Goal: Task Accomplishment & Management: Use online tool/utility

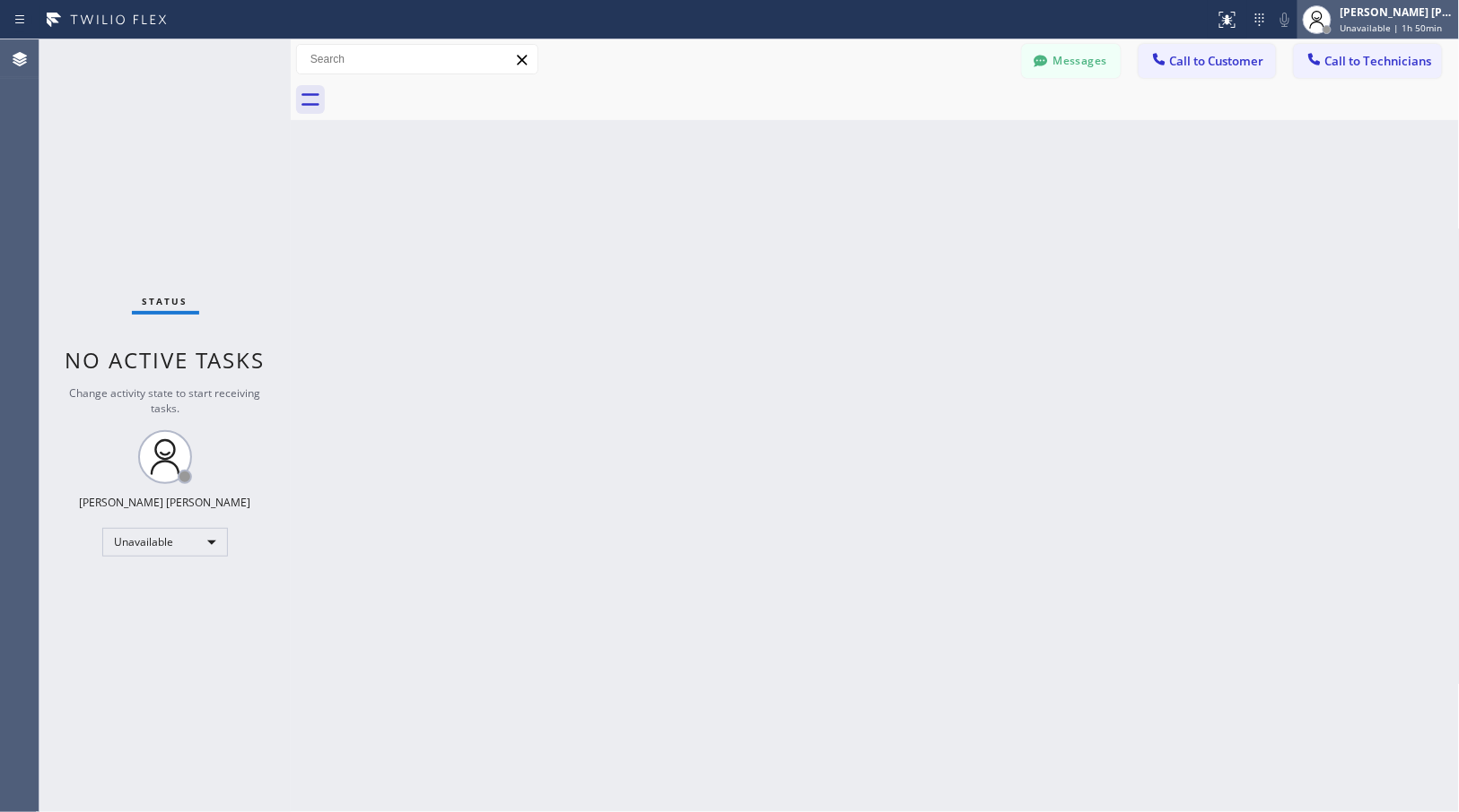
click at [1378, 22] on span "Unavailable | 1h 50min" at bounding box center [1391, 27] width 102 height 13
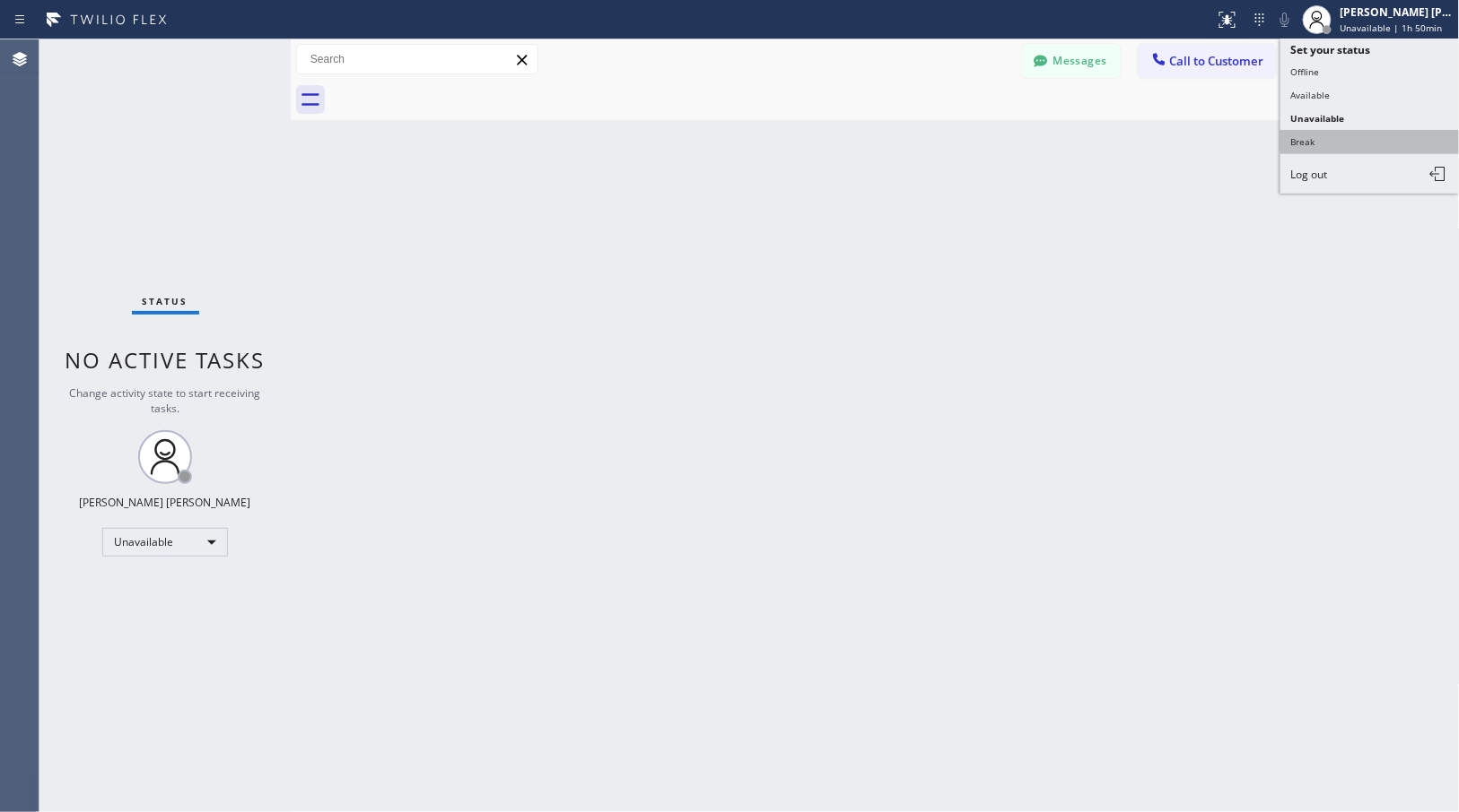
click at [1391, 135] on button "Break" at bounding box center [1370, 141] width 179 height 23
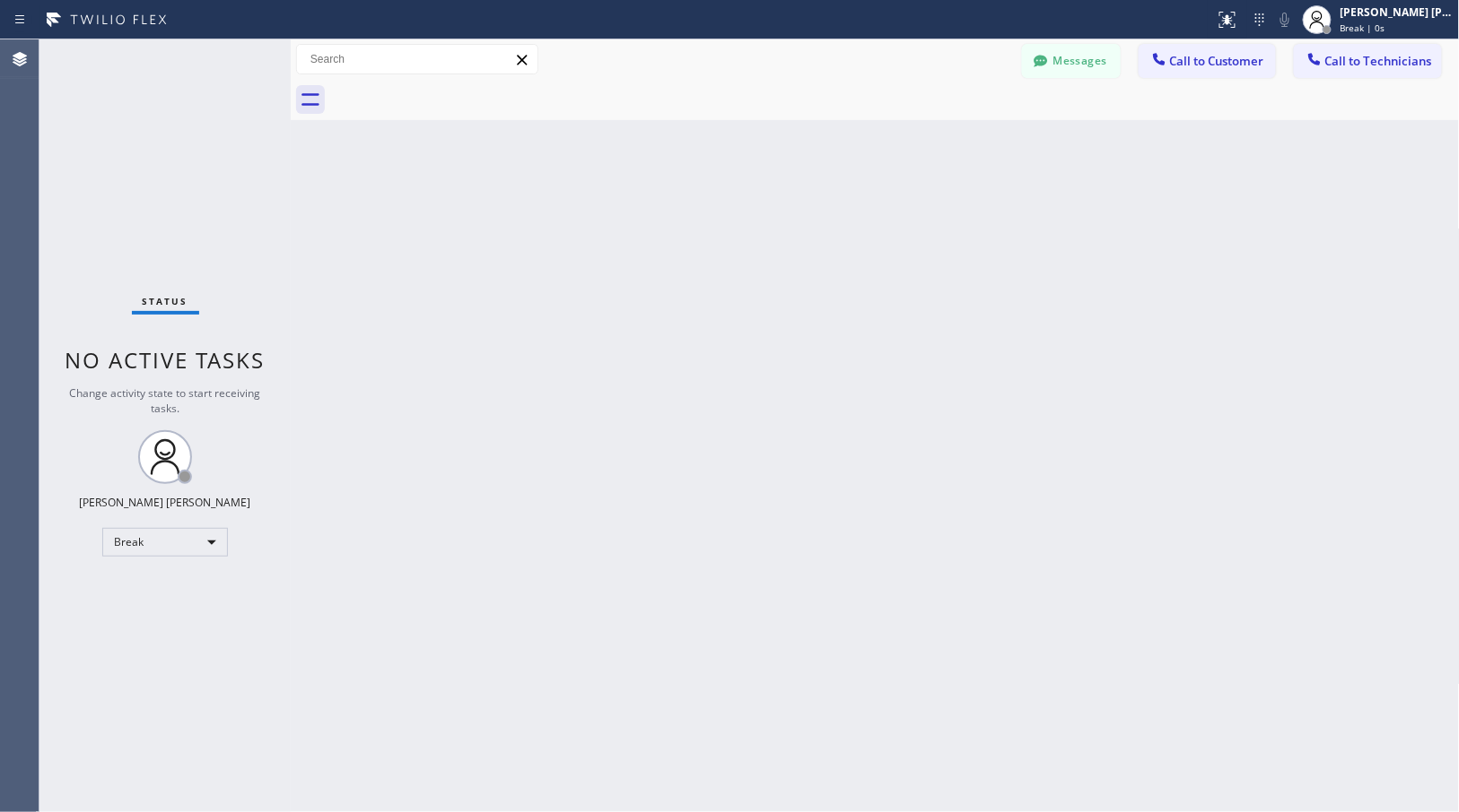
click at [1212, 378] on div "Back to Dashboard Change Sender ID Customers Technicians Select a contact Outbo…" at bounding box center [875, 425] width 1169 height 773
click at [476, 390] on div "Back to Dashboard Change Sender ID Customers Technicians Select a contact Outbo…" at bounding box center [875, 425] width 1169 height 773
click at [438, 278] on div "Back to Dashboard Change Sender ID Customers Technicians Select a contact Outbo…" at bounding box center [875, 425] width 1169 height 773
click at [542, 208] on div "Back to Dashboard Change Sender ID Customers Technicians Select a contact Outbo…" at bounding box center [875, 425] width 1169 height 773
click at [945, 130] on div "Back to Dashboard Change Sender ID Customers Technicians Select a contact Outbo…" at bounding box center [875, 425] width 1169 height 773
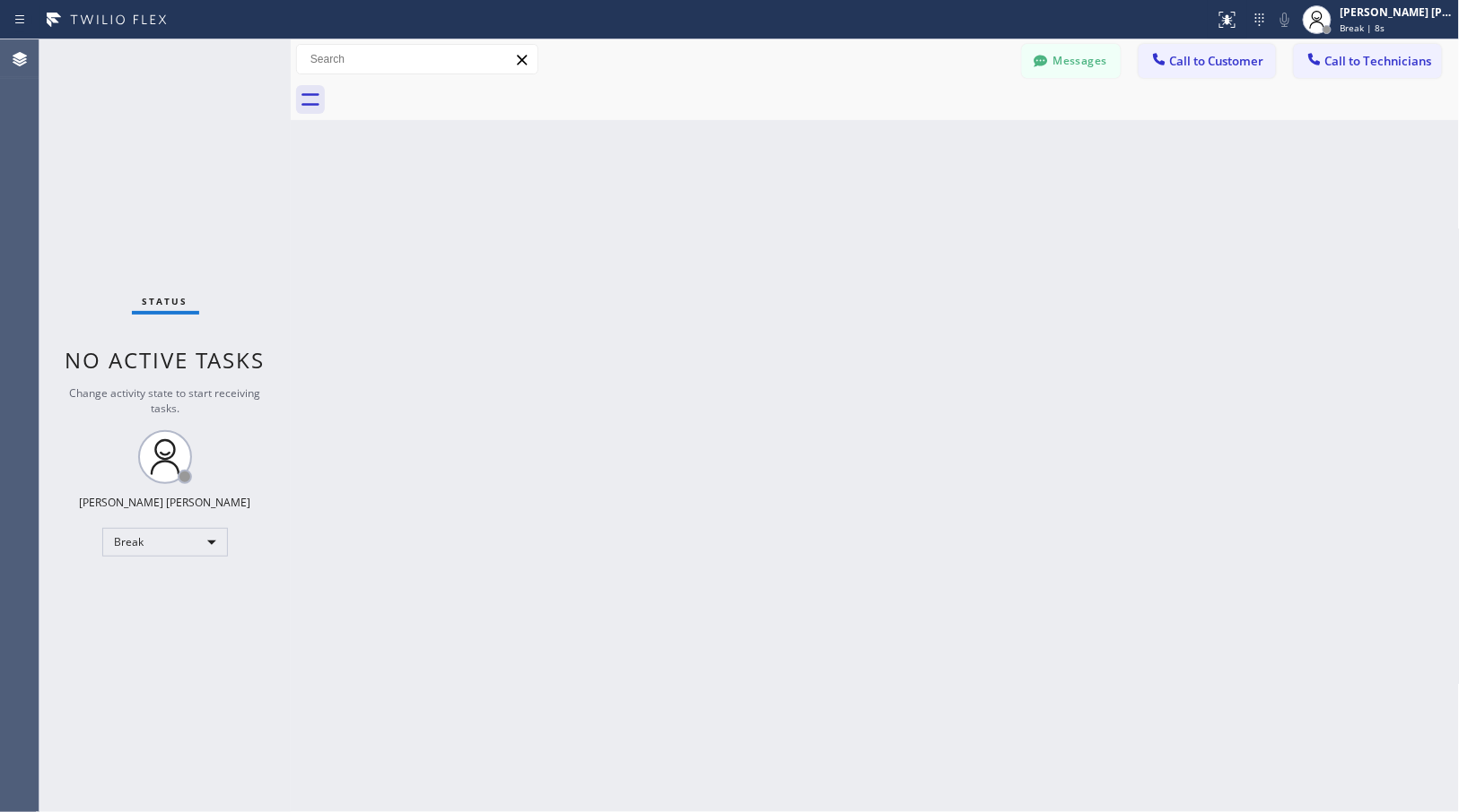
click at [952, 132] on div "Back to Dashboard Change Sender ID Customers Technicians Select a contact Outbo…" at bounding box center [875, 425] width 1169 height 773
click at [953, 141] on div "Back to Dashboard Change Sender ID Customers Technicians Select a contact Outbo…" at bounding box center [875, 425] width 1169 height 773
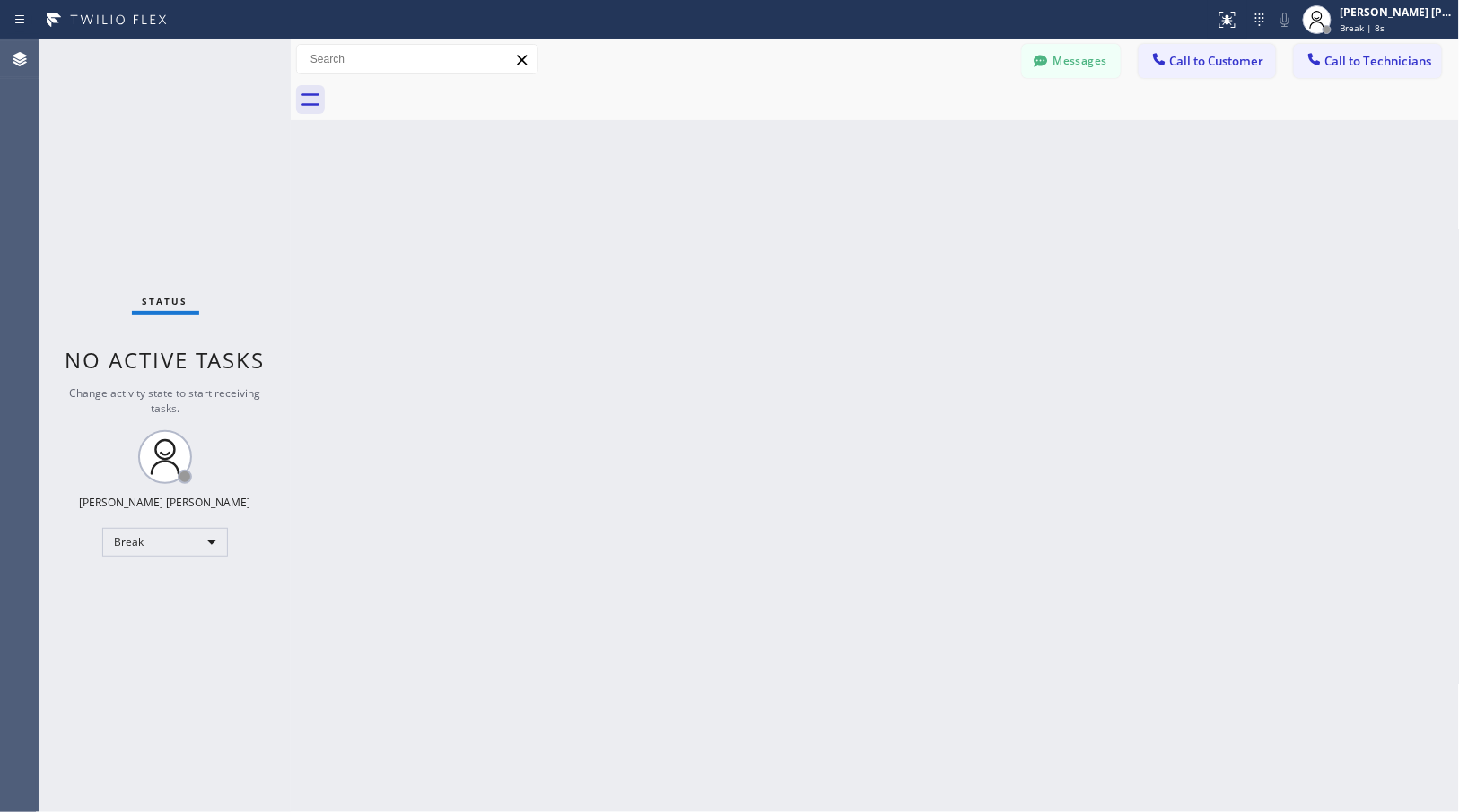
click at [953, 141] on div "Back to Dashboard Change Sender ID Customers Technicians Select a contact Outbo…" at bounding box center [875, 425] width 1169 height 773
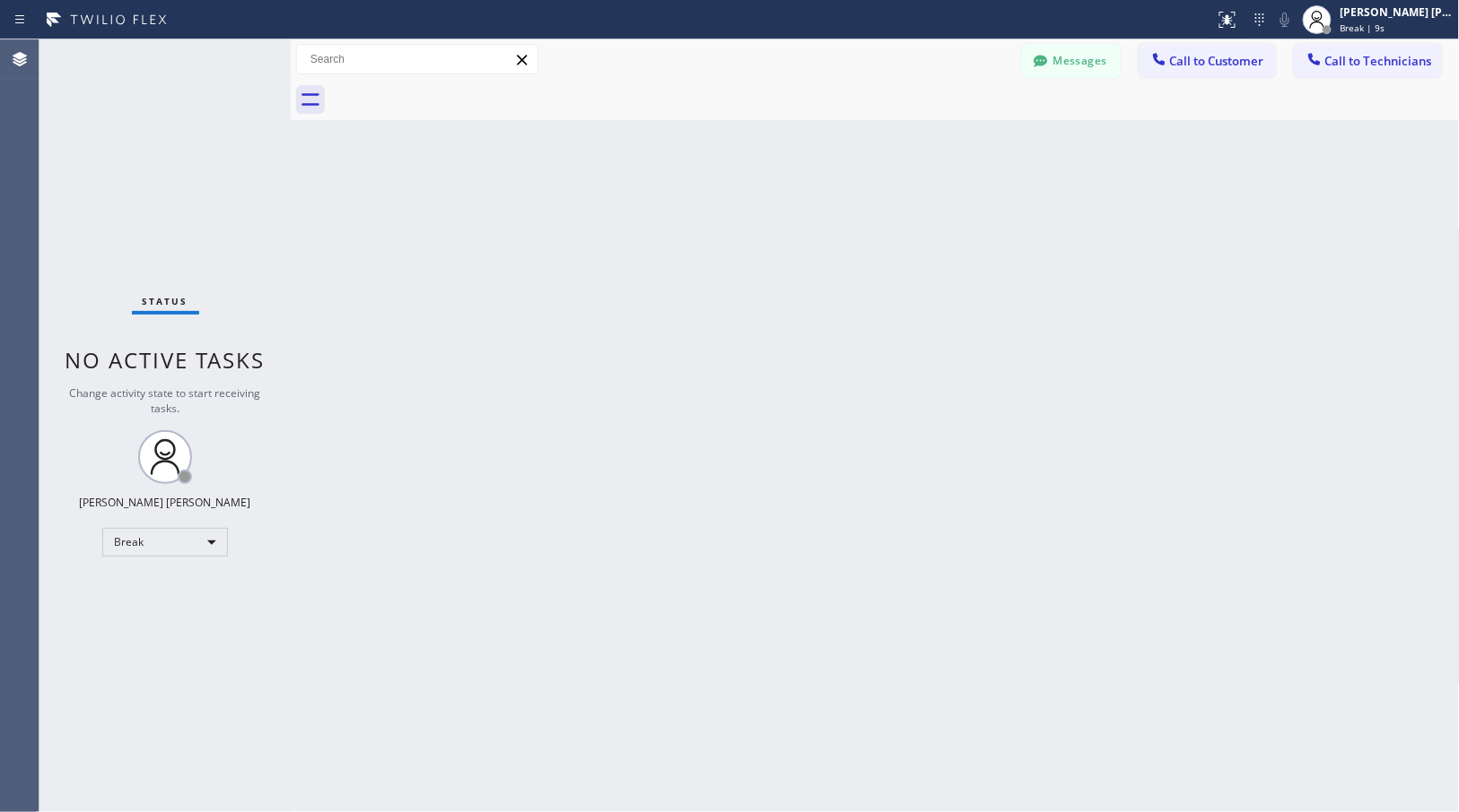
click at [953, 141] on div "Back to Dashboard Change Sender ID Customers Technicians Select a contact Outbo…" at bounding box center [875, 425] width 1169 height 773
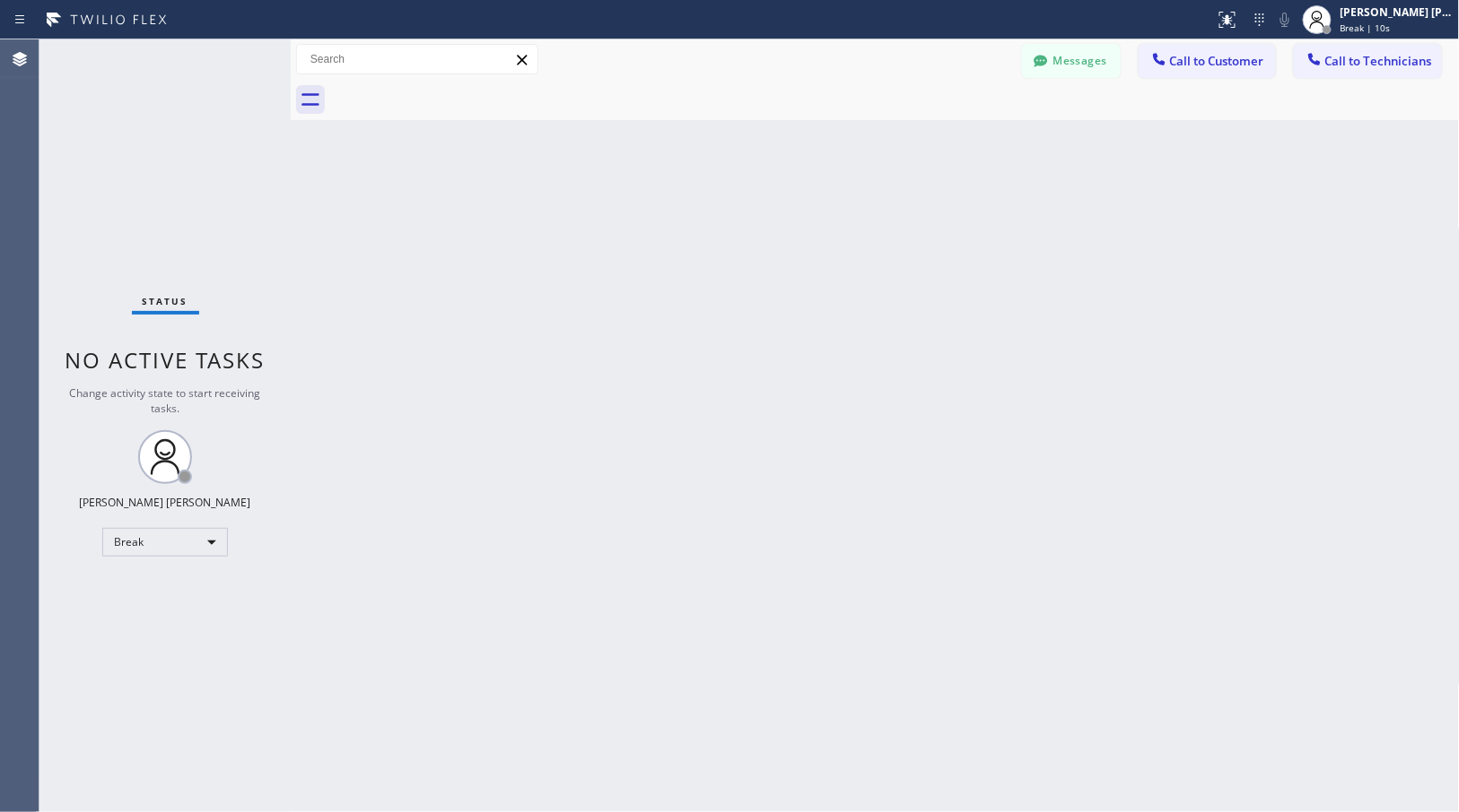
click at [953, 141] on div "Back to Dashboard Change Sender ID Customers Technicians Select a contact Outbo…" at bounding box center [875, 425] width 1169 height 773
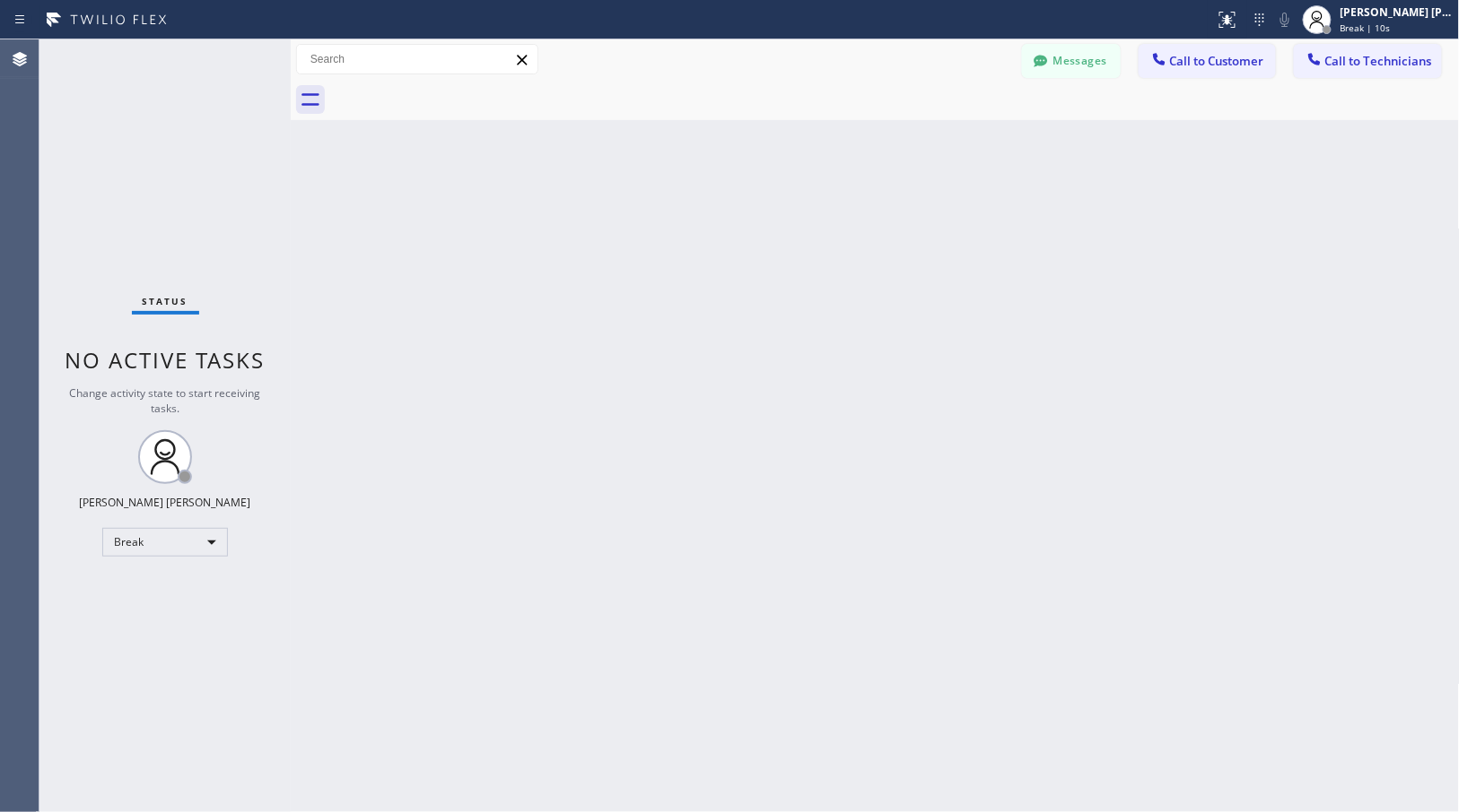
click at [953, 141] on div "Back to Dashboard Change Sender ID Customers Technicians Select a contact Outbo…" at bounding box center [875, 425] width 1169 height 773
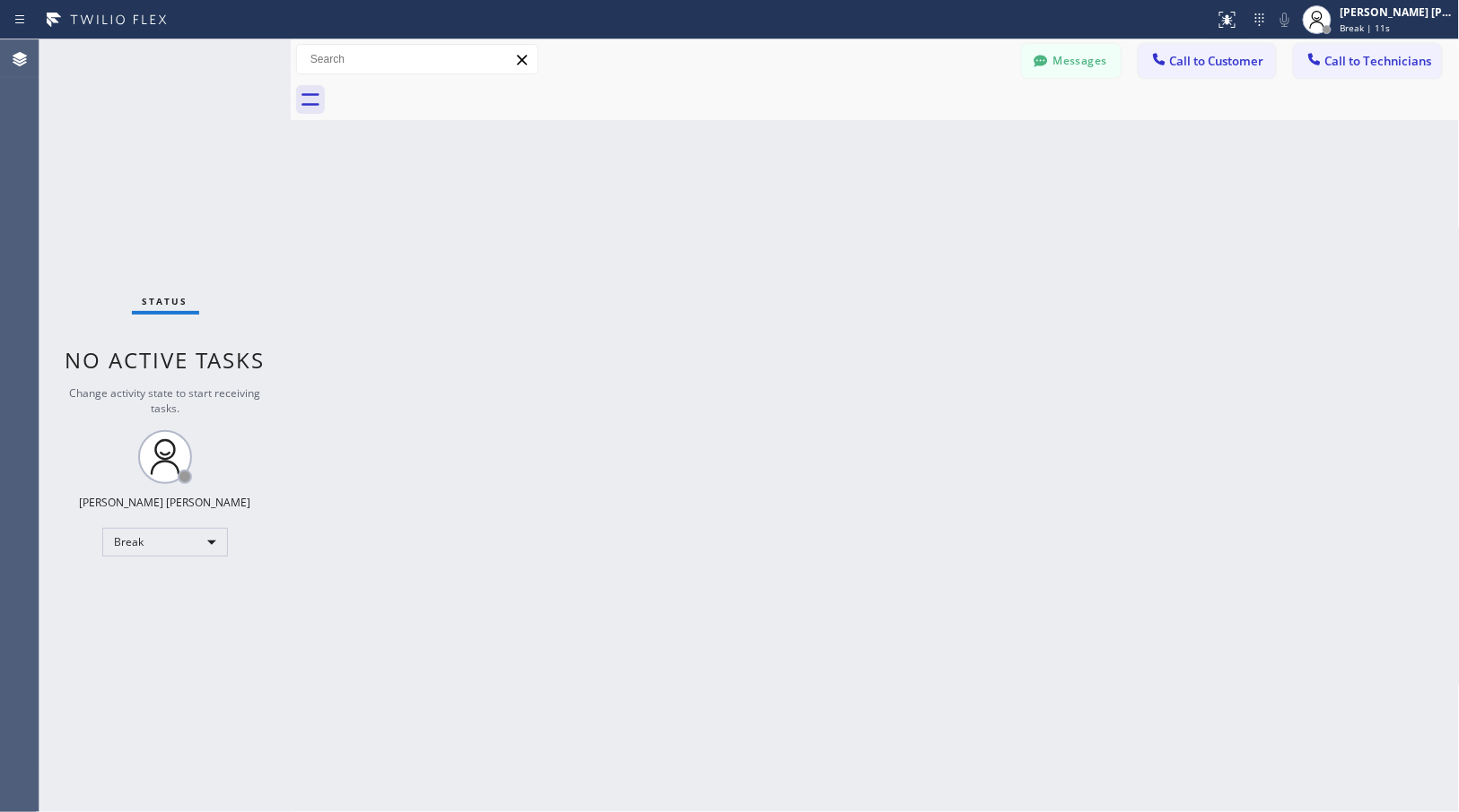
click at [953, 141] on div "Back to Dashboard Change Sender ID Customers Technicians Select a contact Outbo…" at bounding box center [875, 425] width 1169 height 773
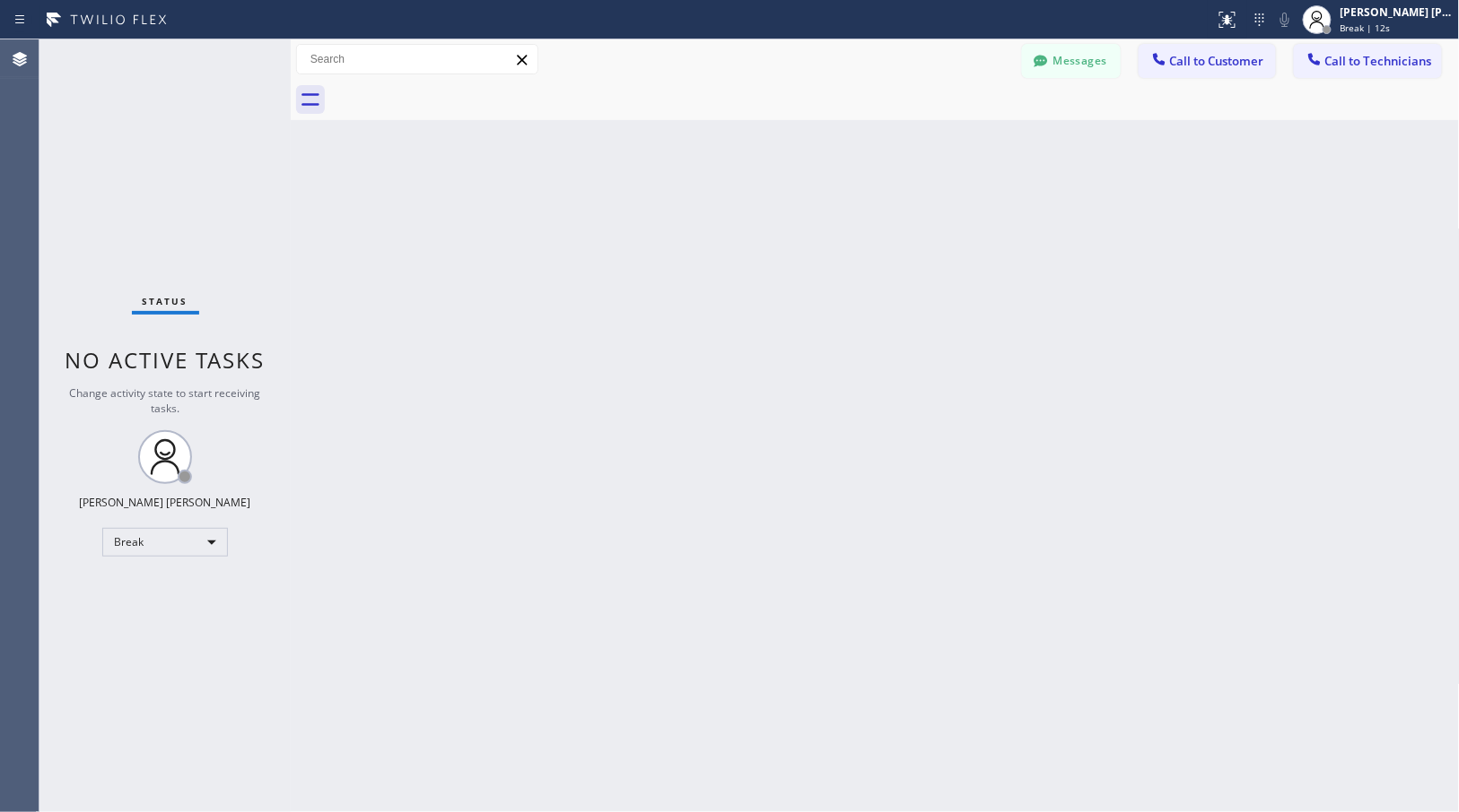
click at [953, 141] on div "Back to Dashboard Change Sender ID Customers Technicians Select a contact Outbo…" at bounding box center [875, 425] width 1169 height 773
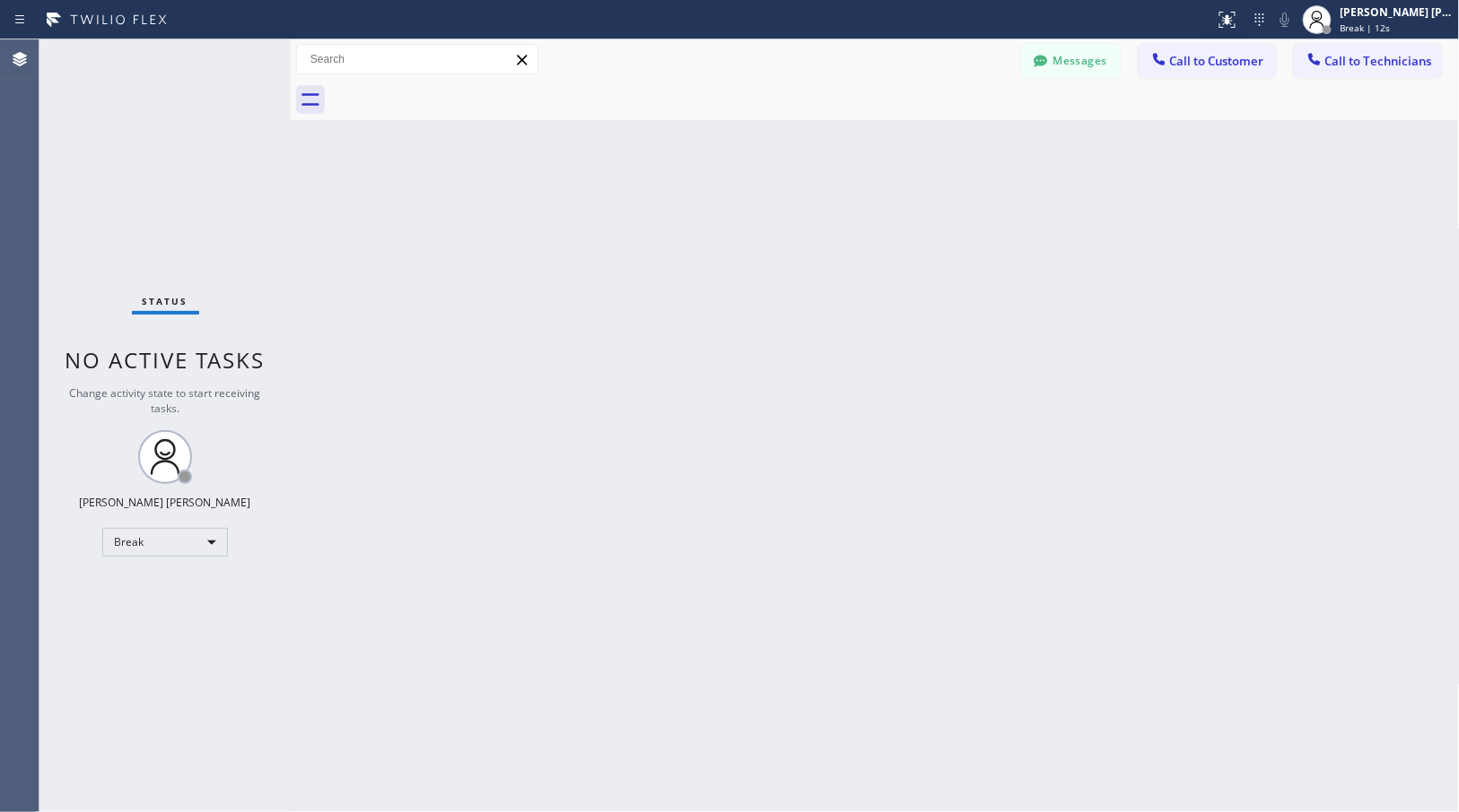
click at [953, 141] on div "Back to Dashboard Change Sender ID Customers Technicians Select a contact Outbo…" at bounding box center [875, 425] width 1169 height 773
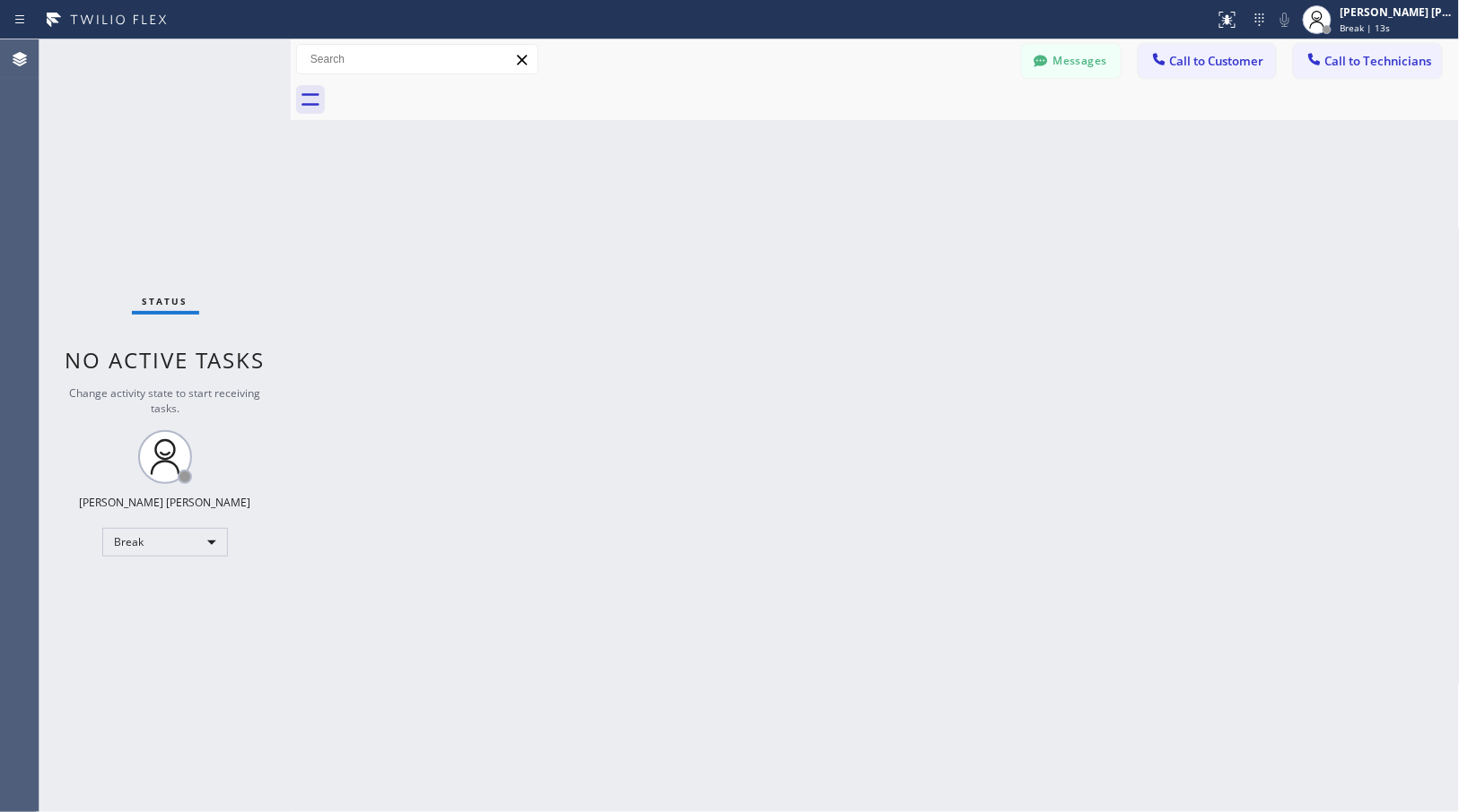
click at [953, 141] on div "Back to Dashboard Change Sender ID Customers Technicians Select a contact Outbo…" at bounding box center [875, 425] width 1169 height 773
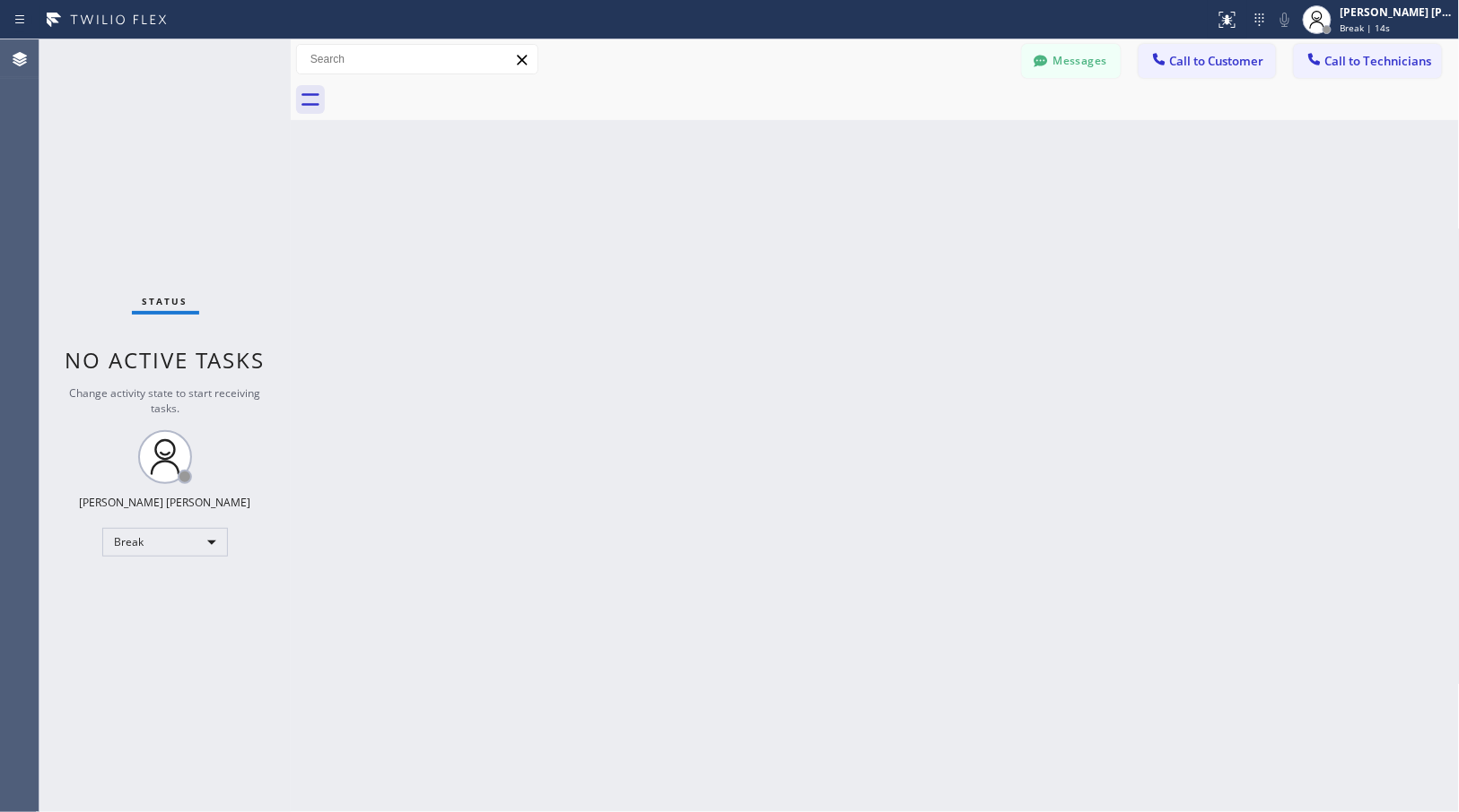
click at [953, 141] on div "Back to Dashboard Change Sender ID Customers Technicians Select a contact Outbo…" at bounding box center [875, 425] width 1169 height 773
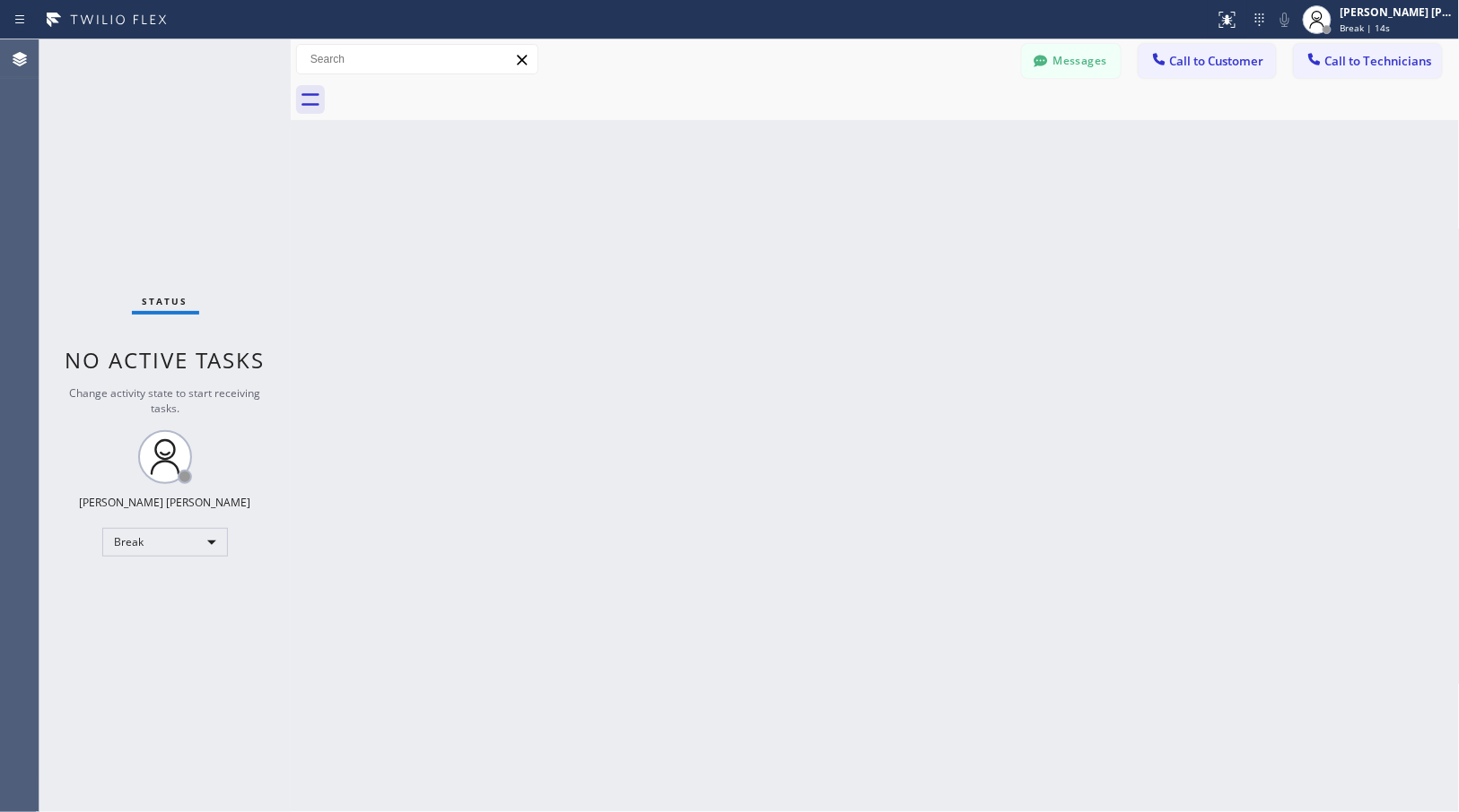
click at [953, 141] on div "Back to Dashboard Change Sender ID Customers Technicians Select a contact Outbo…" at bounding box center [875, 425] width 1169 height 773
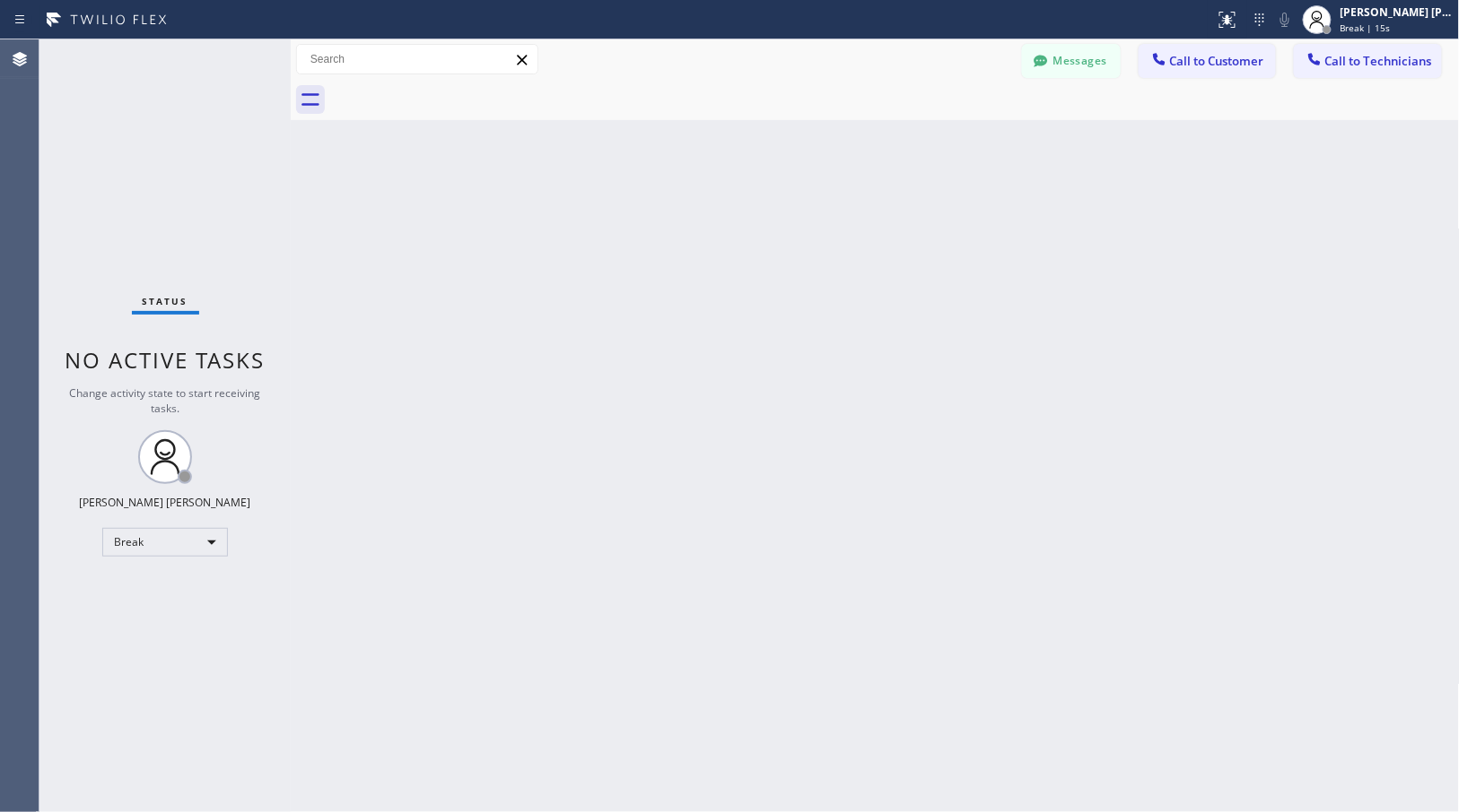
click at [953, 141] on div "Back to Dashboard Change Sender ID Customers Technicians Select a contact Outbo…" at bounding box center [875, 425] width 1169 height 773
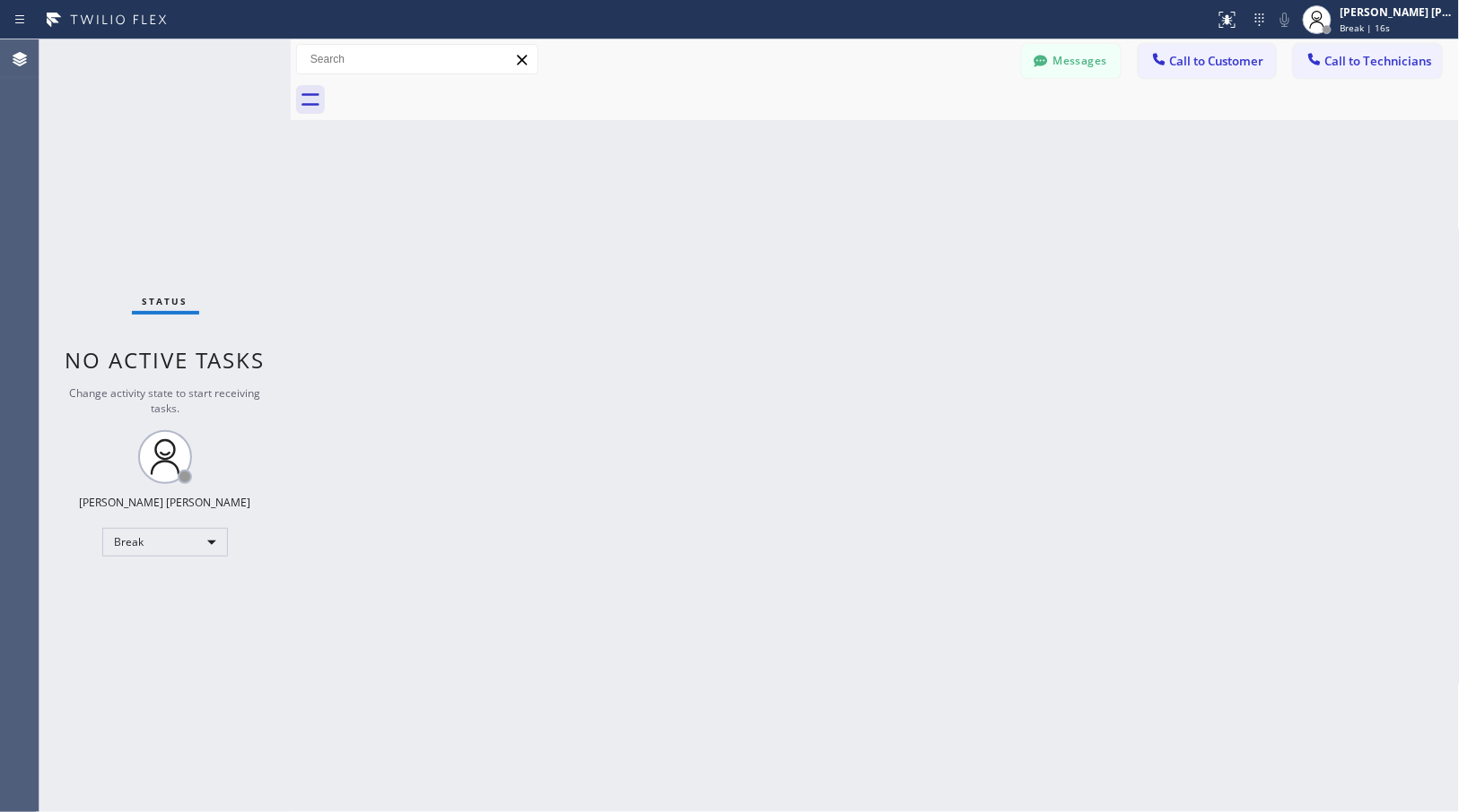
click at [953, 141] on div "Back to Dashboard Change Sender ID Customers Technicians Select a contact Outbo…" at bounding box center [875, 425] width 1169 height 773
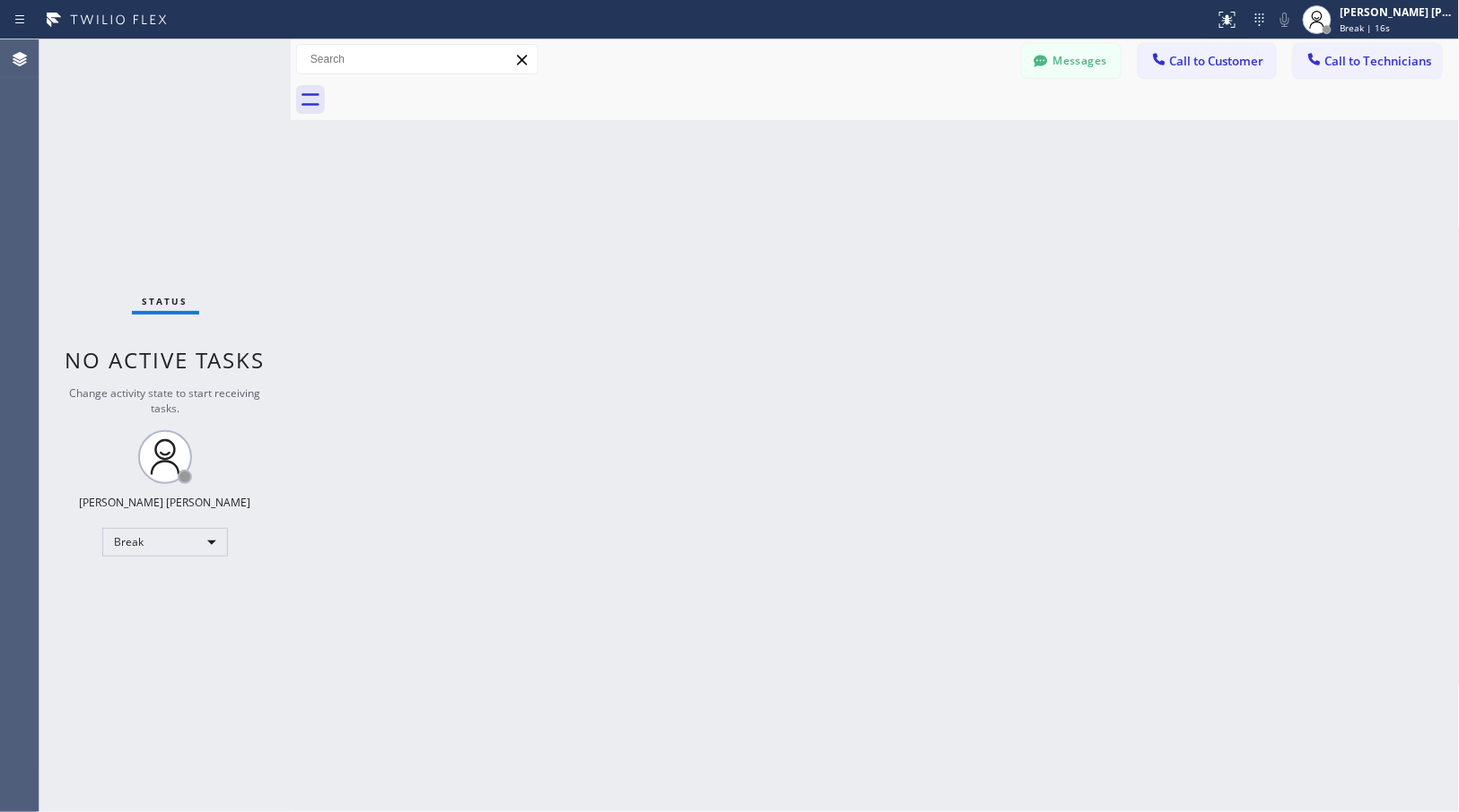
click at [953, 141] on div "Back to Dashboard Change Sender ID Customers Technicians Select a contact Outbo…" at bounding box center [875, 425] width 1169 height 773
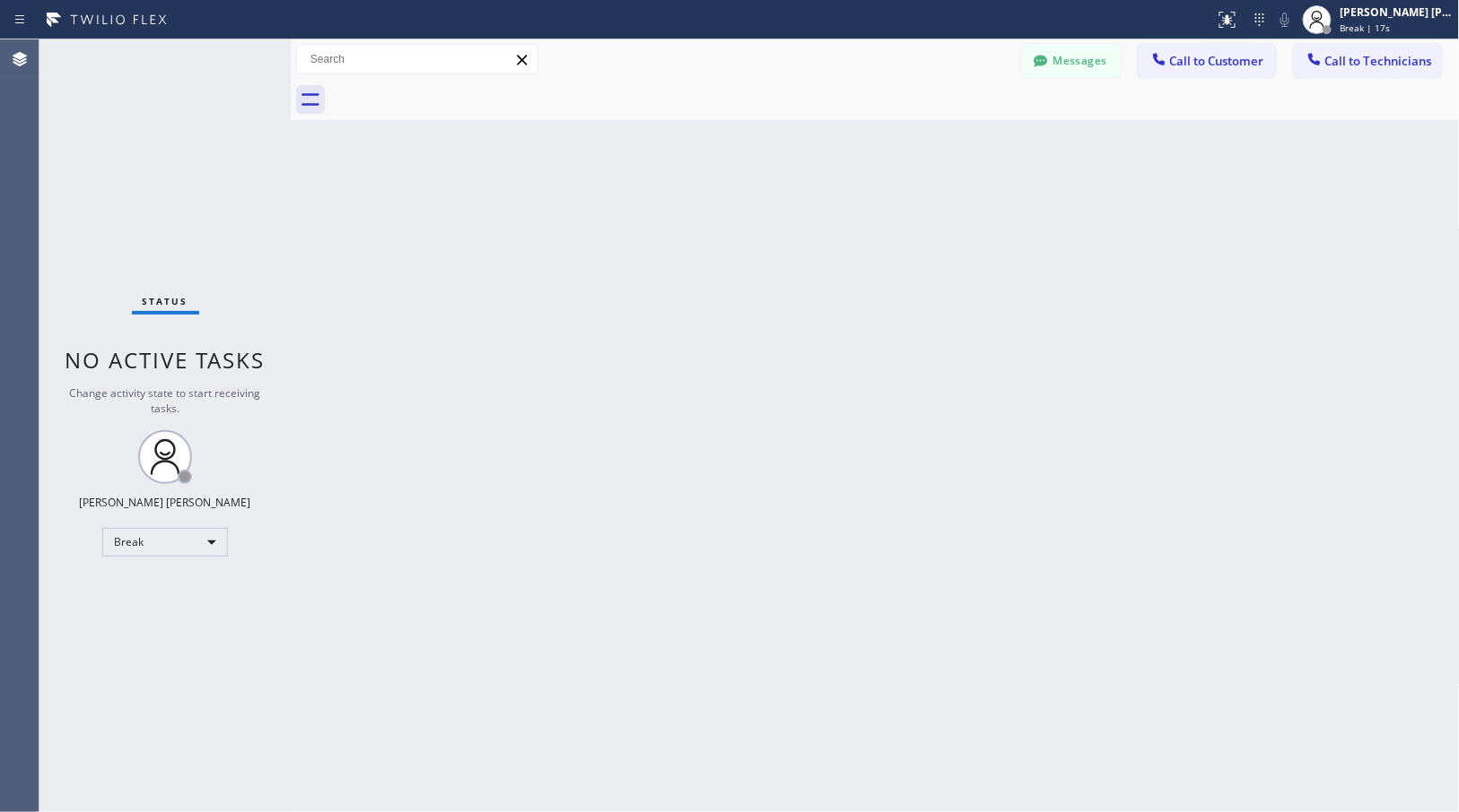
click at [953, 141] on div "Back to Dashboard Change Sender ID Customers Technicians Select a contact Outbo…" at bounding box center [875, 425] width 1169 height 773
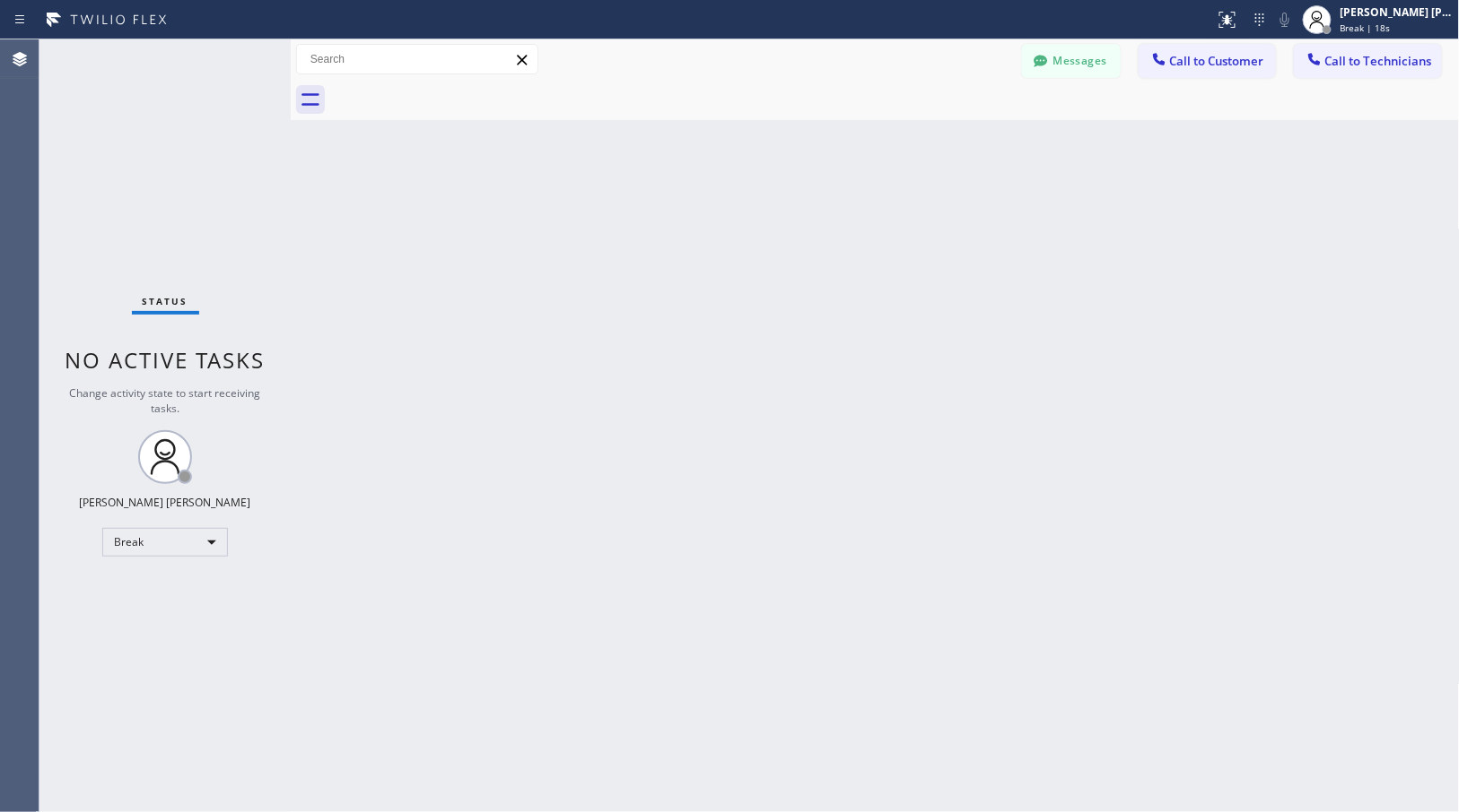
click at [953, 141] on div "Back to Dashboard Change Sender ID Customers Technicians Select a contact Outbo…" at bounding box center [875, 425] width 1169 height 773
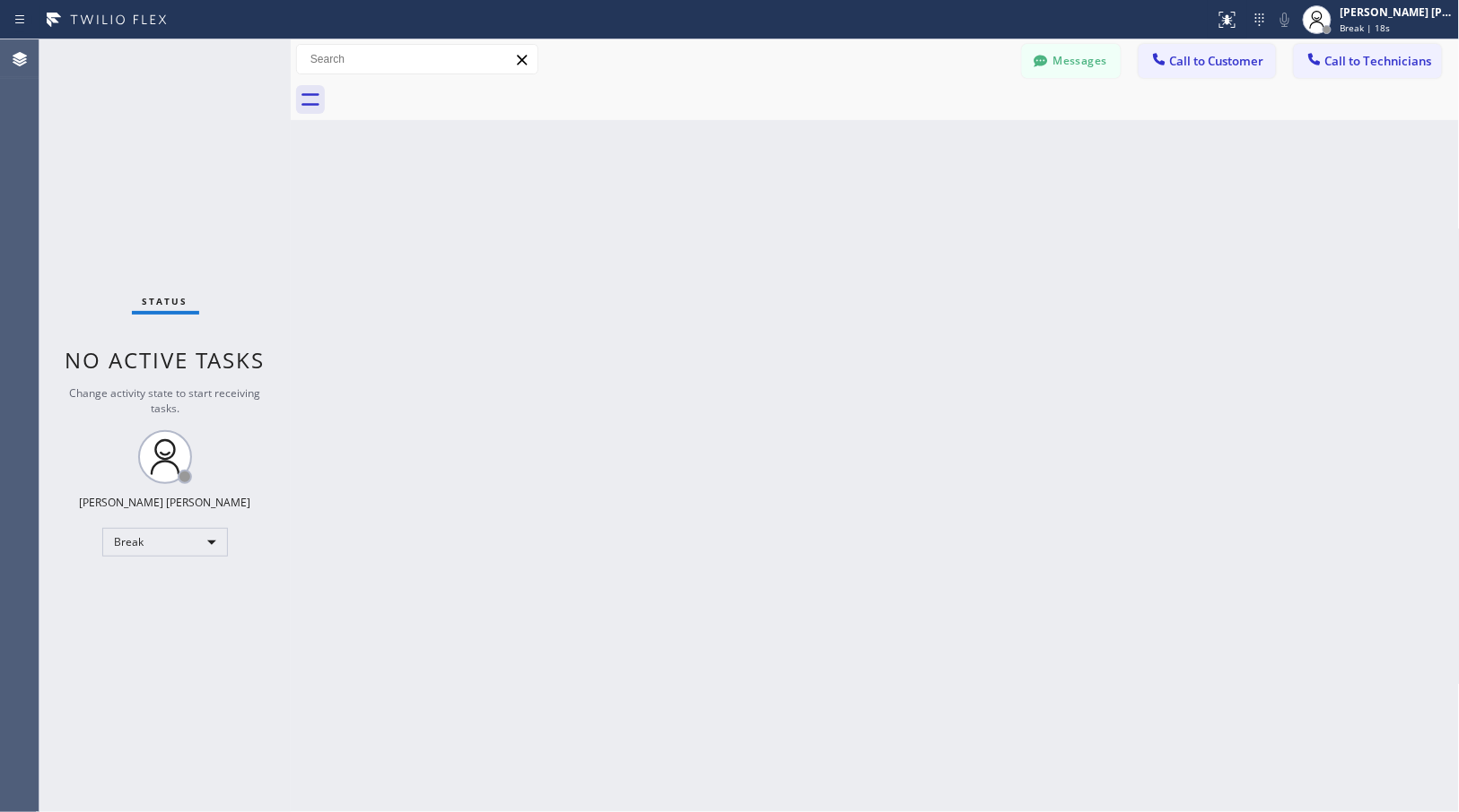
click at [953, 141] on div "Back to Dashboard Change Sender ID Customers Technicians Select a contact Outbo…" at bounding box center [875, 425] width 1169 height 773
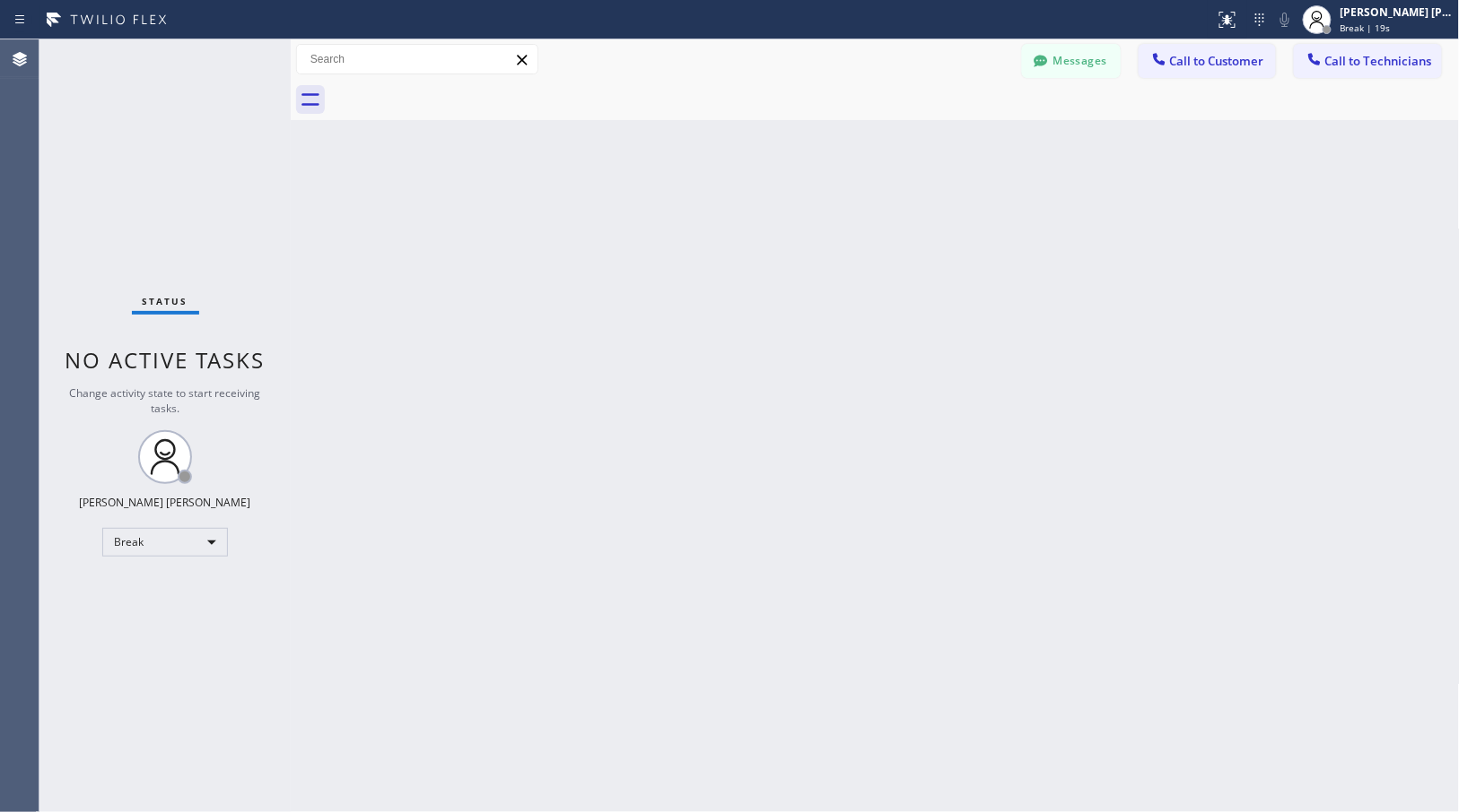
click at [953, 141] on div "Back to Dashboard Change Sender ID Customers Technicians Select a contact Outbo…" at bounding box center [875, 425] width 1169 height 773
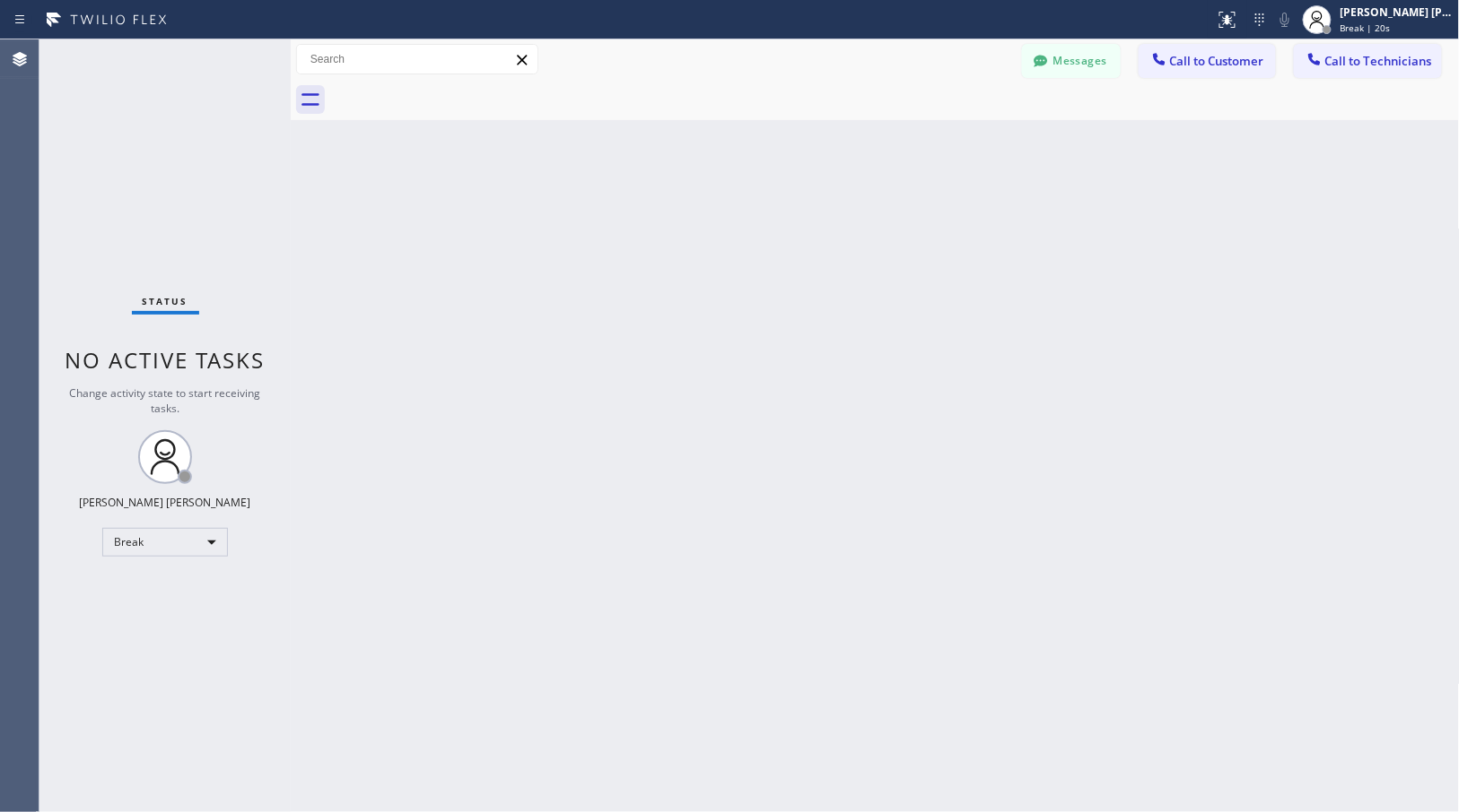
click at [953, 141] on div "Back to Dashboard Change Sender ID Customers Technicians Select a contact Outbo…" at bounding box center [875, 425] width 1169 height 773
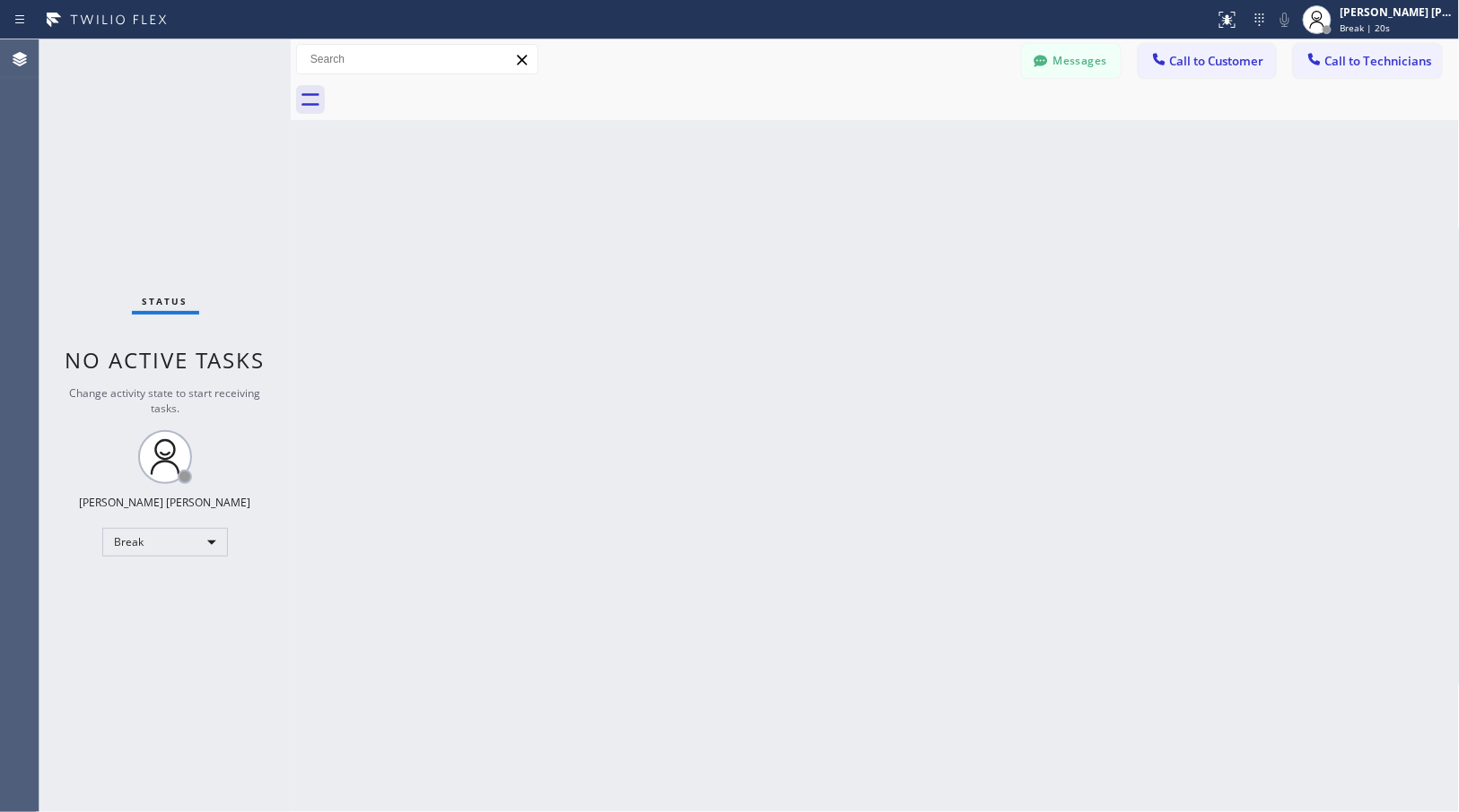
click at [953, 141] on div "Back to Dashboard Change Sender ID Customers Technicians Select a contact Outbo…" at bounding box center [875, 425] width 1169 height 773
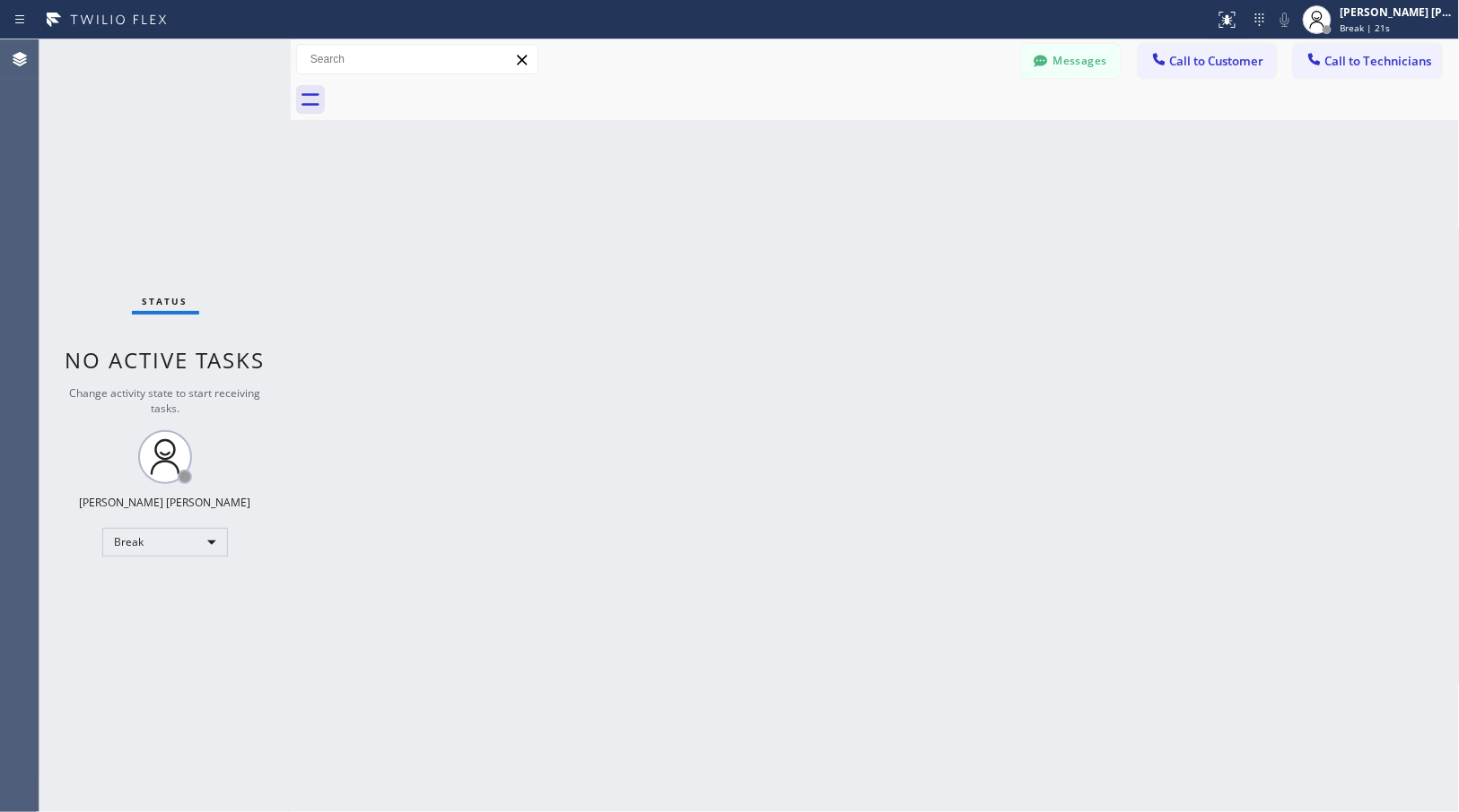
click at [953, 141] on div "Back to Dashboard Change Sender ID Customers Technicians Select a contact Outbo…" at bounding box center [875, 425] width 1169 height 773
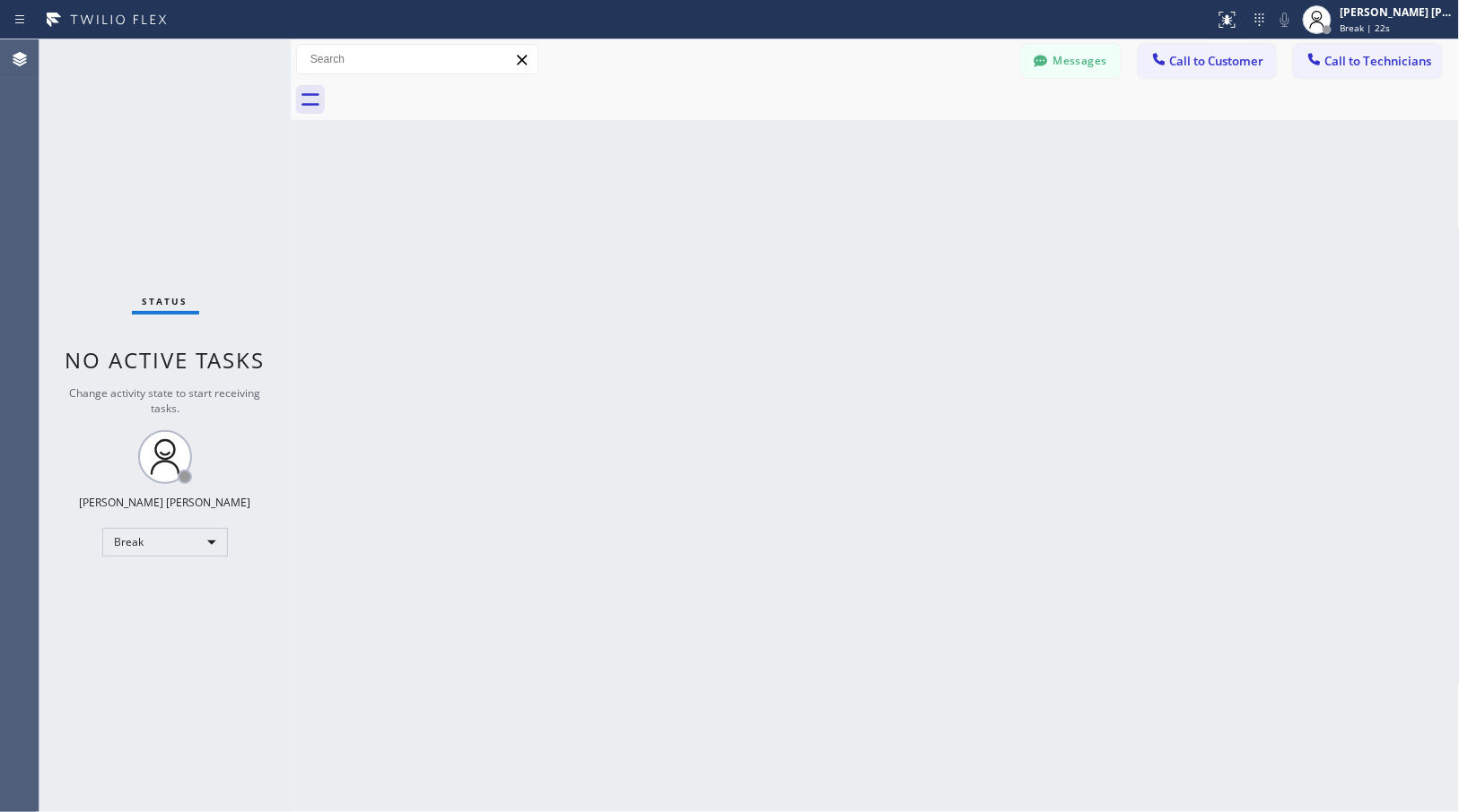
click at [953, 141] on div "Back to Dashboard Change Sender ID Customers Technicians Select a contact Outbo…" at bounding box center [875, 425] width 1169 height 773
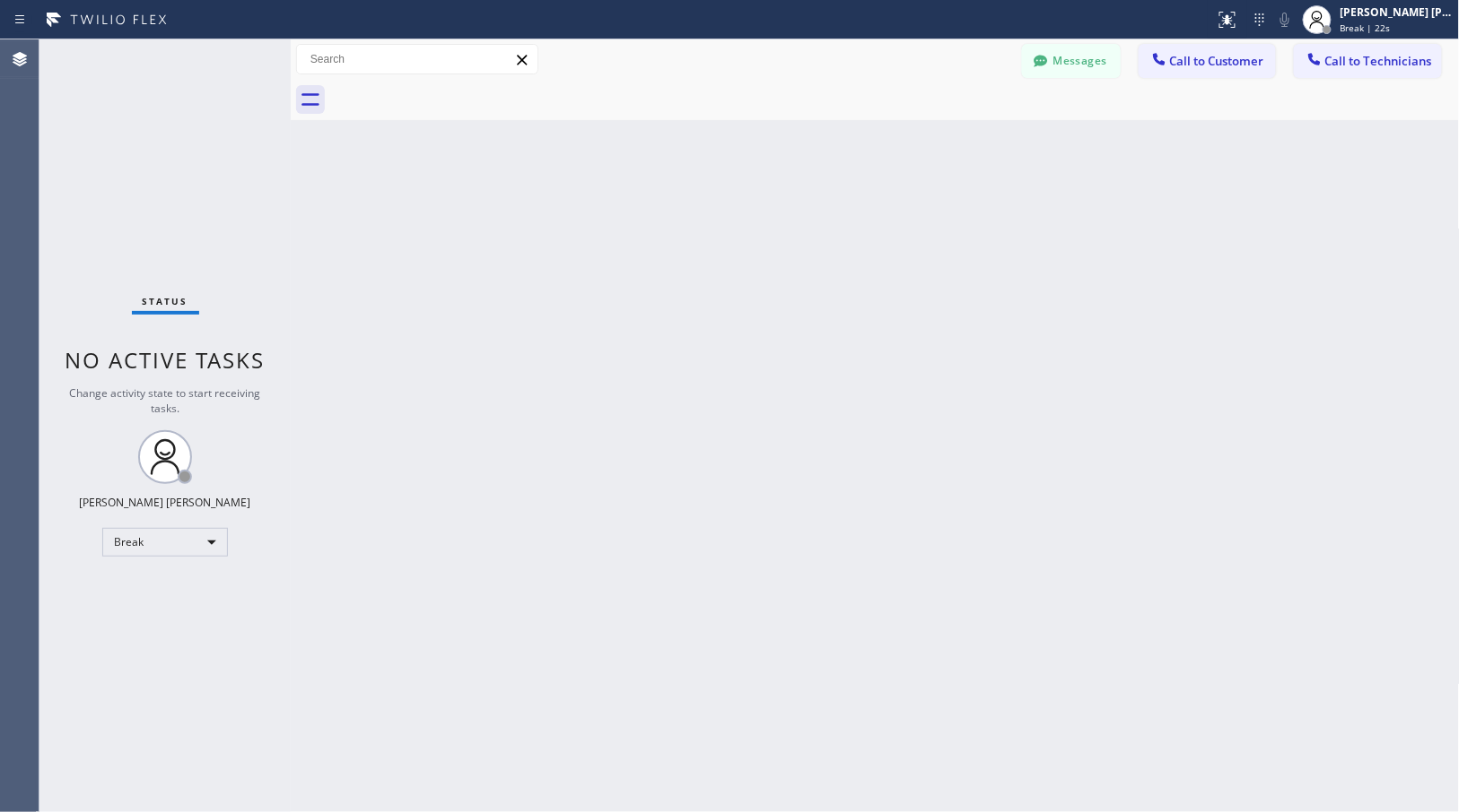
click at [953, 141] on div "Back to Dashboard Change Sender ID Customers Technicians Select a contact Outbo…" at bounding box center [875, 425] width 1169 height 773
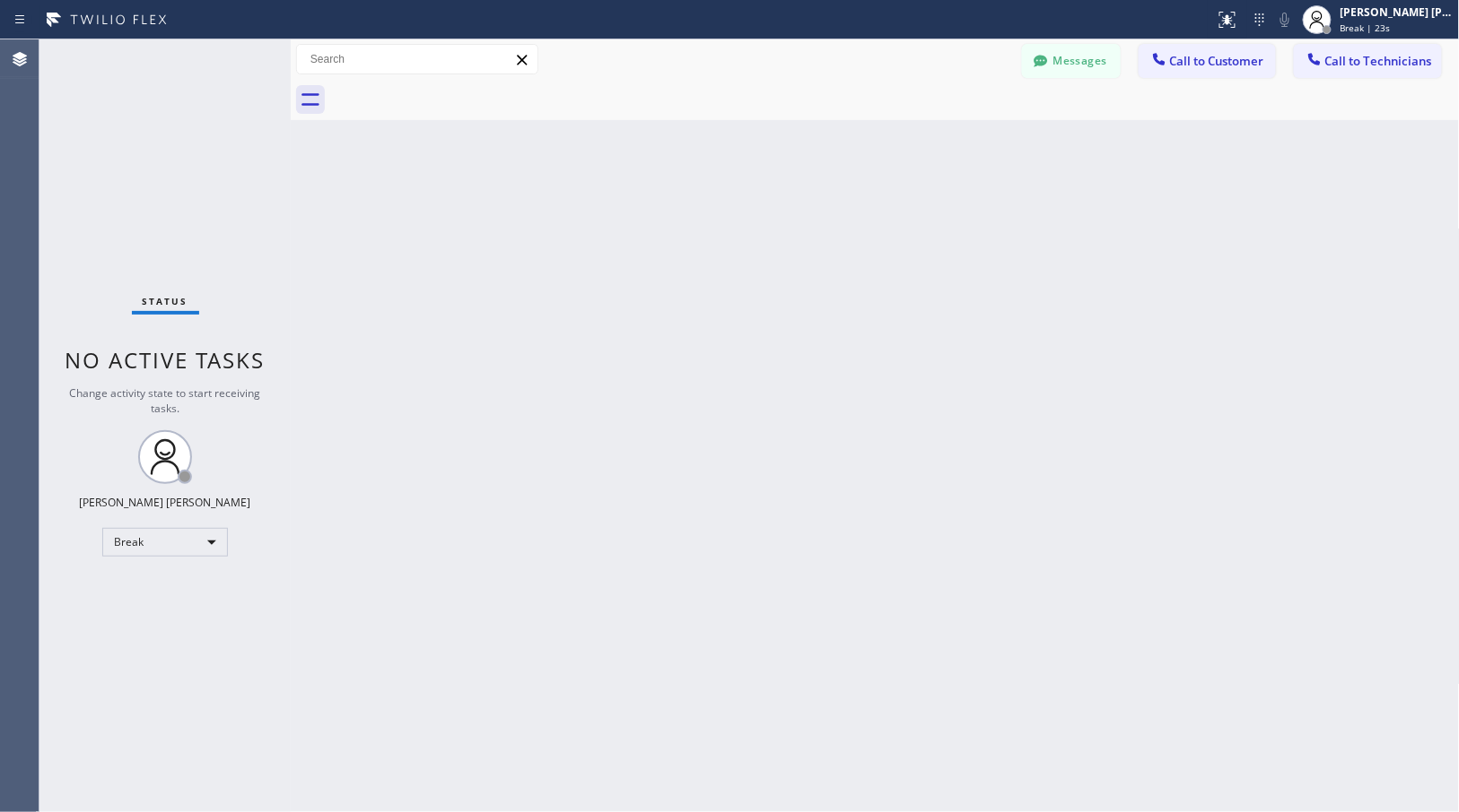
click at [953, 141] on div "Back to Dashboard Change Sender ID Customers Technicians Select a contact Outbo…" at bounding box center [875, 425] width 1169 height 773
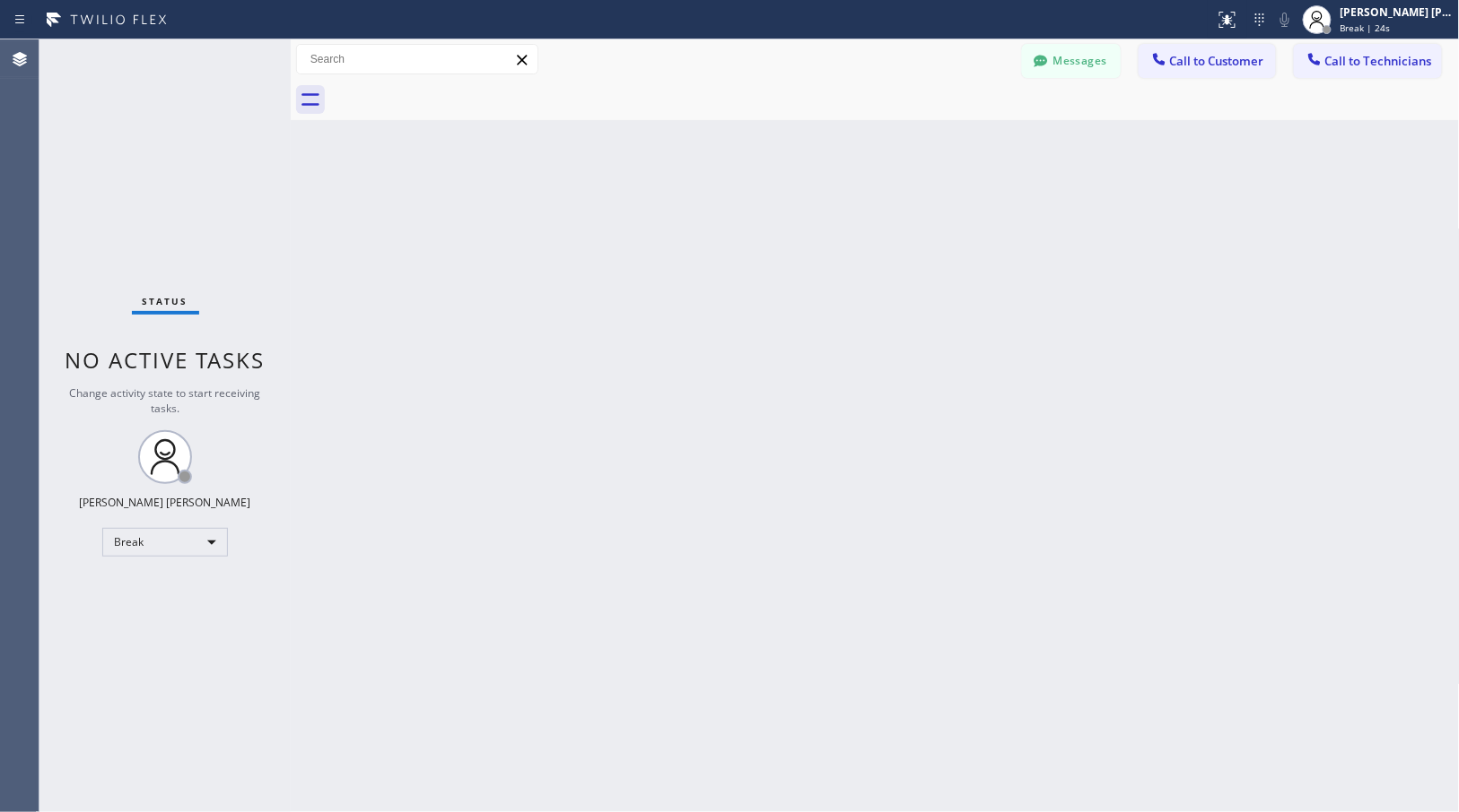
click at [953, 141] on div "Back to Dashboard Change Sender ID Customers Technicians Select a contact Outbo…" at bounding box center [875, 425] width 1169 height 773
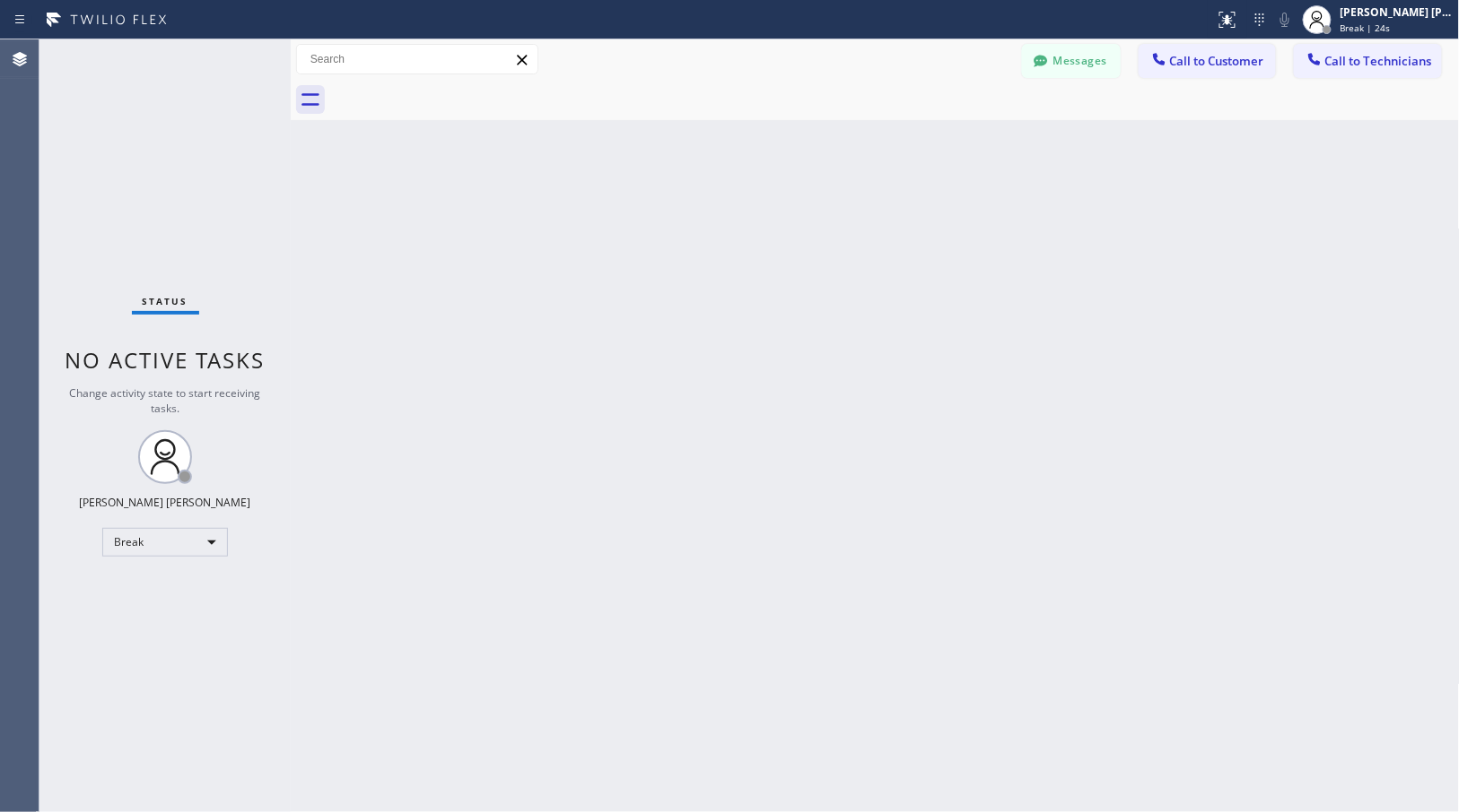
click at [953, 141] on div "Back to Dashboard Change Sender ID Customers Technicians Select a contact Outbo…" at bounding box center [875, 425] width 1169 height 773
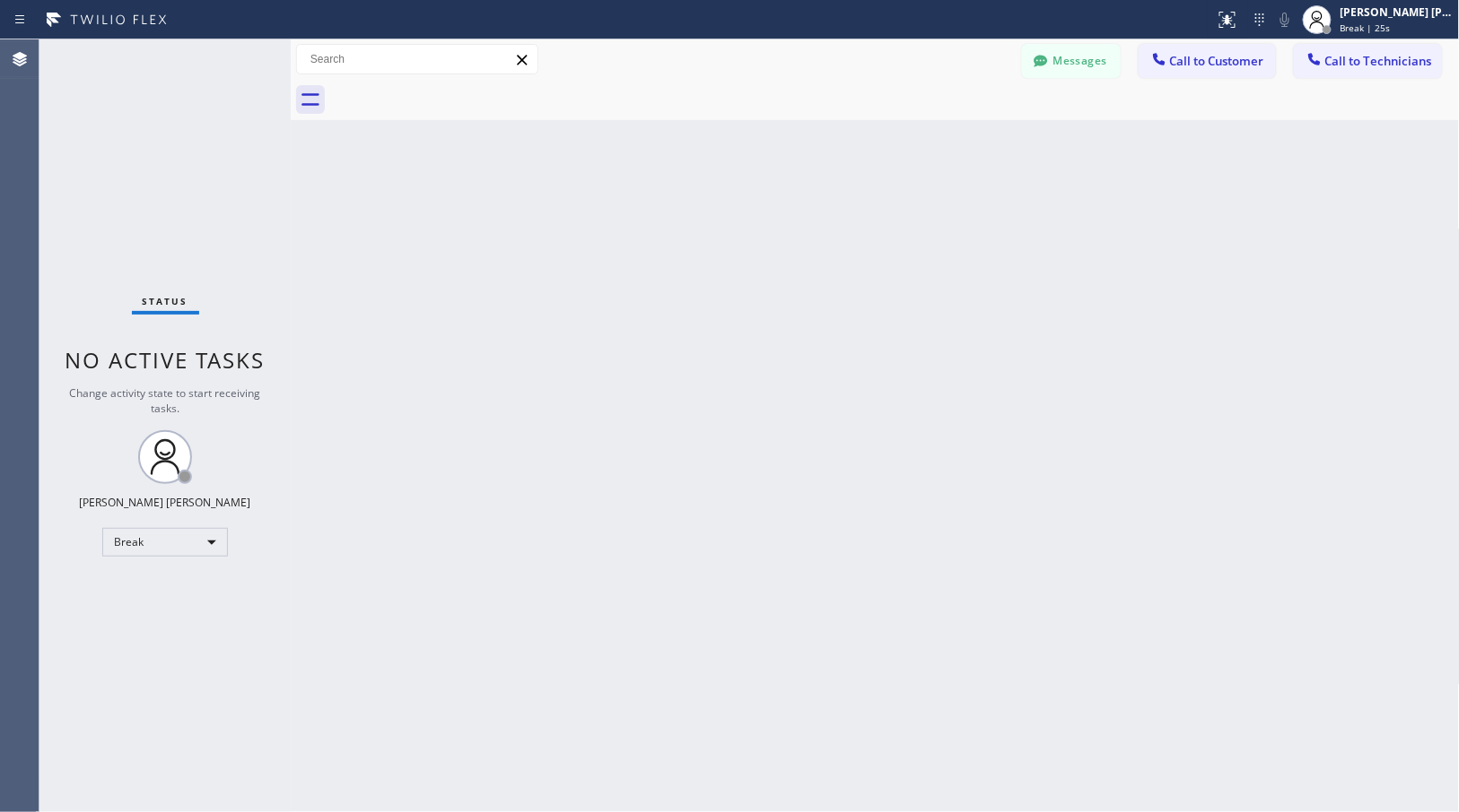
click at [953, 141] on div "Back to Dashboard Change Sender ID Customers Technicians Select a contact Outbo…" at bounding box center [875, 425] width 1169 height 773
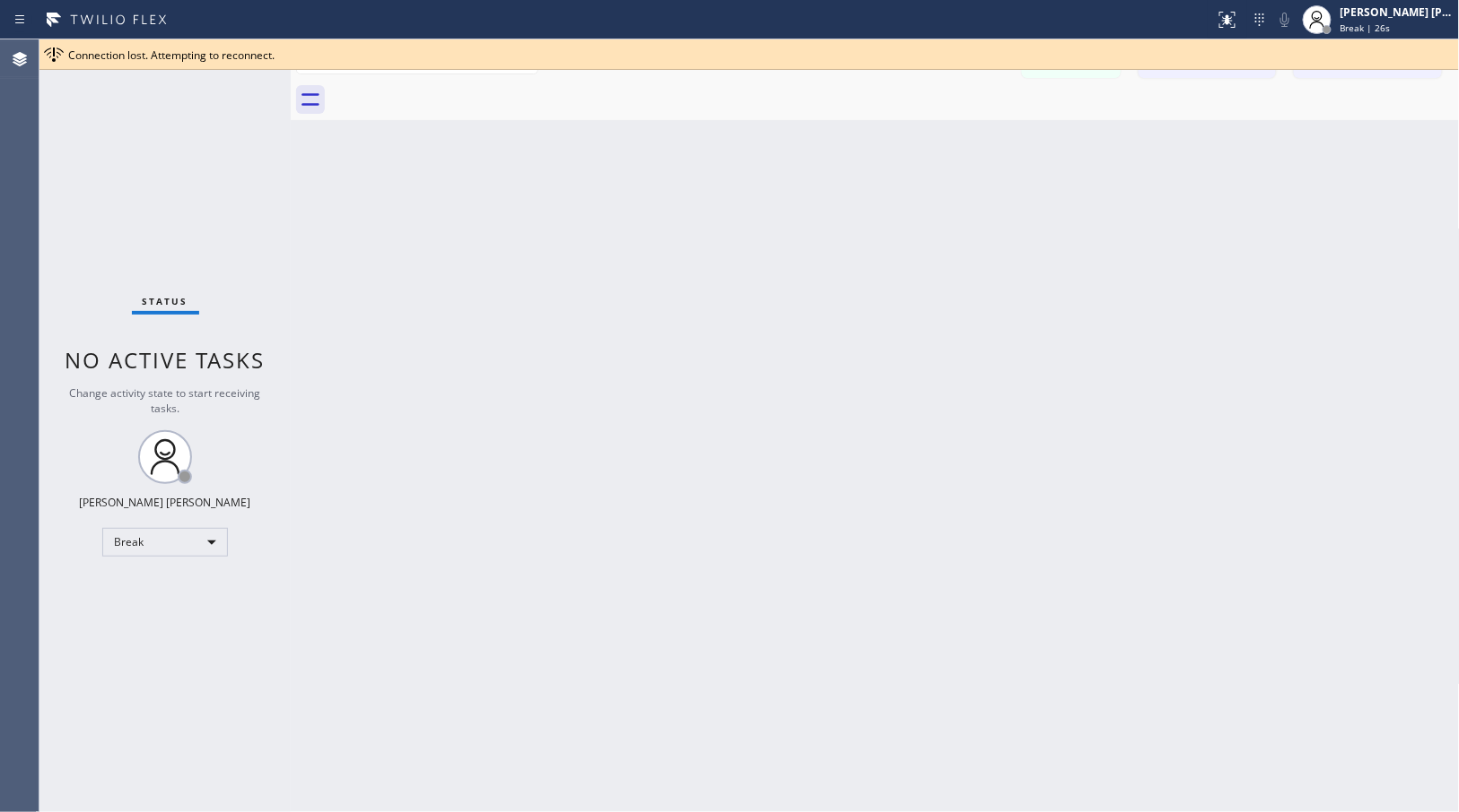
click at [953, 141] on div "Back to Dashboard Change Sender ID Customers Technicians Select a contact Outbo…" at bounding box center [875, 425] width 1169 height 773
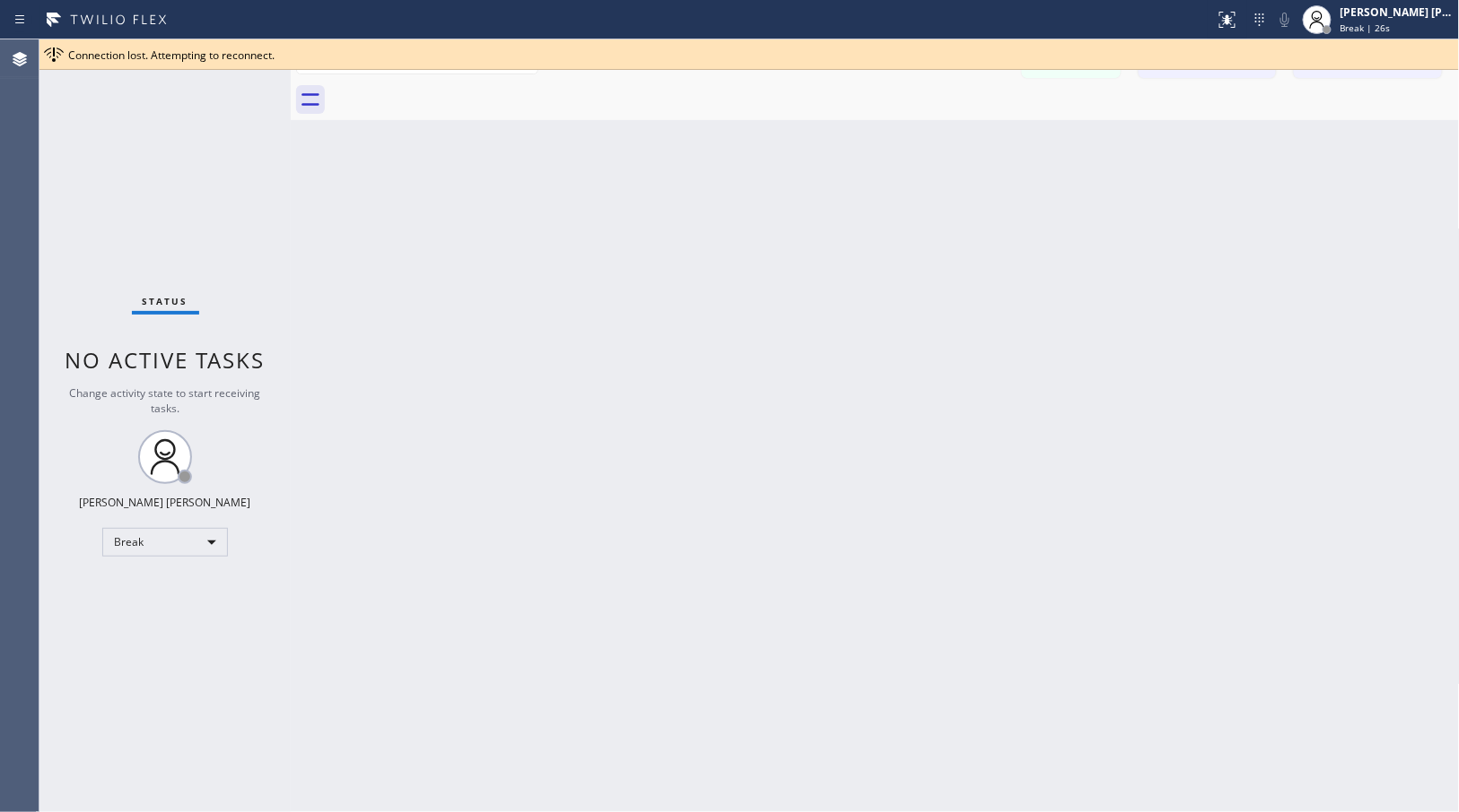
click at [953, 141] on div "Back to Dashboard Change Sender ID Customers Technicians Select a contact Outbo…" at bounding box center [875, 425] width 1169 height 773
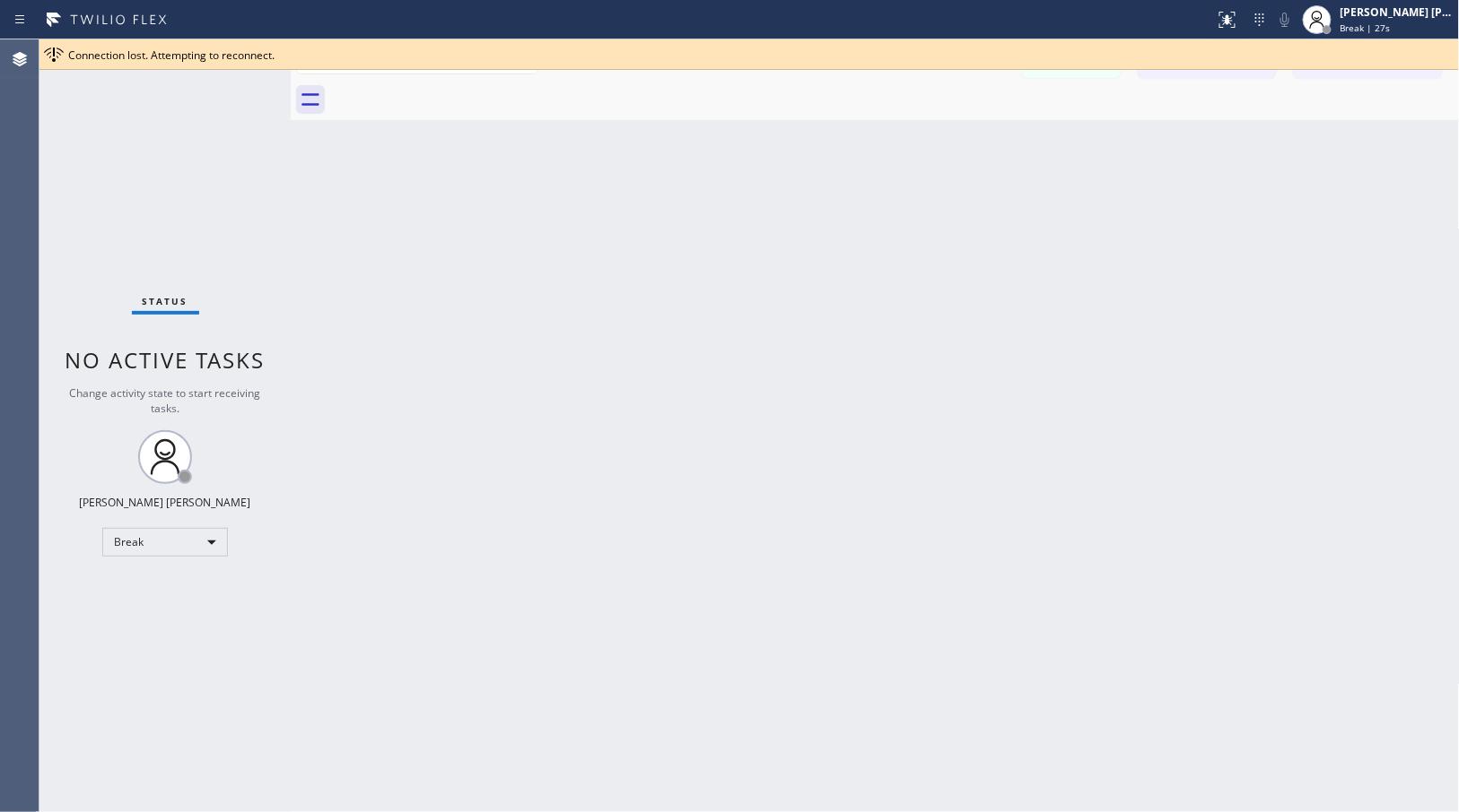
click at [953, 141] on div "Back to Dashboard Change Sender ID Customers Technicians Select a contact Outbo…" at bounding box center [875, 425] width 1169 height 773
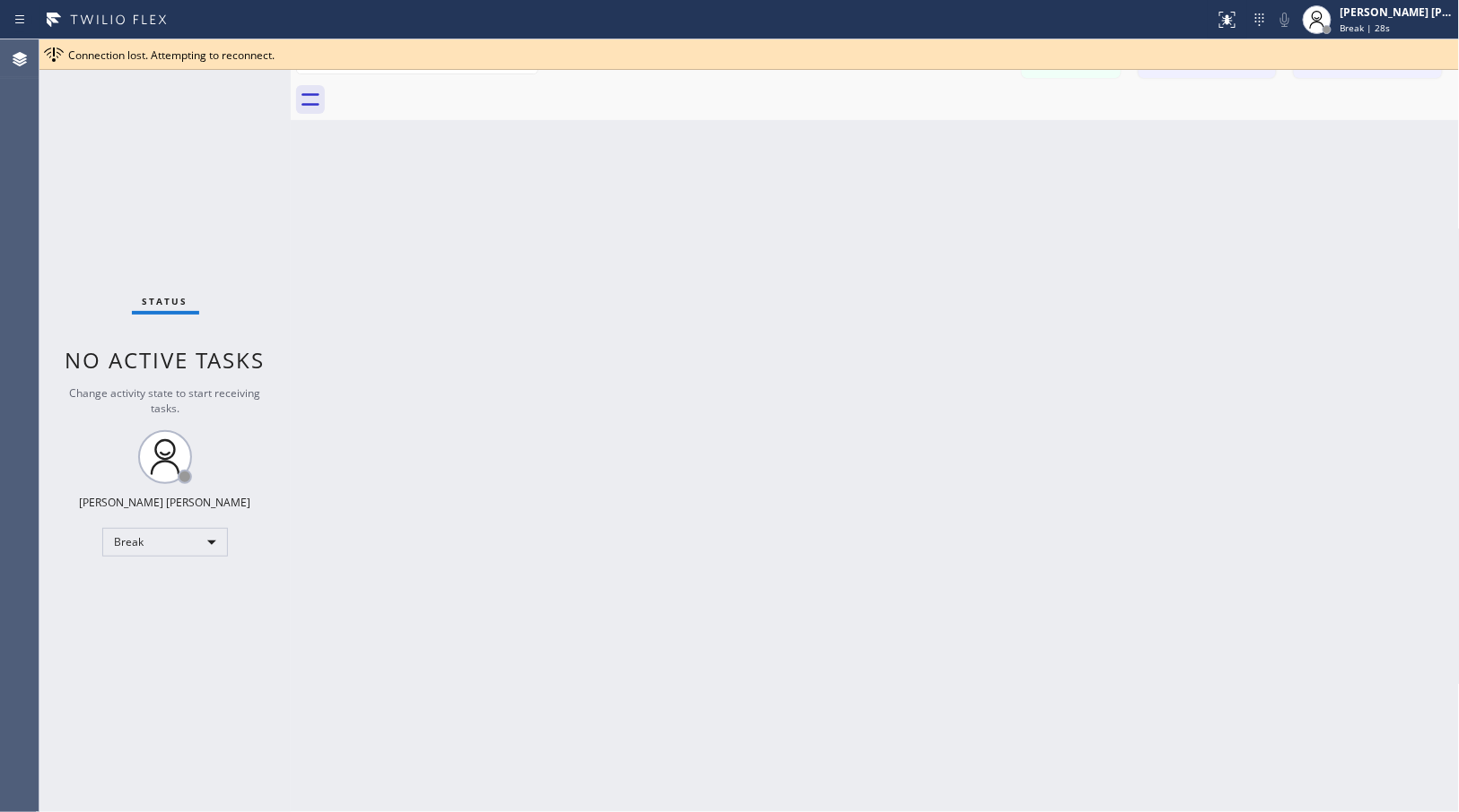
click at [953, 141] on div "Back to Dashboard Change Sender ID Customers Technicians Select a contact Outbo…" at bounding box center [875, 425] width 1169 height 773
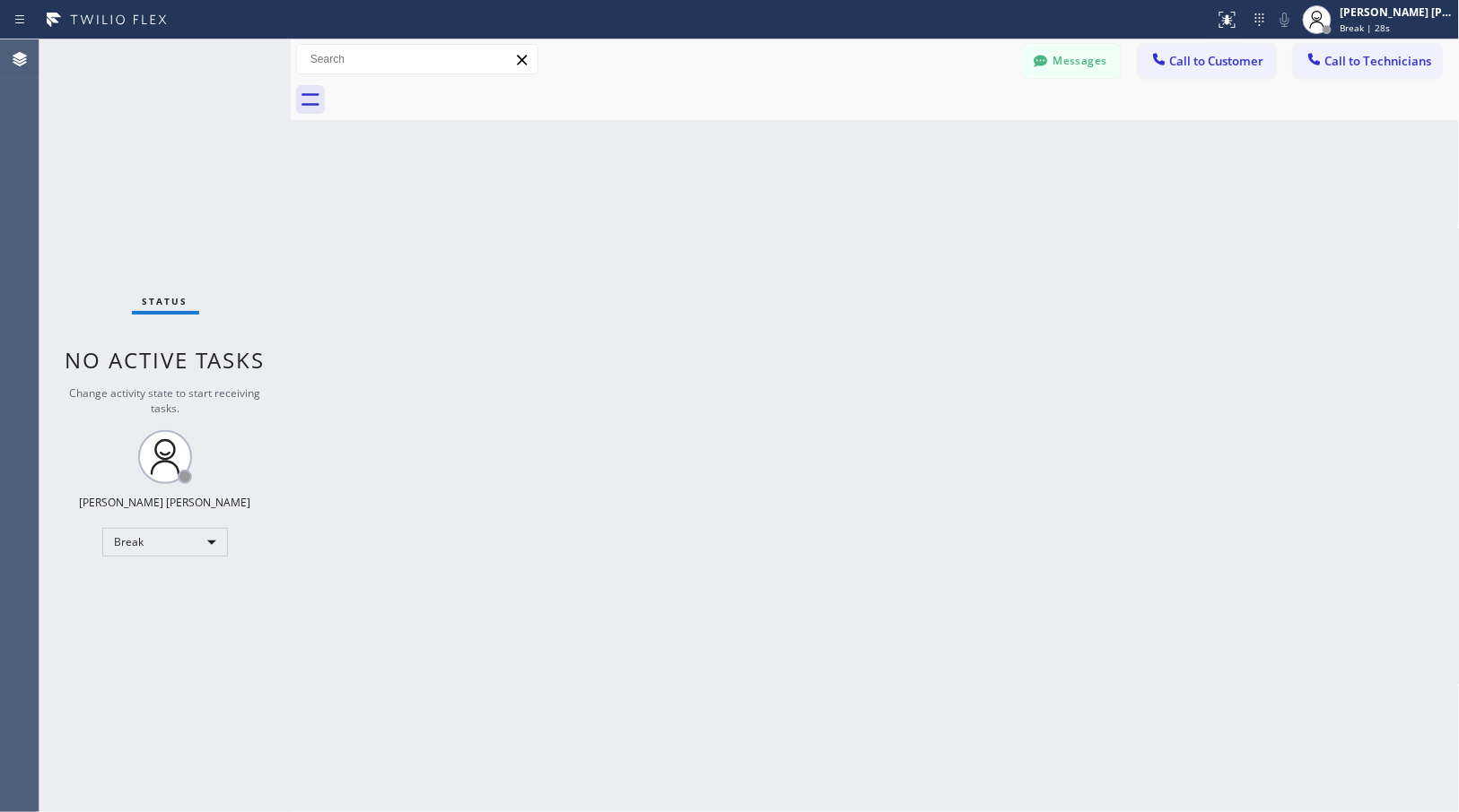
click at [953, 141] on div "Back to Dashboard Change Sender ID Customers Technicians Select a contact Outbo…" at bounding box center [875, 425] width 1169 height 773
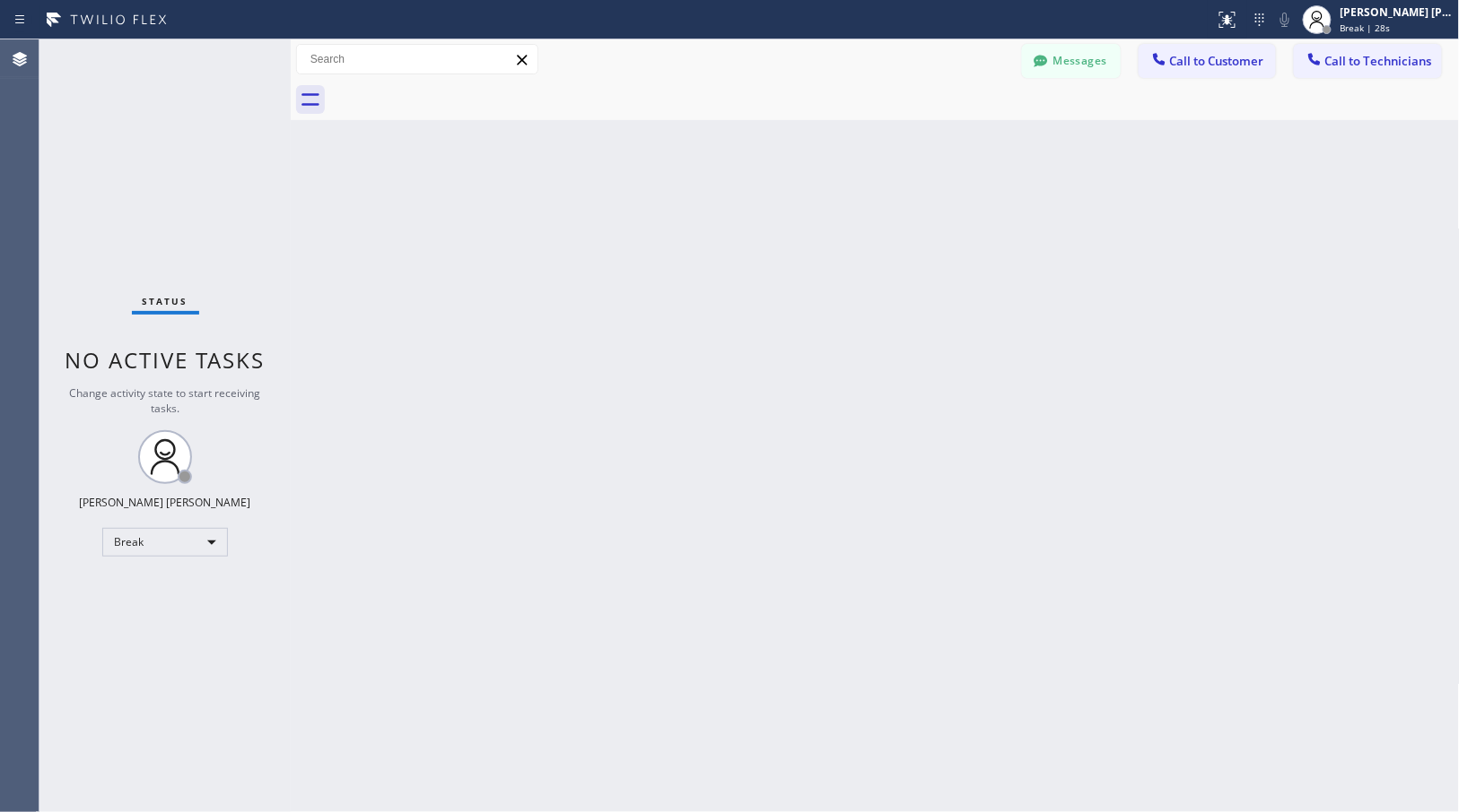
click at [953, 141] on div "Back to Dashboard Change Sender ID Customers Technicians Select a contact Outbo…" at bounding box center [875, 425] width 1169 height 773
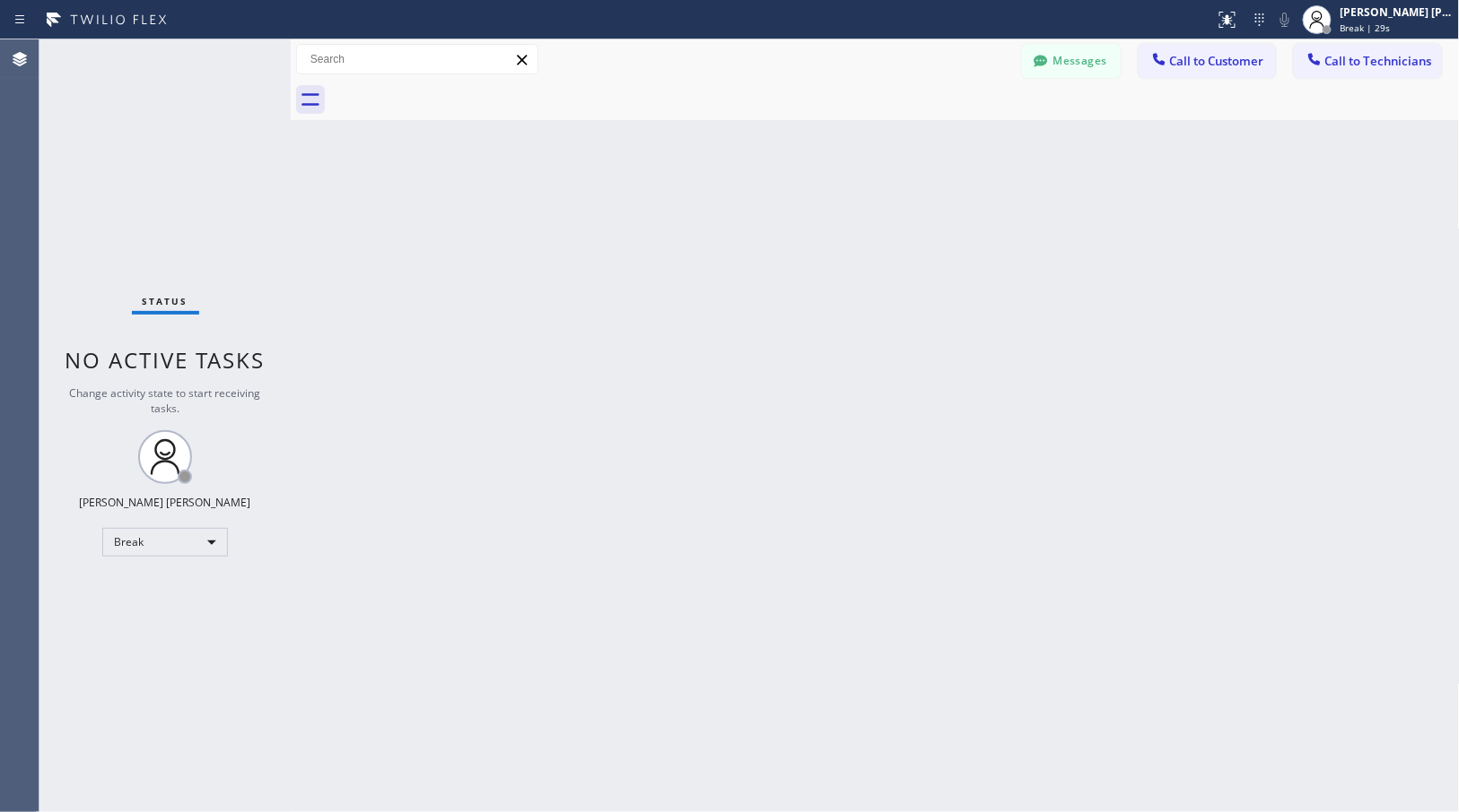
click at [953, 141] on div "Back to Dashboard Change Sender ID Customers Technicians Select a contact Outbo…" at bounding box center [875, 425] width 1169 height 773
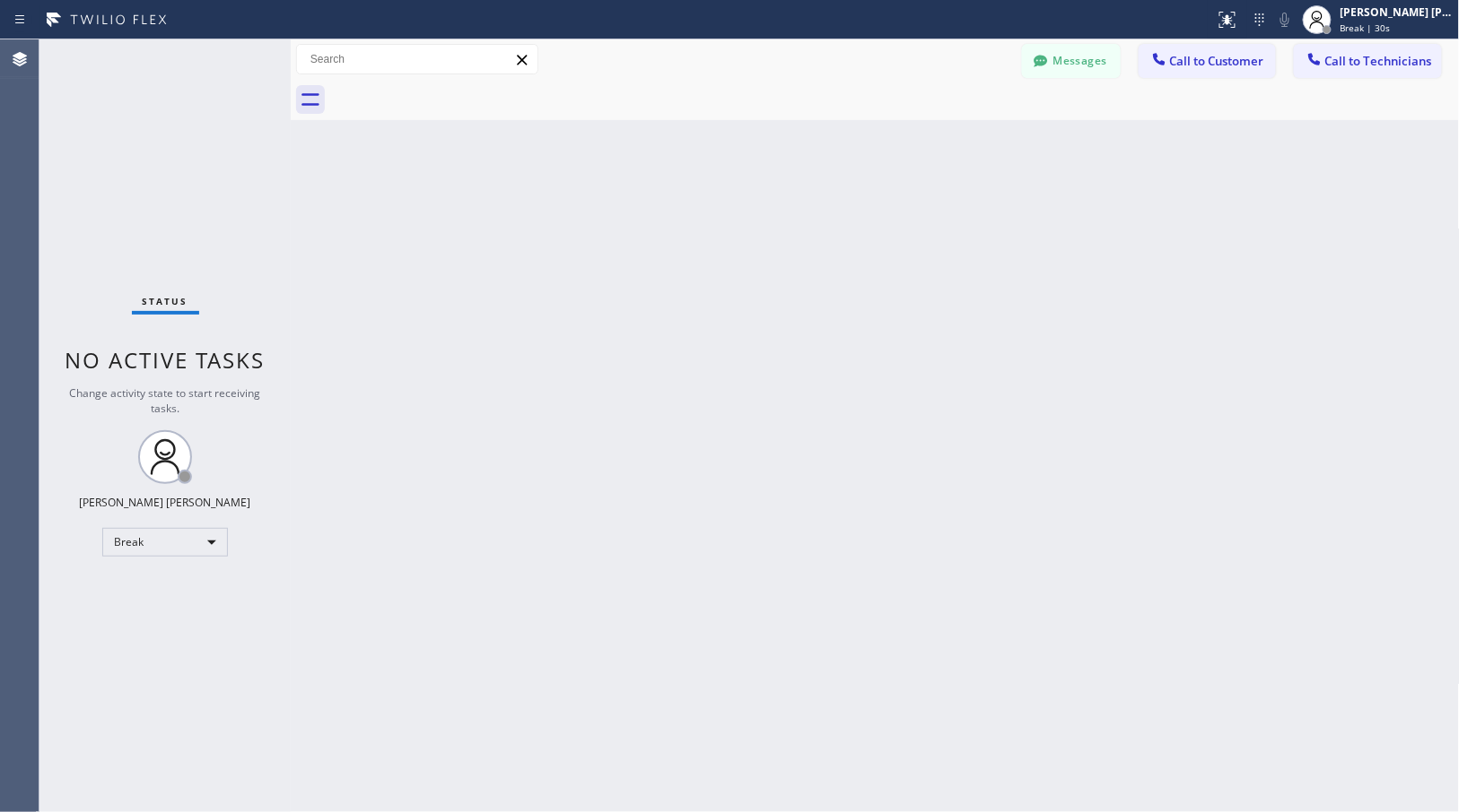
click at [953, 141] on div "Back to Dashboard Change Sender ID Customers Technicians Select a contact Outbo…" at bounding box center [875, 425] width 1169 height 773
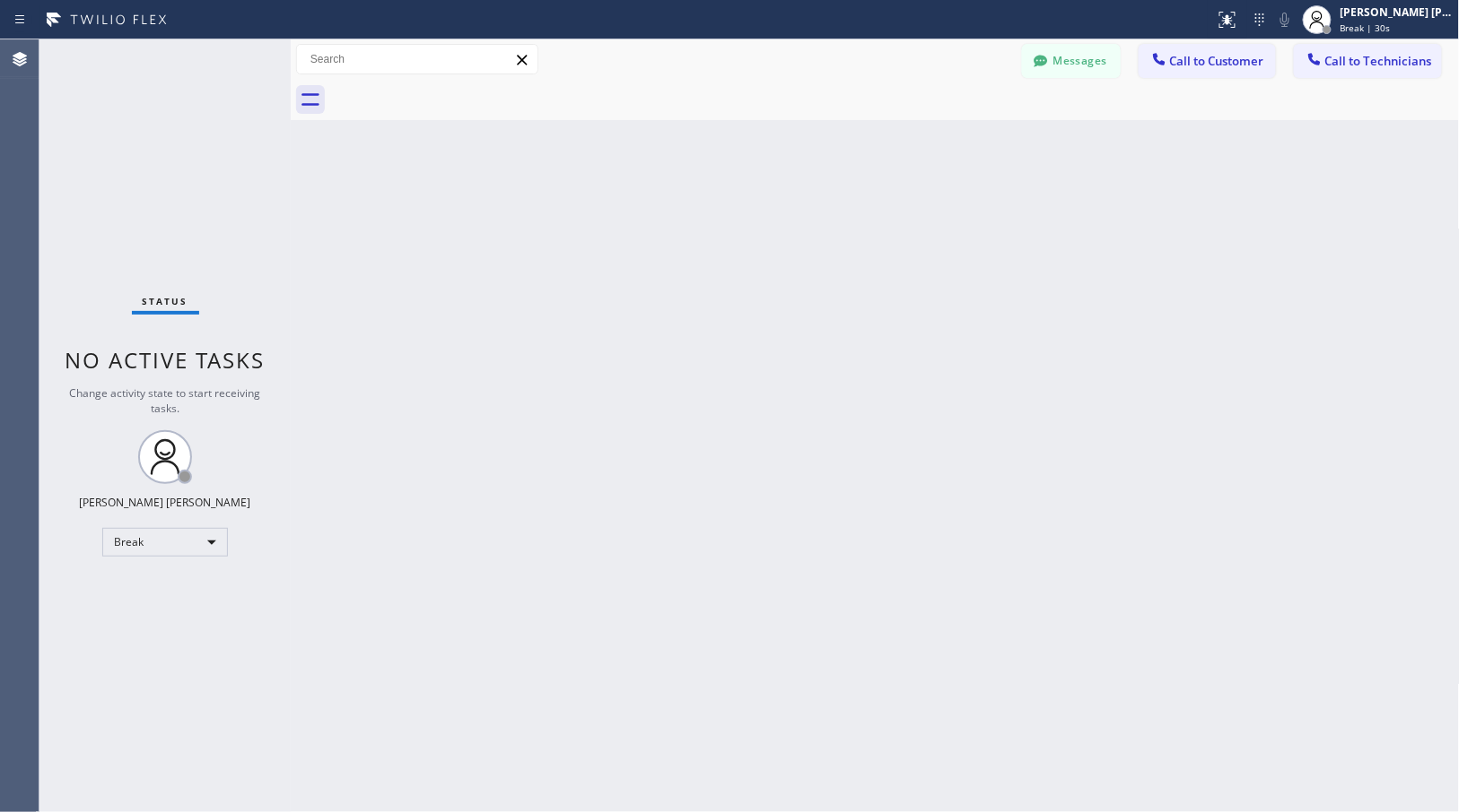
click at [953, 141] on div "Back to Dashboard Change Sender ID Customers Technicians Select a contact Outbo…" at bounding box center [875, 425] width 1169 height 773
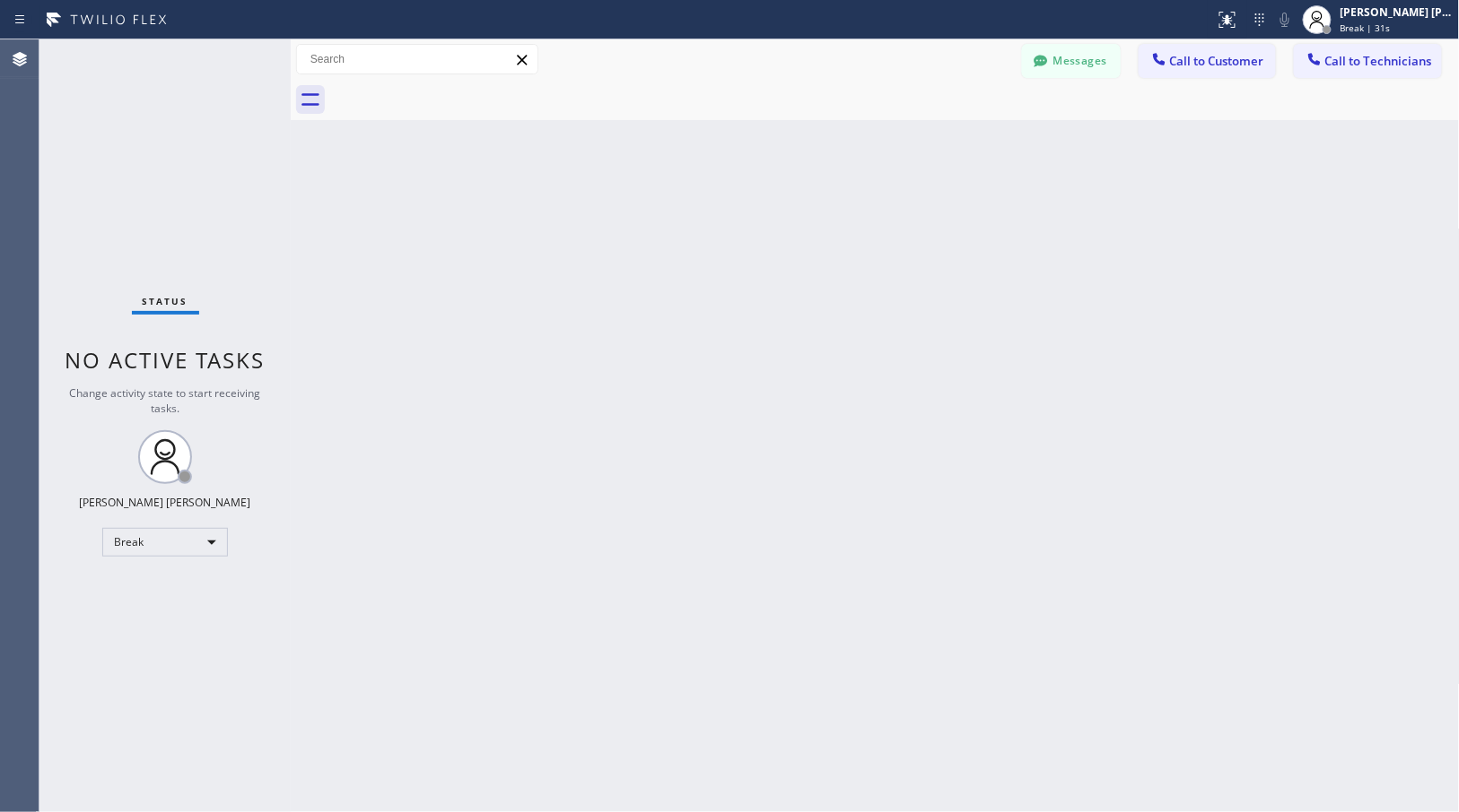
click at [953, 141] on div "Back to Dashboard Change Sender ID Customers Technicians Select a contact Outbo…" at bounding box center [875, 425] width 1169 height 773
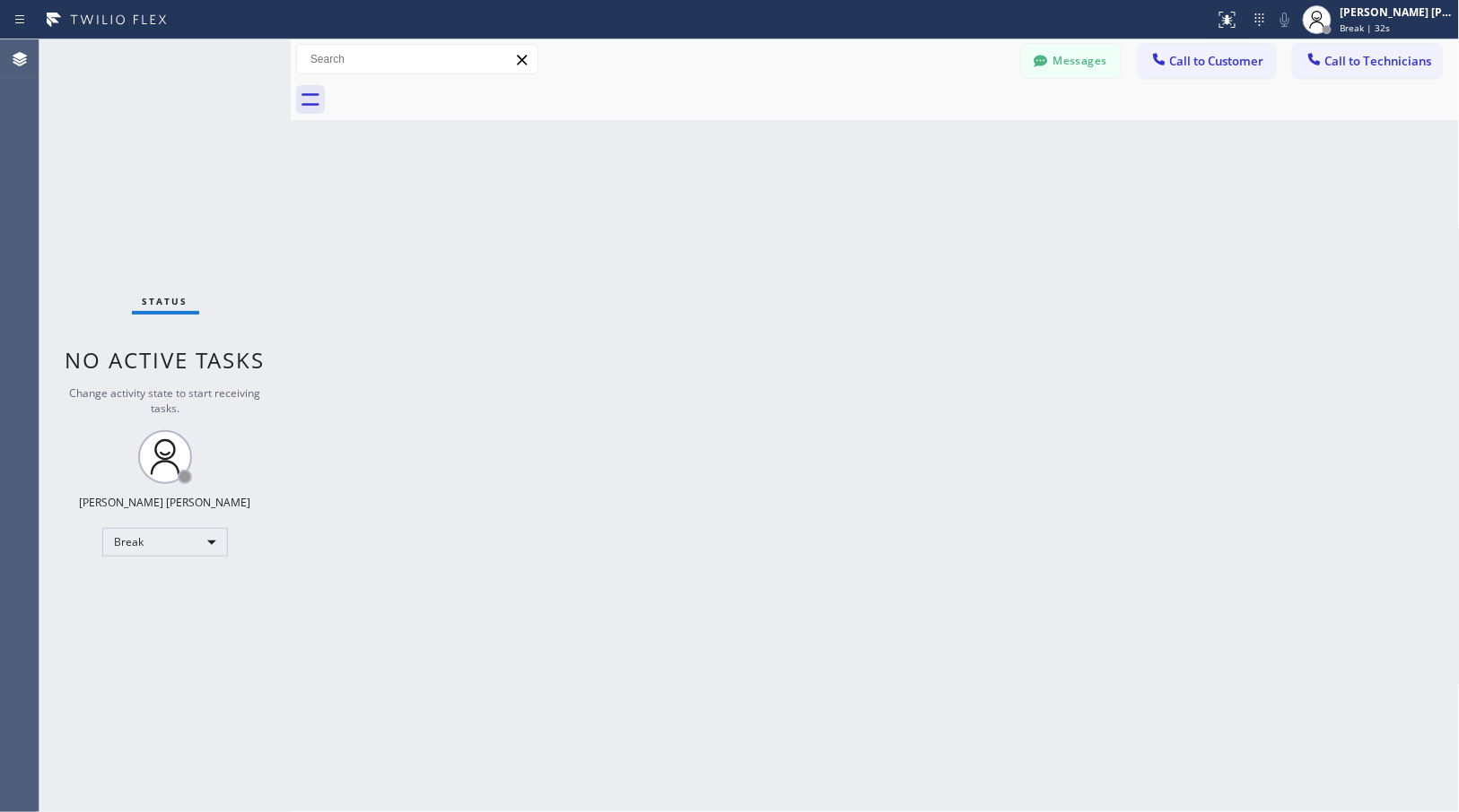
click at [953, 141] on div "Back to Dashboard Change Sender ID Customers Technicians Select a contact Outbo…" at bounding box center [875, 425] width 1169 height 773
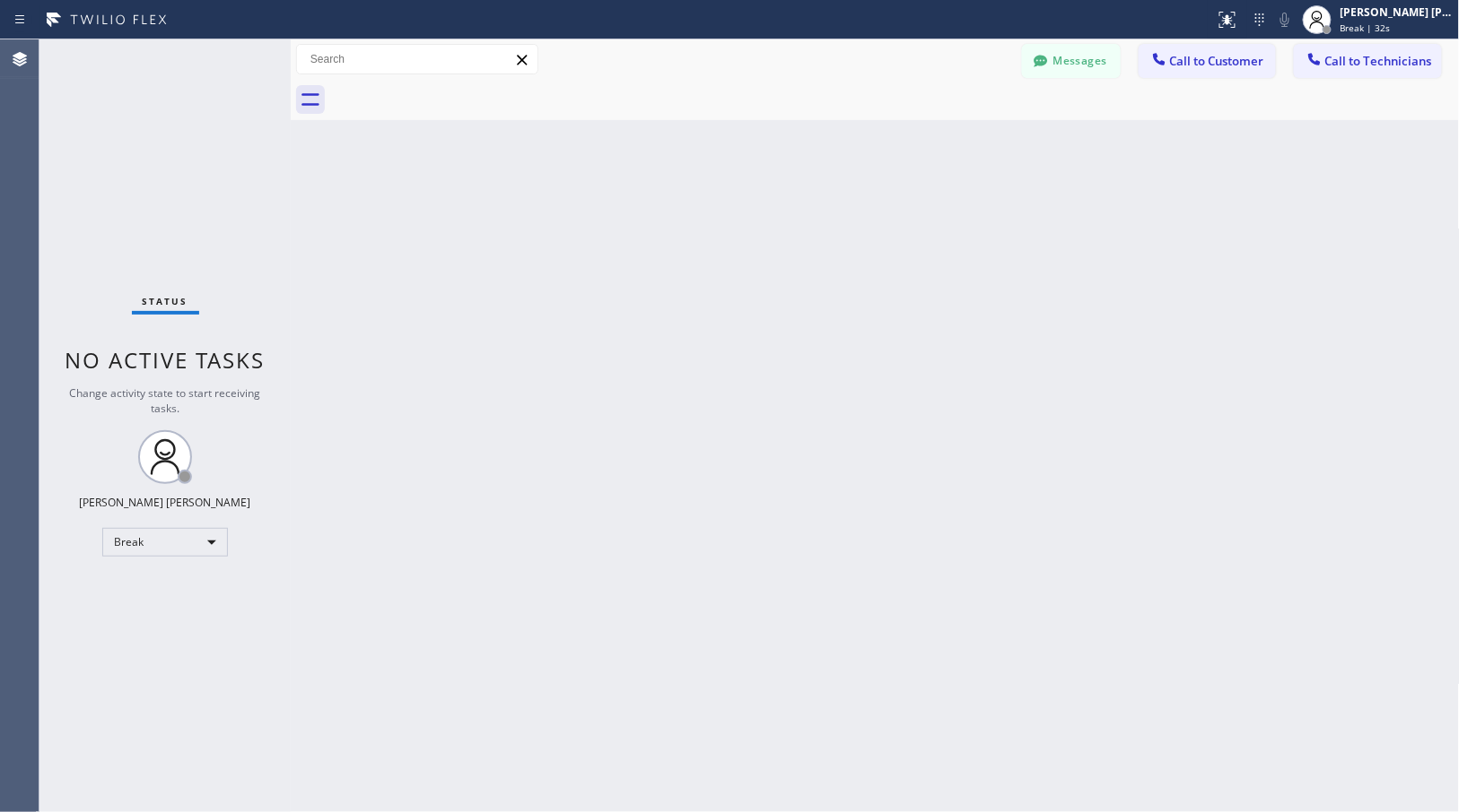
click at [953, 141] on div "Back to Dashboard Change Sender ID Customers Technicians Select a contact Outbo…" at bounding box center [875, 425] width 1169 height 773
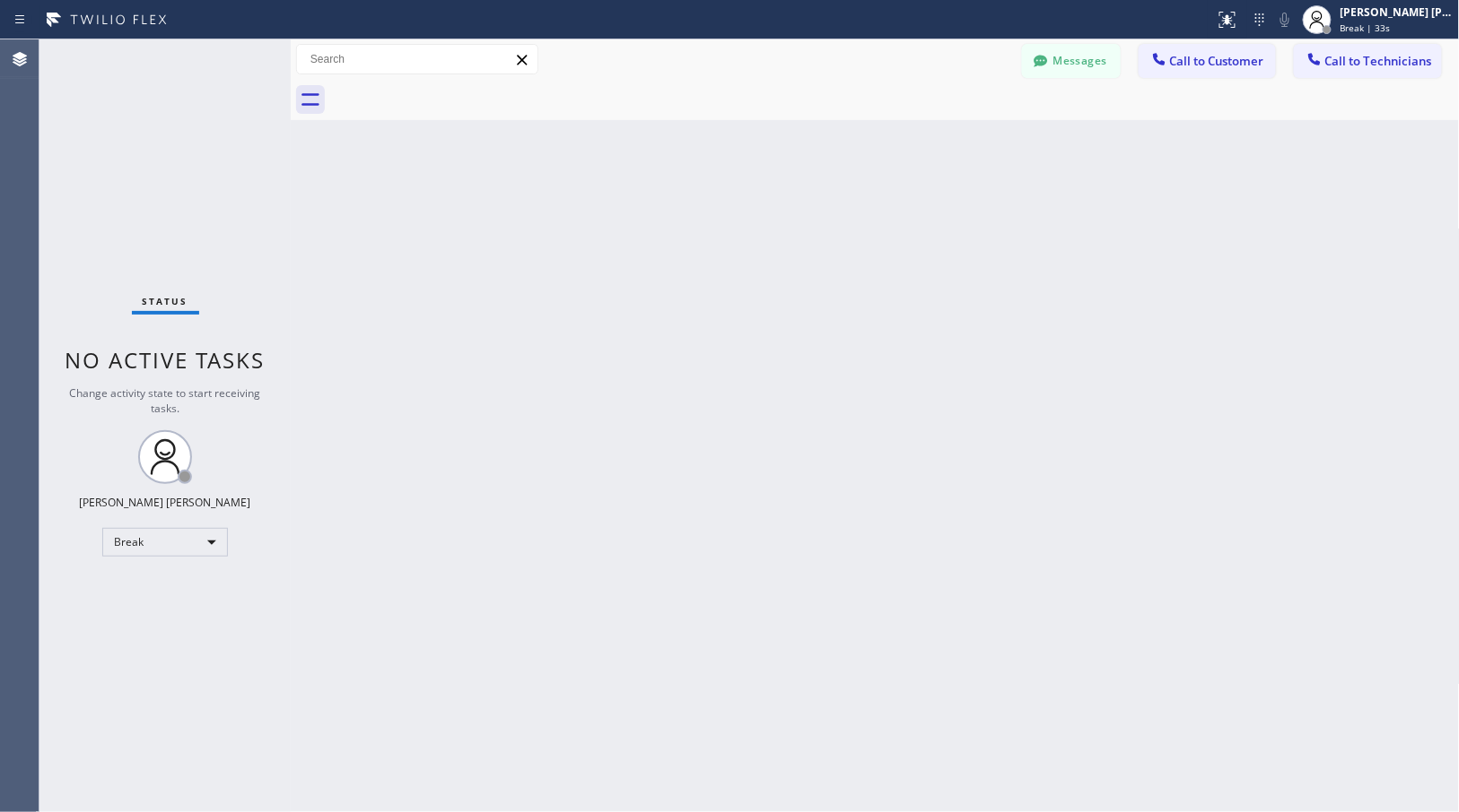
click at [953, 141] on div "Back to Dashboard Change Sender ID Customers Technicians Select a contact Outbo…" at bounding box center [875, 425] width 1169 height 773
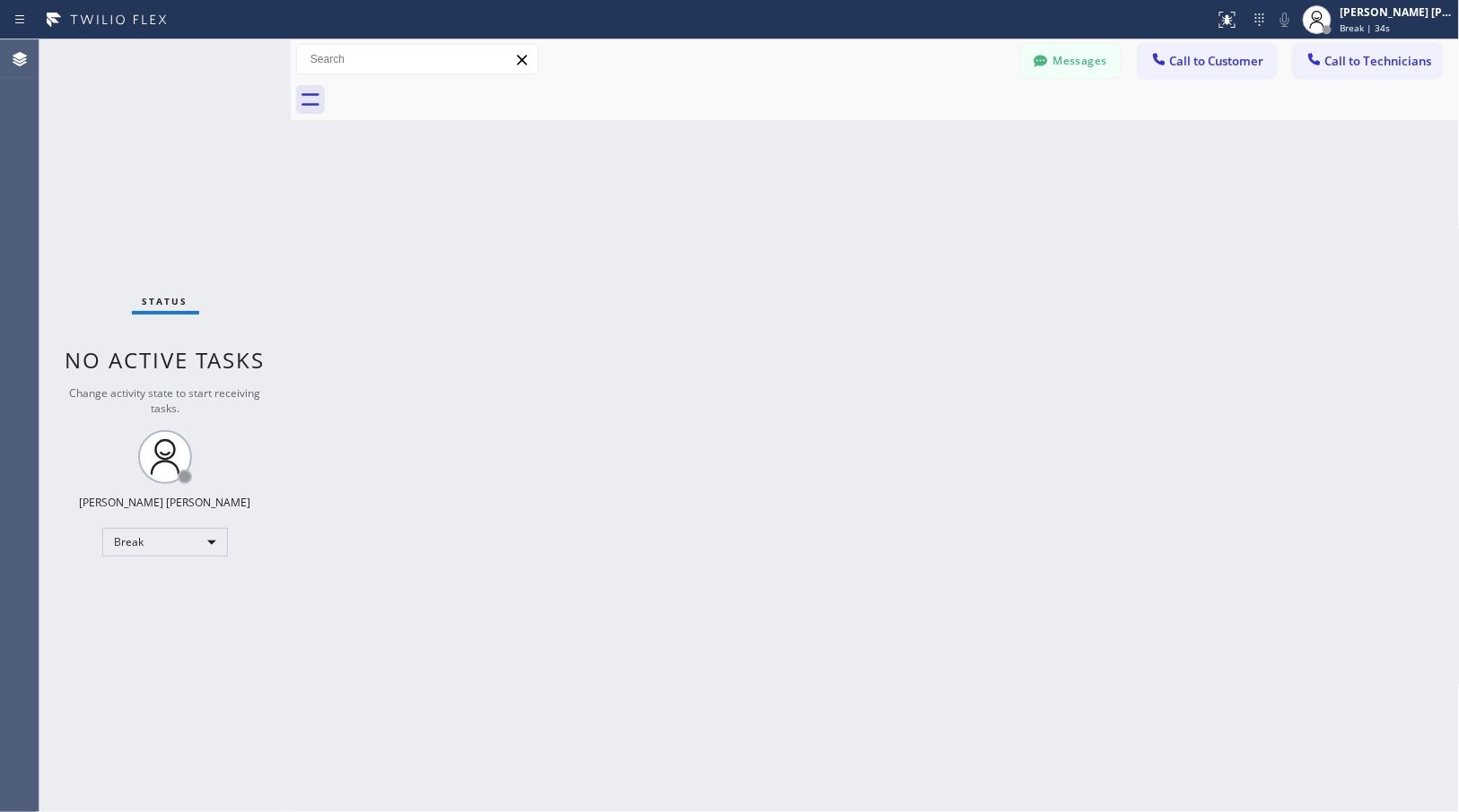
click at [953, 141] on div "Back to Dashboard Change Sender ID Customers Technicians Select a contact Outbo…" at bounding box center [875, 425] width 1169 height 773
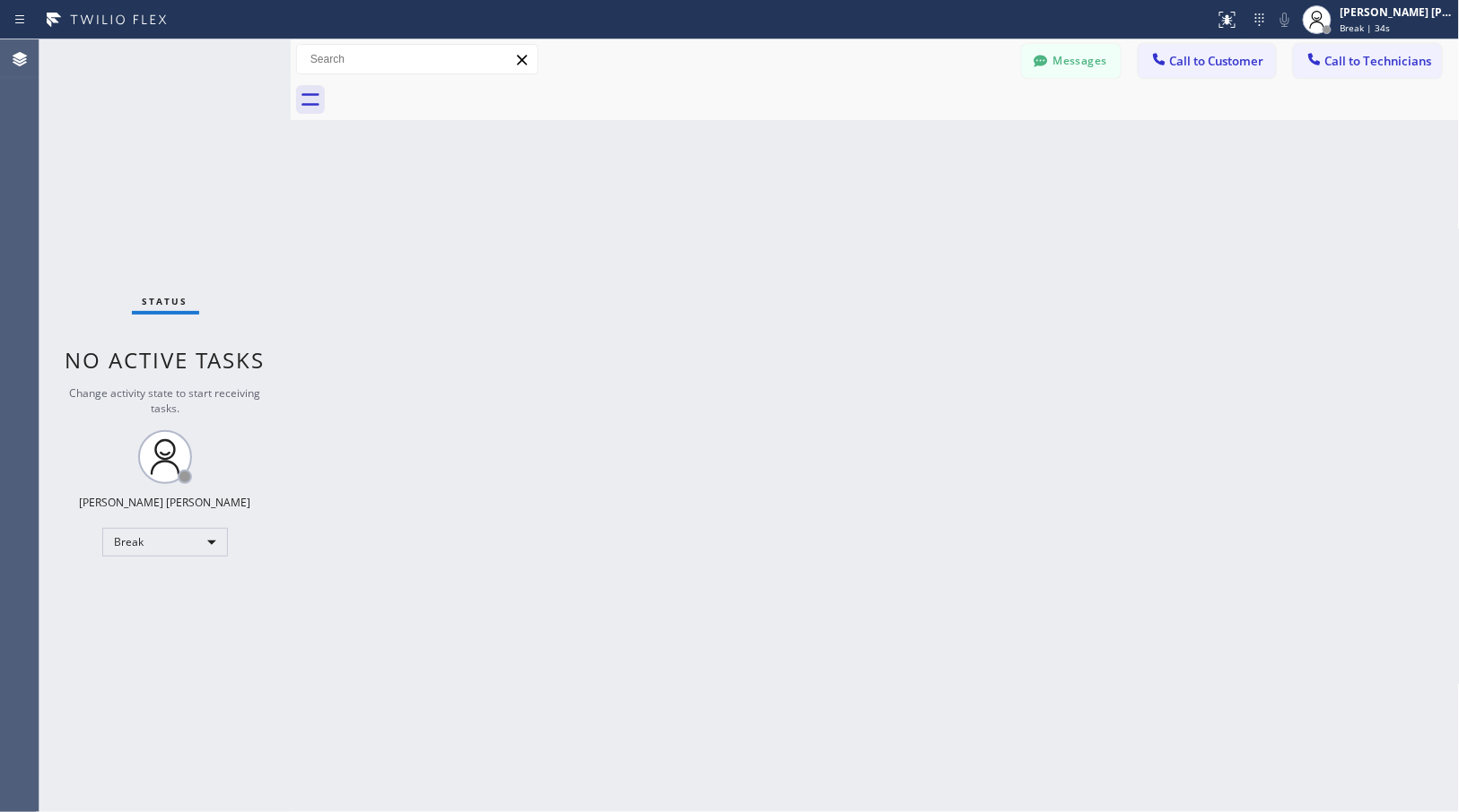
click at [953, 141] on div "Back to Dashboard Change Sender ID Customers Technicians Select a contact Outbo…" at bounding box center [875, 425] width 1169 height 773
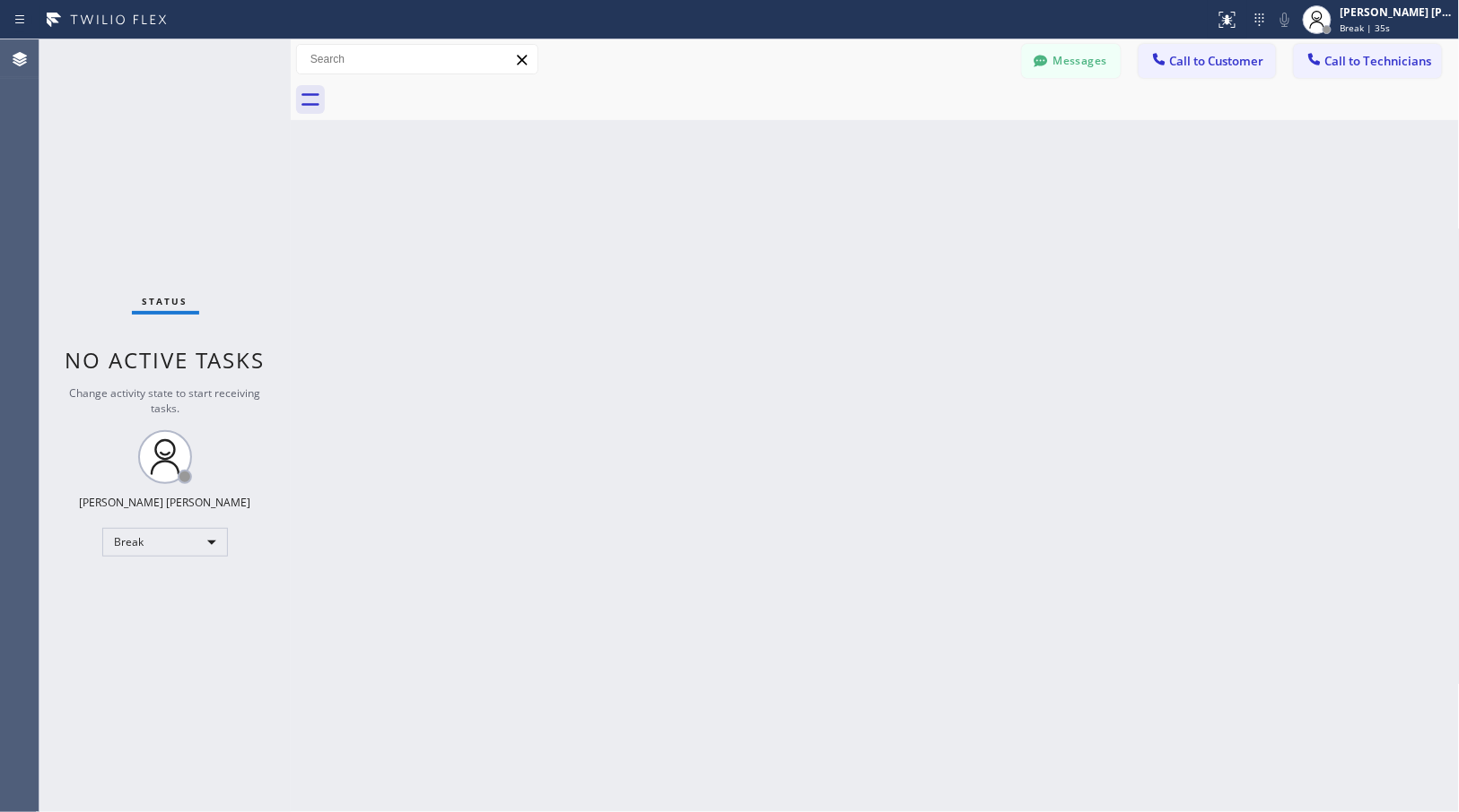
click at [953, 141] on div "Back to Dashboard Change Sender ID Customers Technicians Select a contact Outbo…" at bounding box center [875, 425] width 1169 height 773
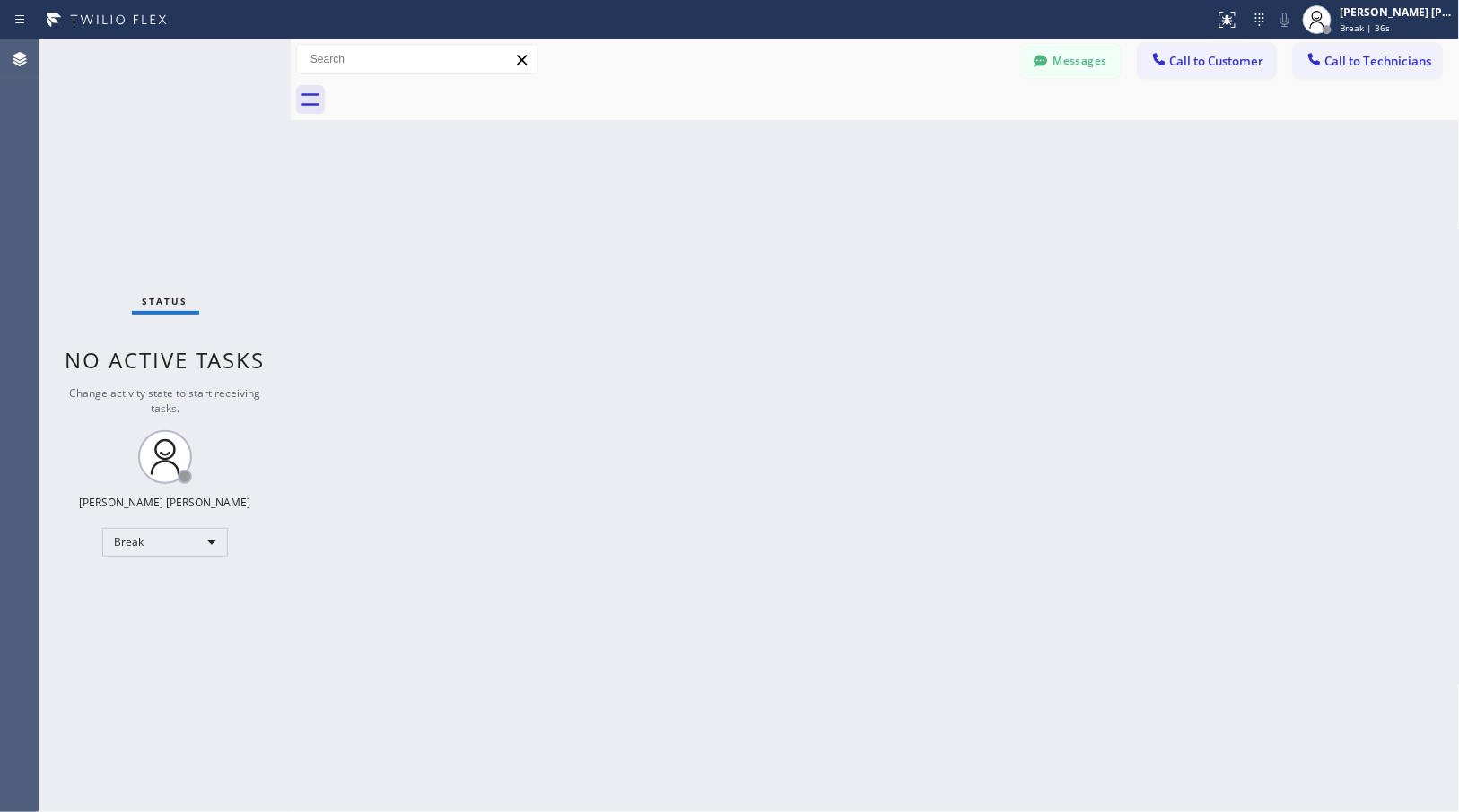
click at [953, 141] on div "Back to Dashboard Change Sender ID Customers Technicians Select a contact Outbo…" at bounding box center [875, 425] width 1169 height 773
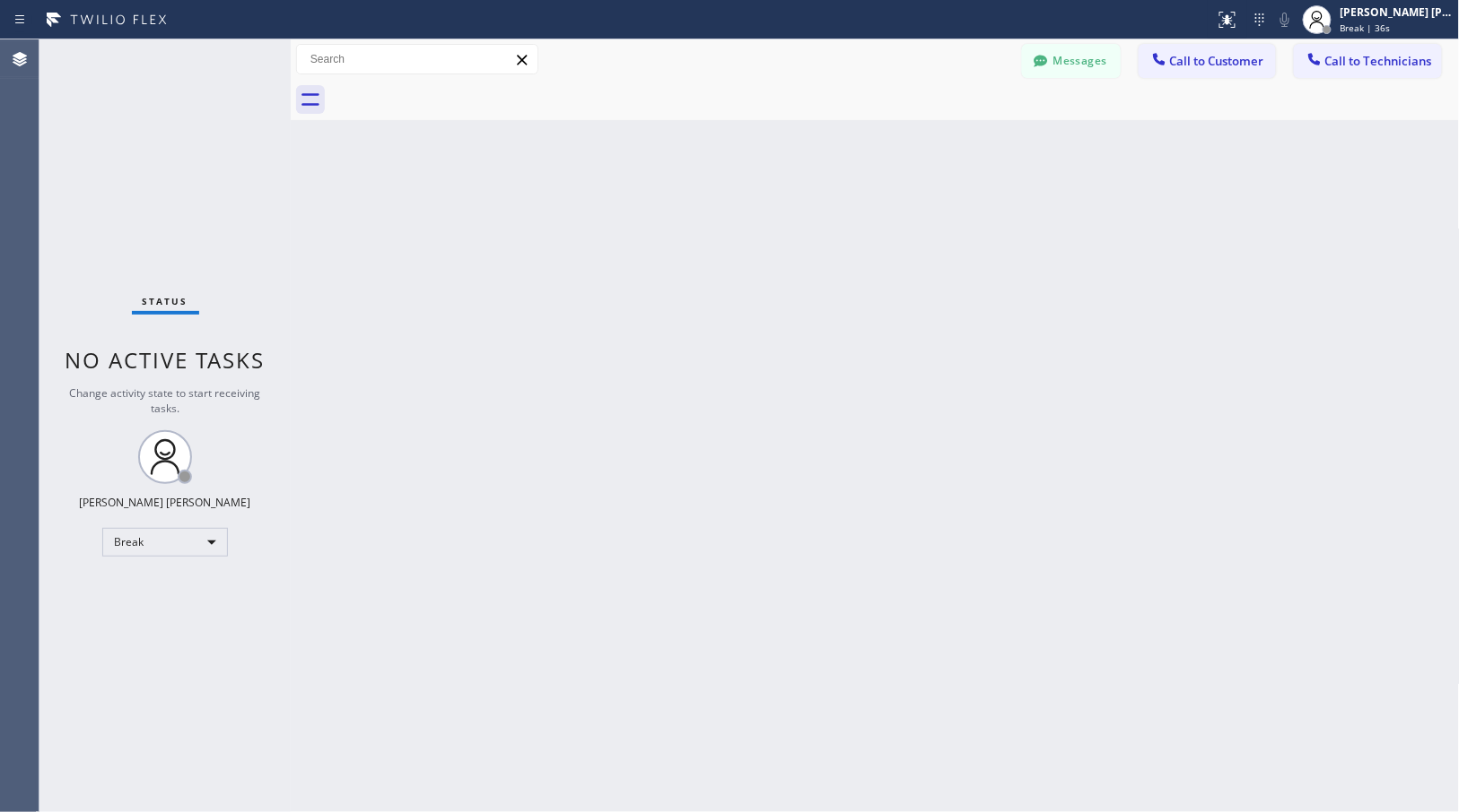
click at [953, 141] on div "Back to Dashboard Change Sender ID Customers Technicians Select a contact Outbo…" at bounding box center [875, 425] width 1169 height 773
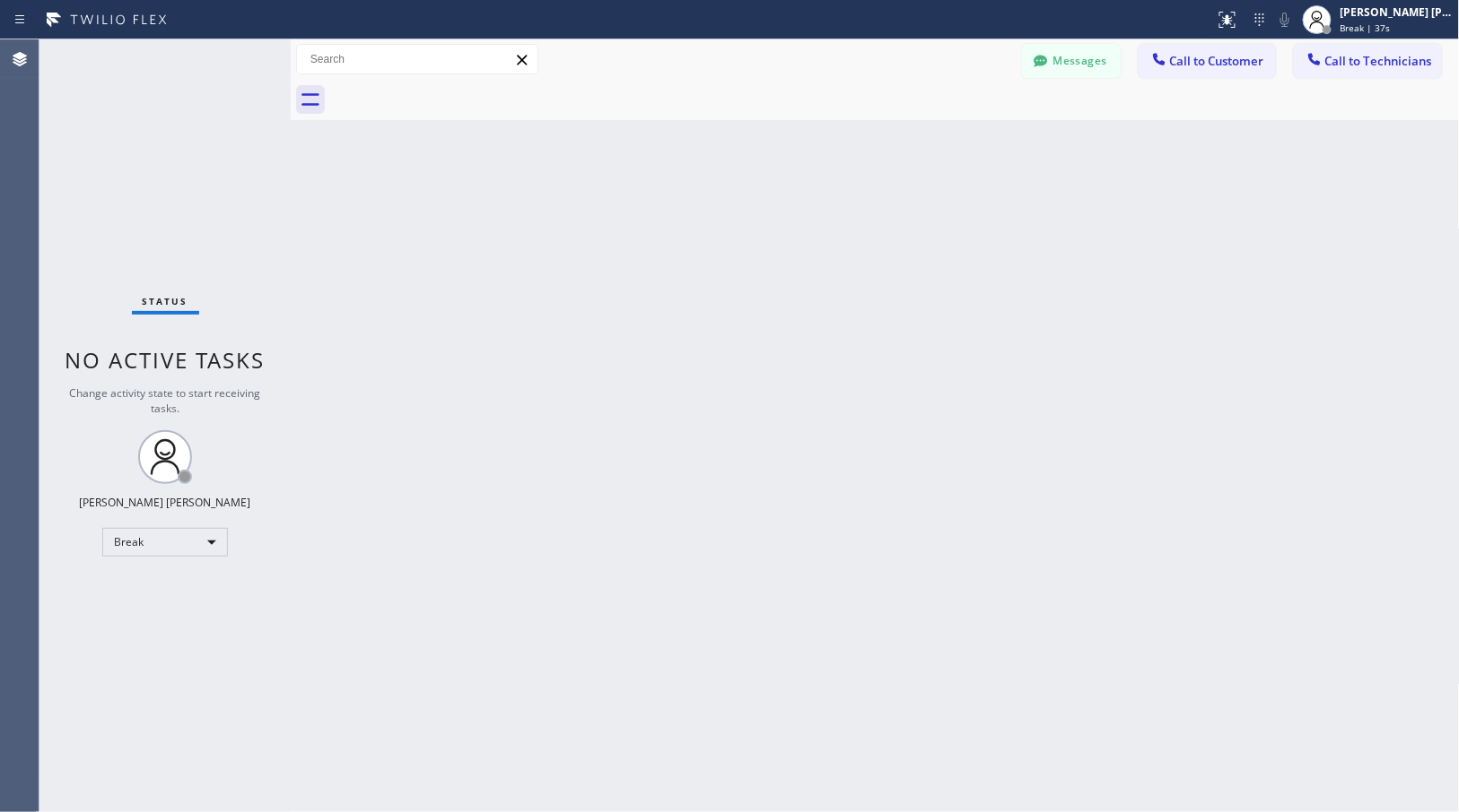
click at [953, 141] on div "Back to Dashboard Change Sender ID Customers Technicians Select a contact Outbo…" at bounding box center [875, 425] width 1169 height 773
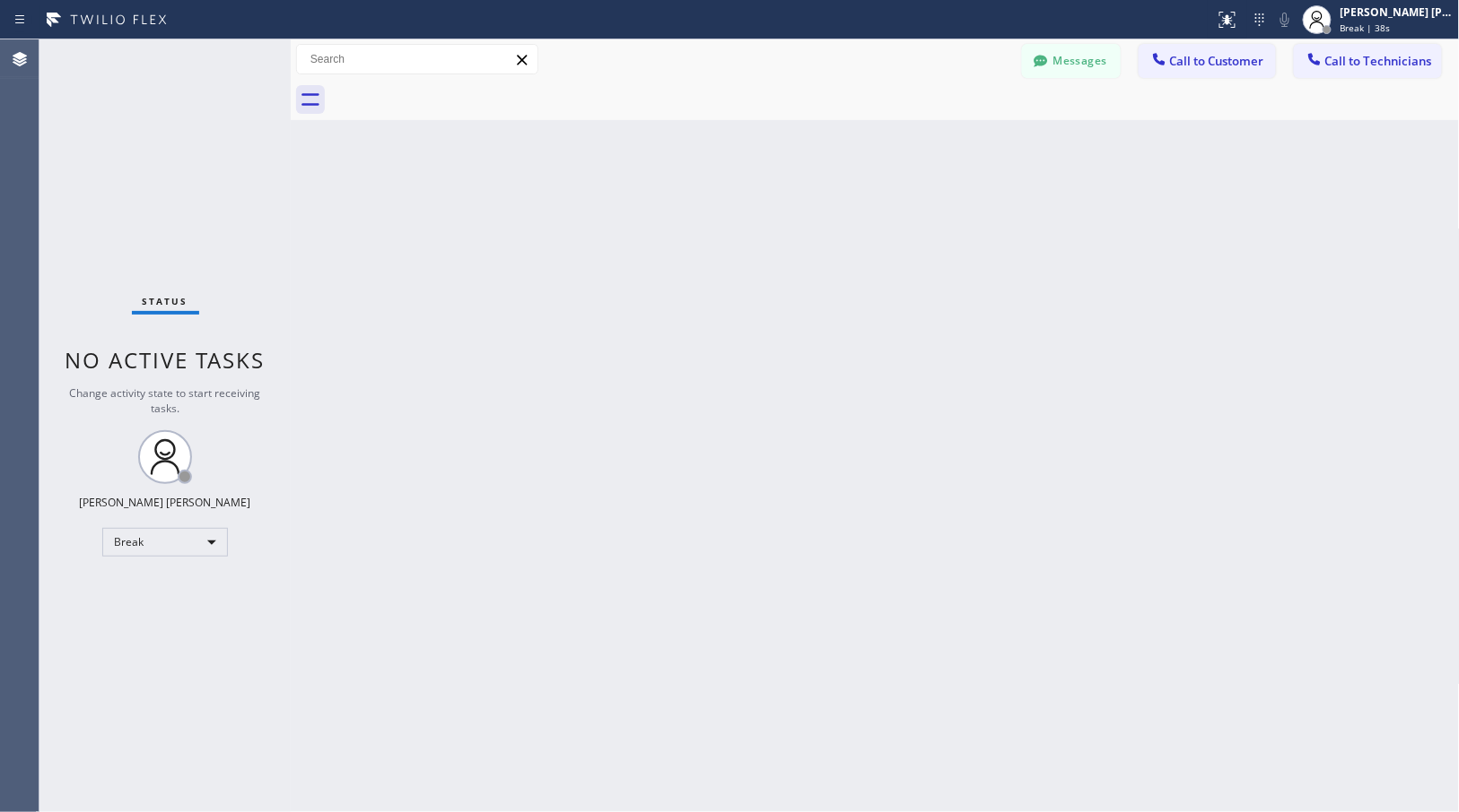
click at [953, 141] on div "Back to Dashboard Change Sender ID Customers Technicians Select a contact Outbo…" at bounding box center [875, 425] width 1169 height 773
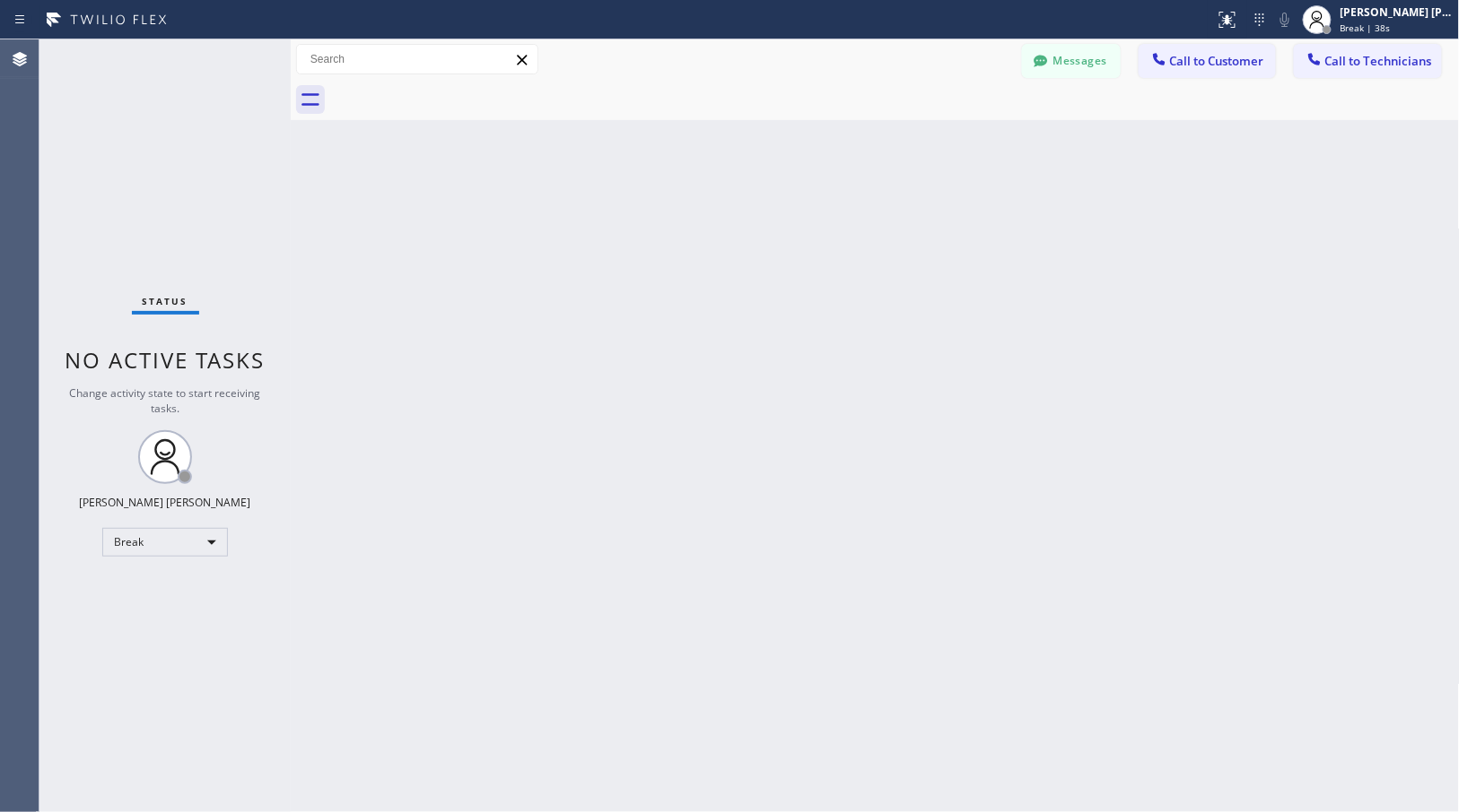
click at [953, 141] on div "Back to Dashboard Change Sender ID Customers Technicians Select a contact Outbo…" at bounding box center [875, 425] width 1169 height 773
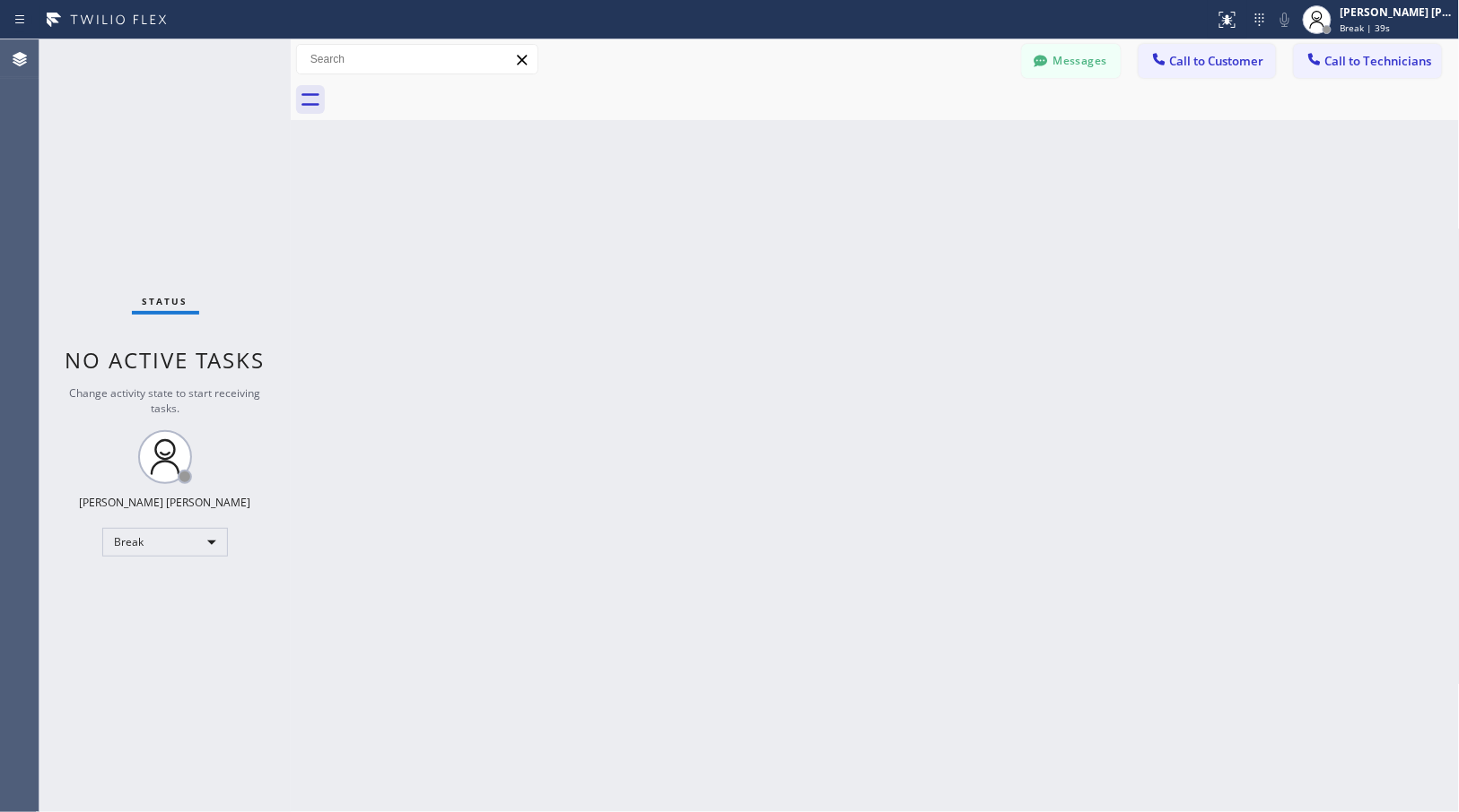
click at [953, 141] on div "Back to Dashboard Change Sender ID Customers Technicians Select a contact Outbo…" at bounding box center [875, 425] width 1169 height 773
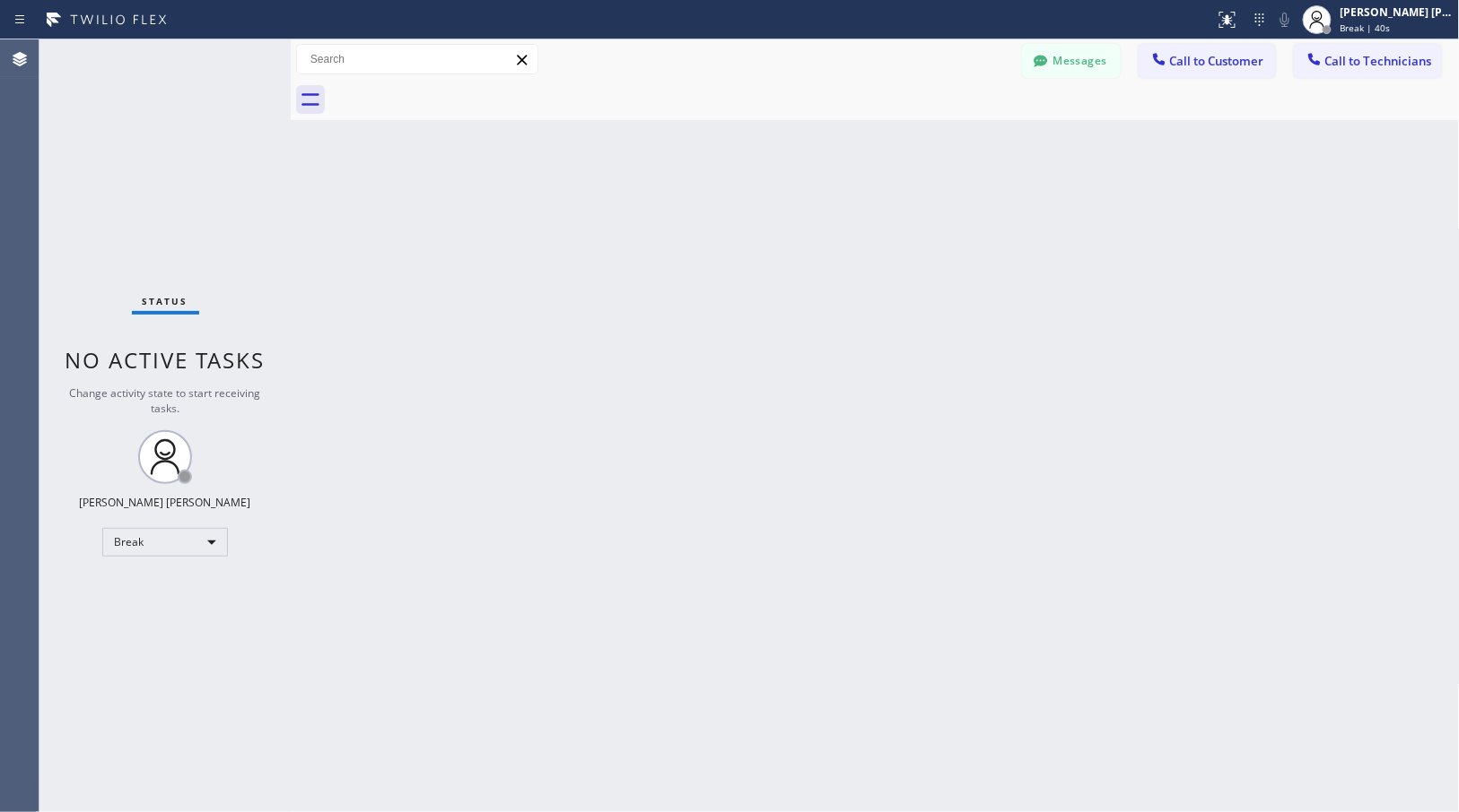
click at [953, 141] on div "Back to Dashboard Change Sender ID Customers Technicians Select a contact Outbo…" at bounding box center [875, 425] width 1169 height 773
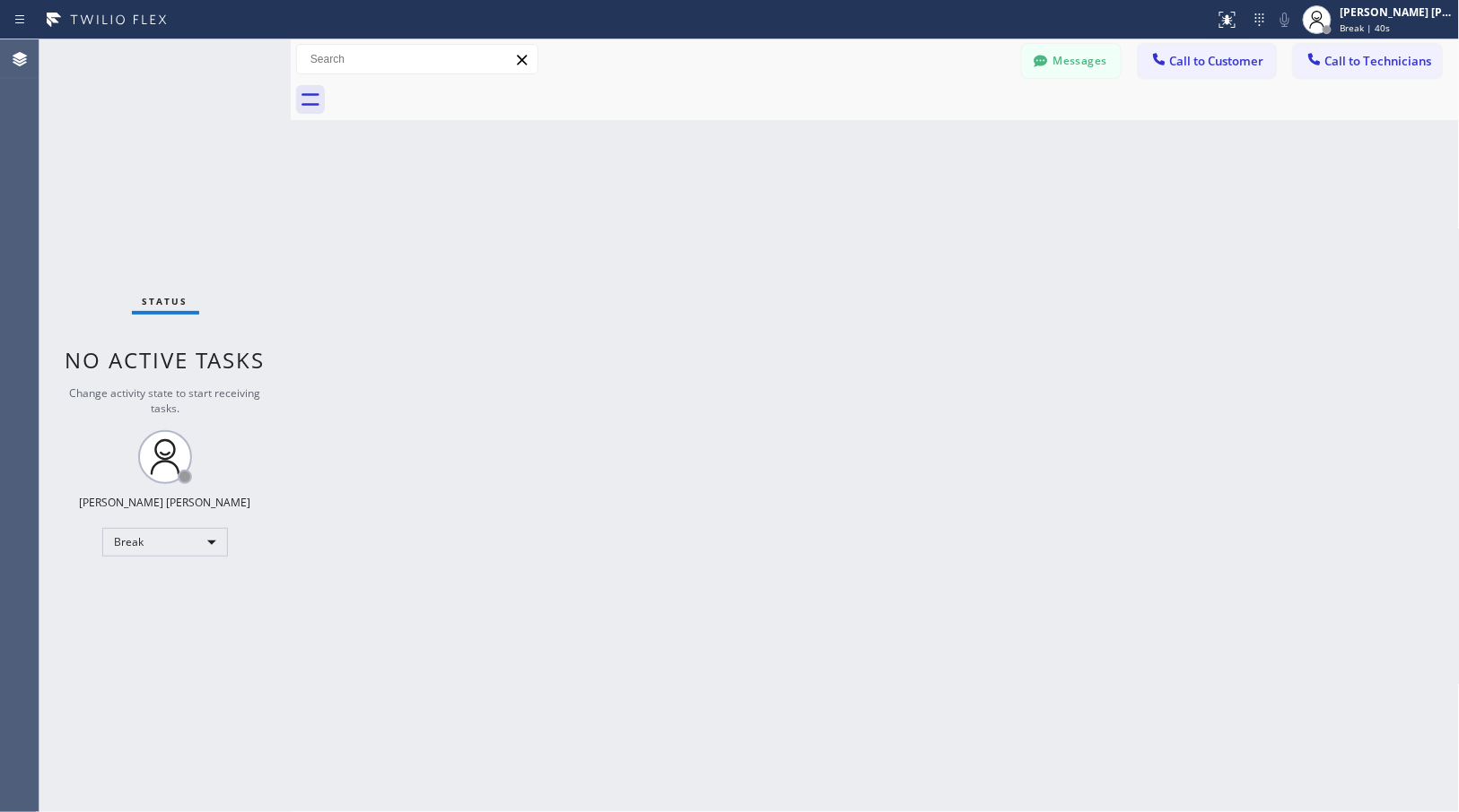
click at [953, 141] on div "Back to Dashboard Change Sender ID Customers Technicians Select a contact Outbo…" at bounding box center [875, 425] width 1169 height 773
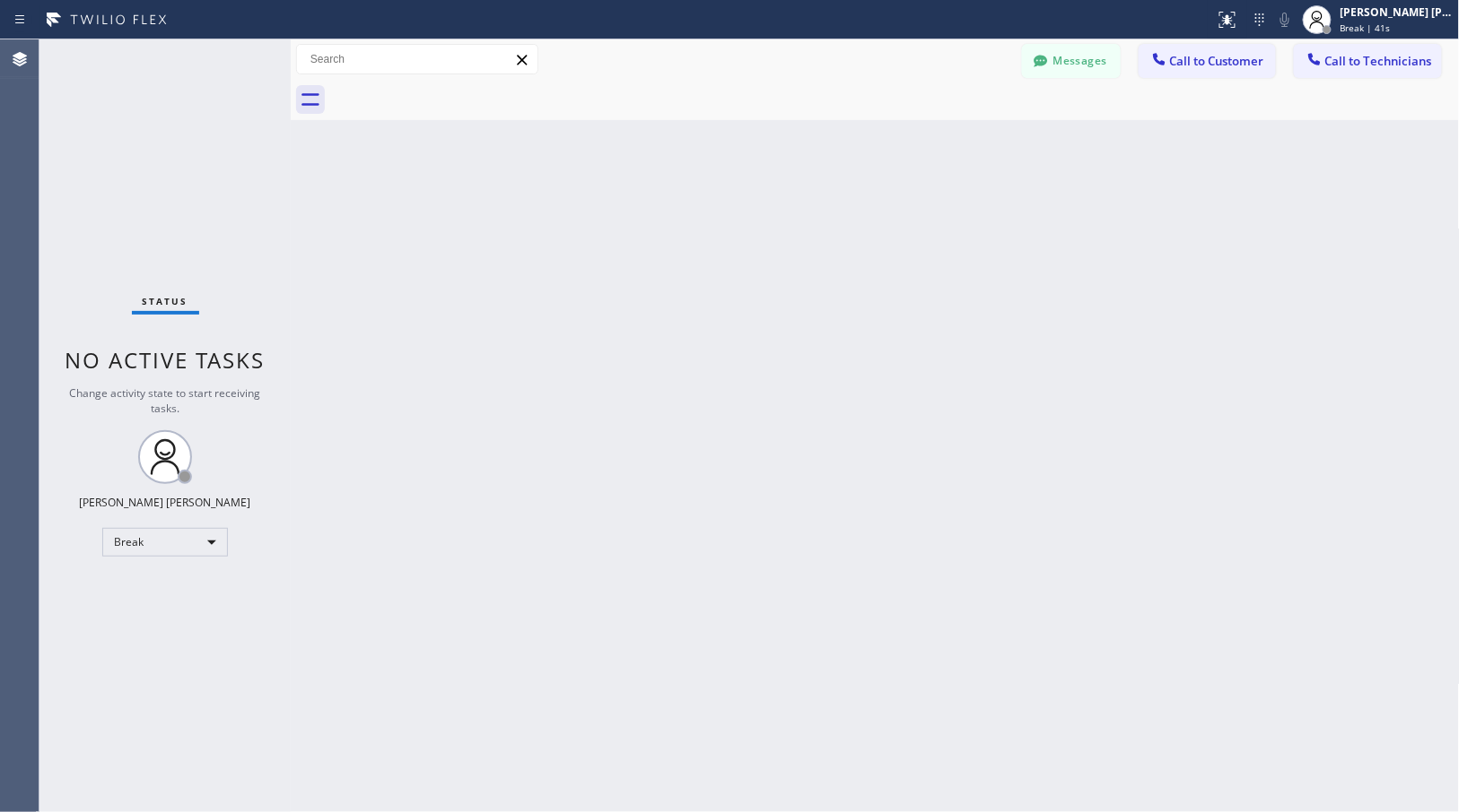
click at [953, 141] on div "Back to Dashboard Change Sender ID Customers Technicians Select a contact Outbo…" at bounding box center [875, 425] width 1169 height 773
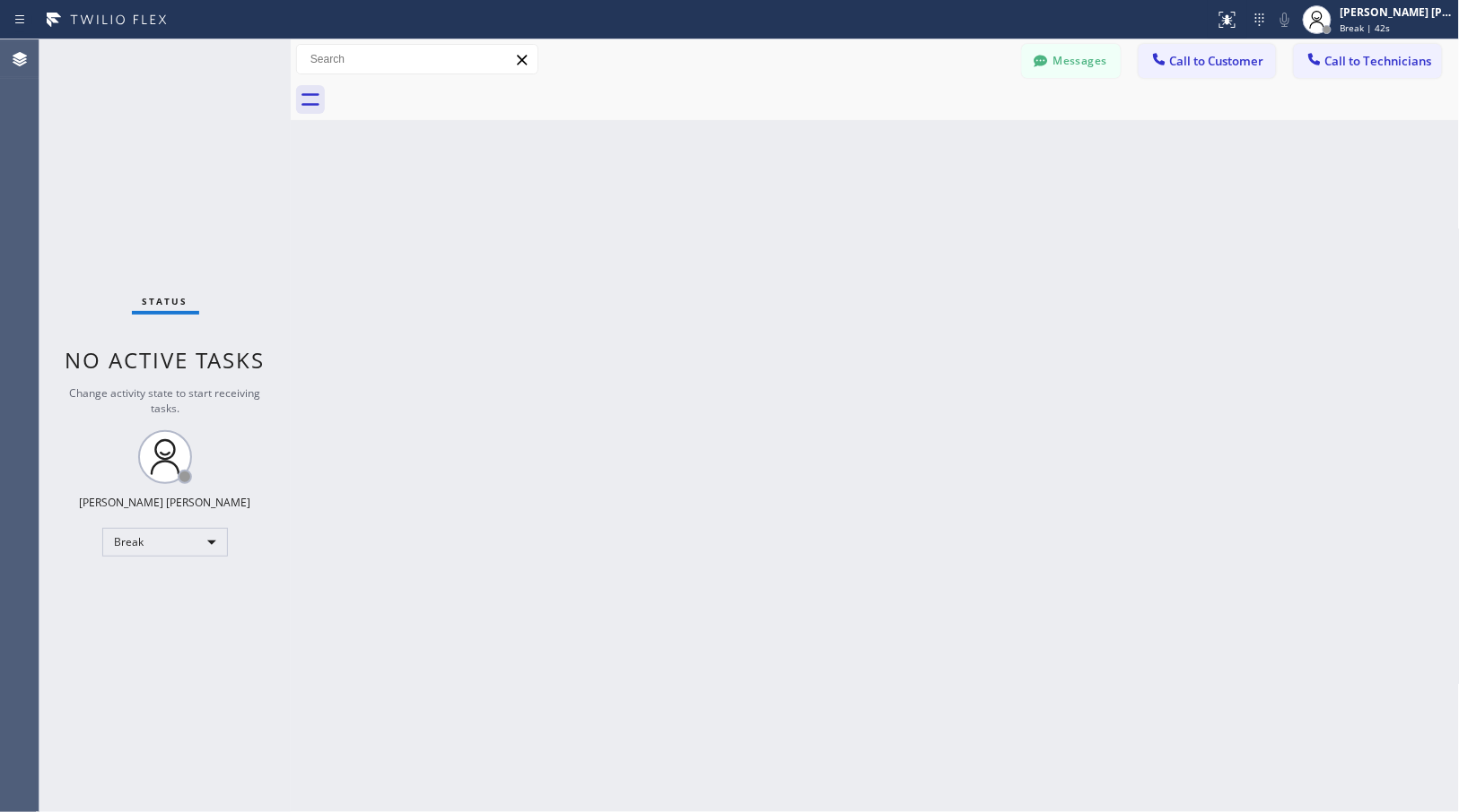
click at [953, 141] on div "Back to Dashboard Change Sender ID Customers Technicians Select a contact Outbo…" at bounding box center [875, 425] width 1169 height 773
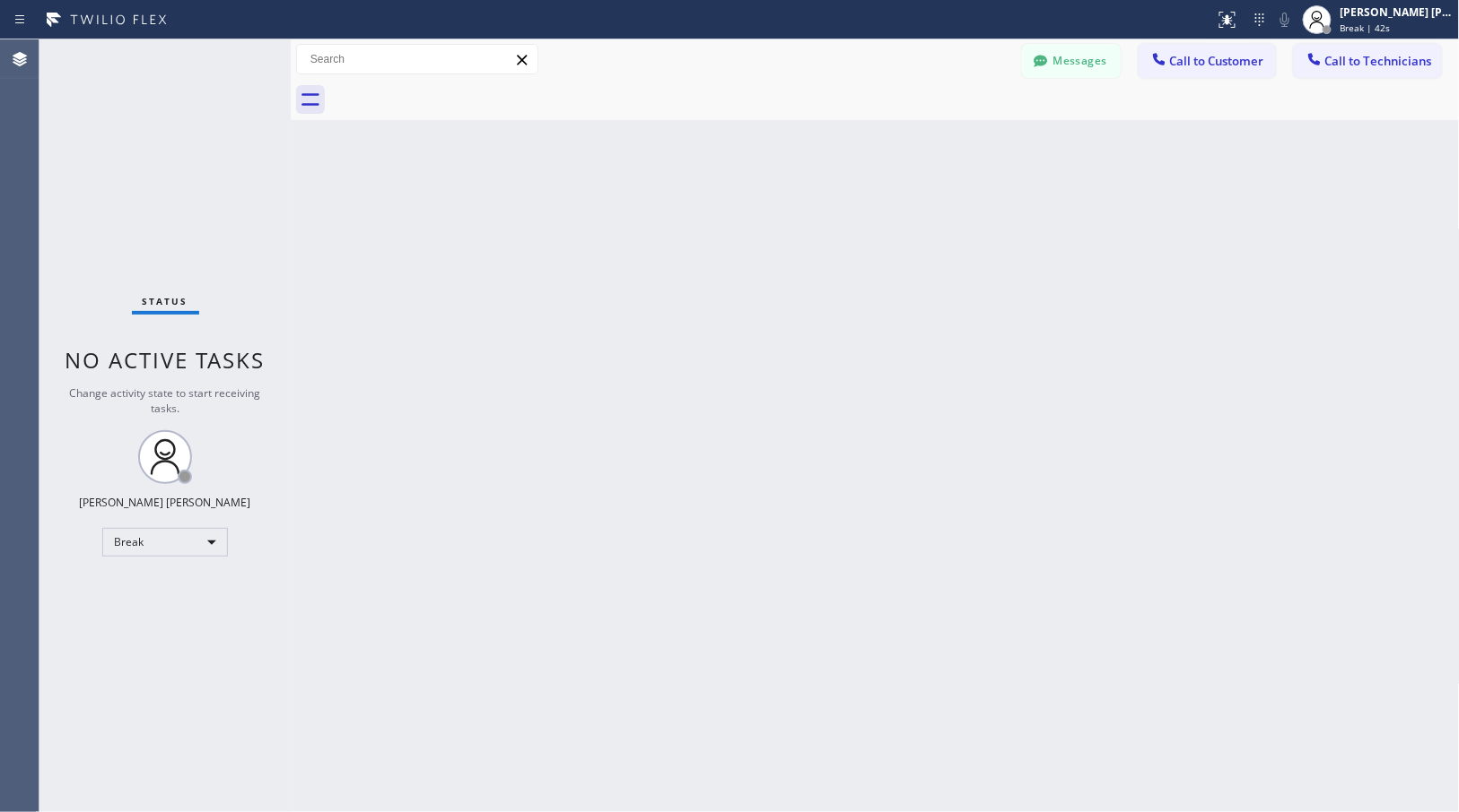
click at [953, 141] on div "Back to Dashboard Change Sender ID Customers Technicians Select a contact Outbo…" at bounding box center [875, 425] width 1169 height 773
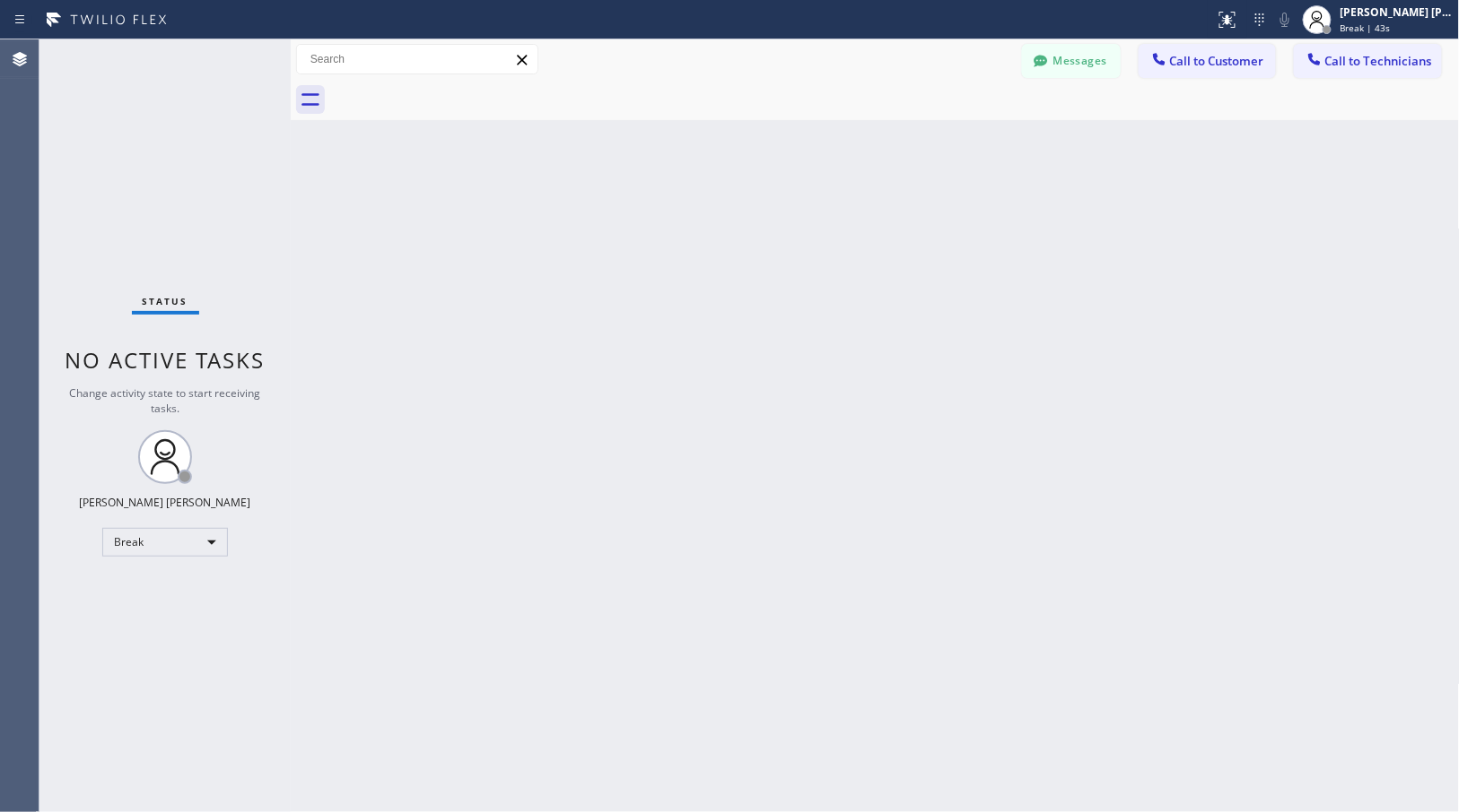
click at [953, 141] on div "Back to Dashboard Change Sender ID Customers Technicians Select a contact Outbo…" at bounding box center [875, 425] width 1169 height 773
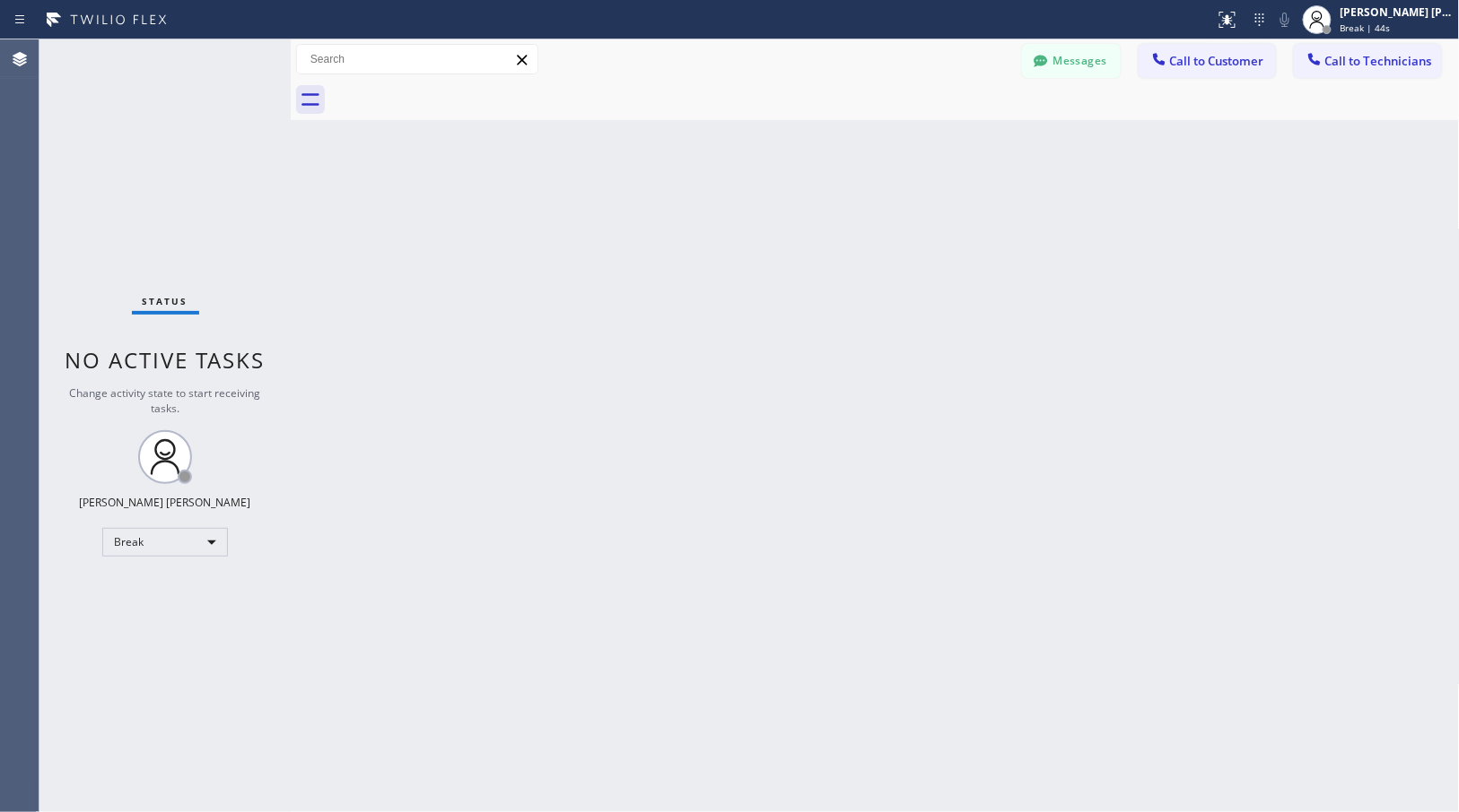
click at [953, 141] on div "Back to Dashboard Change Sender ID Customers Technicians Select a contact Outbo…" at bounding box center [875, 425] width 1169 height 773
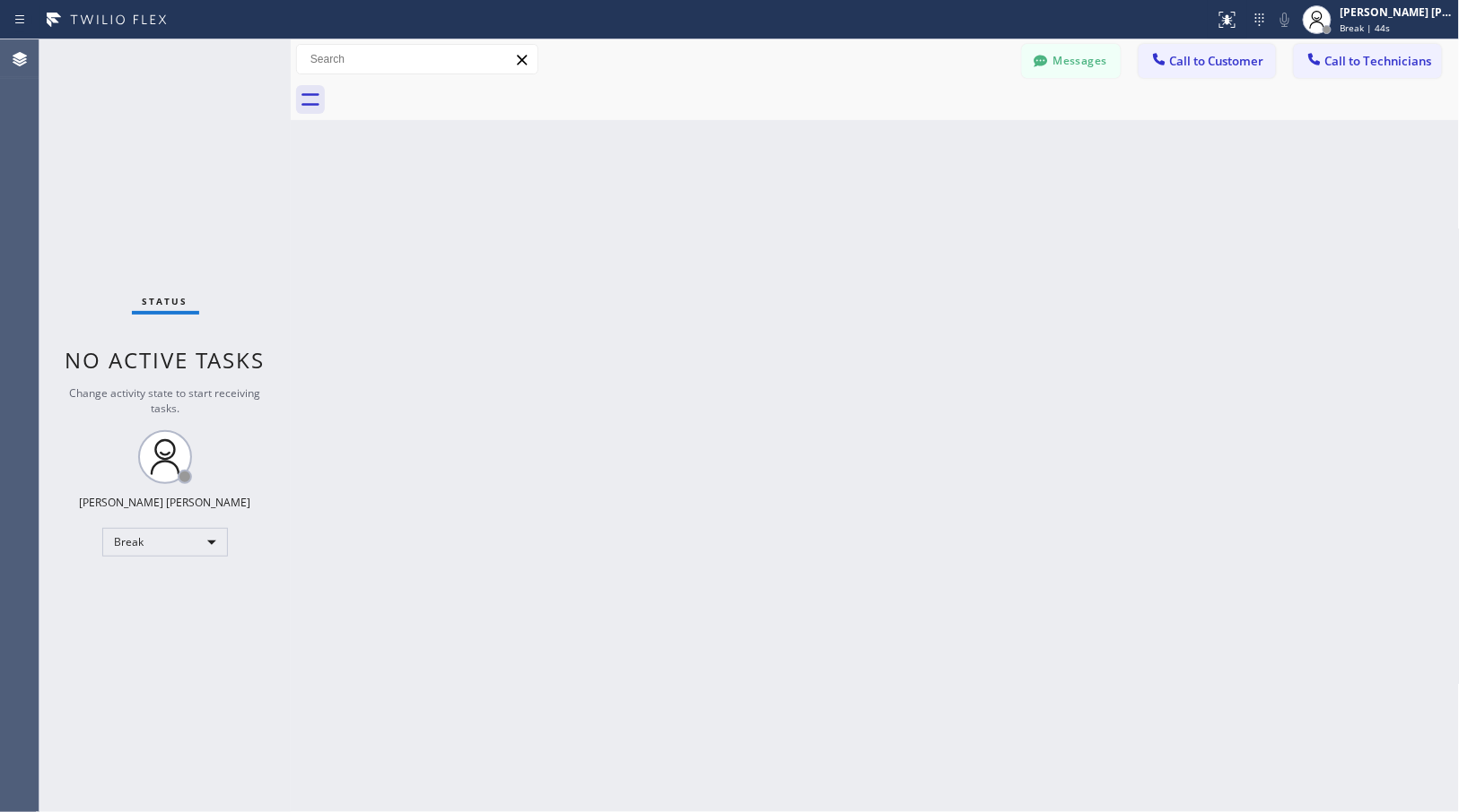
click at [953, 141] on div "Back to Dashboard Change Sender ID Customers Technicians Select a contact Outbo…" at bounding box center [875, 425] width 1169 height 773
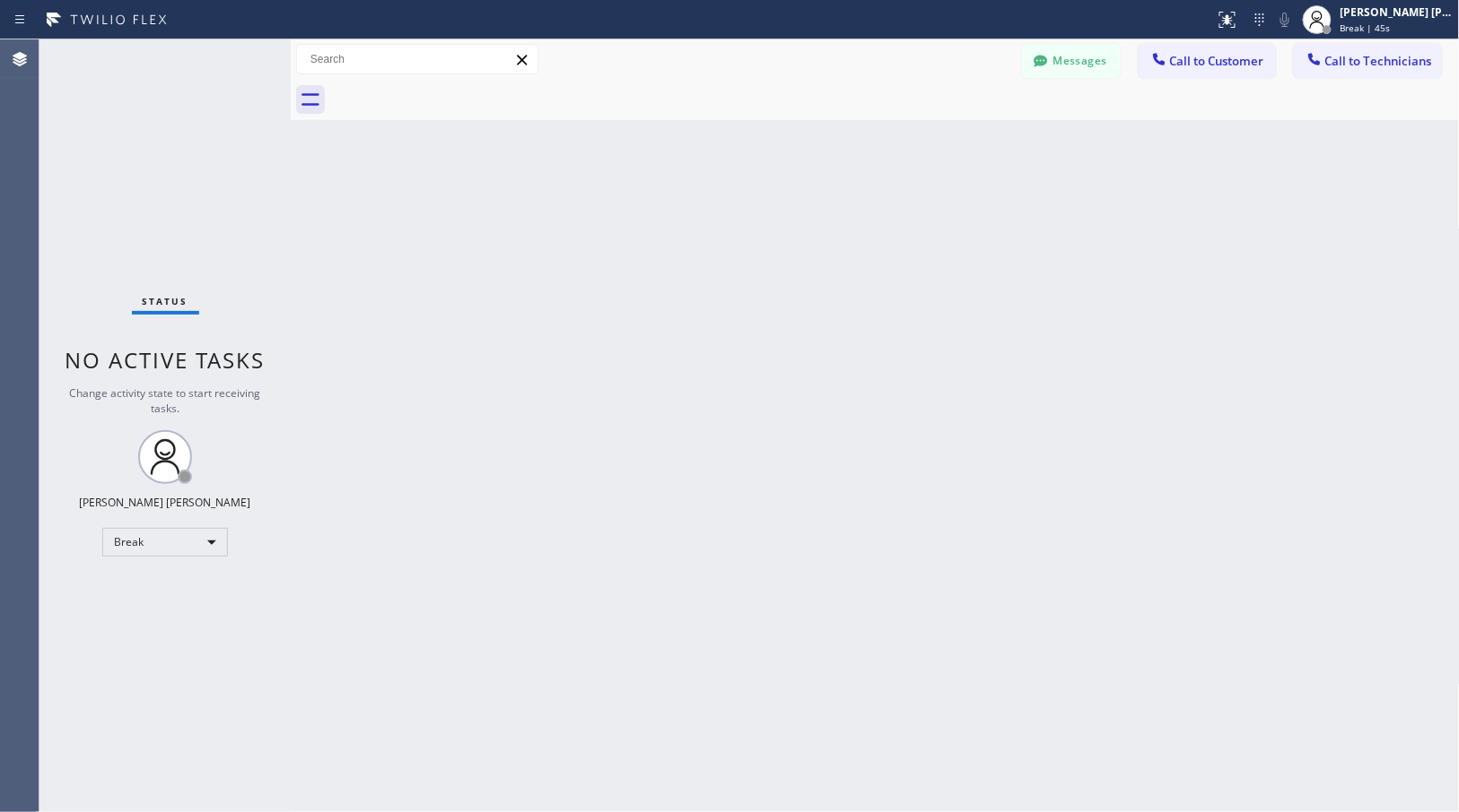
click at [953, 141] on div "Back to Dashboard Change Sender ID Customers Technicians Select a contact Outbo…" at bounding box center [875, 425] width 1169 height 773
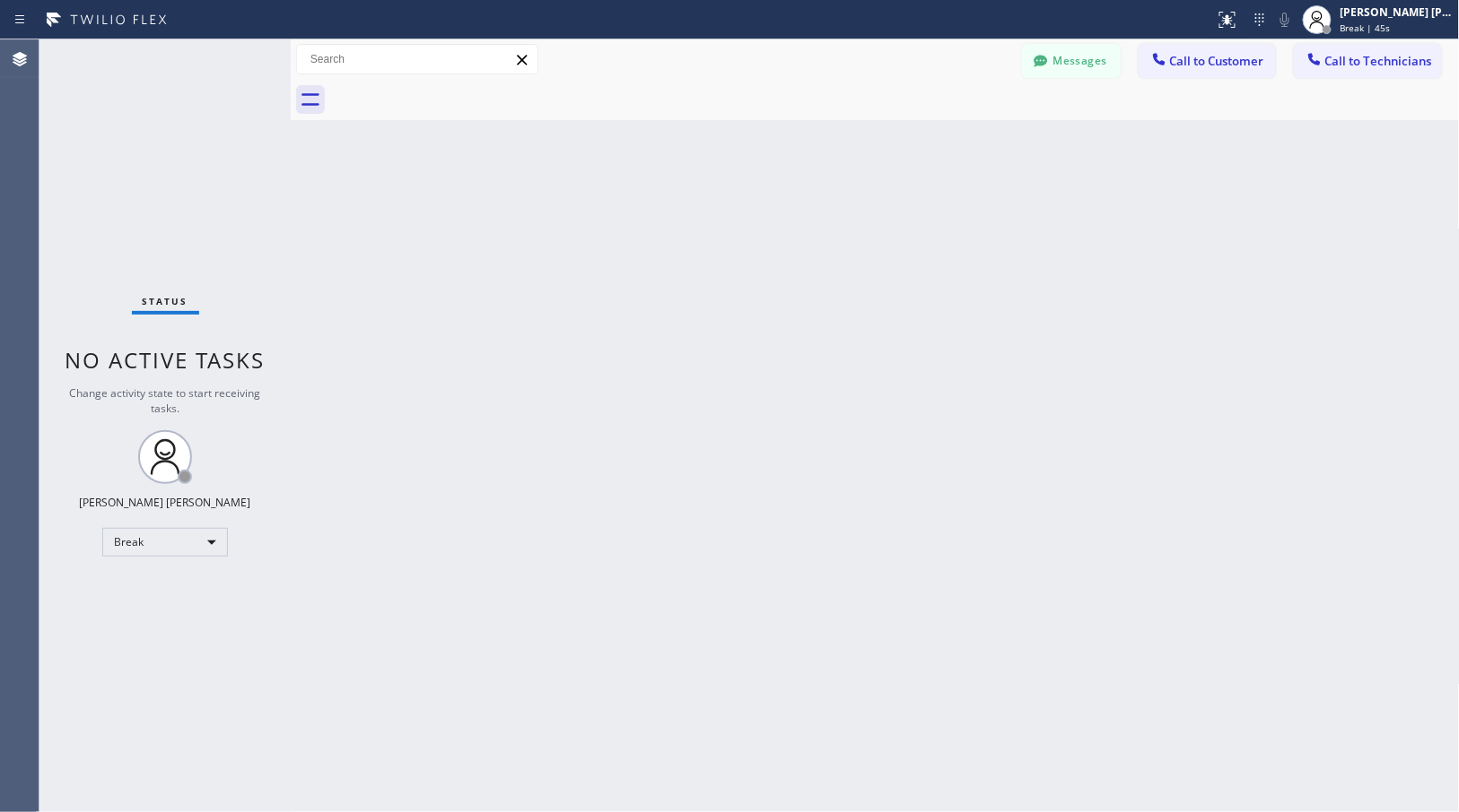
click at [953, 141] on div "Back to Dashboard Change Sender ID Customers Technicians Select a contact Outbo…" at bounding box center [875, 425] width 1169 height 773
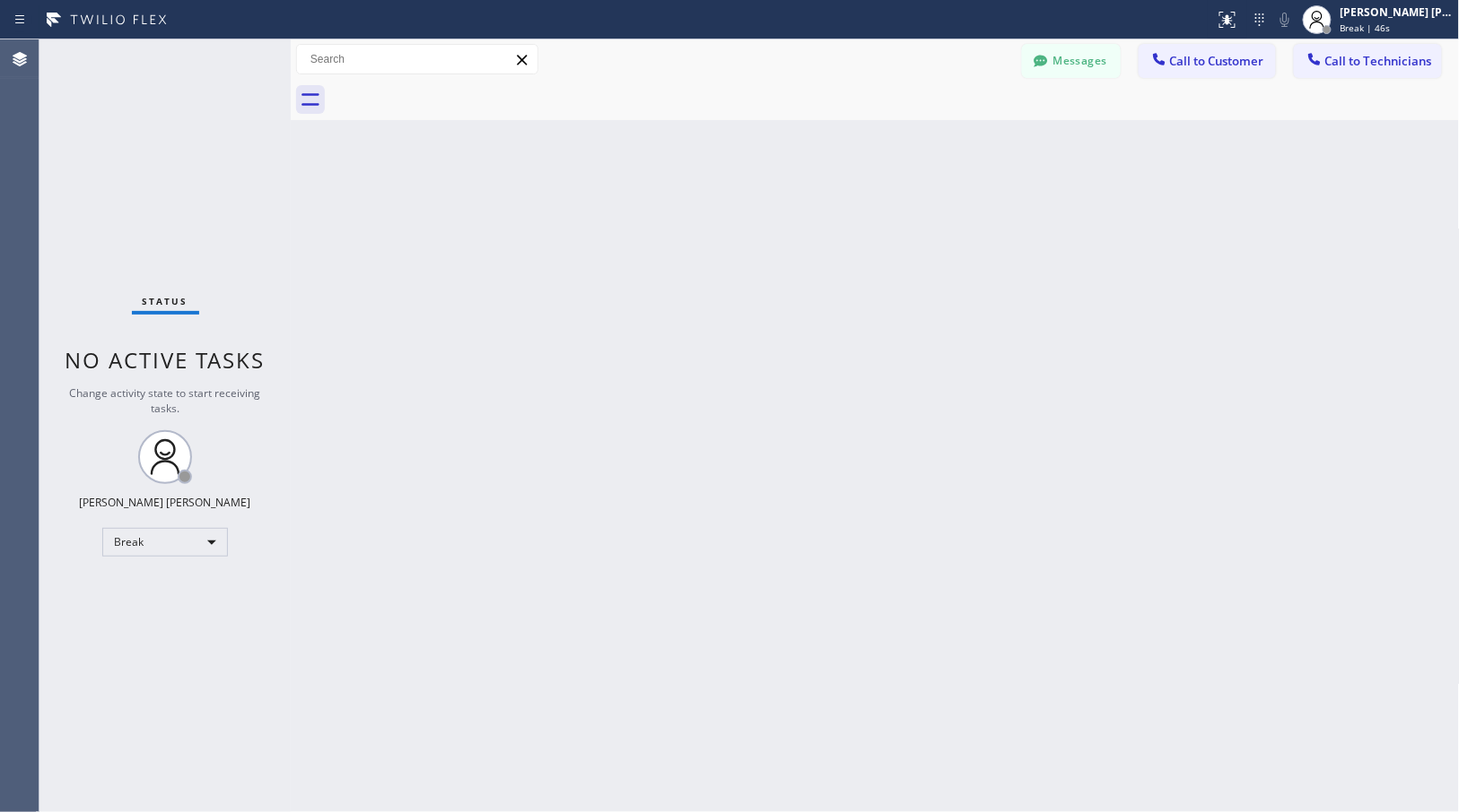
click at [953, 141] on div "Back to Dashboard Change Sender ID Customers Technicians Select a contact Outbo…" at bounding box center [875, 425] width 1169 height 773
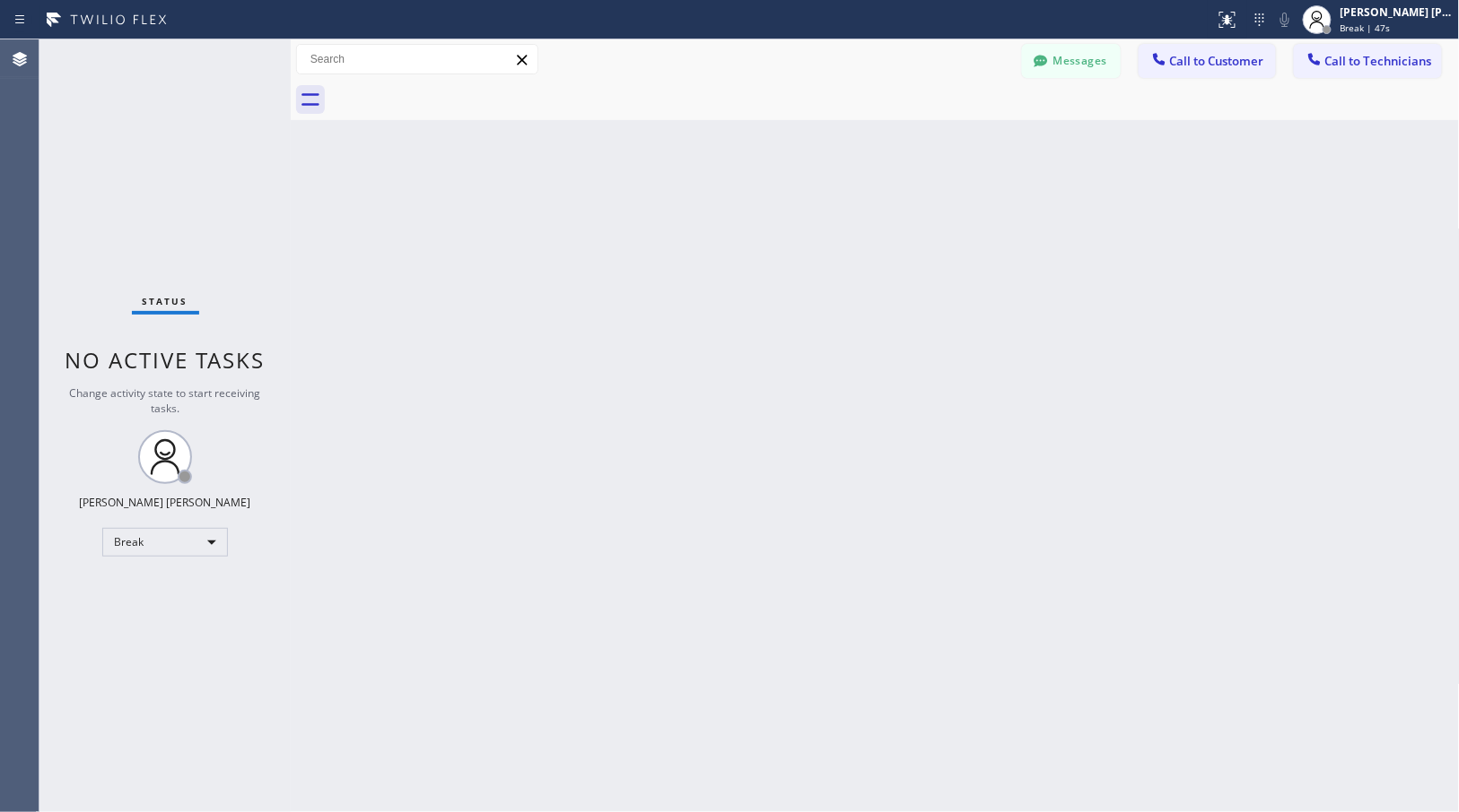
click at [953, 141] on div "Back to Dashboard Change Sender ID Customers Technicians Select a contact Outbo…" at bounding box center [875, 425] width 1169 height 773
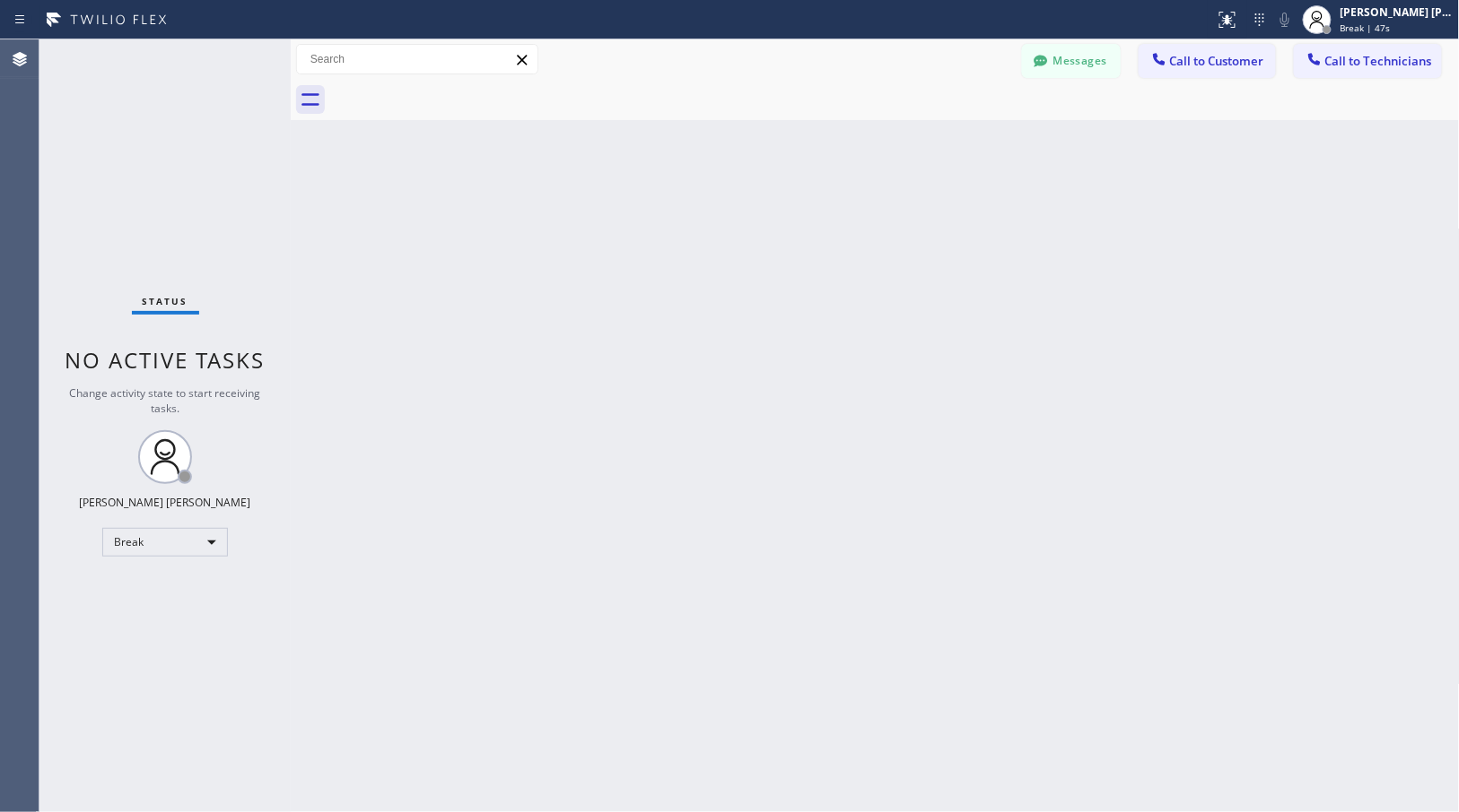
click at [953, 141] on div "Back to Dashboard Change Sender ID Customers Technicians Select a contact Outbo…" at bounding box center [875, 425] width 1169 height 773
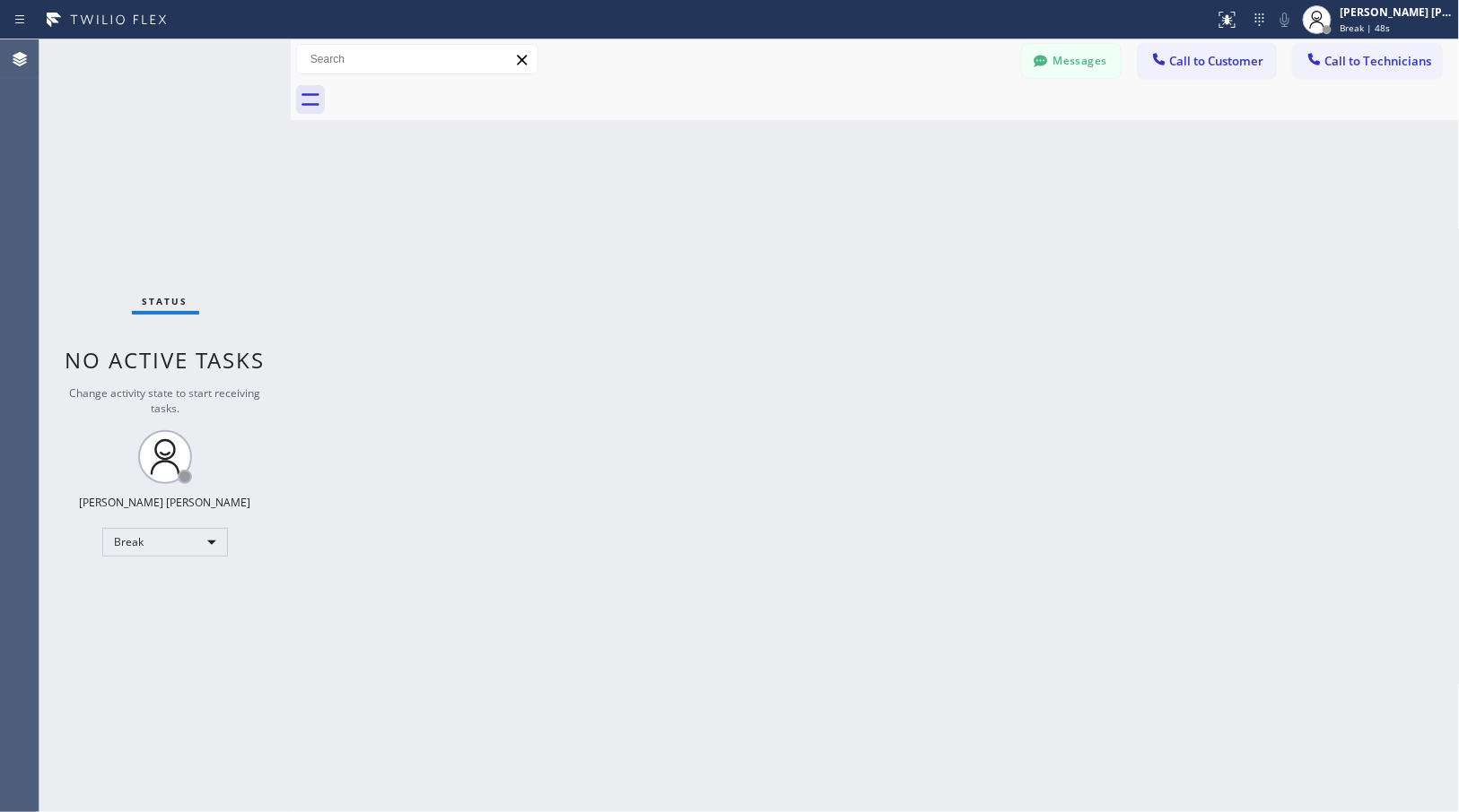
click at [953, 141] on div "Back to Dashboard Change Sender ID Customers Technicians Select a contact Outbo…" at bounding box center [875, 425] width 1169 height 773
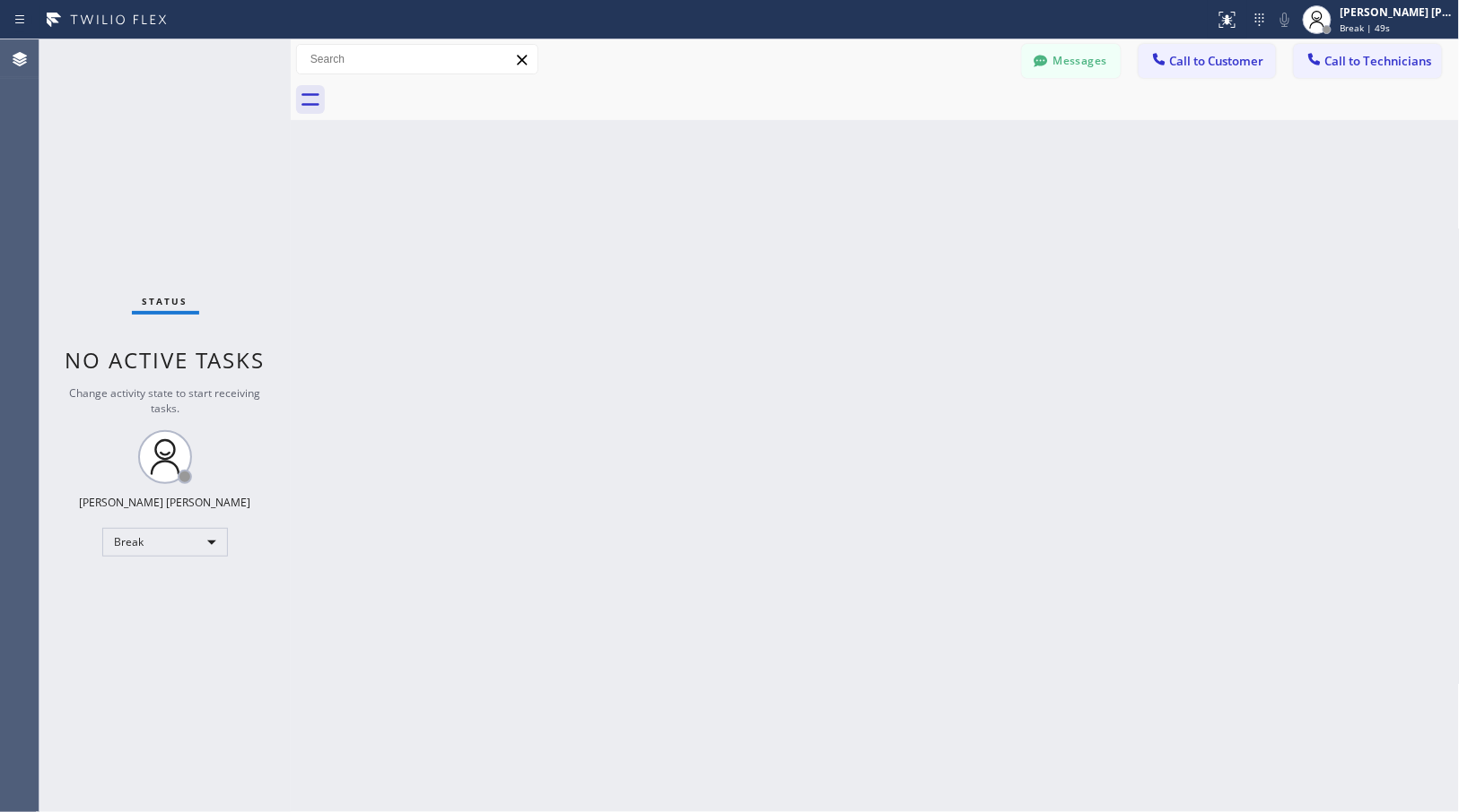
click at [953, 141] on div "Back to Dashboard Change Sender ID Customers Technicians Select a contact Outbo…" at bounding box center [875, 425] width 1169 height 773
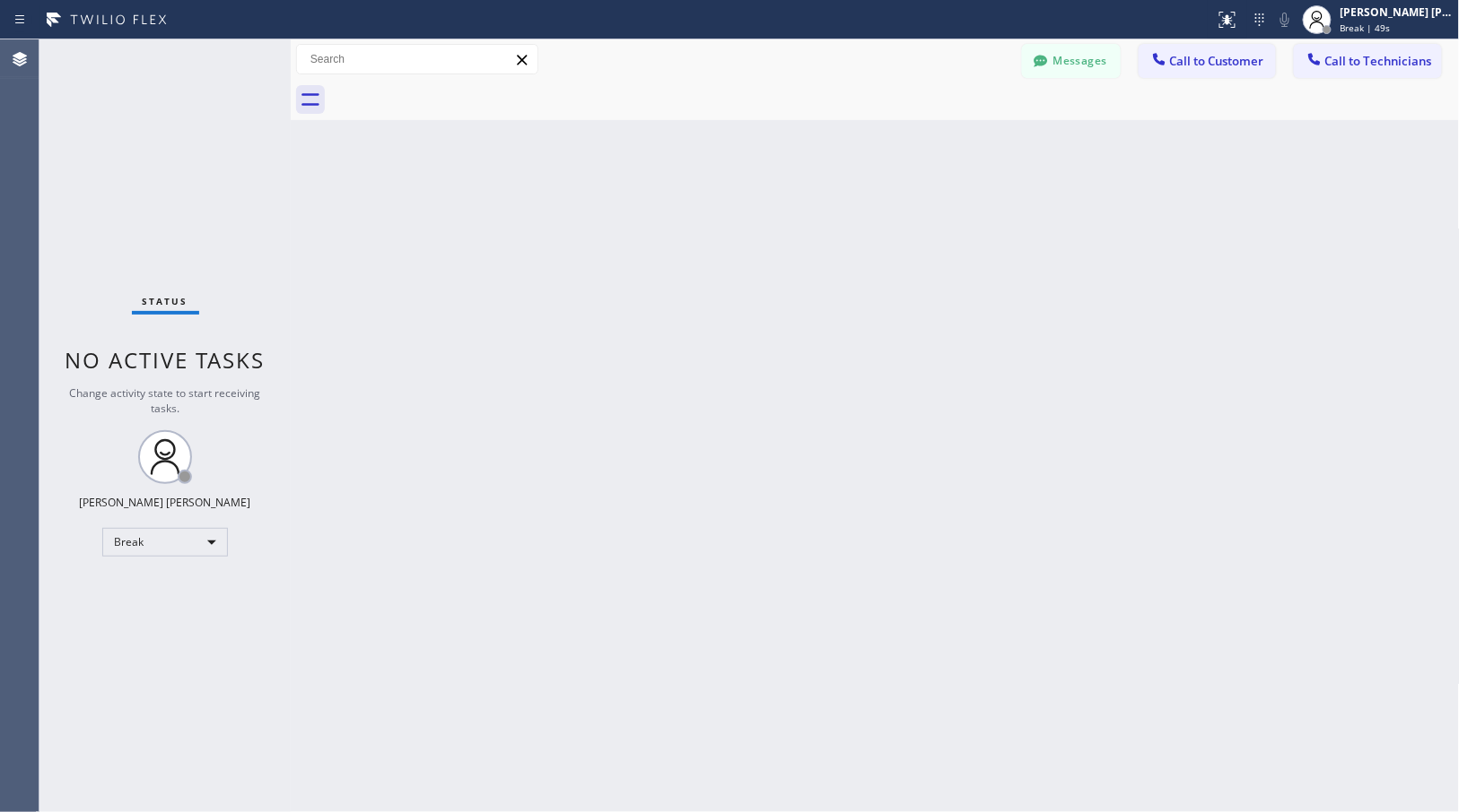
click at [953, 141] on div "Back to Dashboard Change Sender ID Customers Technicians Select a contact Outbo…" at bounding box center [875, 425] width 1169 height 773
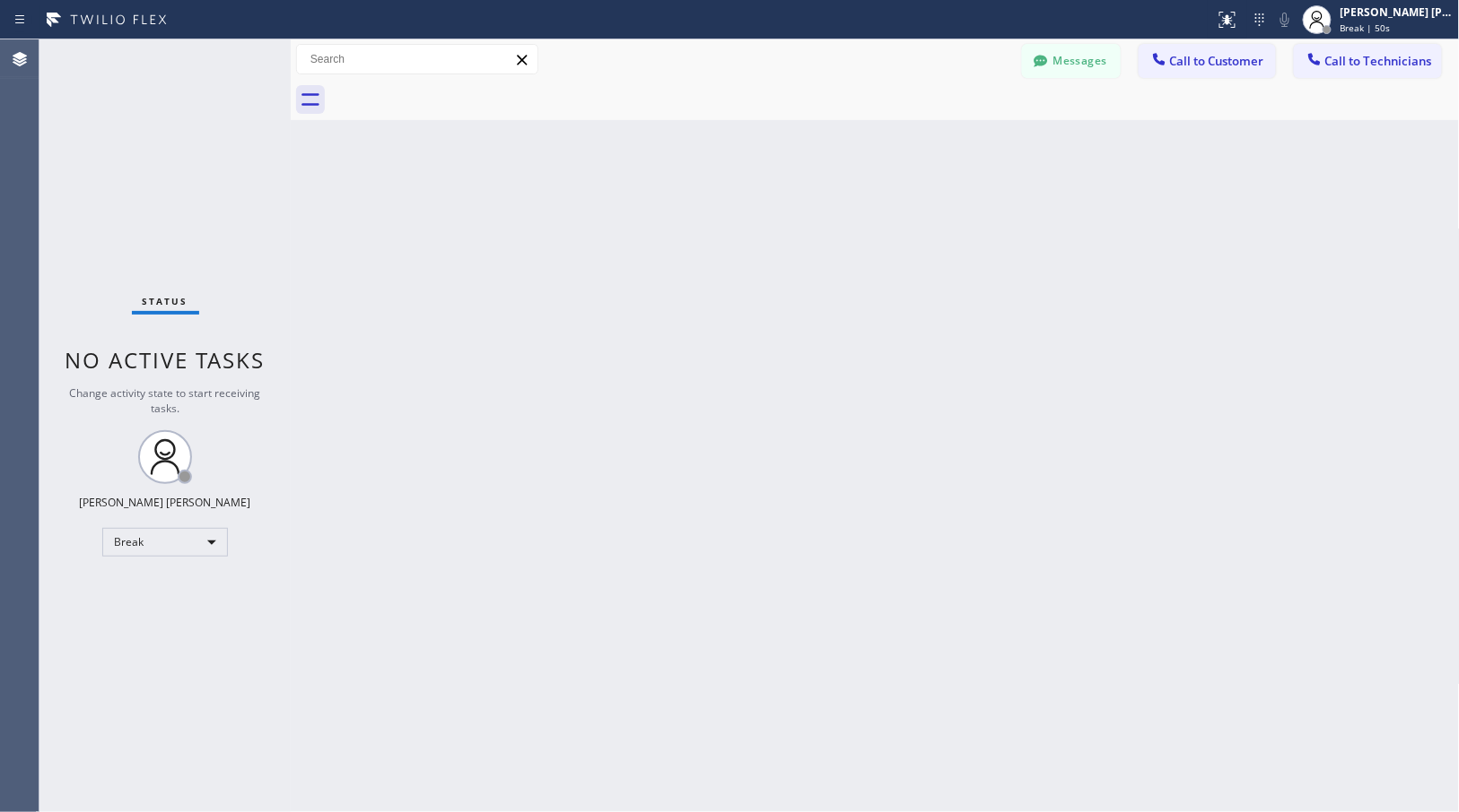
click at [953, 141] on div "Back to Dashboard Change Sender ID Customers Technicians Select a contact Outbo…" at bounding box center [875, 425] width 1169 height 773
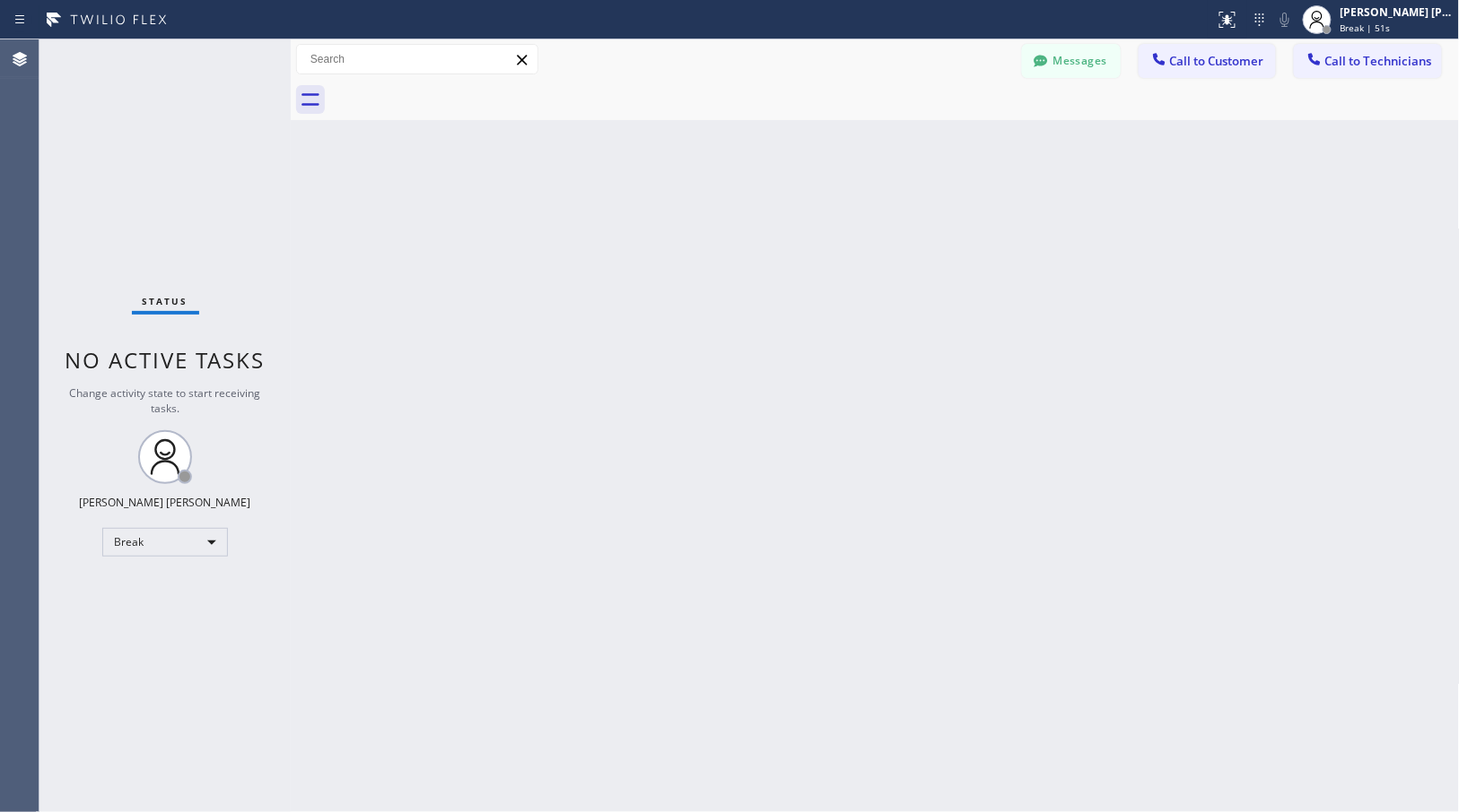
click at [953, 141] on div "Back to Dashboard Change Sender ID Customers Technicians Select a contact Outbo…" at bounding box center [875, 425] width 1169 height 773
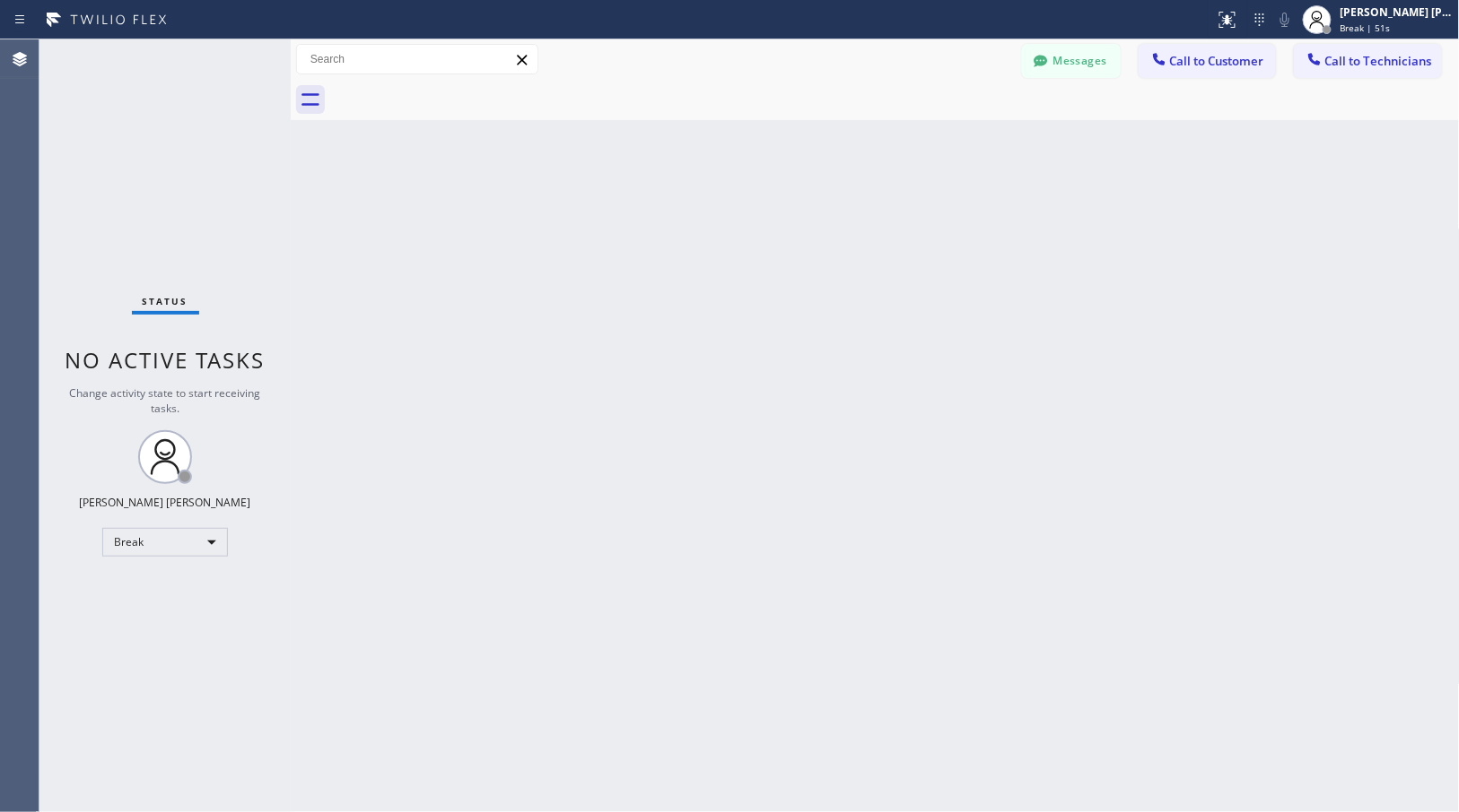
click at [953, 141] on div "Back to Dashboard Change Sender ID Customers Technicians Select a contact Outbo…" at bounding box center [875, 425] width 1169 height 773
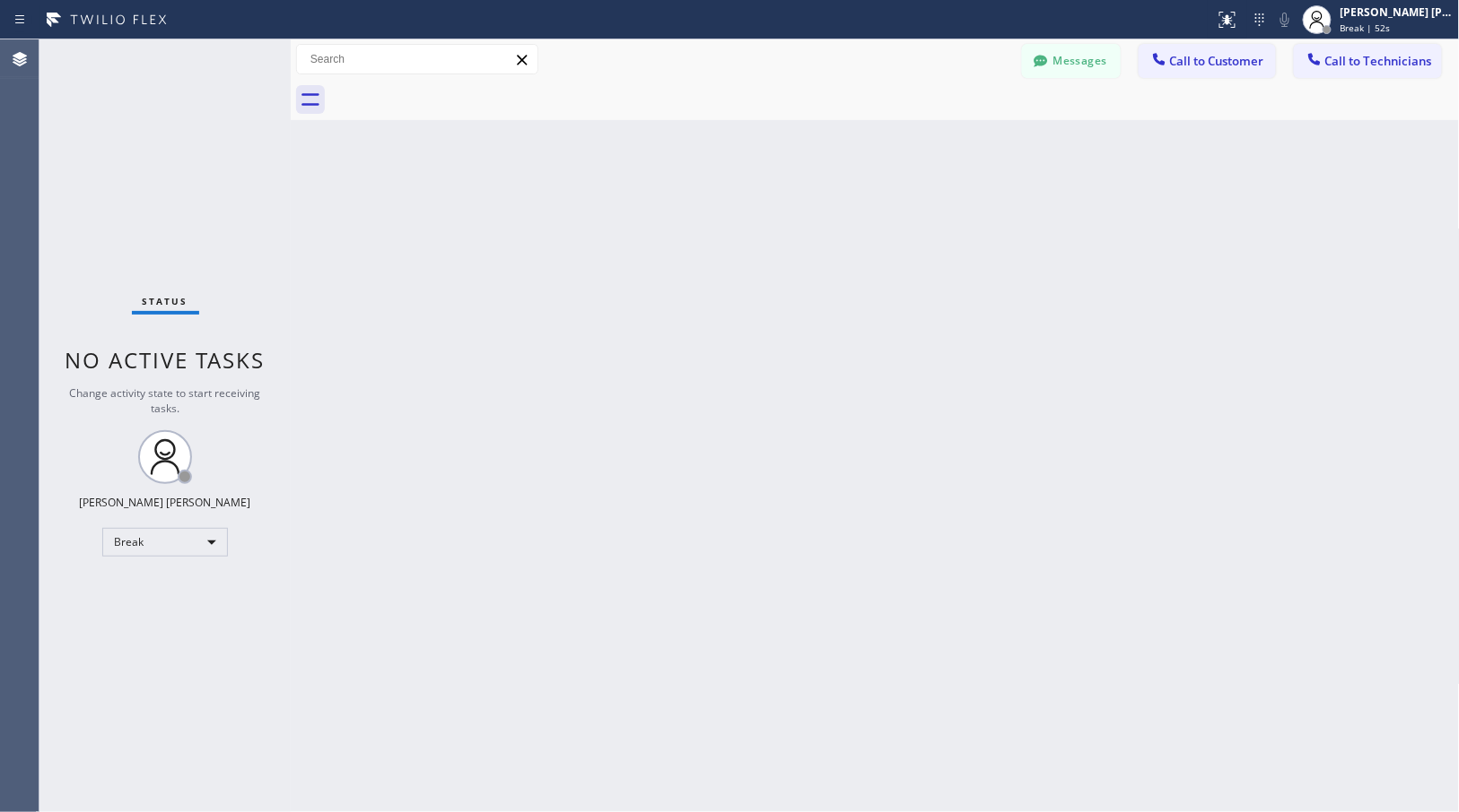
click at [953, 141] on div "Back to Dashboard Change Sender ID Customers Technicians Select a contact Outbo…" at bounding box center [875, 425] width 1169 height 773
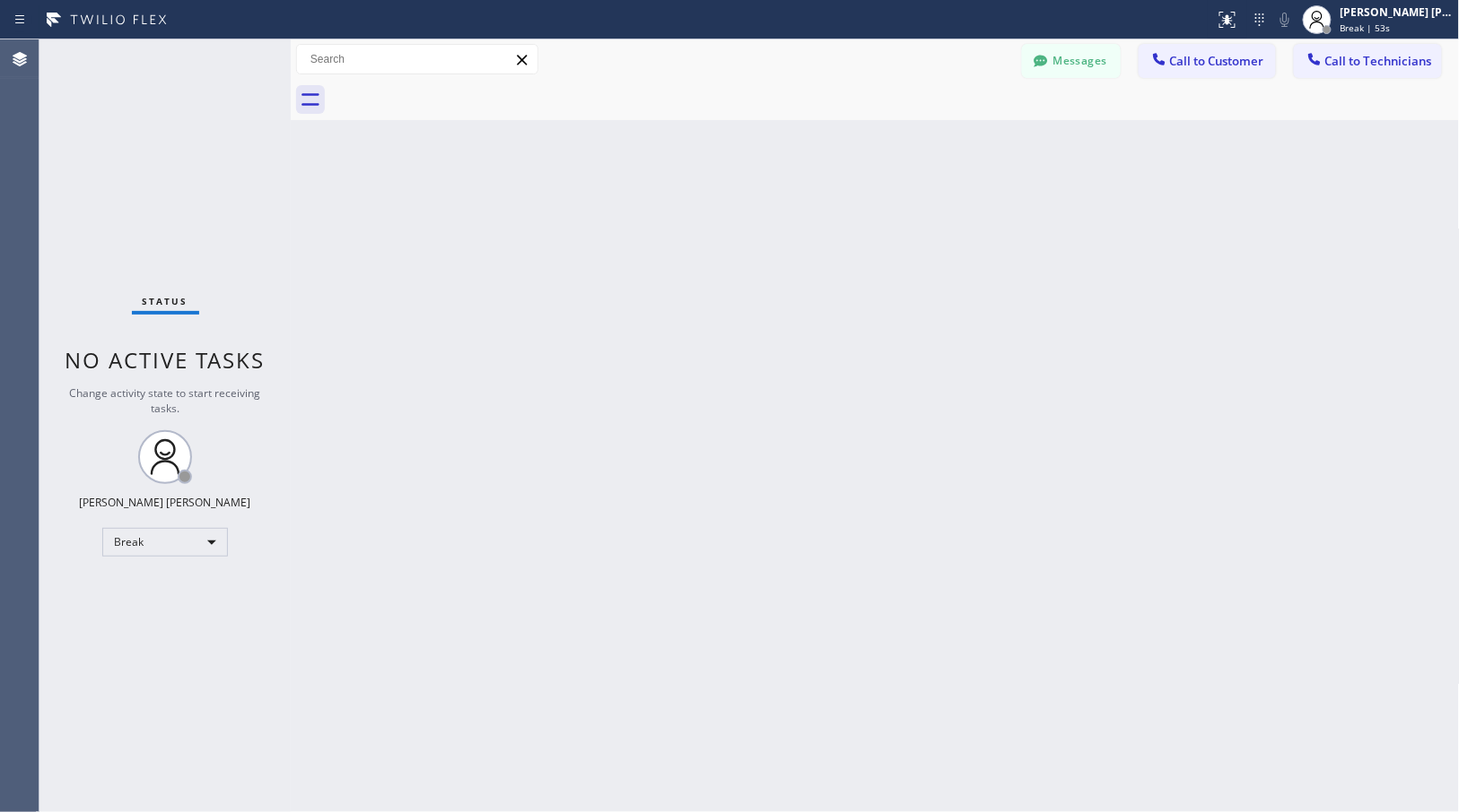
click at [953, 141] on div "Back to Dashboard Change Sender ID Customers Technicians Select a contact Outbo…" at bounding box center [875, 425] width 1169 height 773
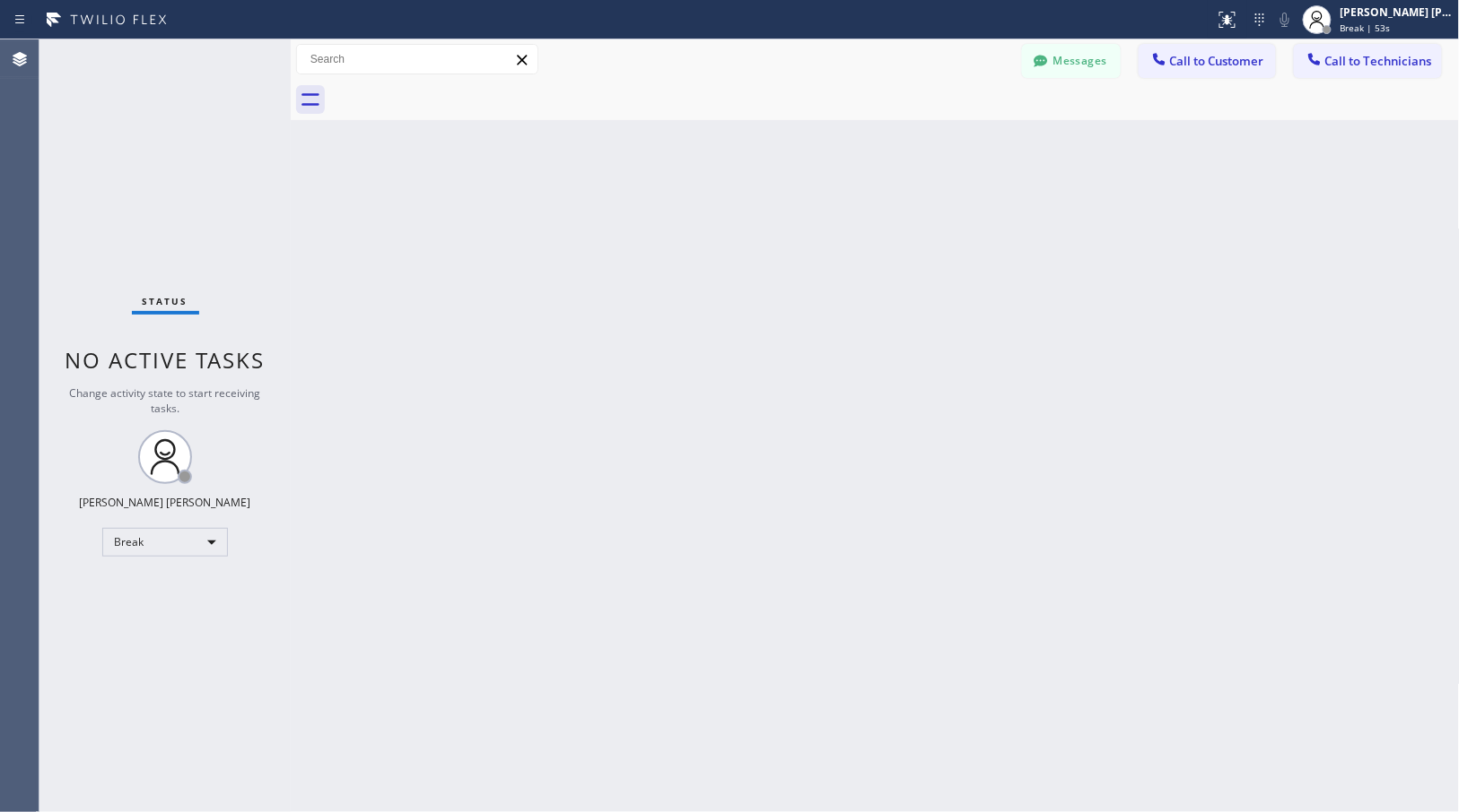
click at [953, 141] on div "Back to Dashboard Change Sender ID Customers Technicians Select a contact Outbo…" at bounding box center [875, 425] width 1169 height 773
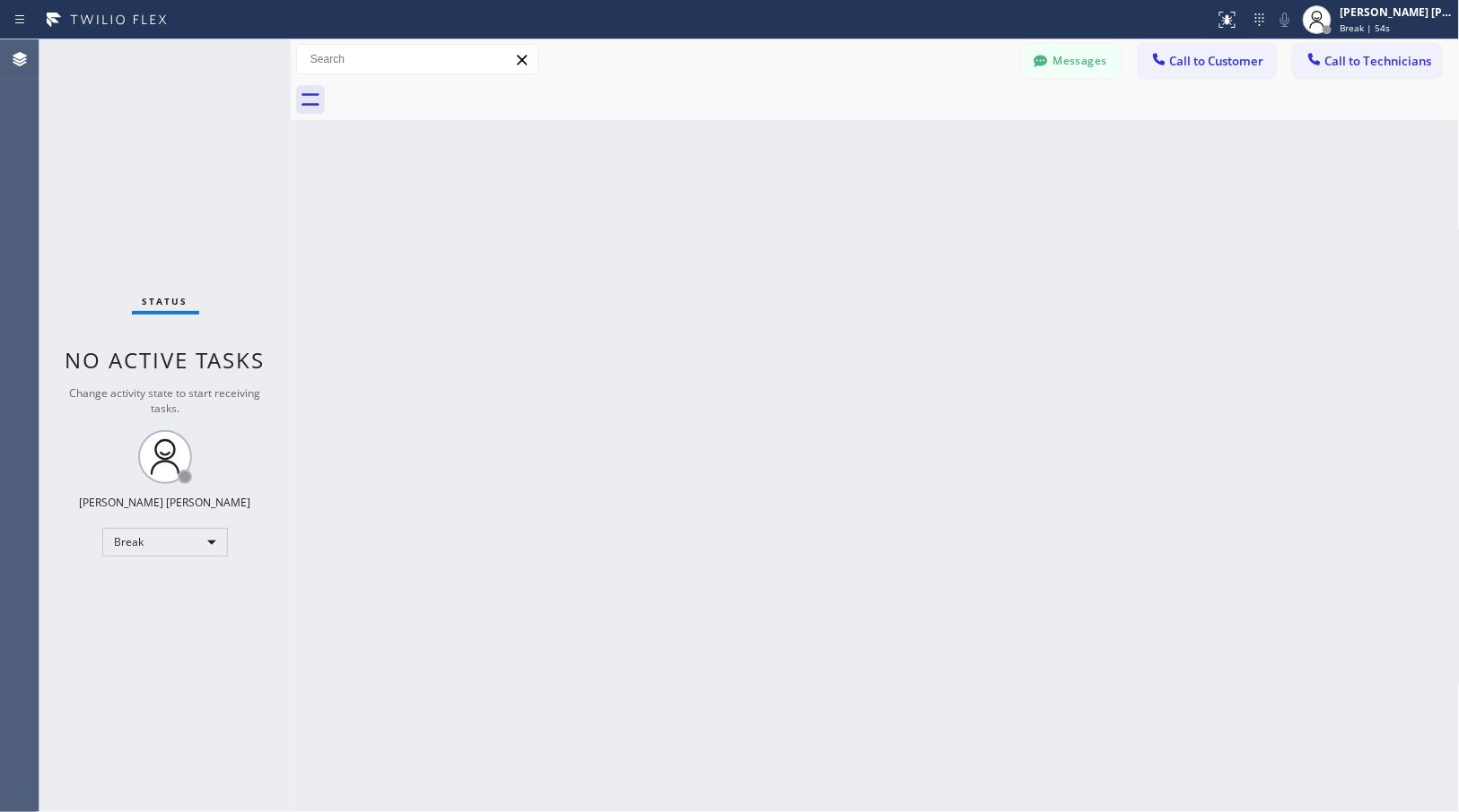
click at [953, 141] on div "Back to Dashboard Change Sender ID Customers Technicians Select a contact Outbo…" at bounding box center [875, 425] width 1169 height 773
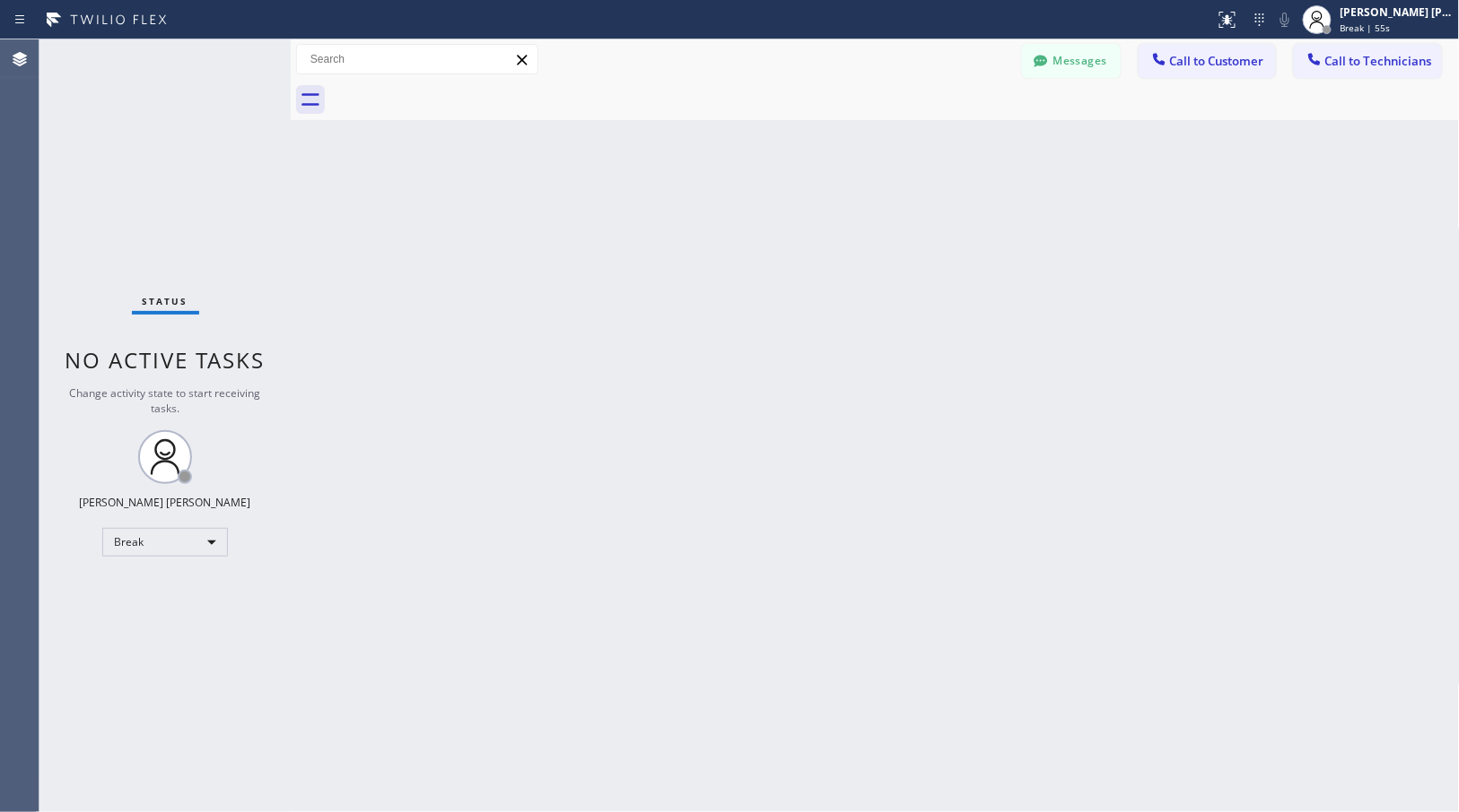
click at [953, 141] on div "Back to Dashboard Change Sender ID Customers Technicians Select a contact Outbo…" at bounding box center [875, 425] width 1169 height 773
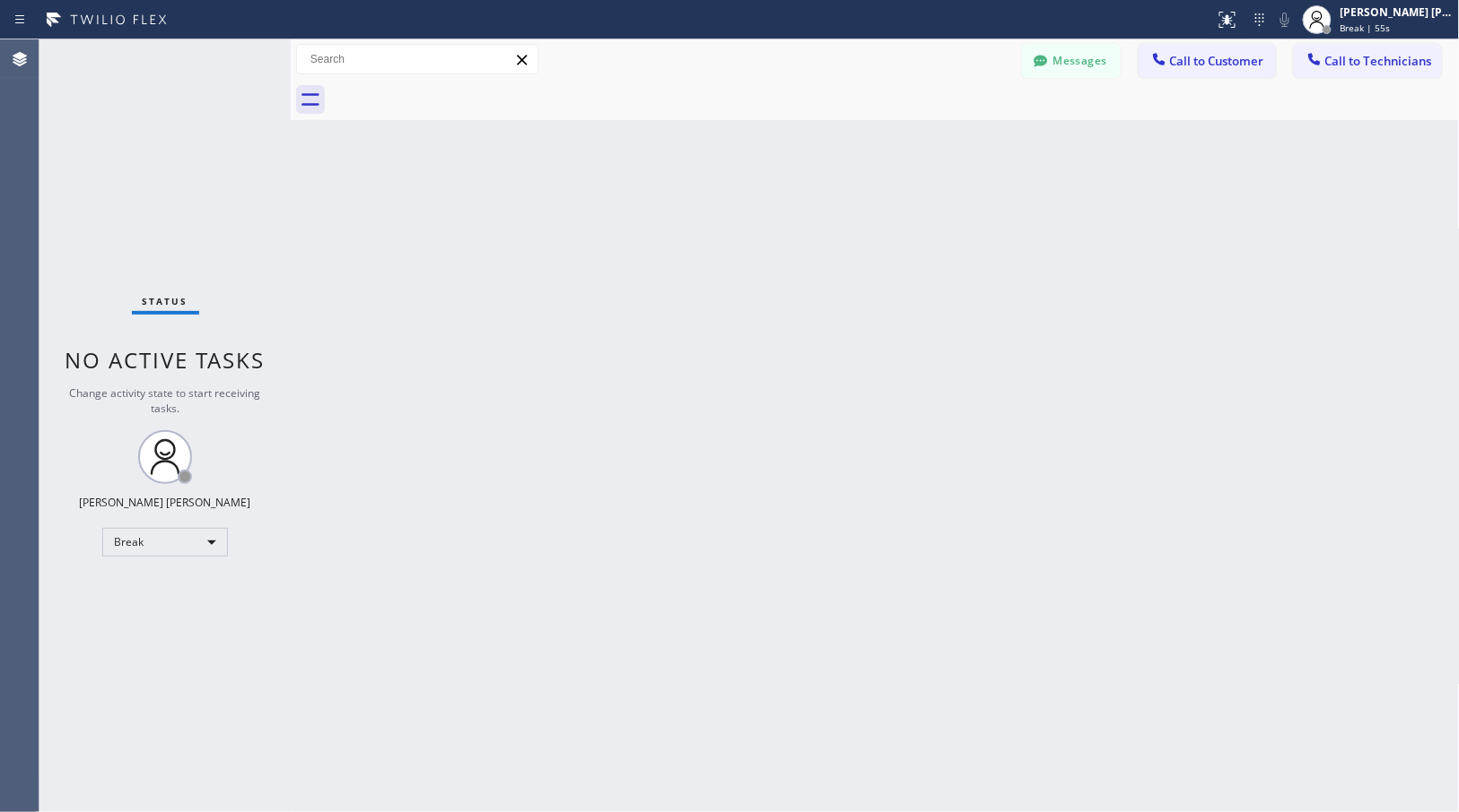
click at [953, 141] on div "Back to Dashboard Change Sender ID Customers Technicians Select a contact Outbo…" at bounding box center [875, 425] width 1169 height 773
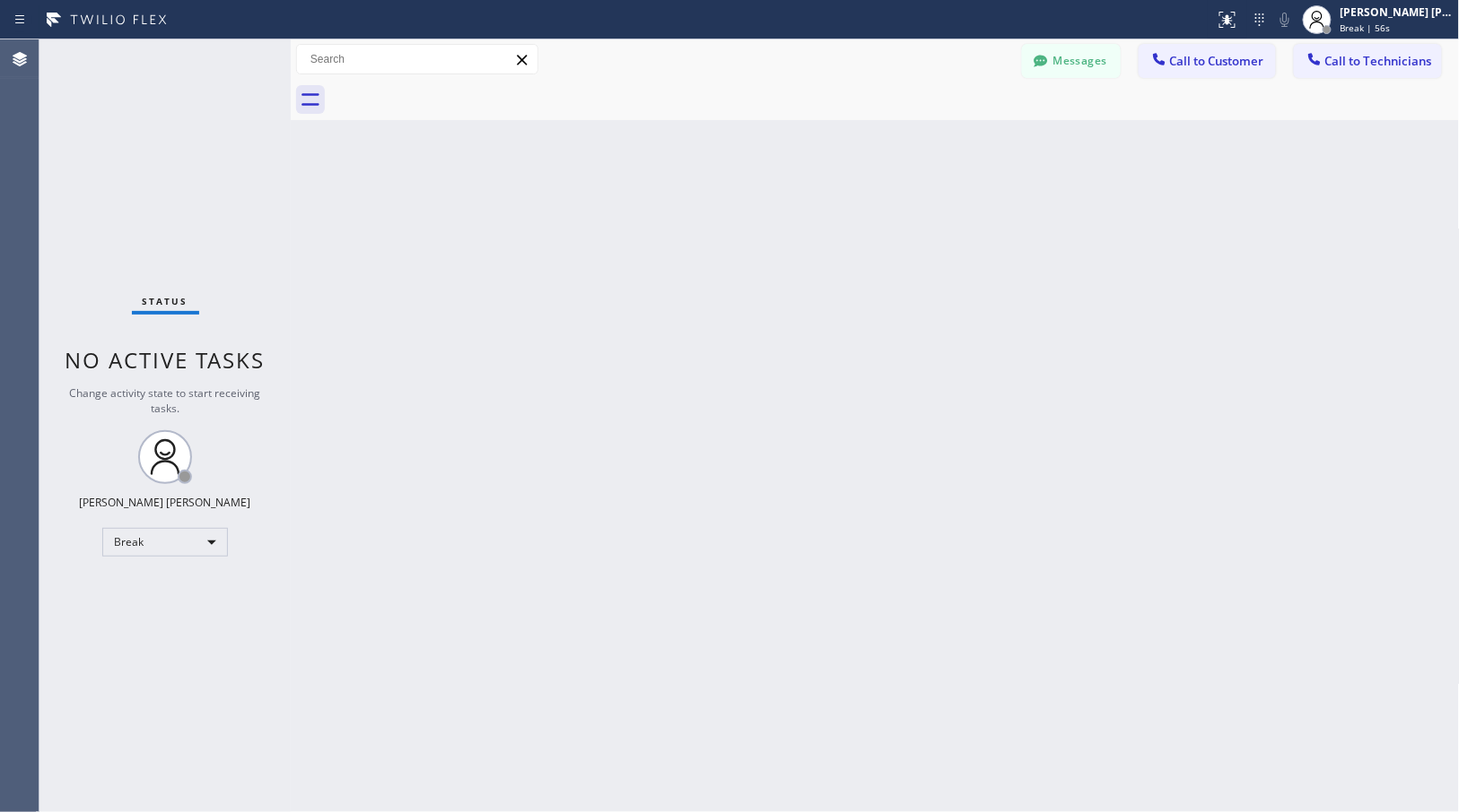
click at [953, 141] on div "Back to Dashboard Change Sender ID Customers Technicians Select a contact Outbo…" at bounding box center [875, 425] width 1169 height 773
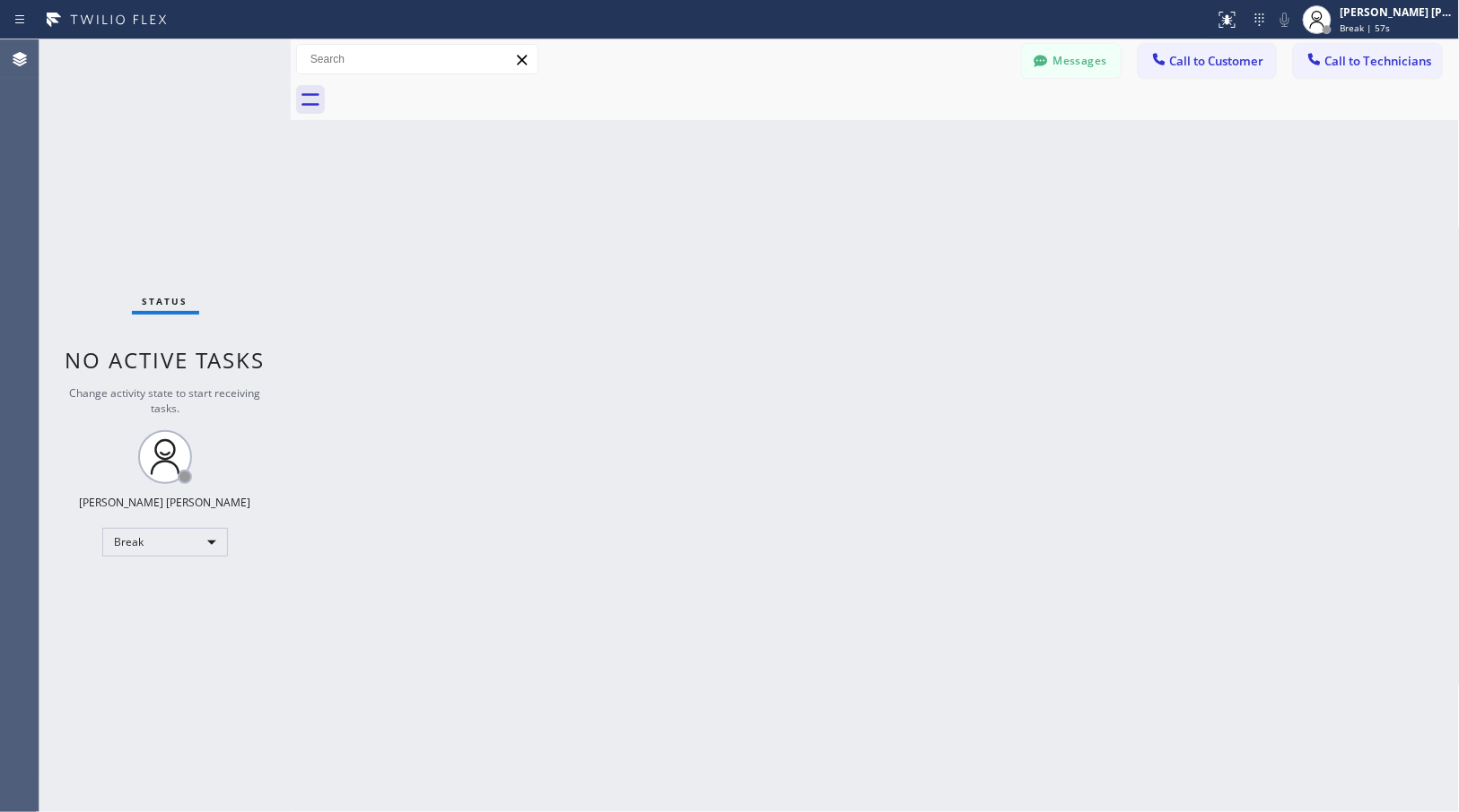
click at [953, 141] on div "Back to Dashboard Change Sender ID Customers Technicians Select a contact Outbo…" at bounding box center [875, 425] width 1169 height 773
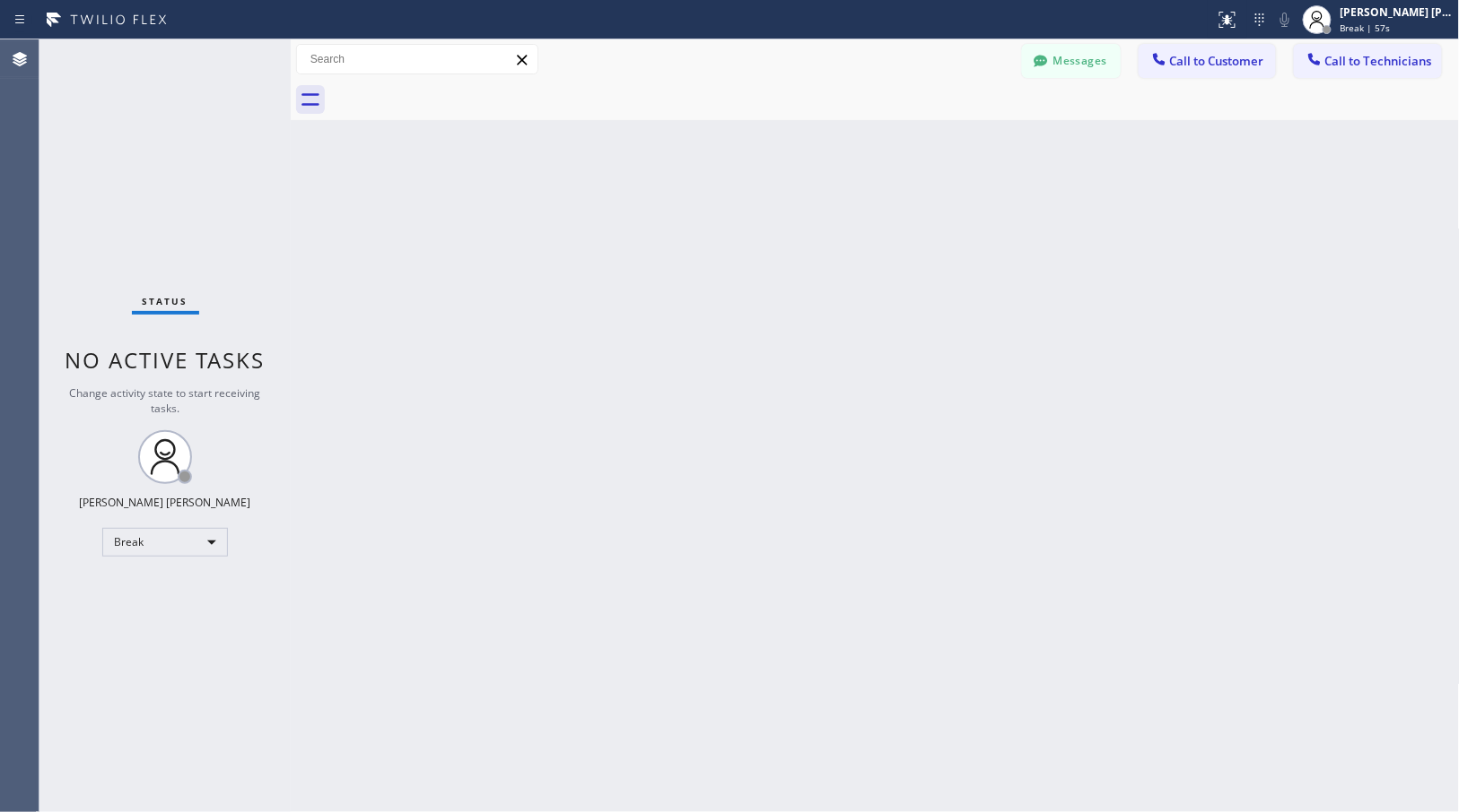
click at [953, 141] on div "Back to Dashboard Change Sender ID Customers Technicians Select a contact Outbo…" at bounding box center [875, 425] width 1169 height 773
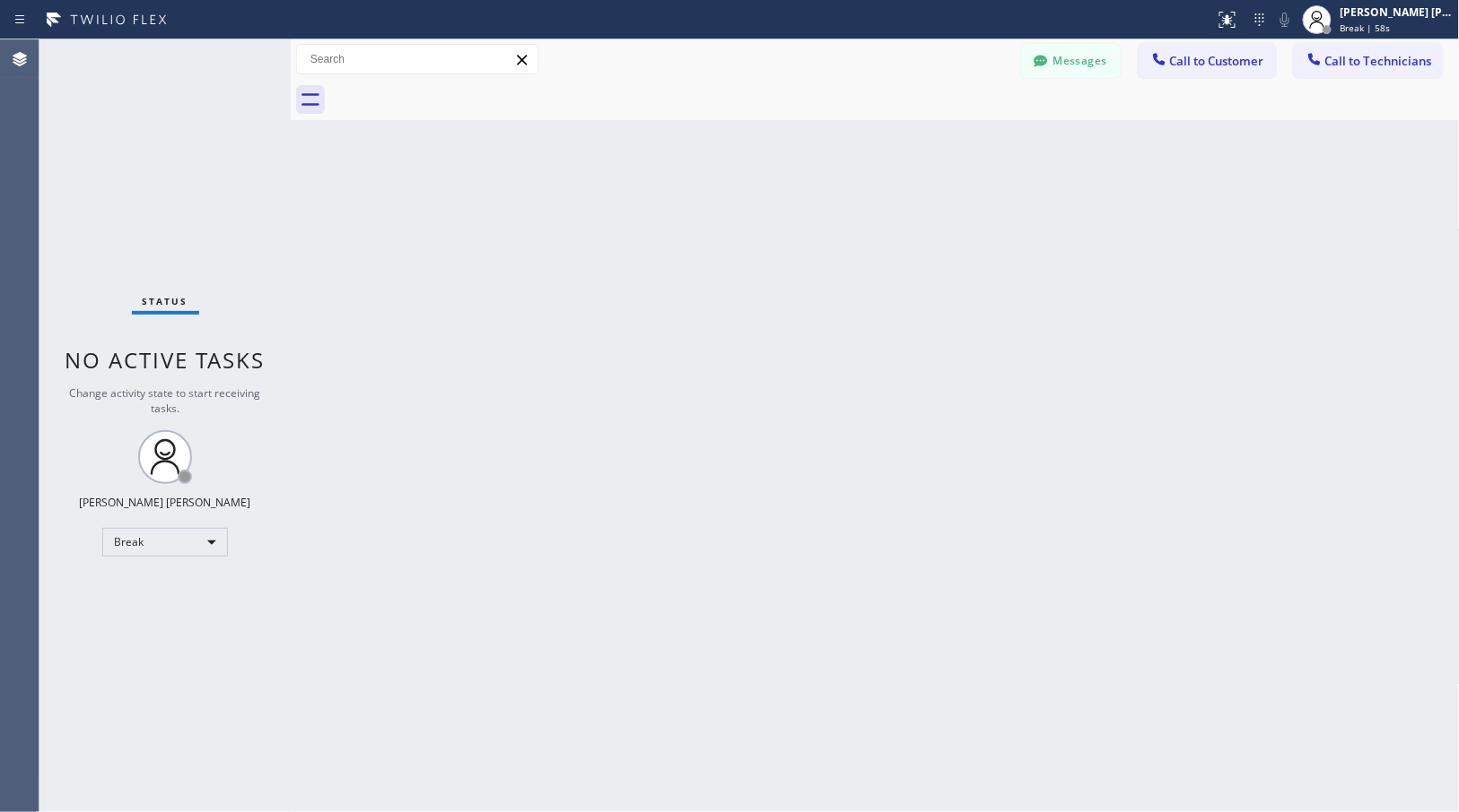
click at [953, 141] on div "Back to Dashboard Change Sender ID Customers Technicians Select a contact Outbo…" at bounding box center [875, 425] width 1169 height 773
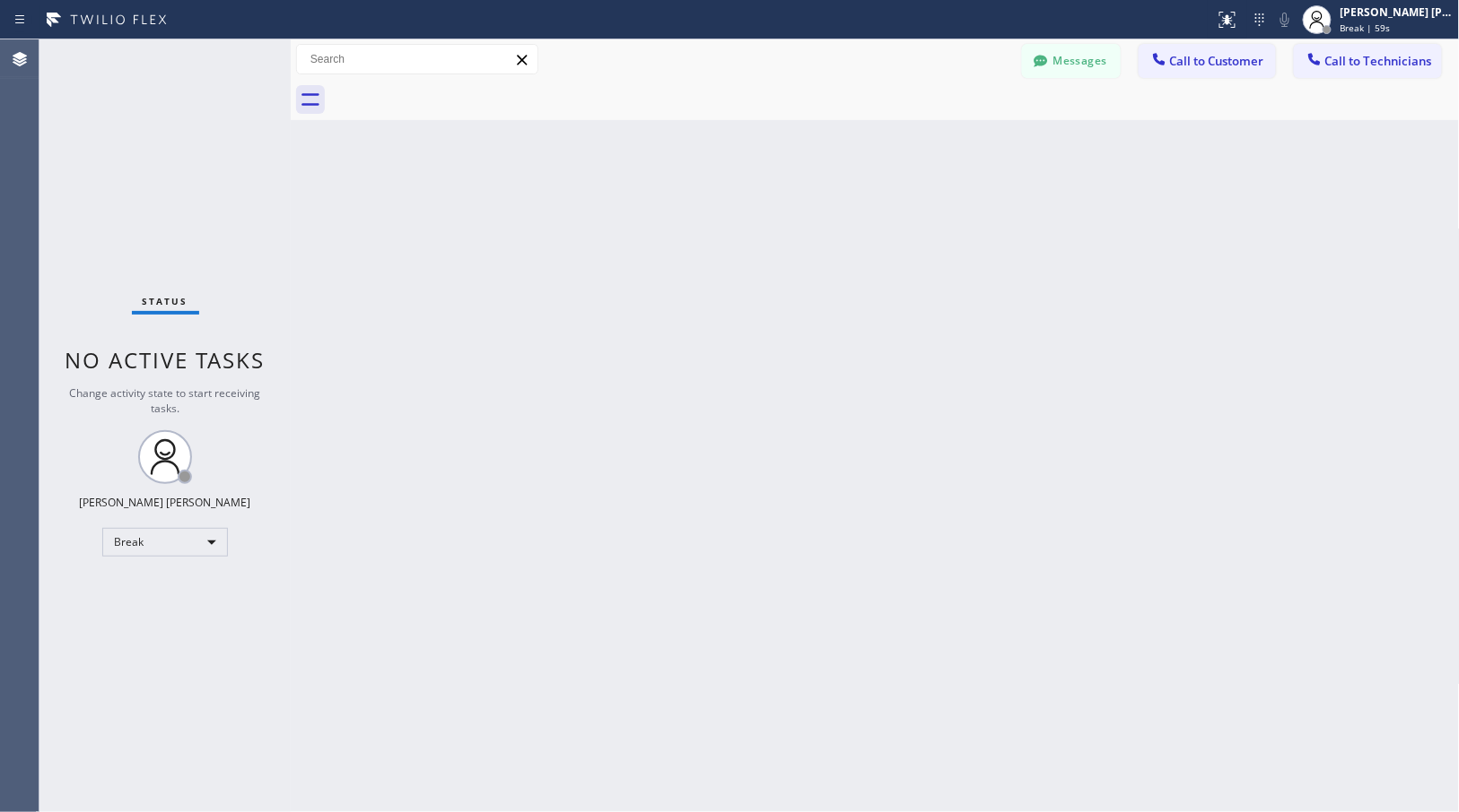
click at [953, 141] on div "Back to Dashboard Change Sender ID Customers Technicians Select a contact Outbo…" at bounding box center [875, 425] width 1169 height 773
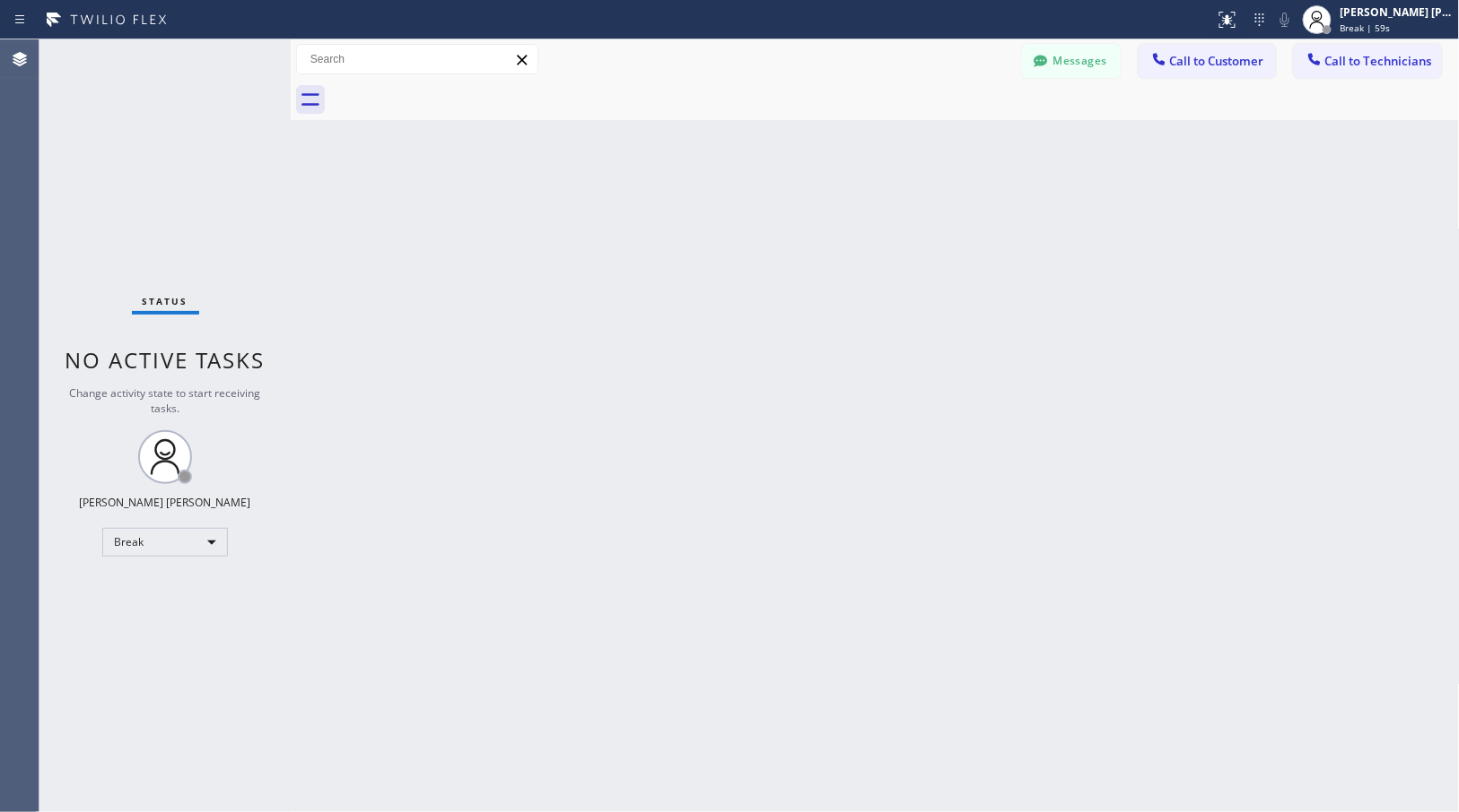
click at [953, 141] on div "Back to Dashboard Change Sender ID Customers Technicians Select a contact Outbo…" at bounding box center [875, 425] width 1169 height 773
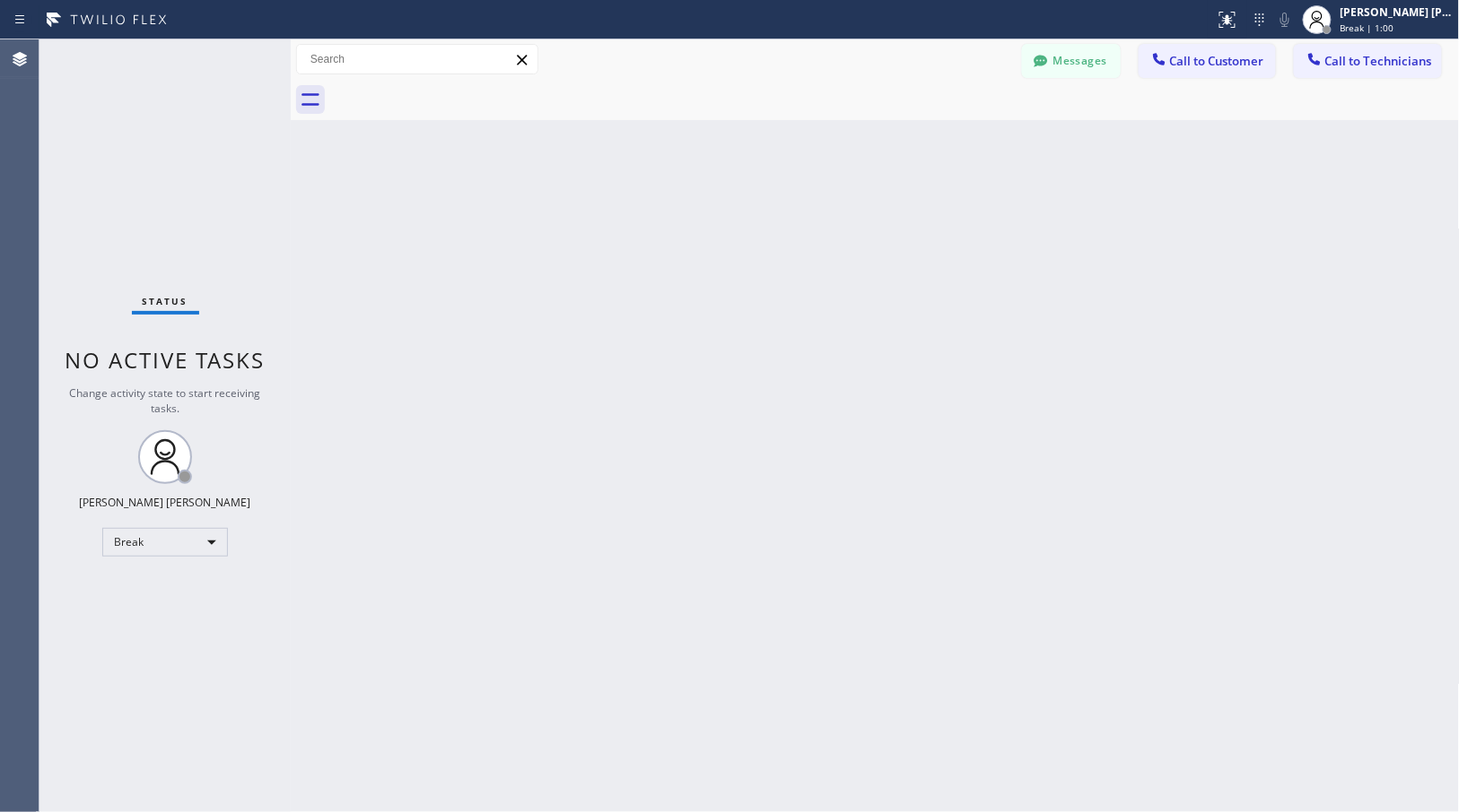
click at [953, 141] on div "Back to Dashboard Change Sender ID Customers Technicians Select a contact Outbo…" at bounding box center [875, 425] width 1169 height 773
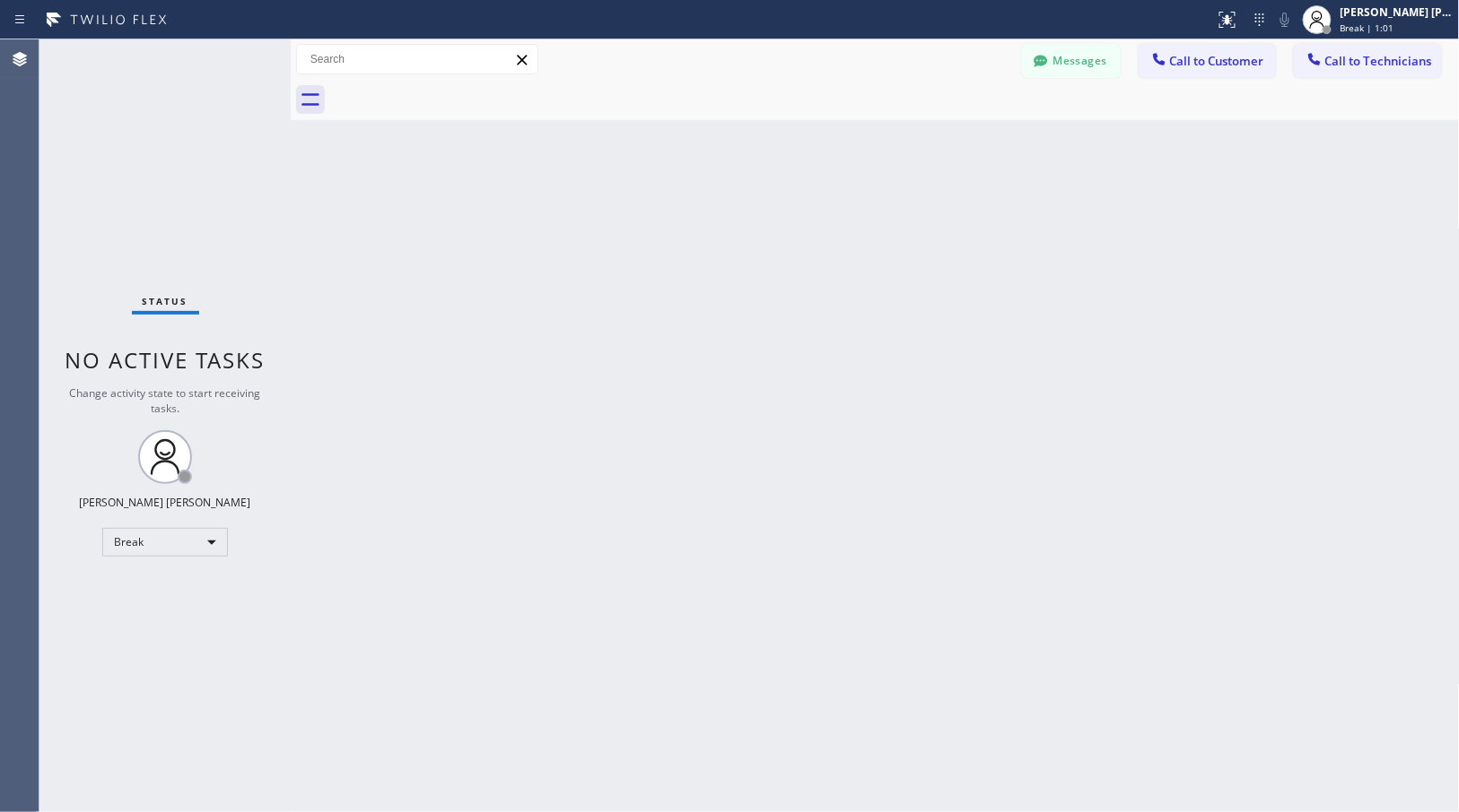
click at [953, 141] on div "Back to Dashboard Change Sender ID Customers Technicians Select a contact Outbo…" at bounding box center [875, 425] width 1169 height 773
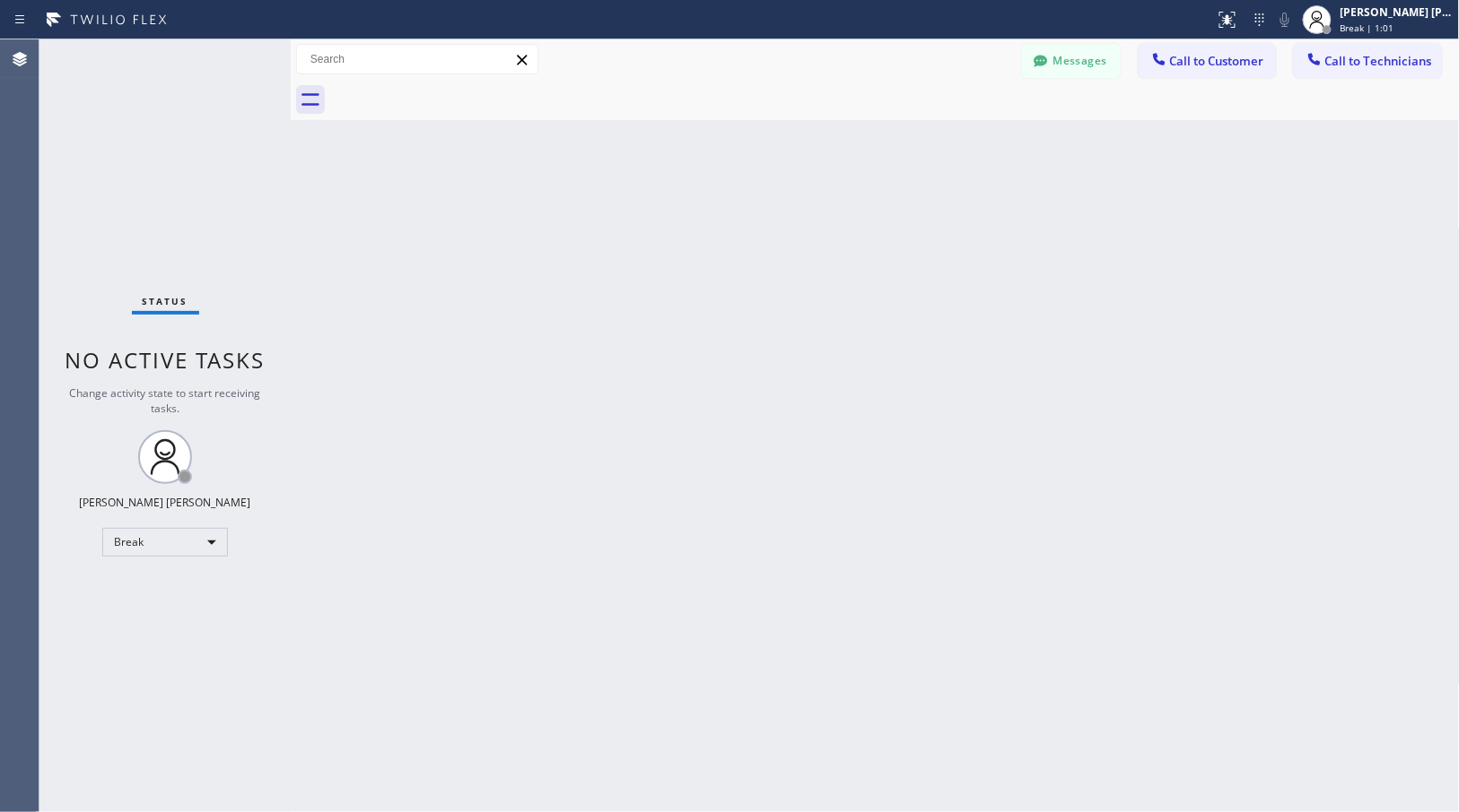
click at [953, 141] on div "Back to Dashboard Change Sender ID Customers Technicians Select a contact Outbo…" at bounding box center [875, 425] width 1169 height 773
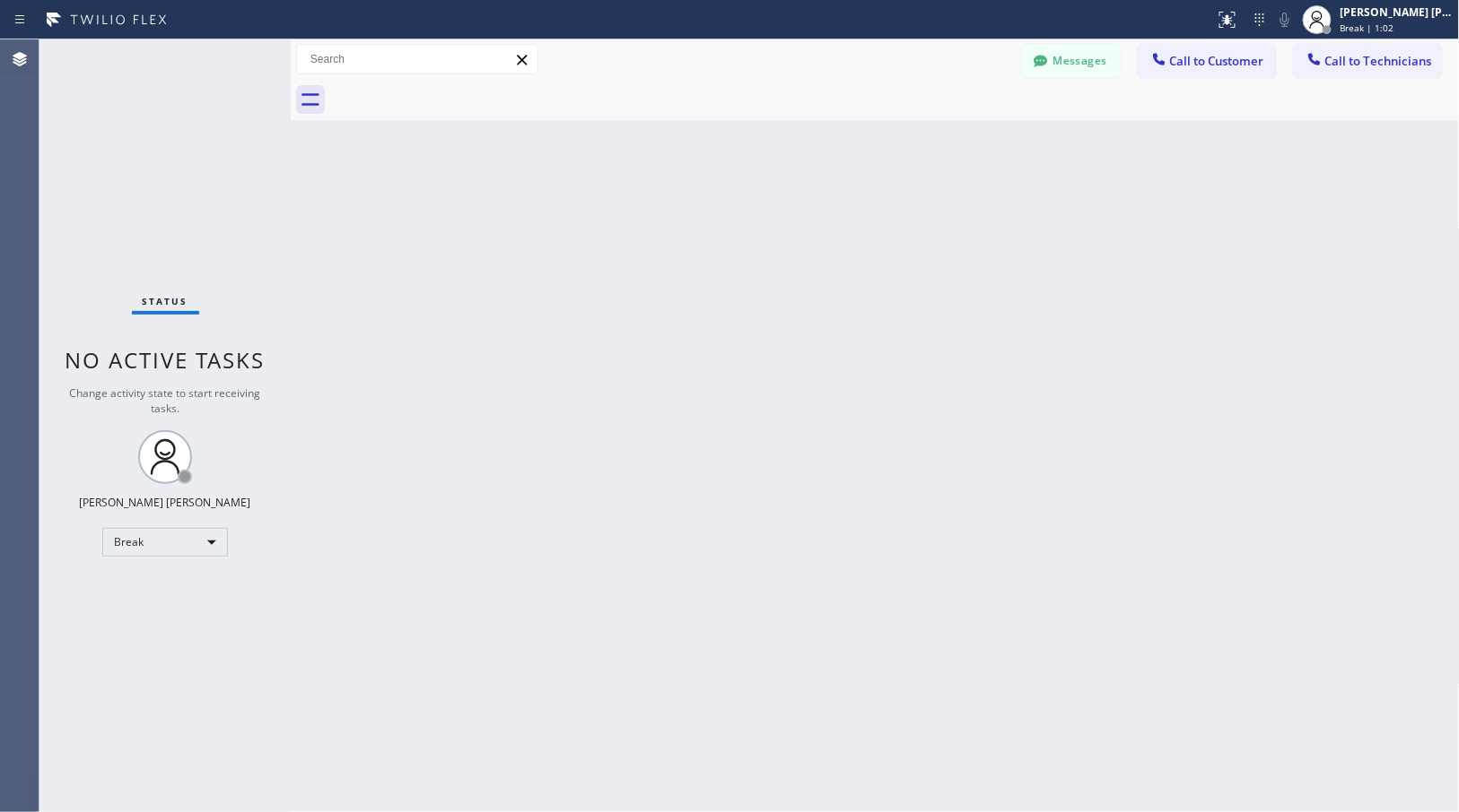
click at [953, 141] on div "Back to Dashboard Change Sender ID Customers Technicians Select a contact Outbo…" at bounding box center [875, 425] width 1169 height 773
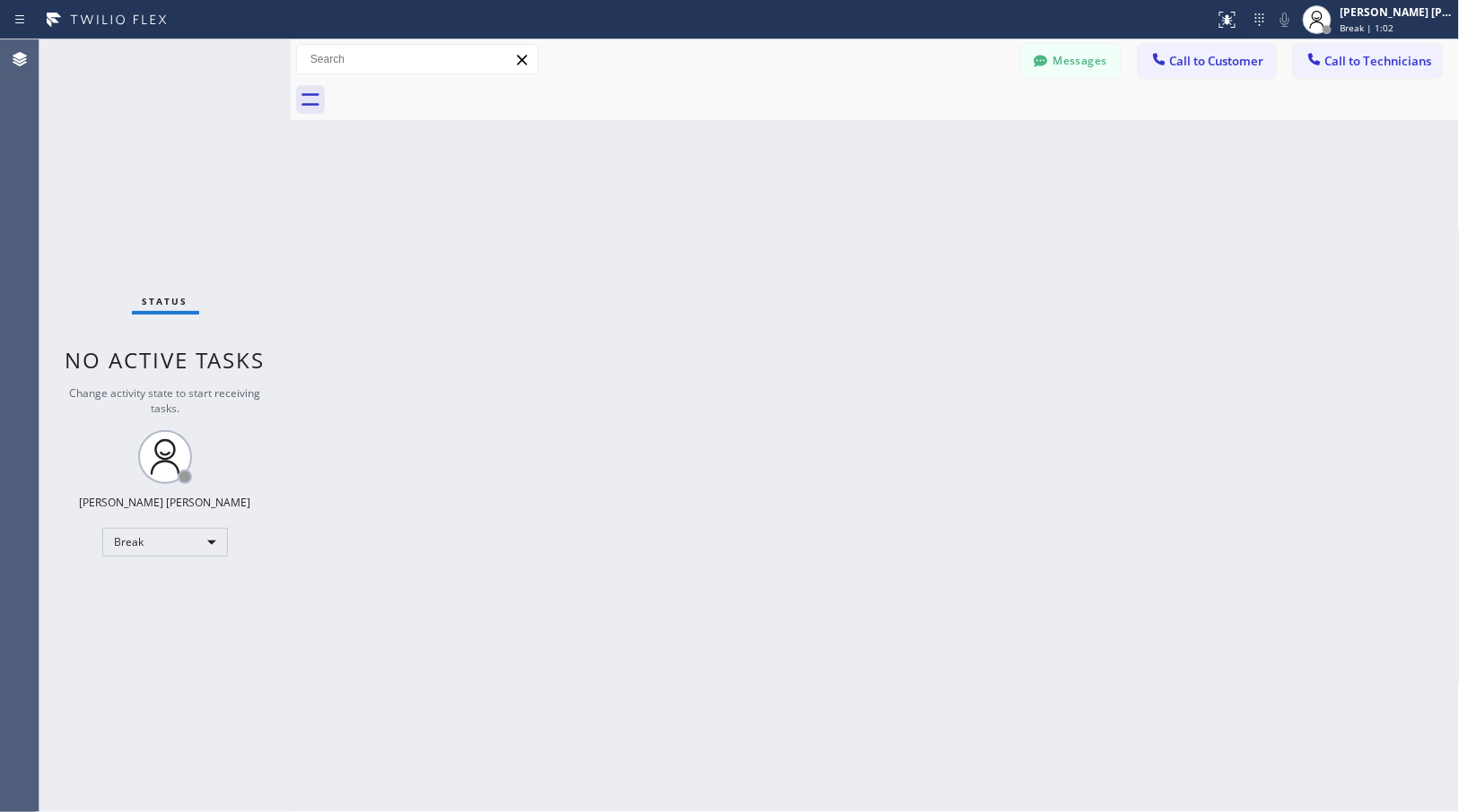
click at [953, 141] on div "Back to Dashboard Change Sender ID Customers Technicians Select a contact Outbo…" at bounding box center [875, 425] width 1169 height 773
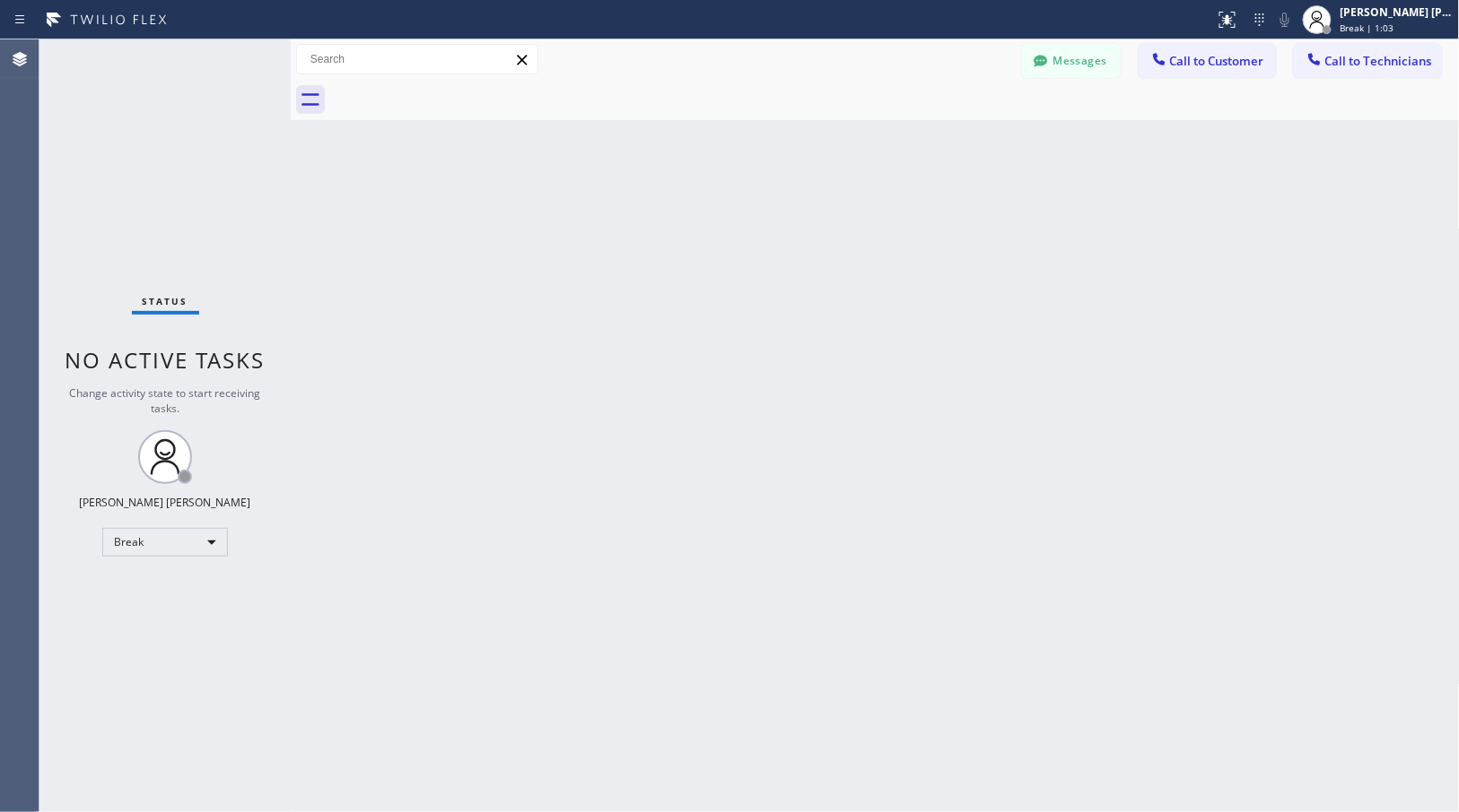
click at [953, 141] on div "Back to Dashboard Change Sender ID Customers Technicians Select a contact Outbo…" at bounding box center [875, 425] width 1169 height 773
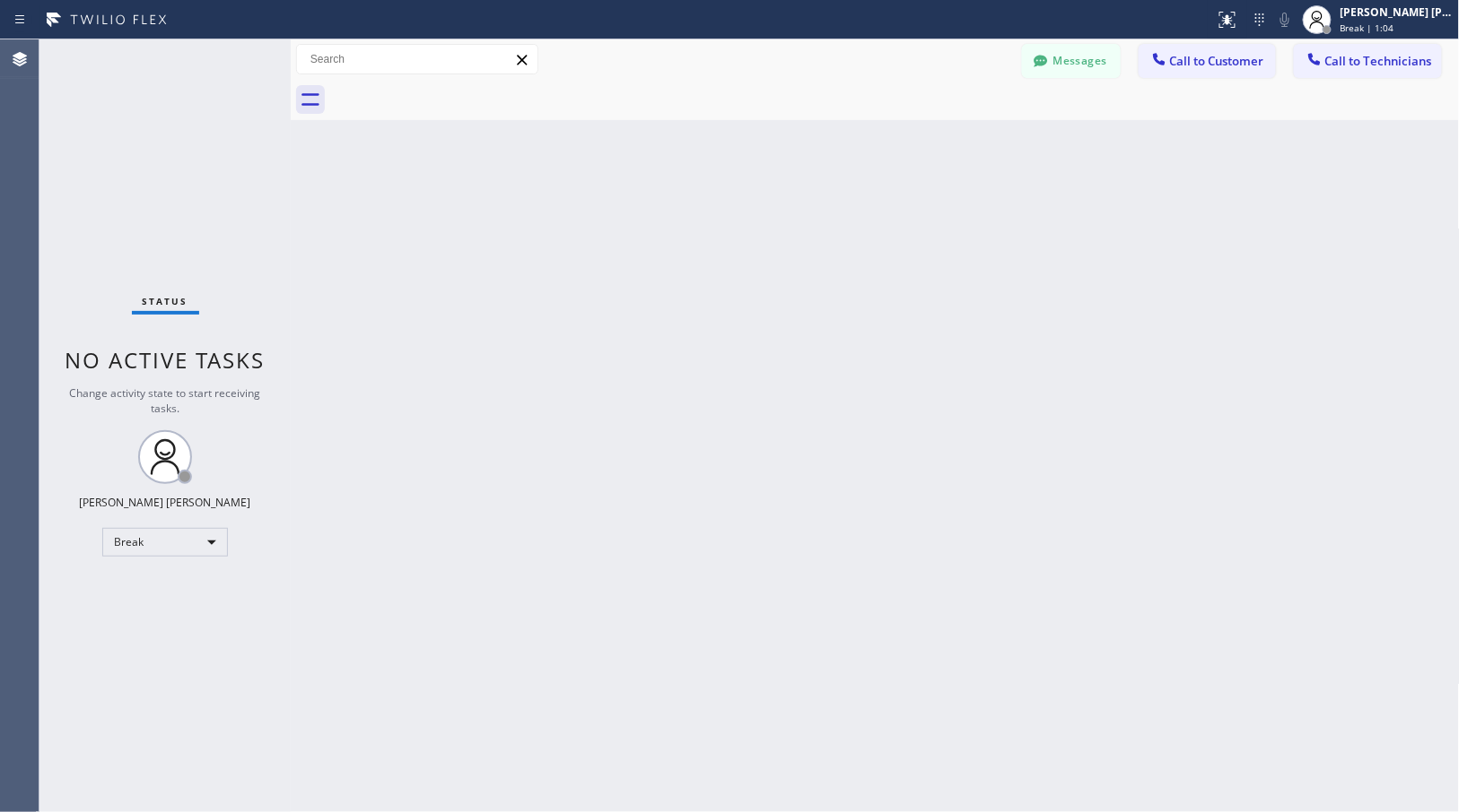
click at [953, 141] on div "Back to Dashboard Change Sender ID Customers Technicians Select a contact Outbo…" at bounding box center [875, 425] width 1169 height 773
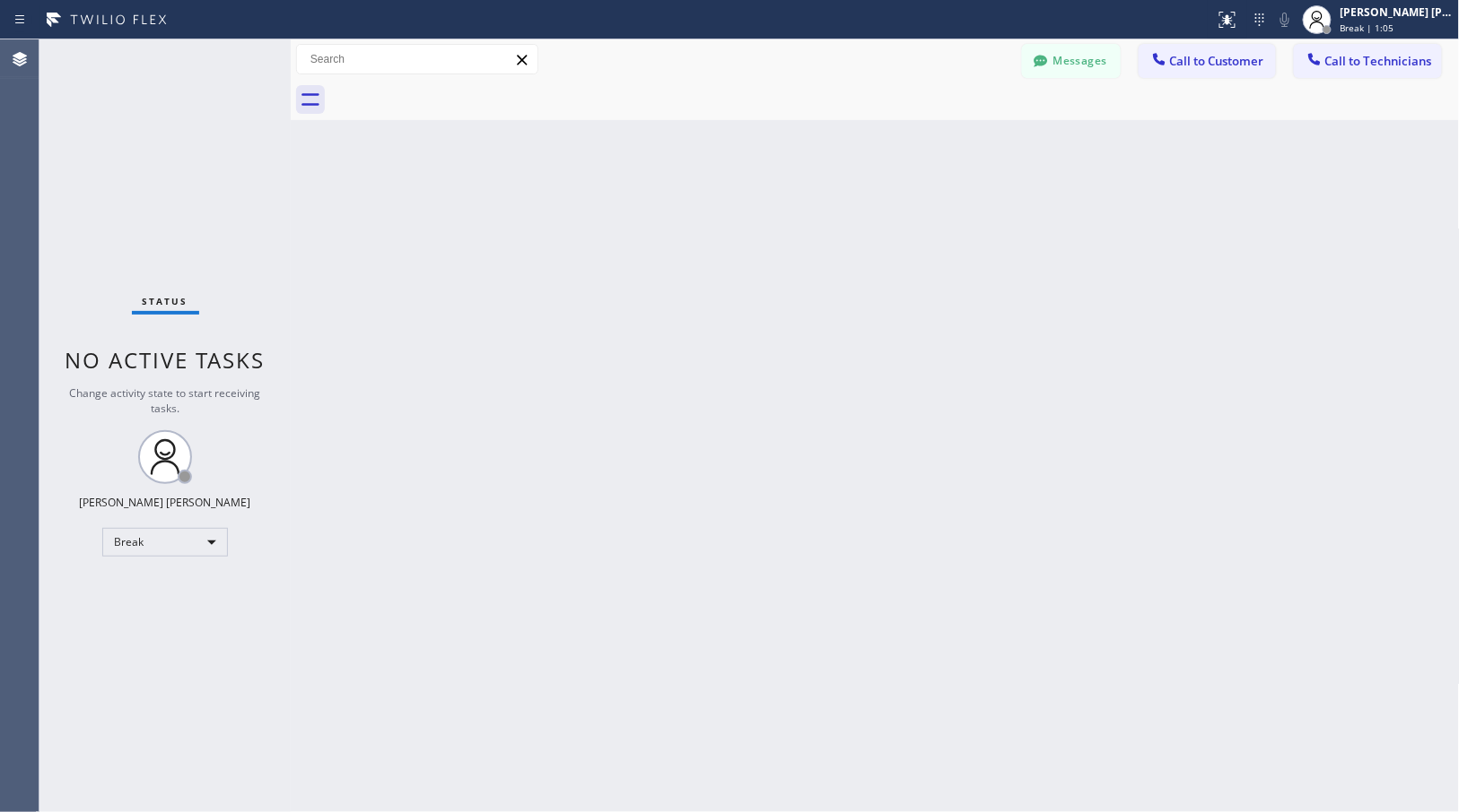
click at [953, 141] on div "Back to Dashboard Change Sender ID Customers Technicians Select a contact Outbo…" at bounding box center [875, 425] width 1169 height 773
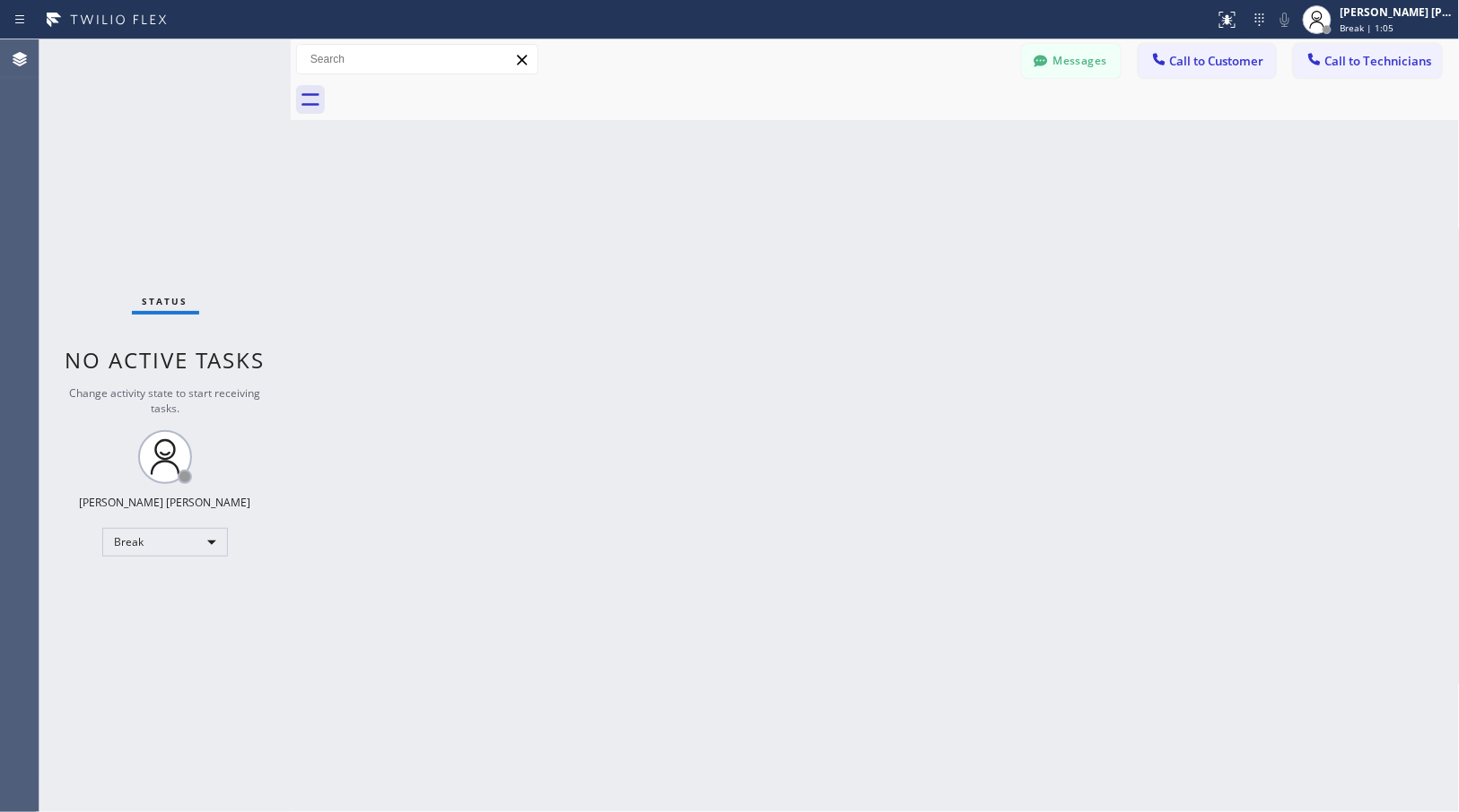
click at [953, 141] on div "Back to Dashboard Change Sender ID Customers Technicians Select a contact Outbo…" at bounding box center [875, 425] width 1169 height 773
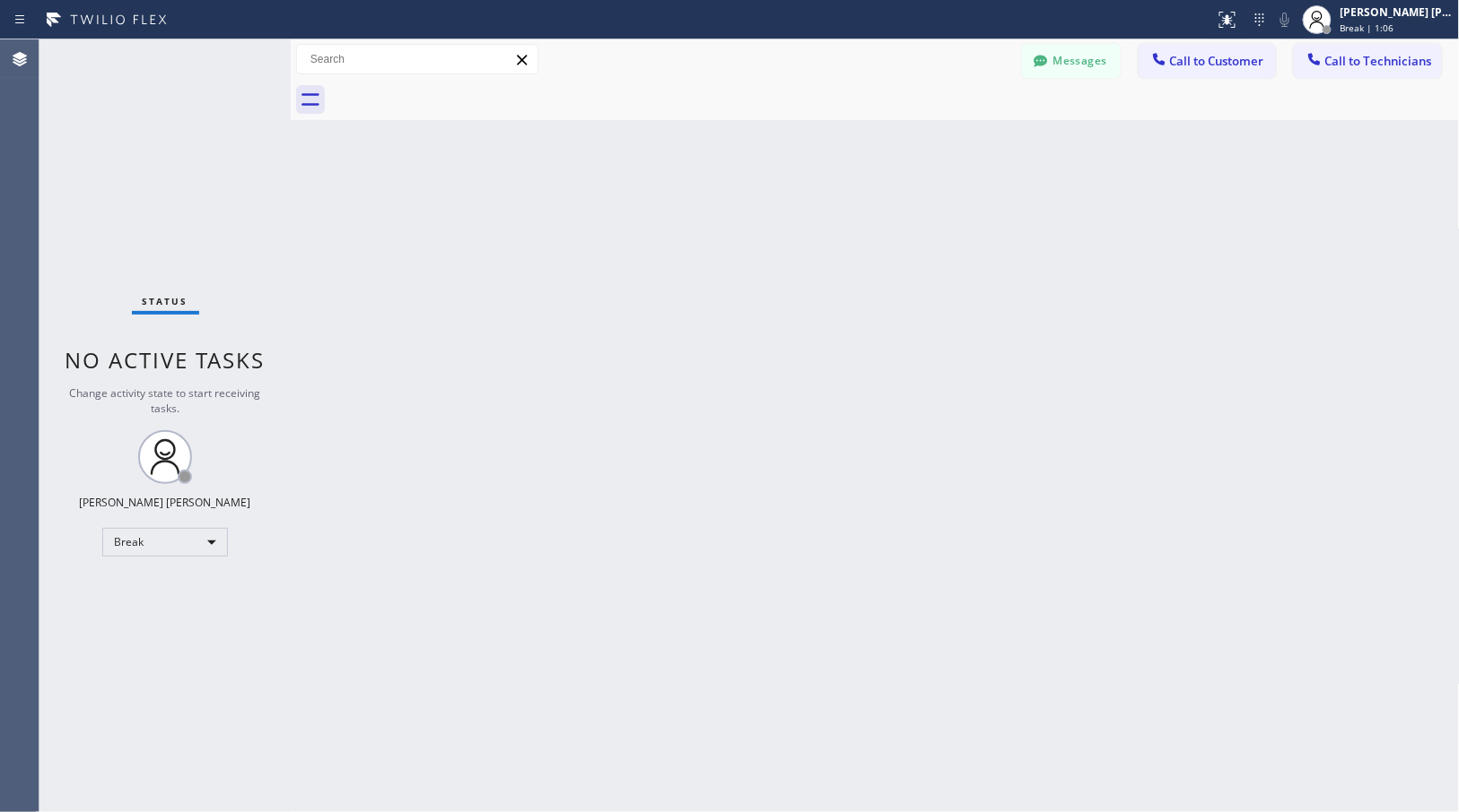
click at [953, 141] on div "Back to Dashboard Change Sender ID Customers Technicians Select a contact Outbo…" at bounding box center [875, 425] width 1169 height 773
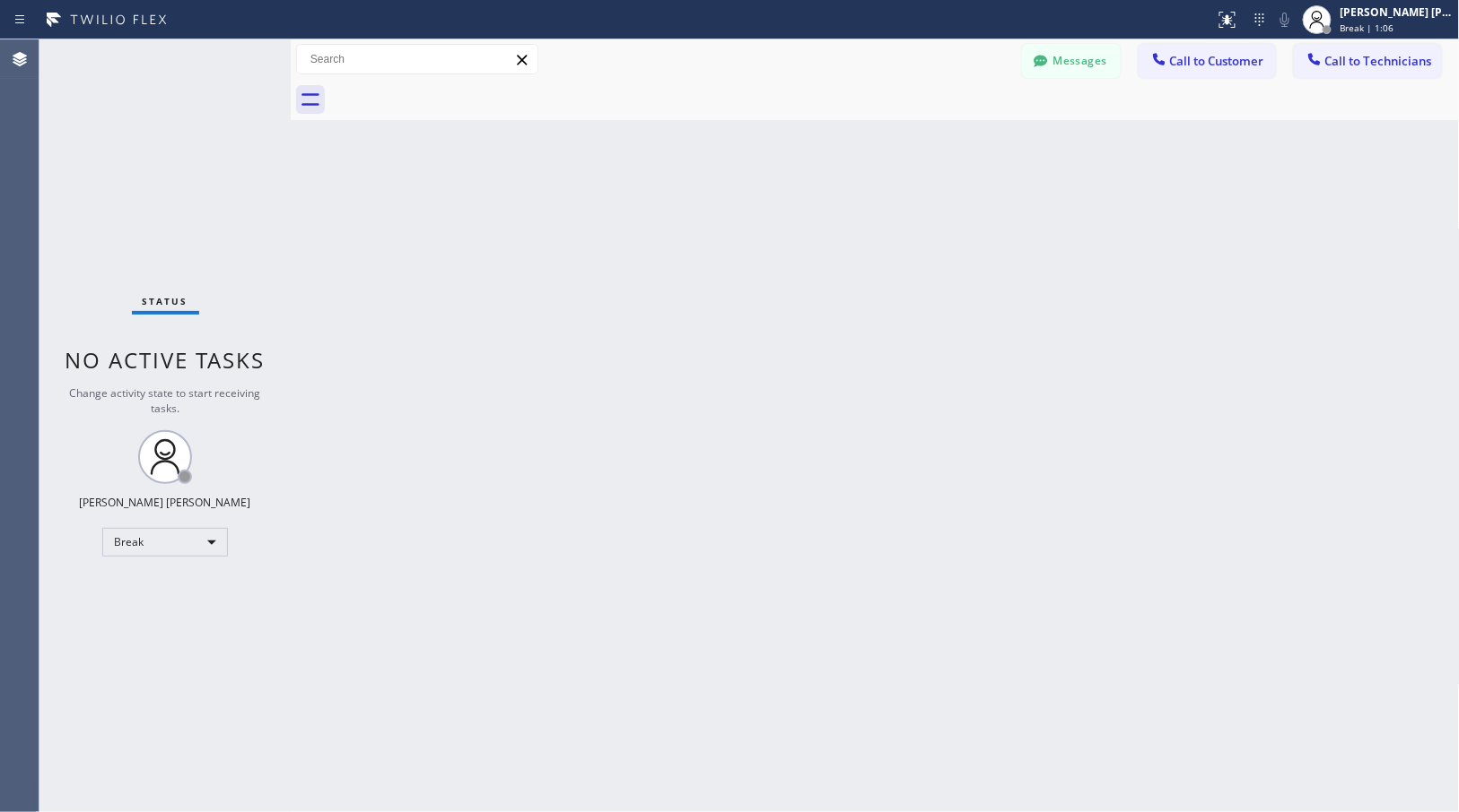
click at [953, 141] on div "Back to Dashboard Change Sender ID Customers Technicians Select a contact Outbo…" at bounding box center [875, 425] width 1169 height 773
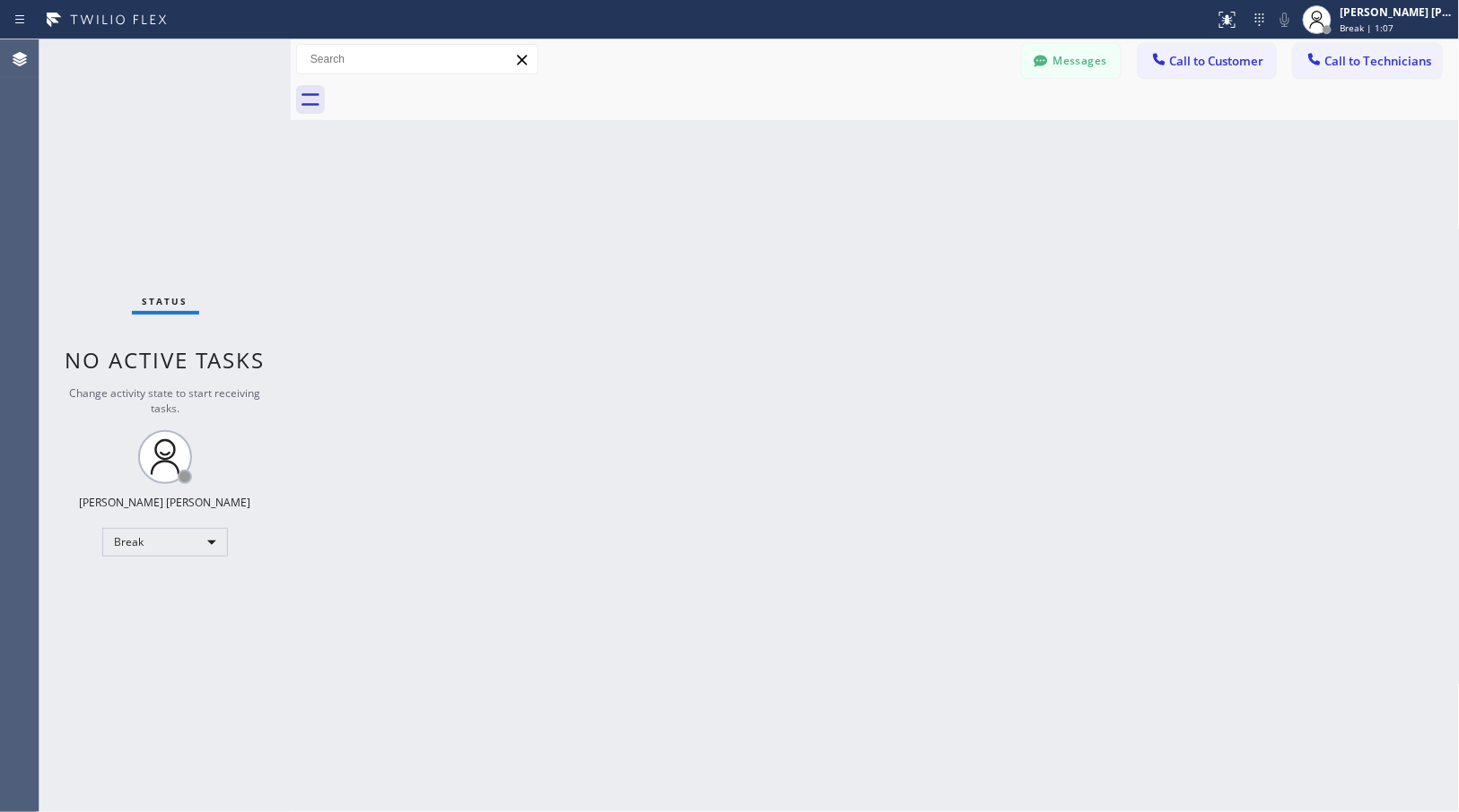
click at [953, 141] on div "Back to Dashboard Change Sender ID Customers Technicians Select a contact Outbo…" at bounding box center [875, 425] width 1169 height 773
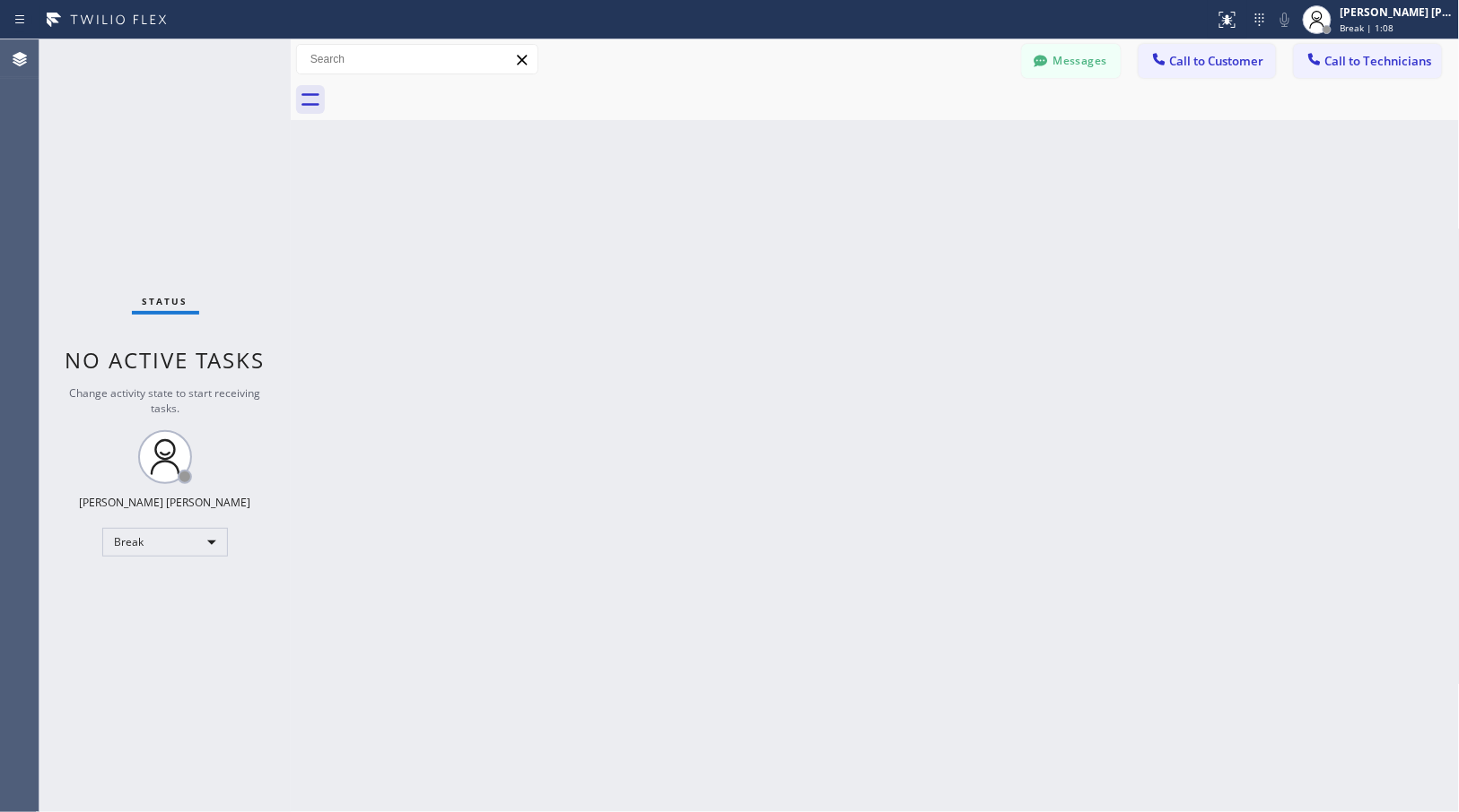
click at [953, 141] on div "Back to Dashboard Change Sender ID Customers Technicians Select a contact Outbo…" at bounding box center [875, 425] width 1169 height 773
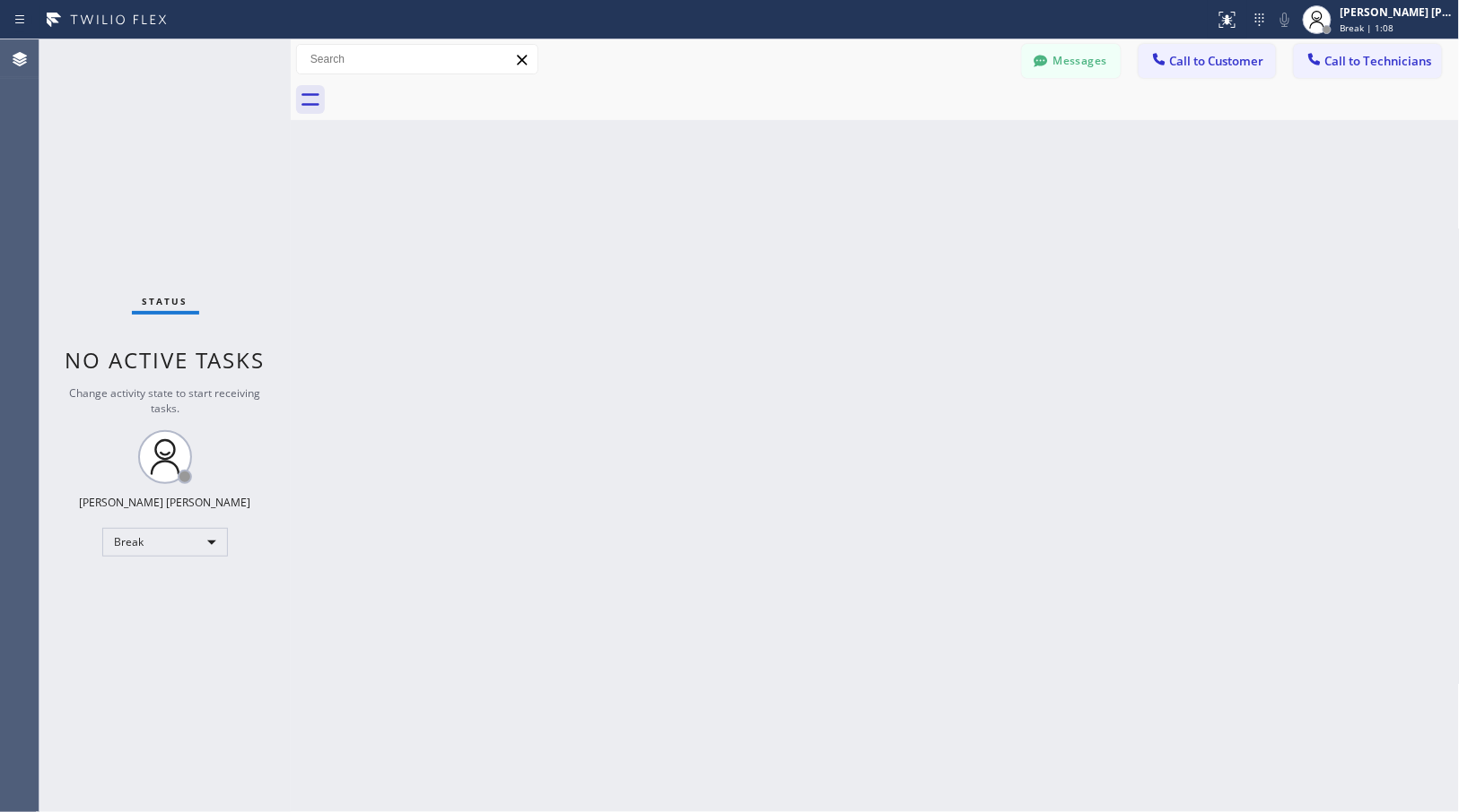
click at [953, 141] on div "Back to Dashboard Change Sender ID Customers Technicians Select a contact Outbo…" at bounding box center [875, 425] width 1169 height 773
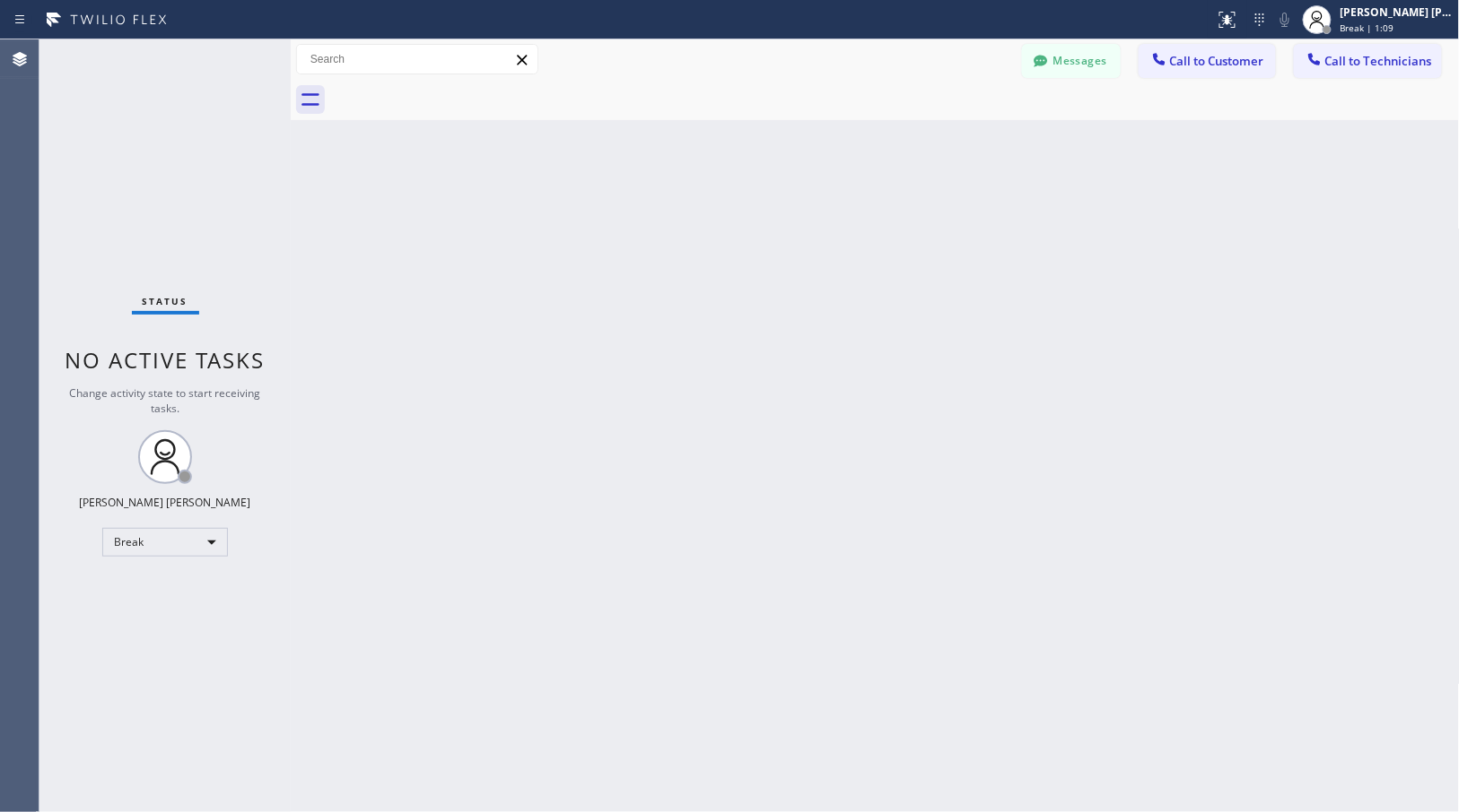
click at [953, 141] on div "Back to Dashboard Change Sender ID Customers Technicians Select a contact Outbo…" at bounding box center [875, 425] width 1169 height 773
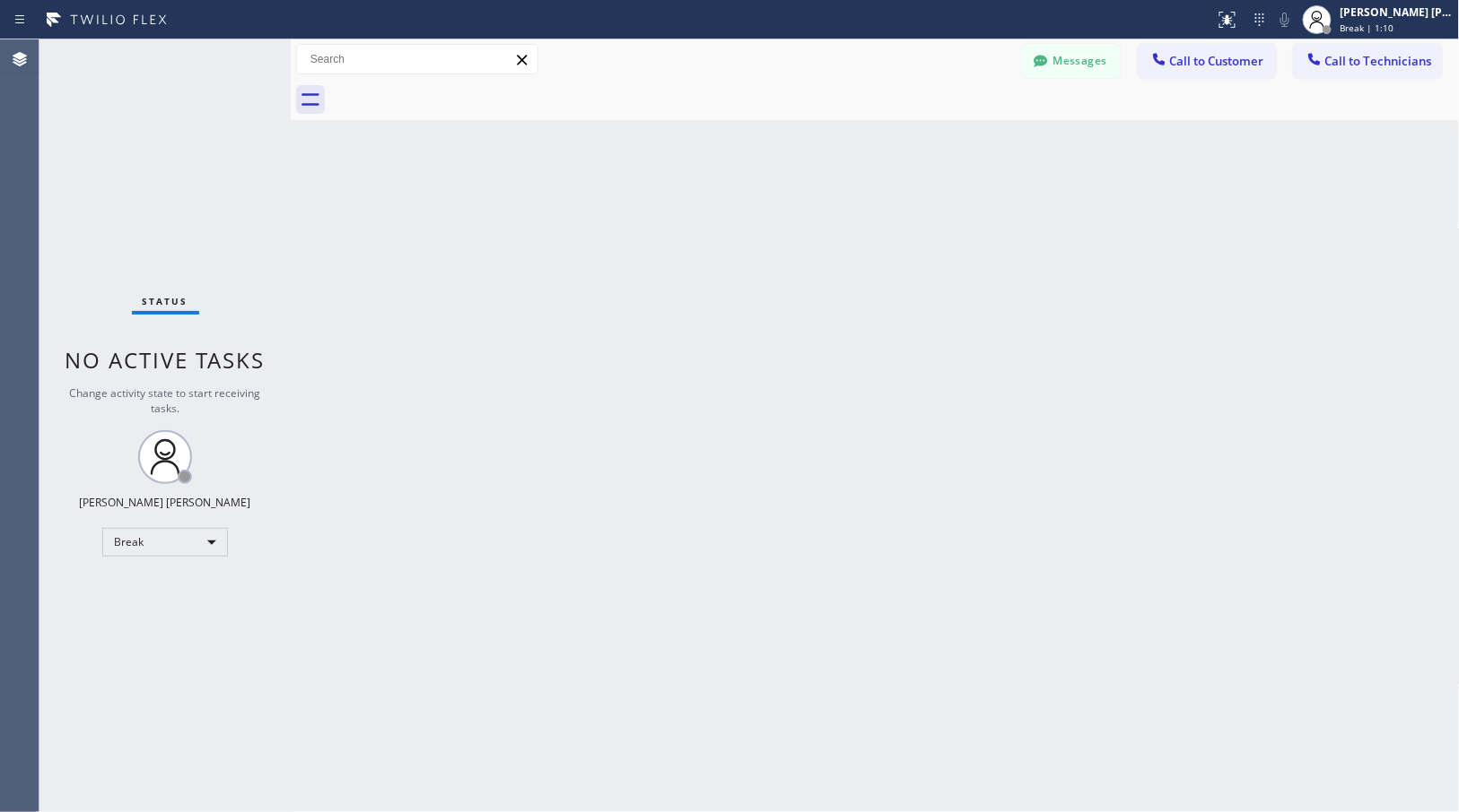
click at [953, 141] on div "Back to Dashboard Change Sender ID Customers Technicians Select a contact Outbo…" at bounding box center [875, 425] width 1169 height 773
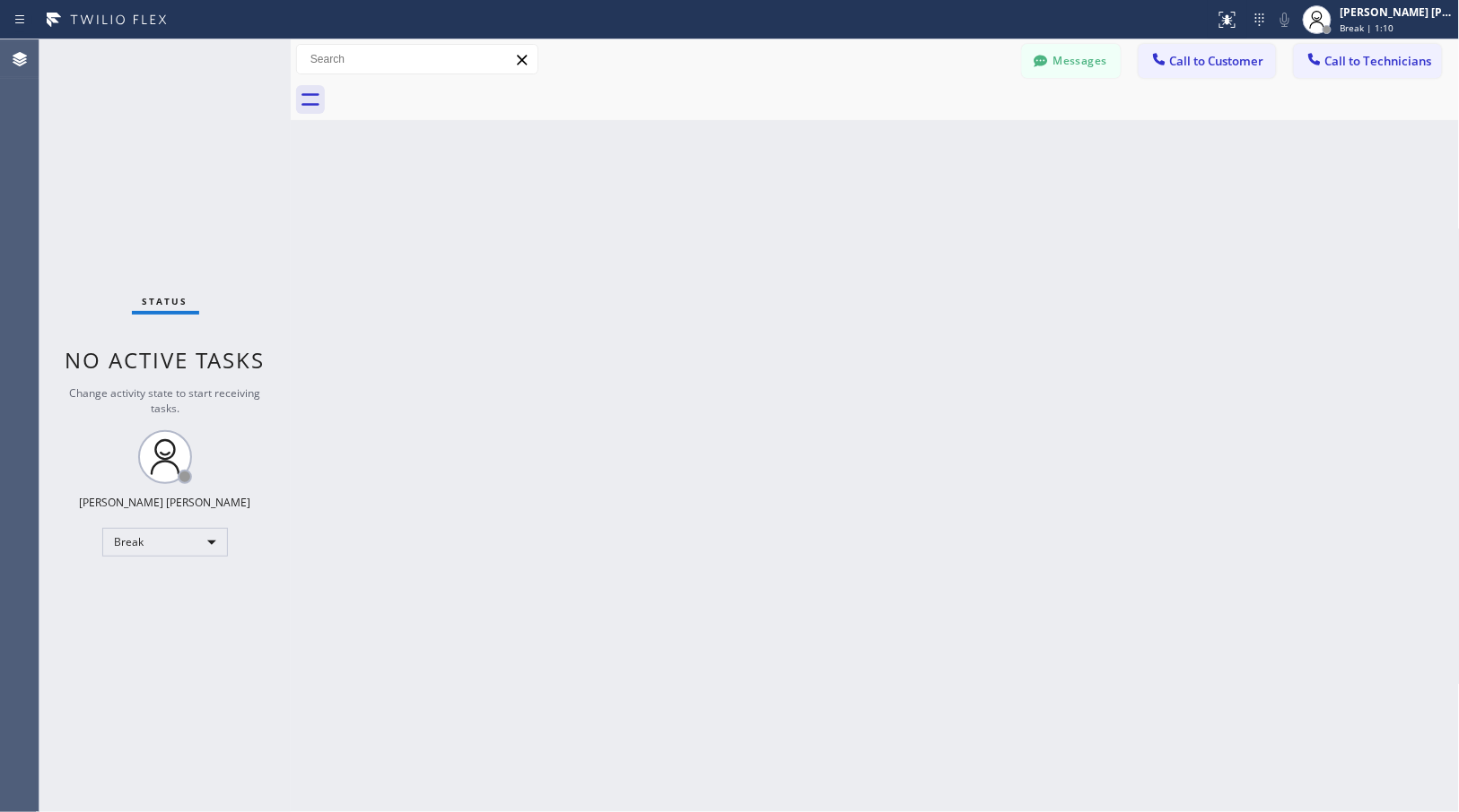
click at [953, 141] on div "Back to Dashboard Change Sender ID Customers Technicians Select a contact Outbo…" at bounding box center [875, 425] width 1169 height 773
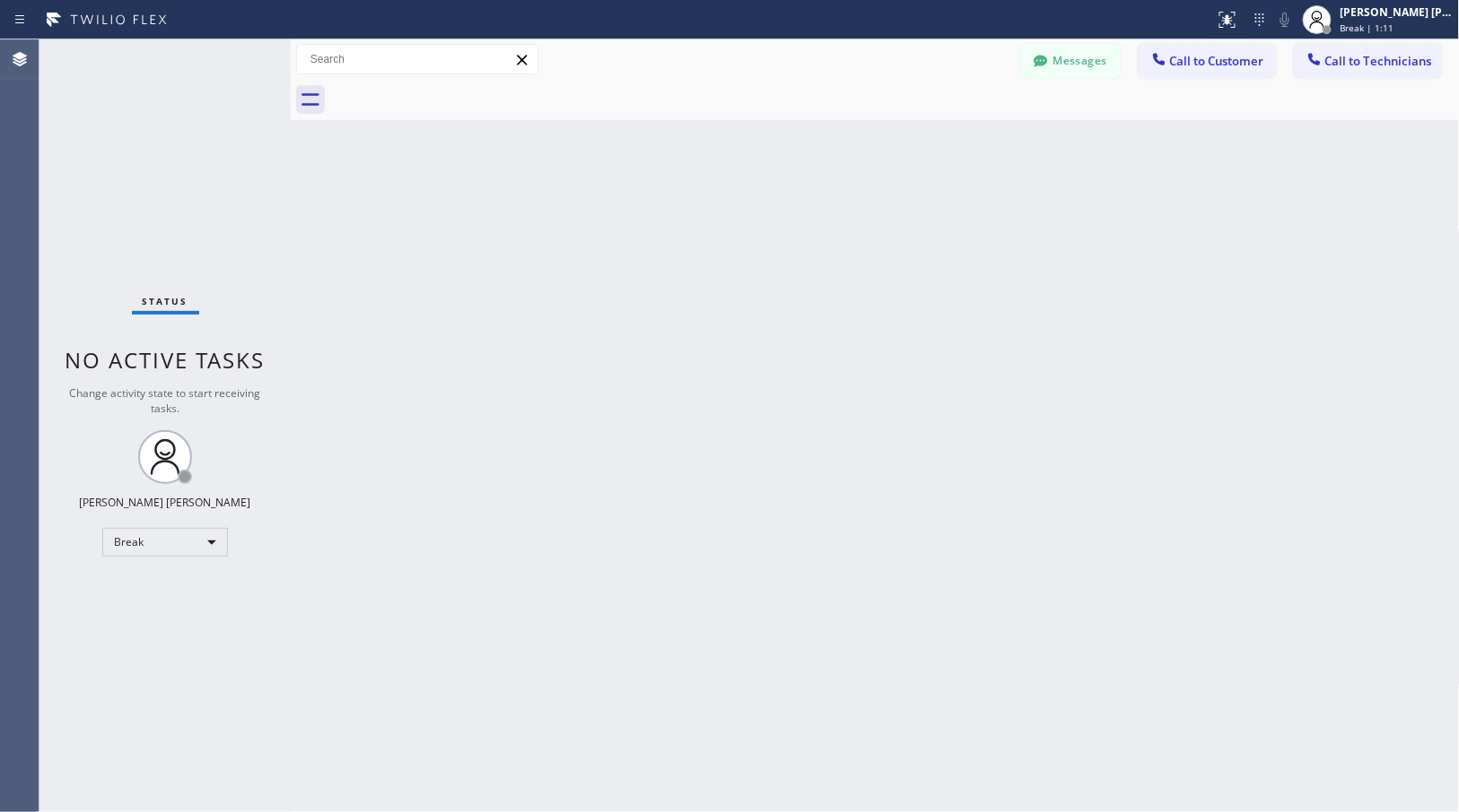
click at [953, 141] on div "Back to Dashboard Change Sender ID Customers Technicians Select a contact Outbo…" at bounding box center [875, 425] width 1169 height 773
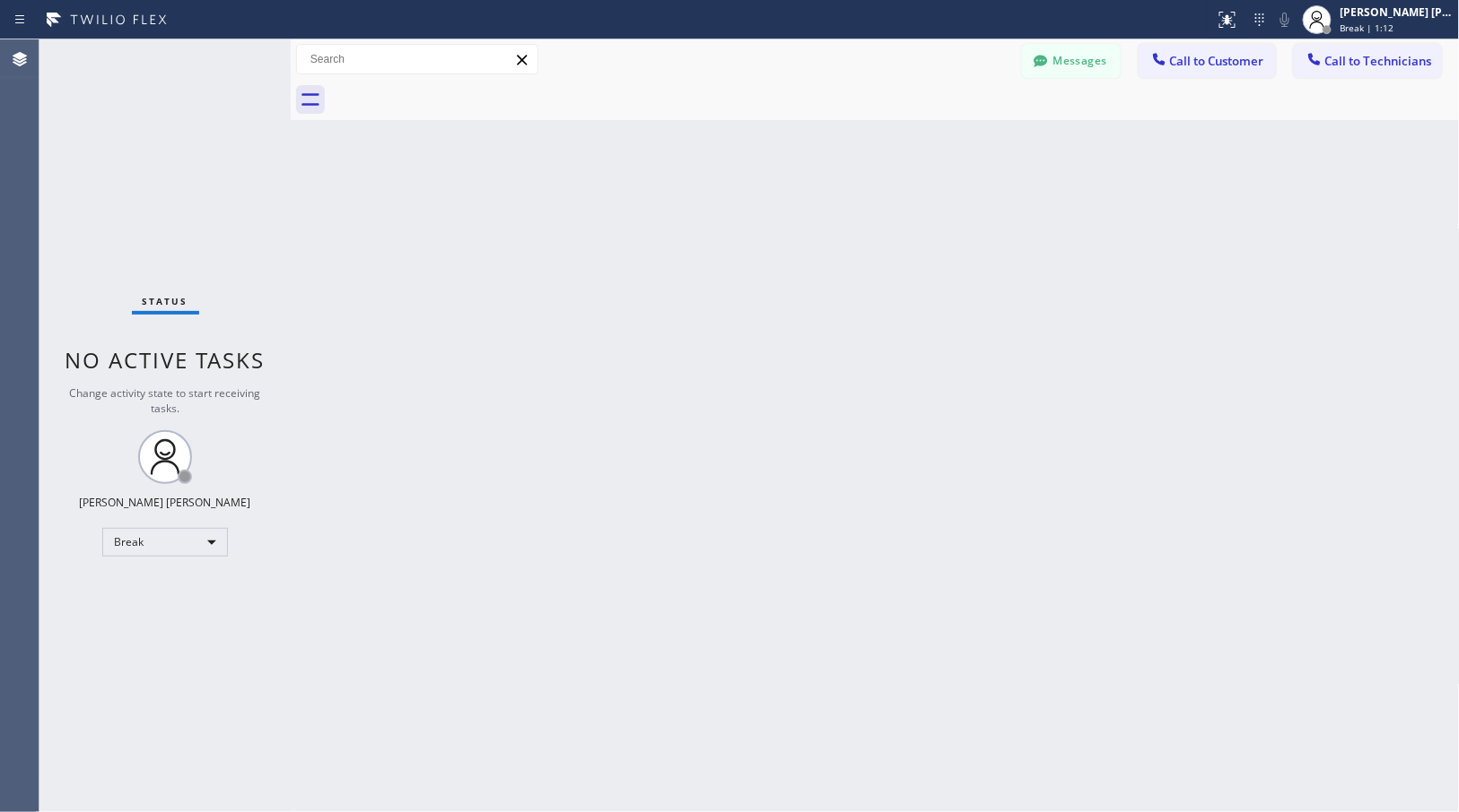
click at [953, 141] on div "Back to Dashboard Change Sender ID Customers Technicians Select a contact Outbo…" at bounding box center [875, 425] width 1169 height 773
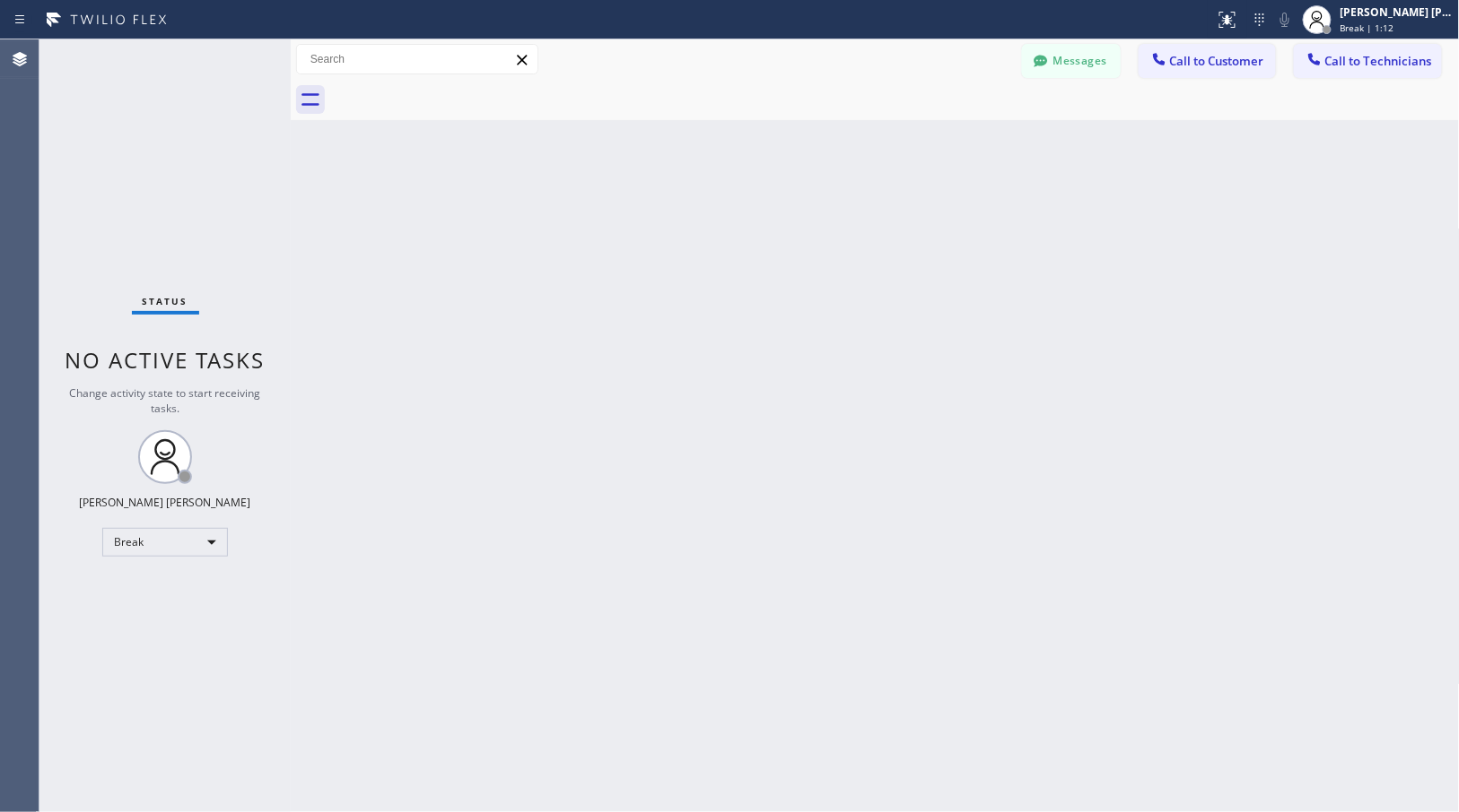
click at [953, 141] on div "Back to Dashboard Change Sender ID Customers Technicians Select a contact Outbo…" at bounding box center [875, 425] width 1169 height 773
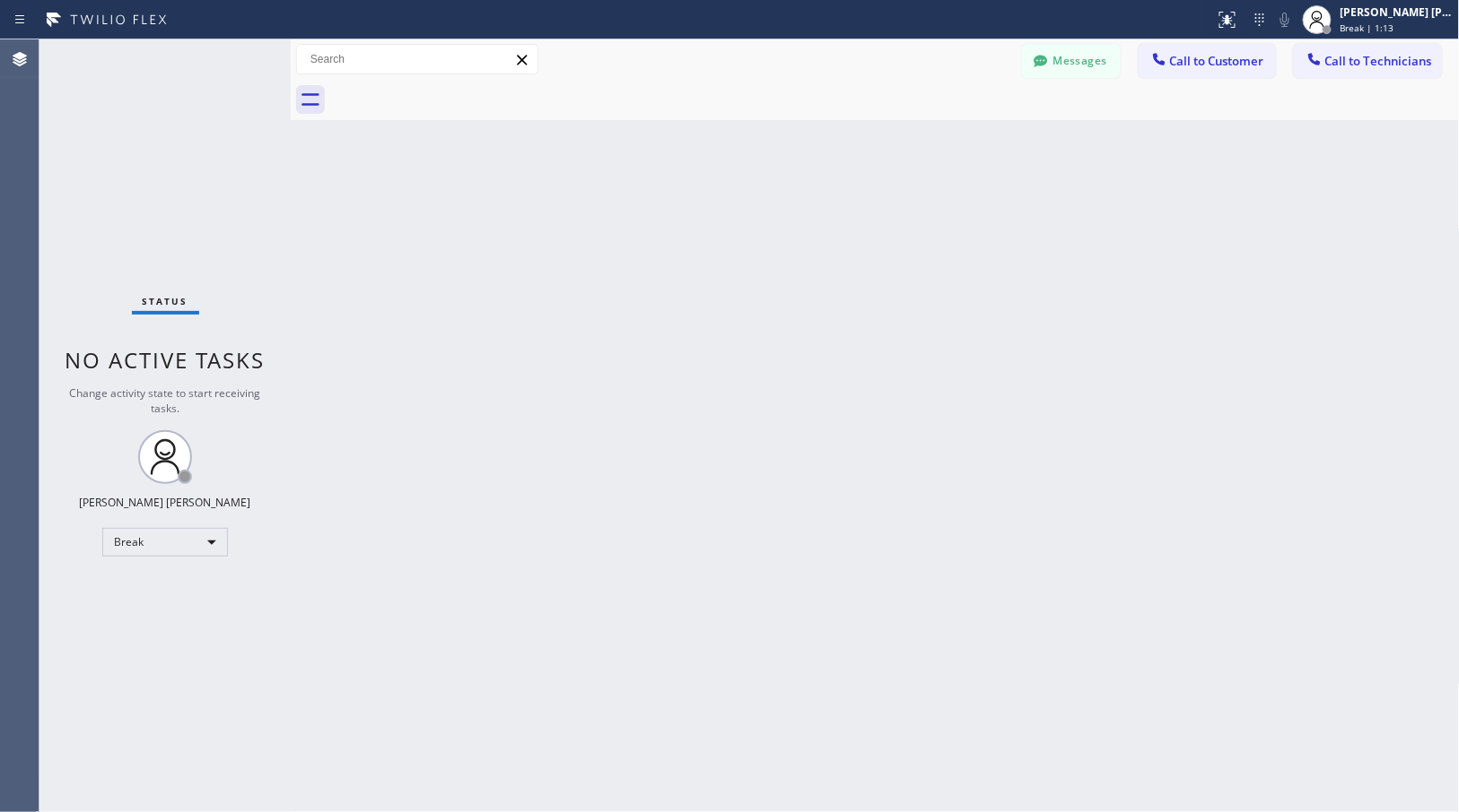
click at [953, 141] on div "Back to Dashboard Change Sender ID Customers Technicians Select a contact Outbo…" at bounding box center [875, 425] width 1169 height 773
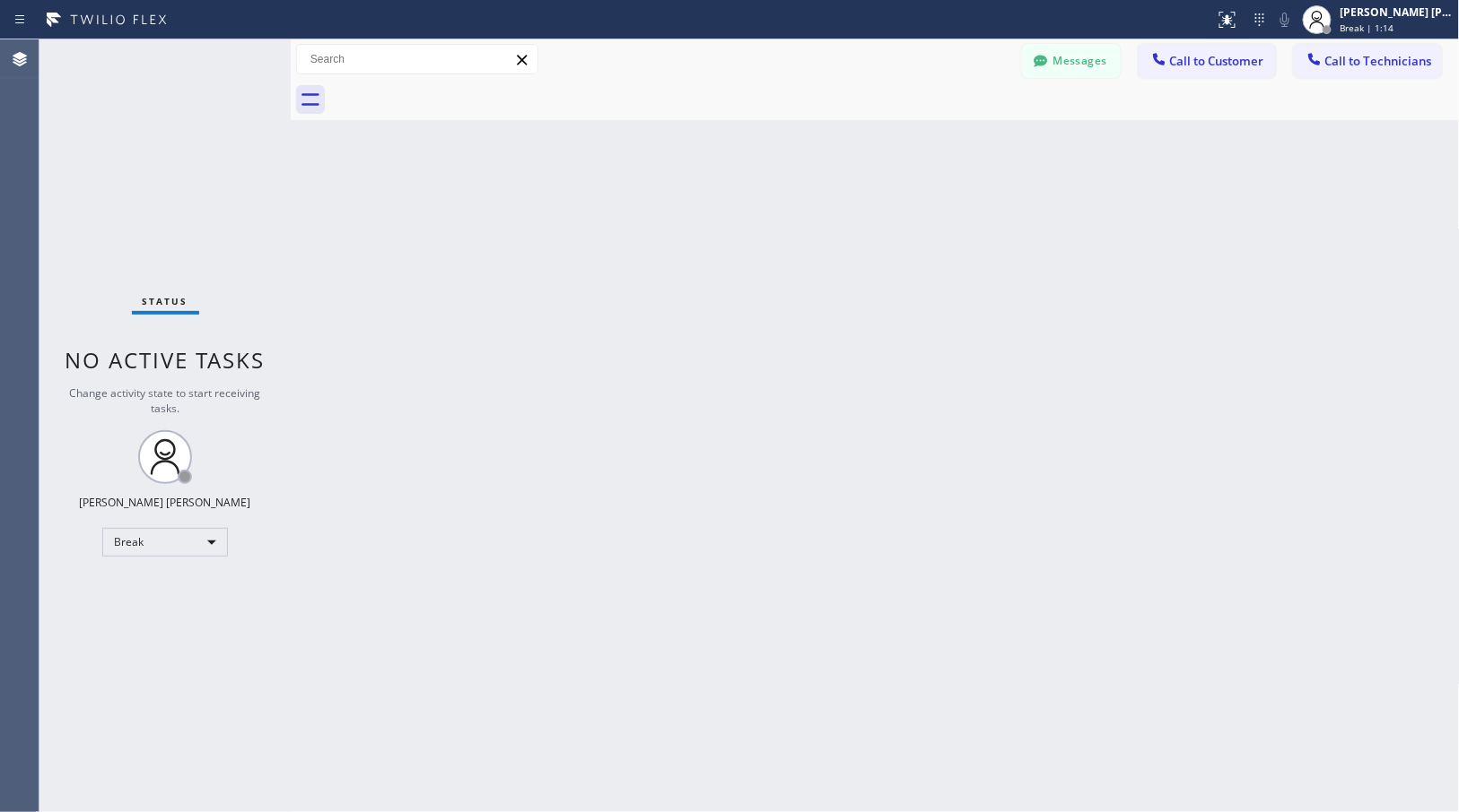
click at [953, 141] on div "Back to Dashboard Change Sender ID Customers Technicians Select a contact Outbo…" at bounding box center [875, 425] width 1169 height 773
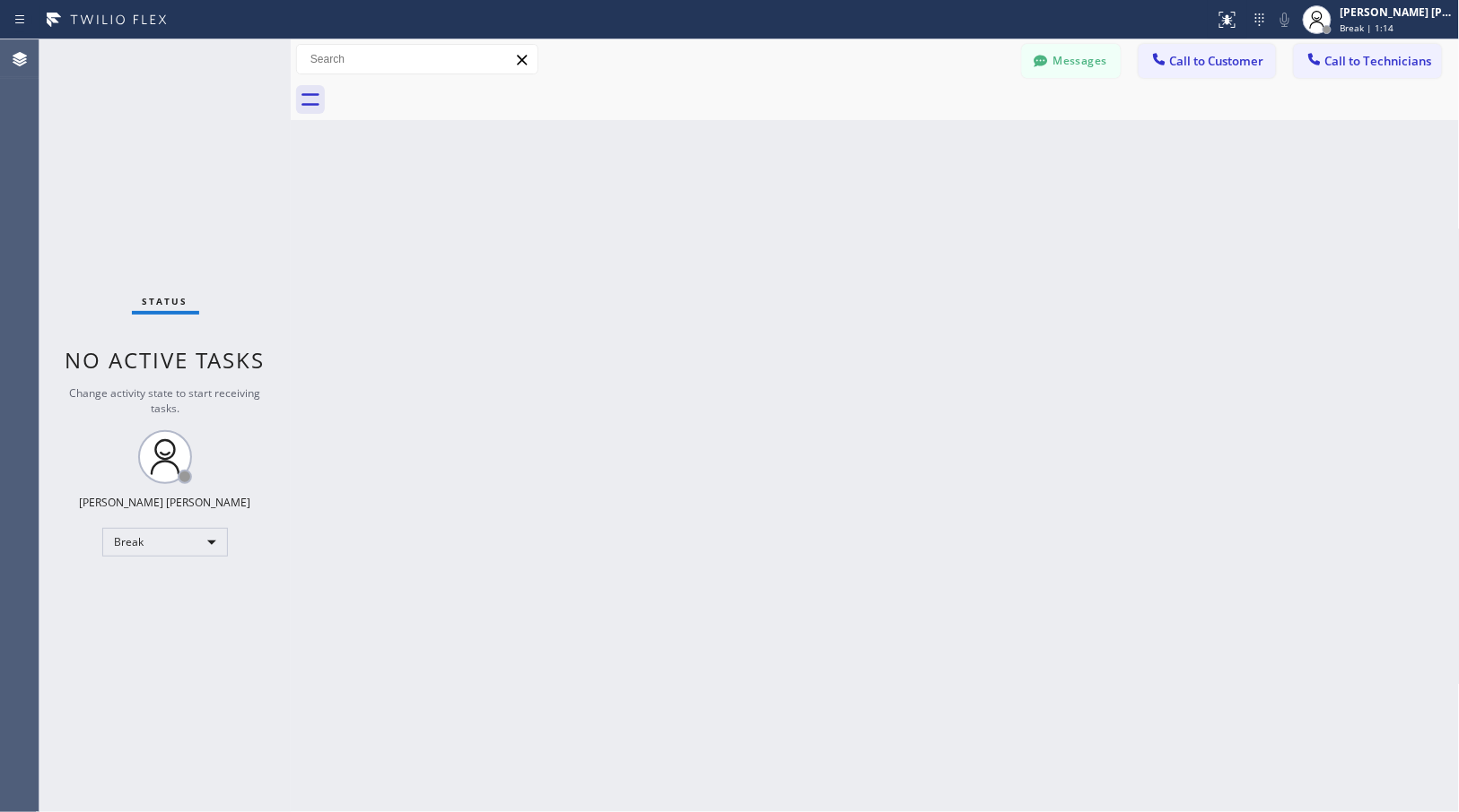
click at [953, 141] on div "Back to Dashboard Change Sender ID Customers Technicians Select a contact Outbo…" at bounding box center [875, 425] width 1169 height 773
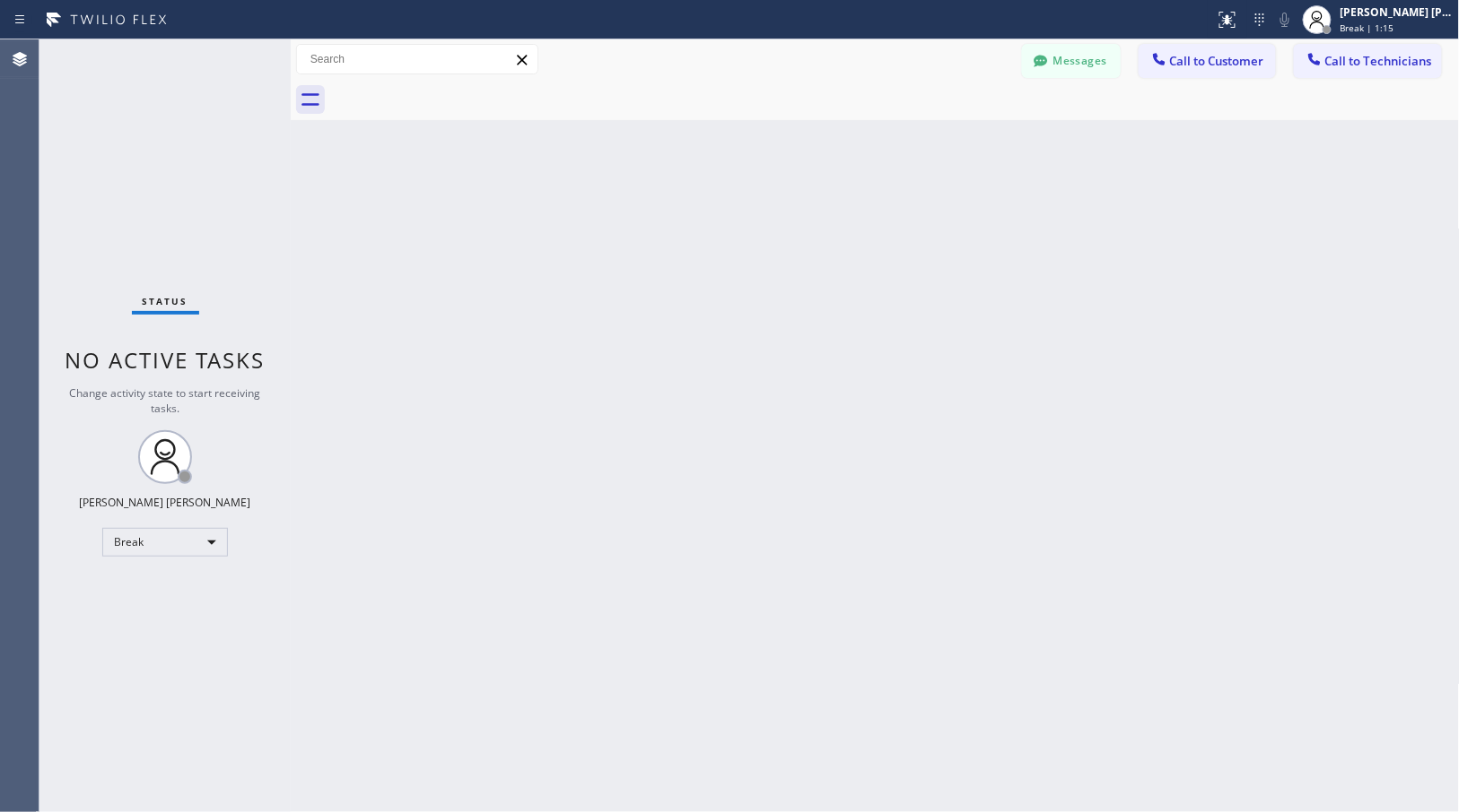
click at [953, 141] on div "Back to Dashboard Change Sender ID Customers Technicians Select a contact Outbo…" at bounding box center [875, 425] width 1169 height 773
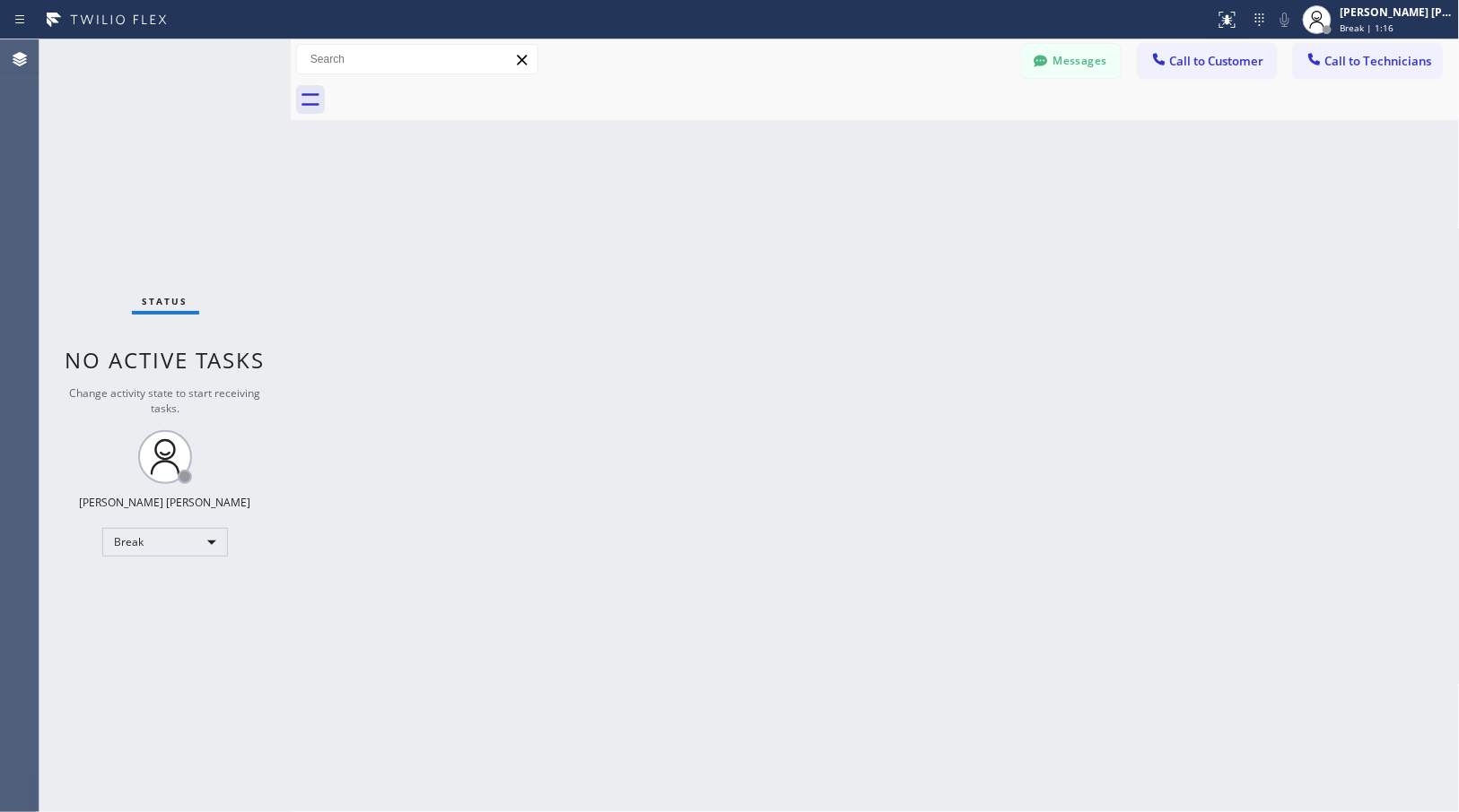
click at [953, 141] on div "Back to Dashboard Change Sender ID Customers Technicians Select a contact Outbo…" at bounding box center [875, 425] width 1169 height 773
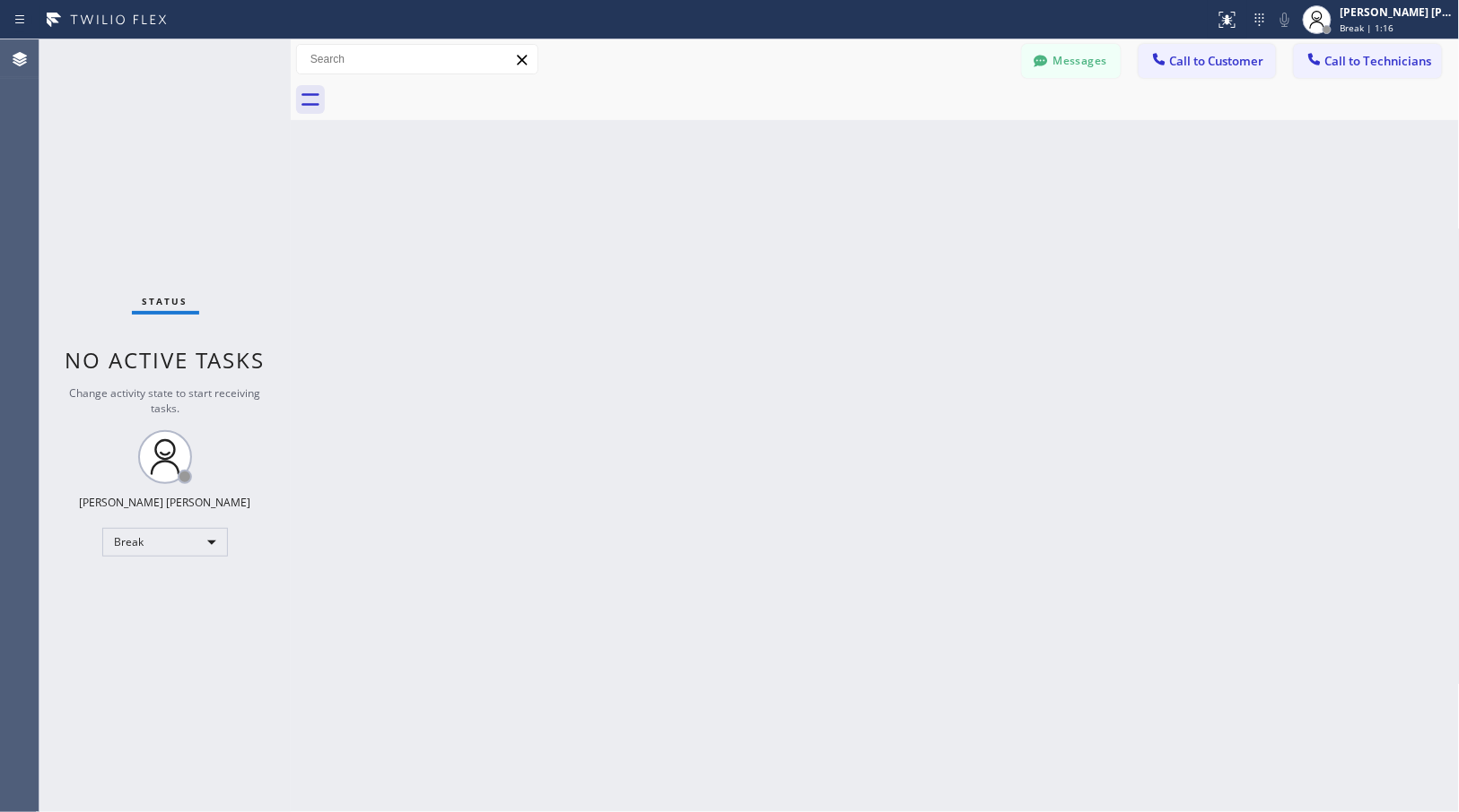
click at [953, 141] on div "Back to Dashboard Change Sender ID Customers Technicians Select a contact Outbo…" at bounding box center [875, 425] width 1169 height 773
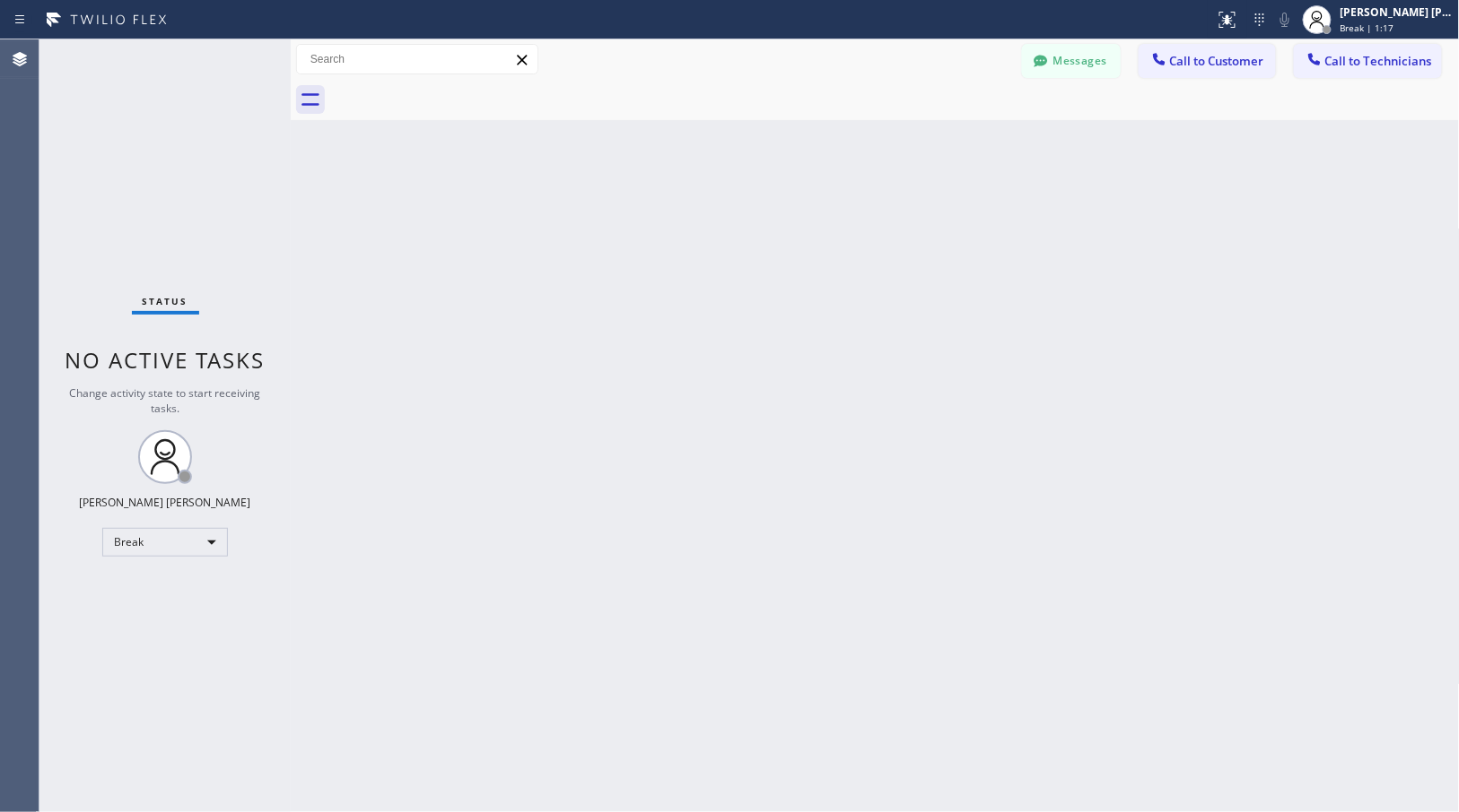
click at [953, 141] on div "Back to Dashboard Change Sender ID Customers Technicians Select a contact Outbo…" at bounding box center [875, 425] width 1169 height 773
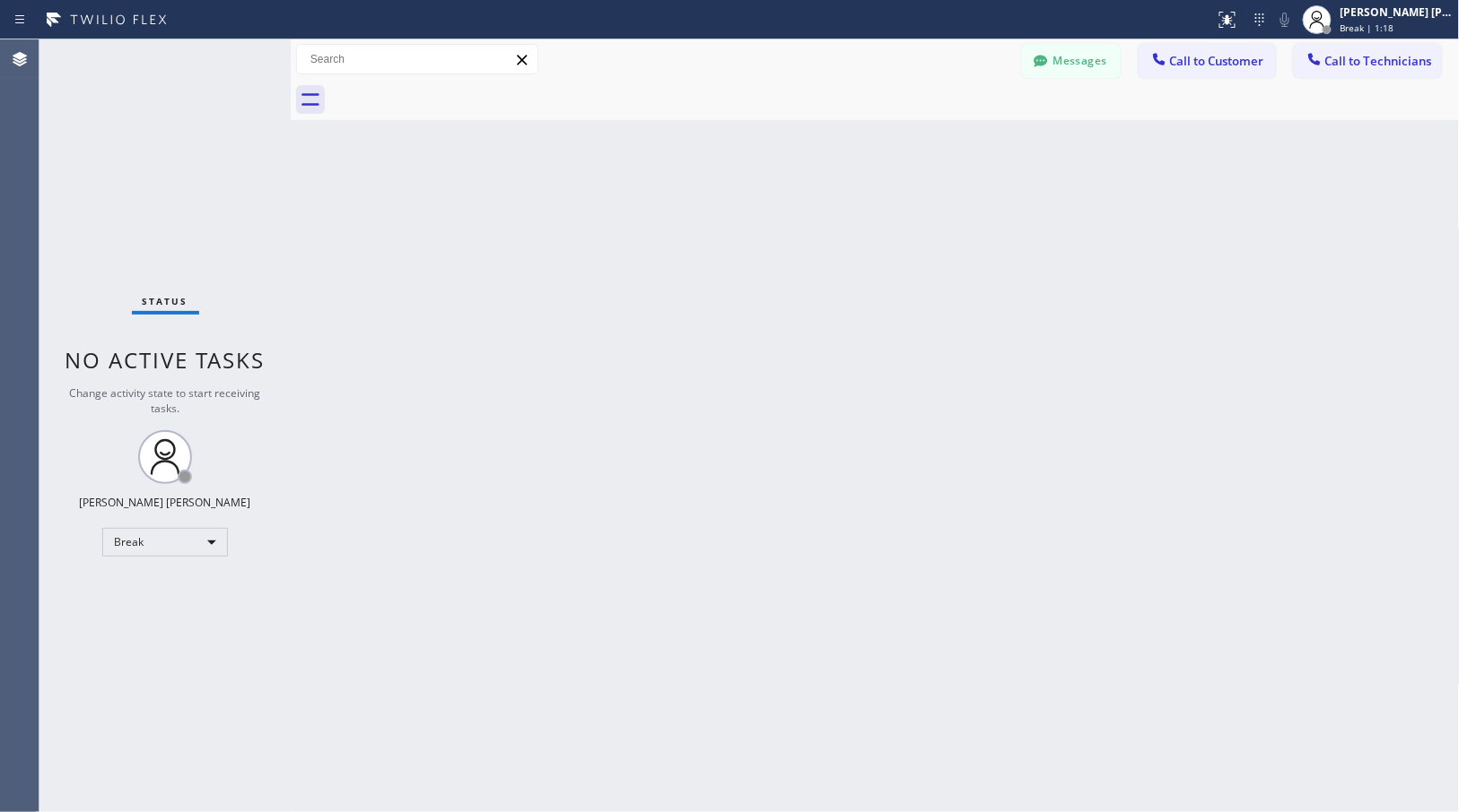
click at [953, 141] on div "Back to Dashboard Change Sender ID Customers Technicians Select a contact Outbo…" at bounding box center [875, 425] width 1169 height 773
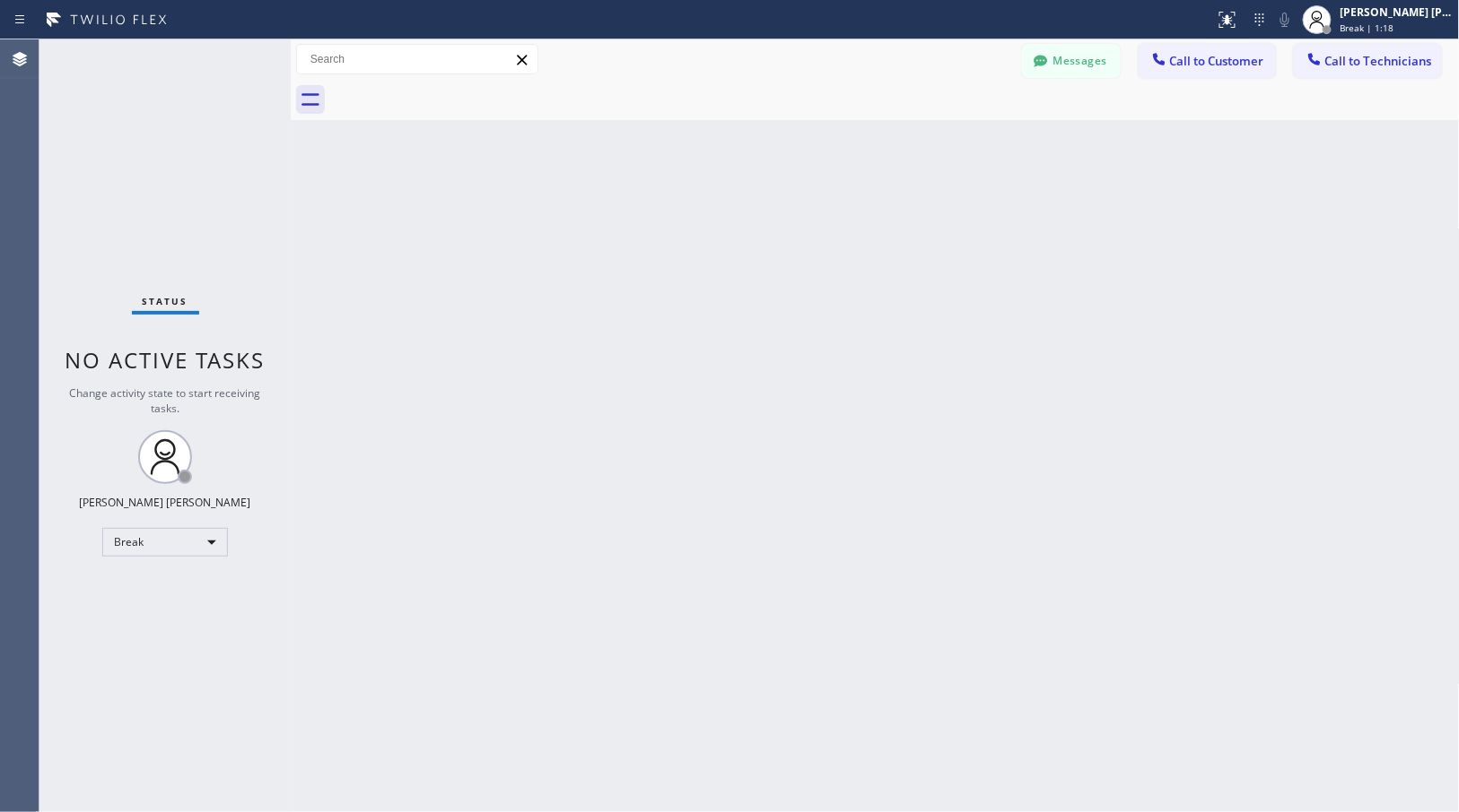
click at [953, 141] on div "Back to Dashboard Change Sender ID Customers Technicians Select a contact Outbo…" at bounding box center [875, 425] width 1169 height 773
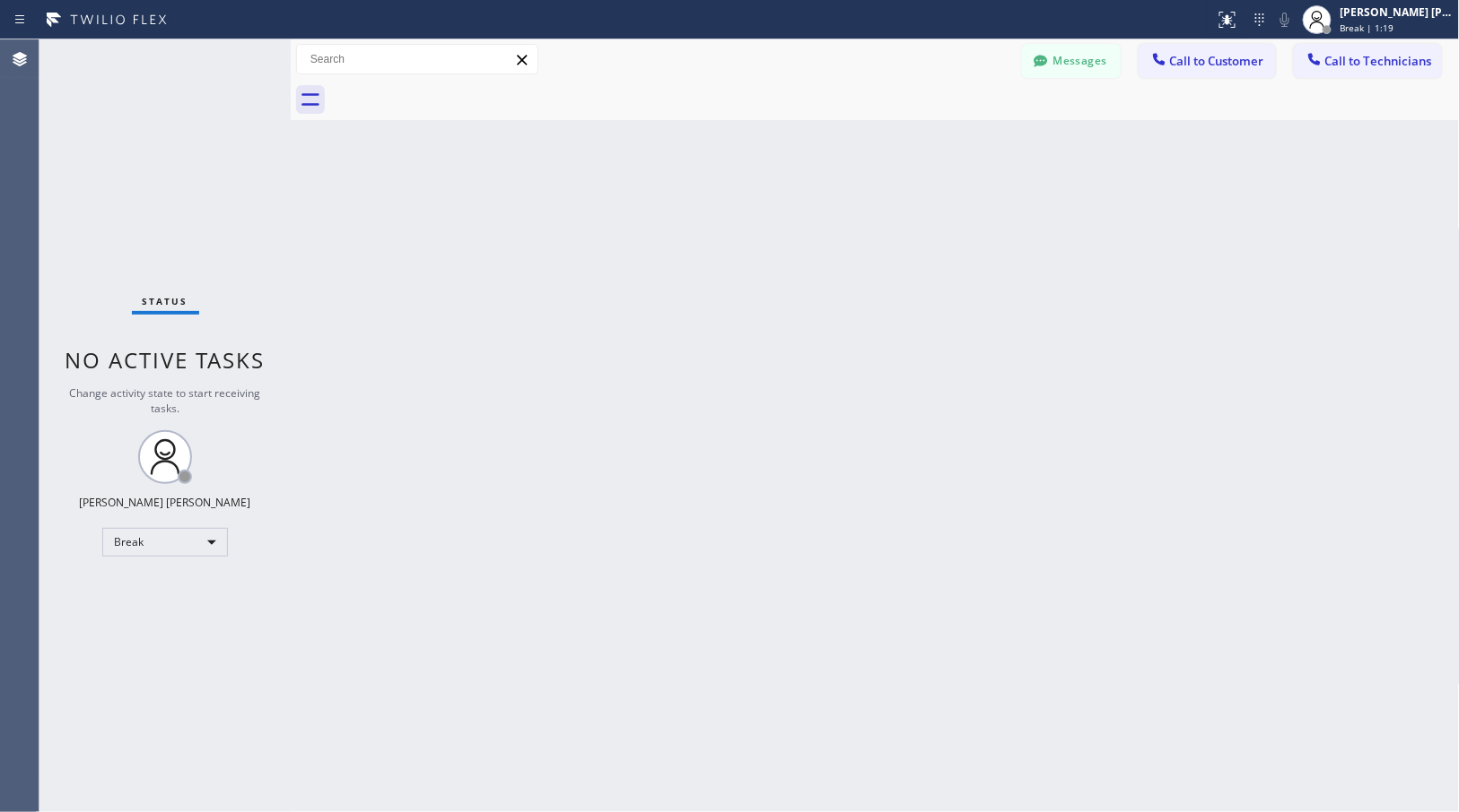
click at [953, 141] on div "Back to Dashboard Change Sender ID Customers Technicians Select a contact Outbo…" at bounding box center [875, 425] width 1169 height 773
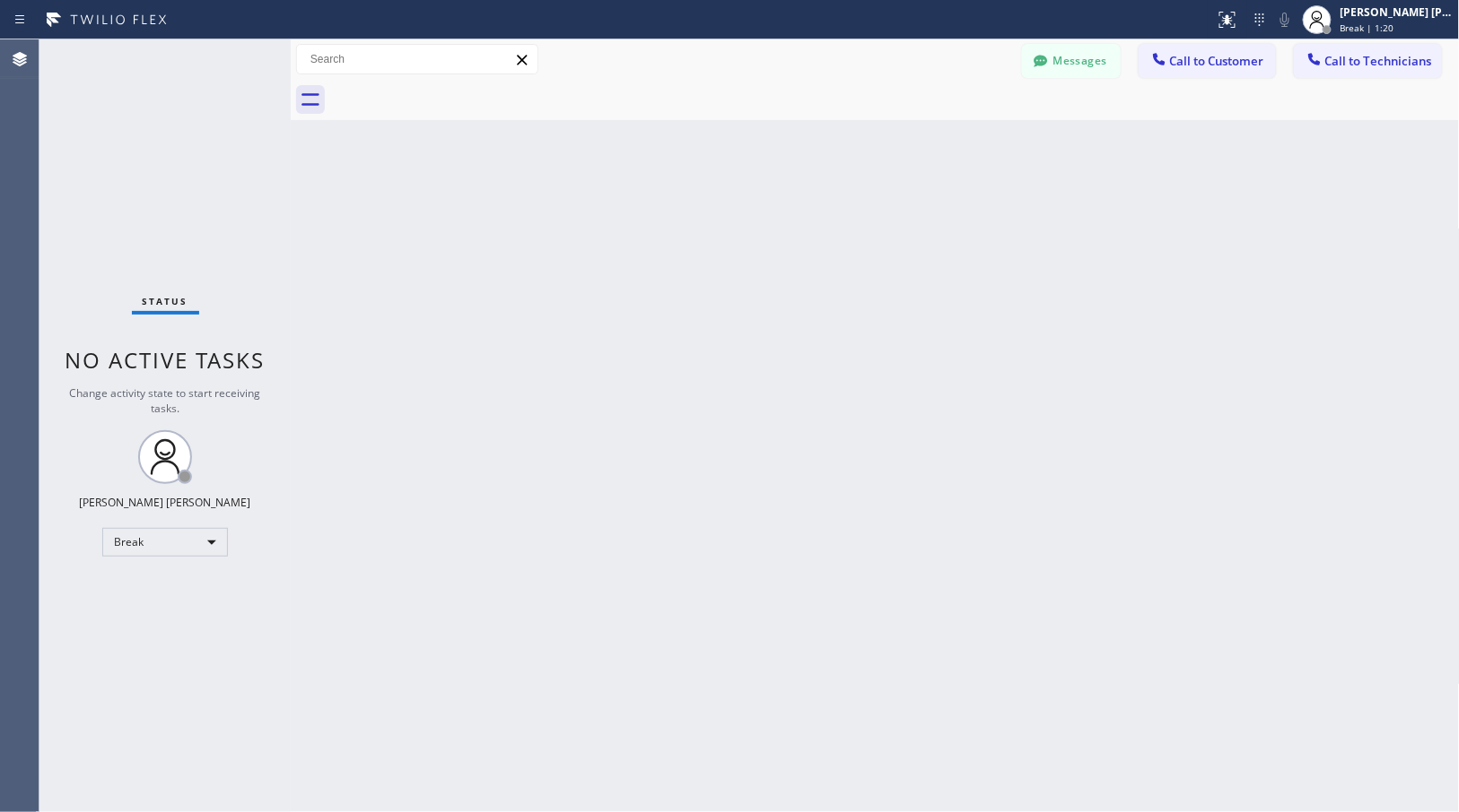
click at [953, 141] on div "Back to Dashboard Change Sender ID Customers Technicians Select a contact Outbo…" at bounding box center [875, 425] width 1169 height 773
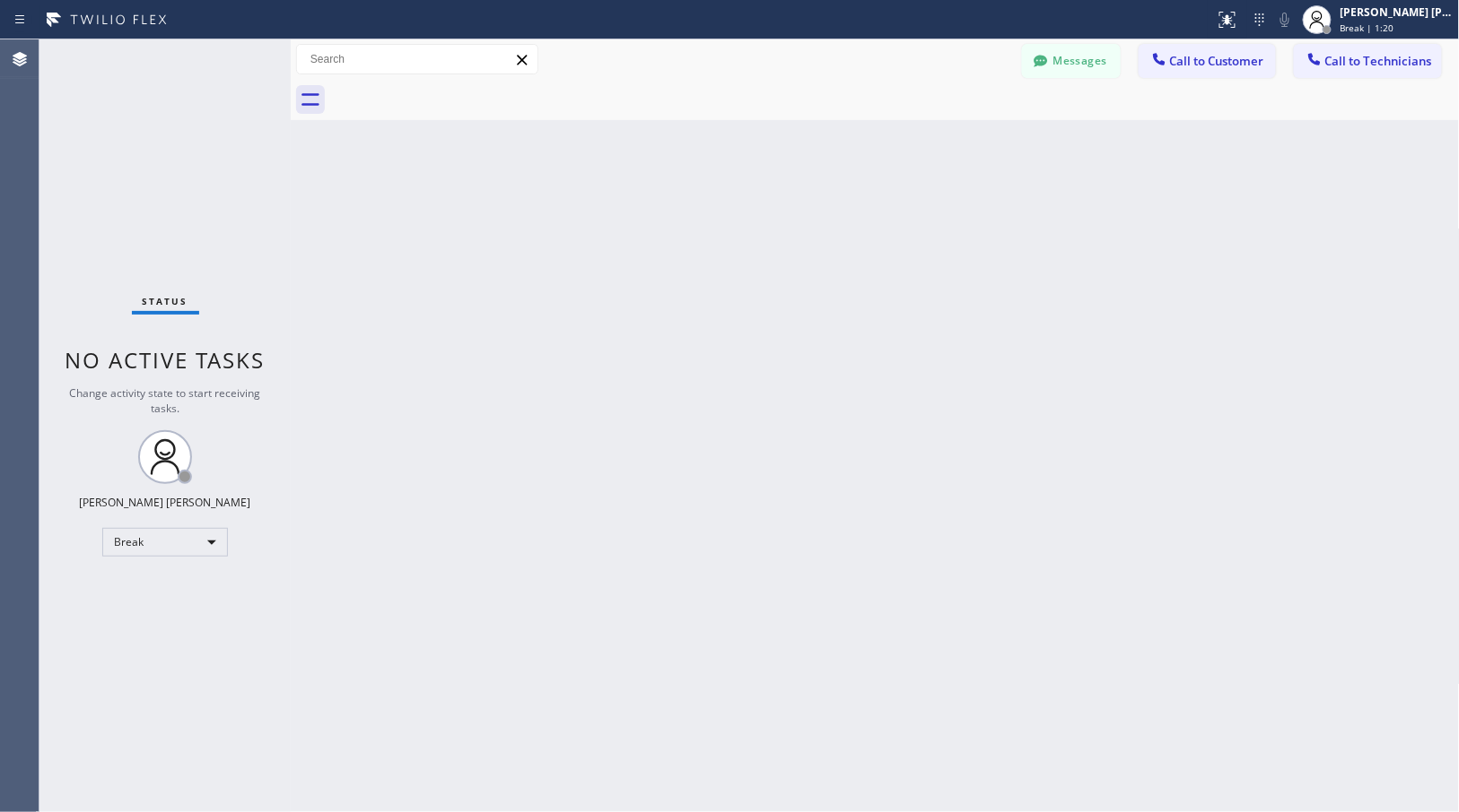
click at [953, 141] on div "Back to Dashboard Change Sender ID Customers Technicians Select a contact Outbo…" at bounding box center [875, 425] width 1169 height 773
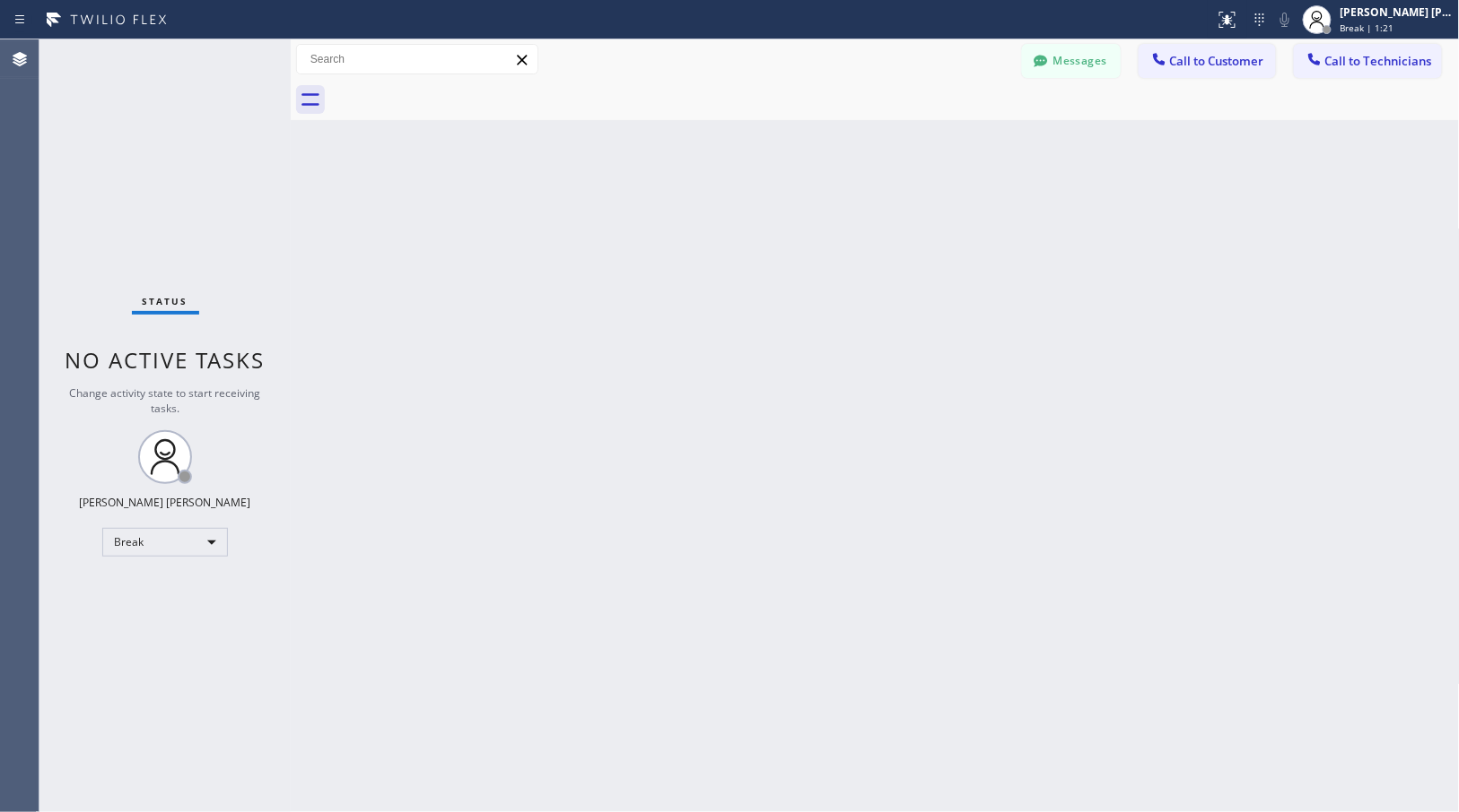
click at [953, 141] on div "Back to Dashboard Change Sender ID Customers Technicians Select a contact Outbo…" at bounding box center [875, 425] width 1169 height 773
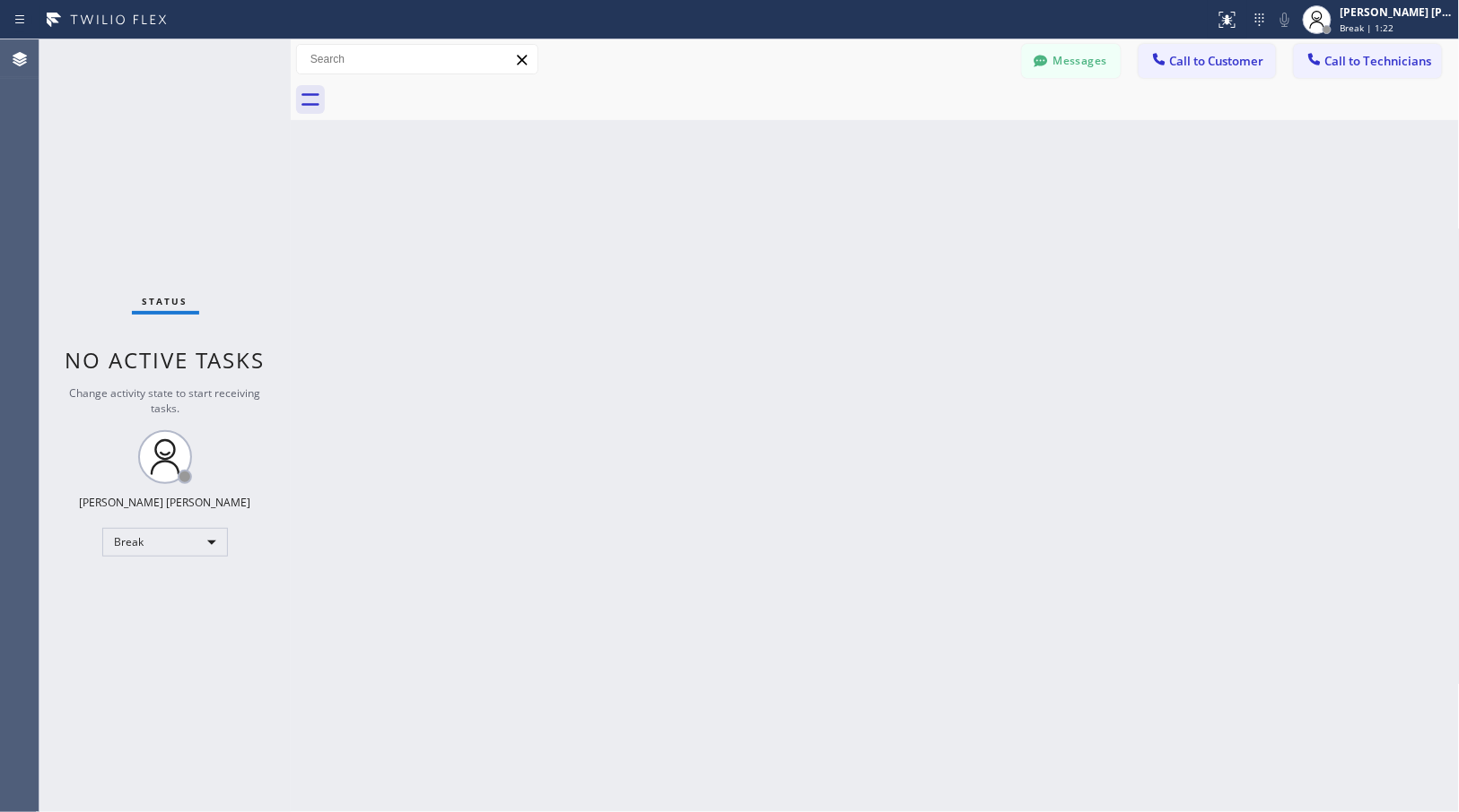
click at [953, 141] on div "Back to Dashboard Change Sender ID Customers Technicians Select a contact Outbo…" at bounding box center [875, 425] width 1169 height 773
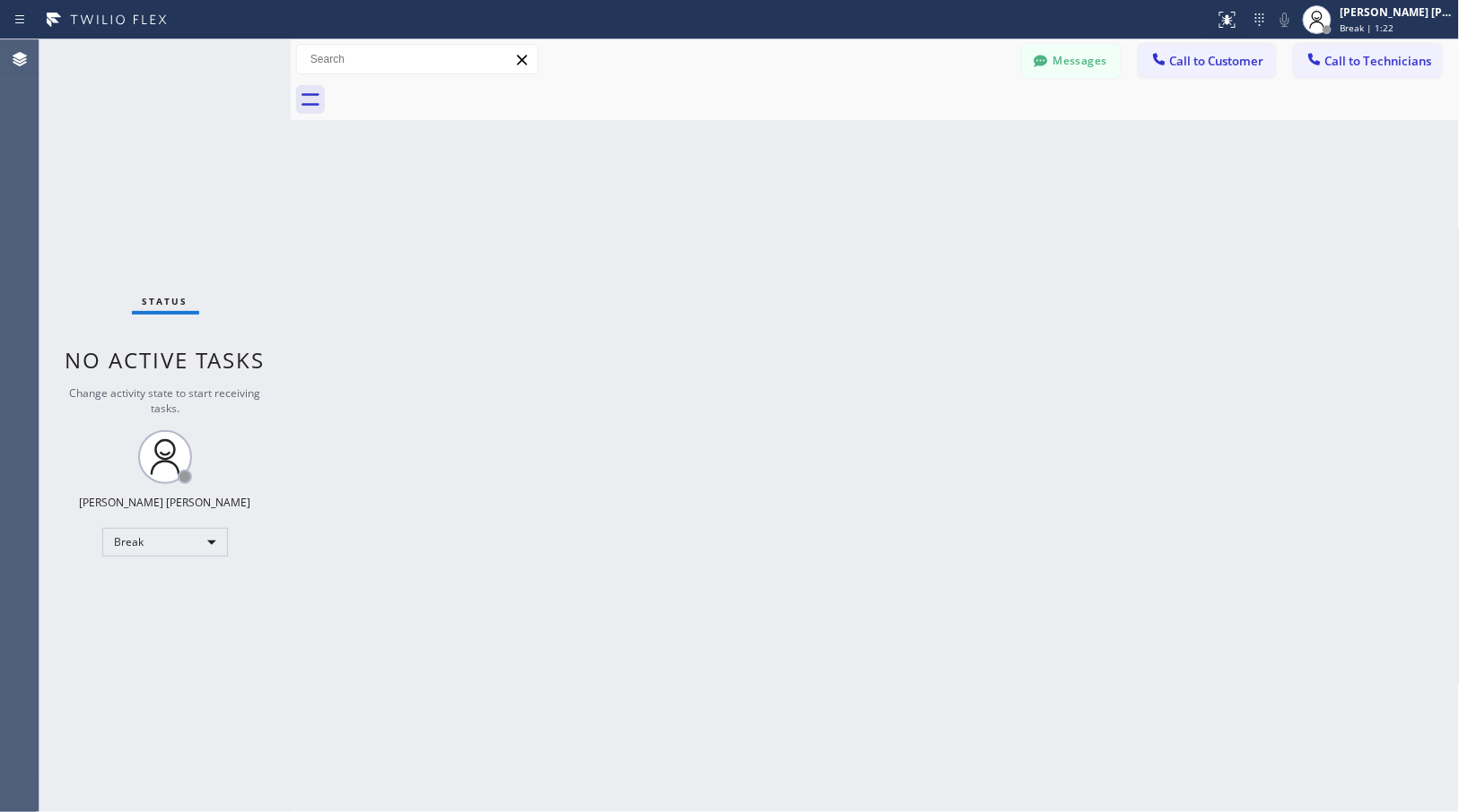
click at [953, 141] on div "Back to Dashboard Change Sender ID Customers Technicians Select a contact Outbo…" at bounding box center [875, 425] width 1169 height 773
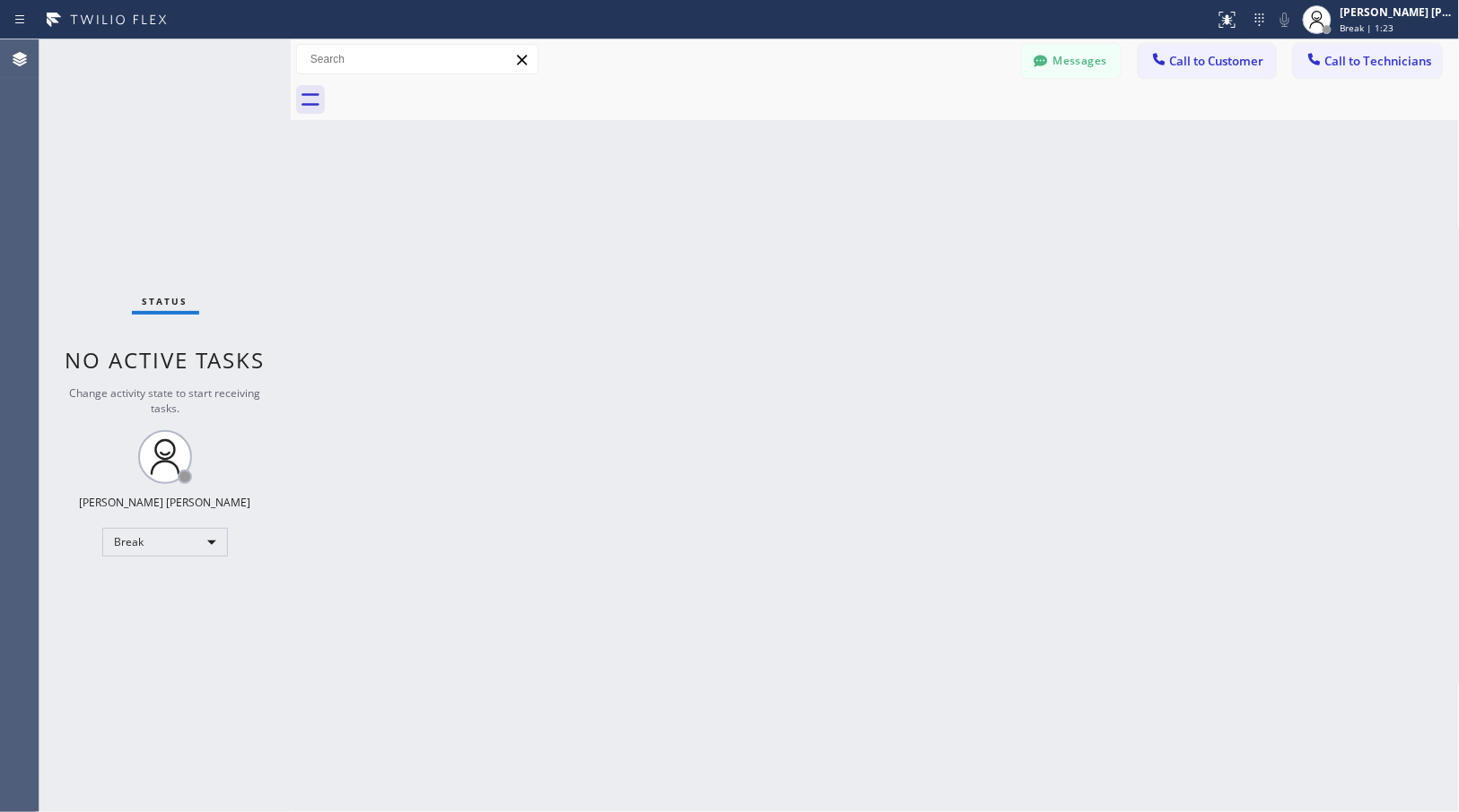
click at [953, 141] on div "Back to Dashboard Change Sender ID Customers Technicians Select a contact Outbo…" at bounding box center [875, 425] width 1169 height 773
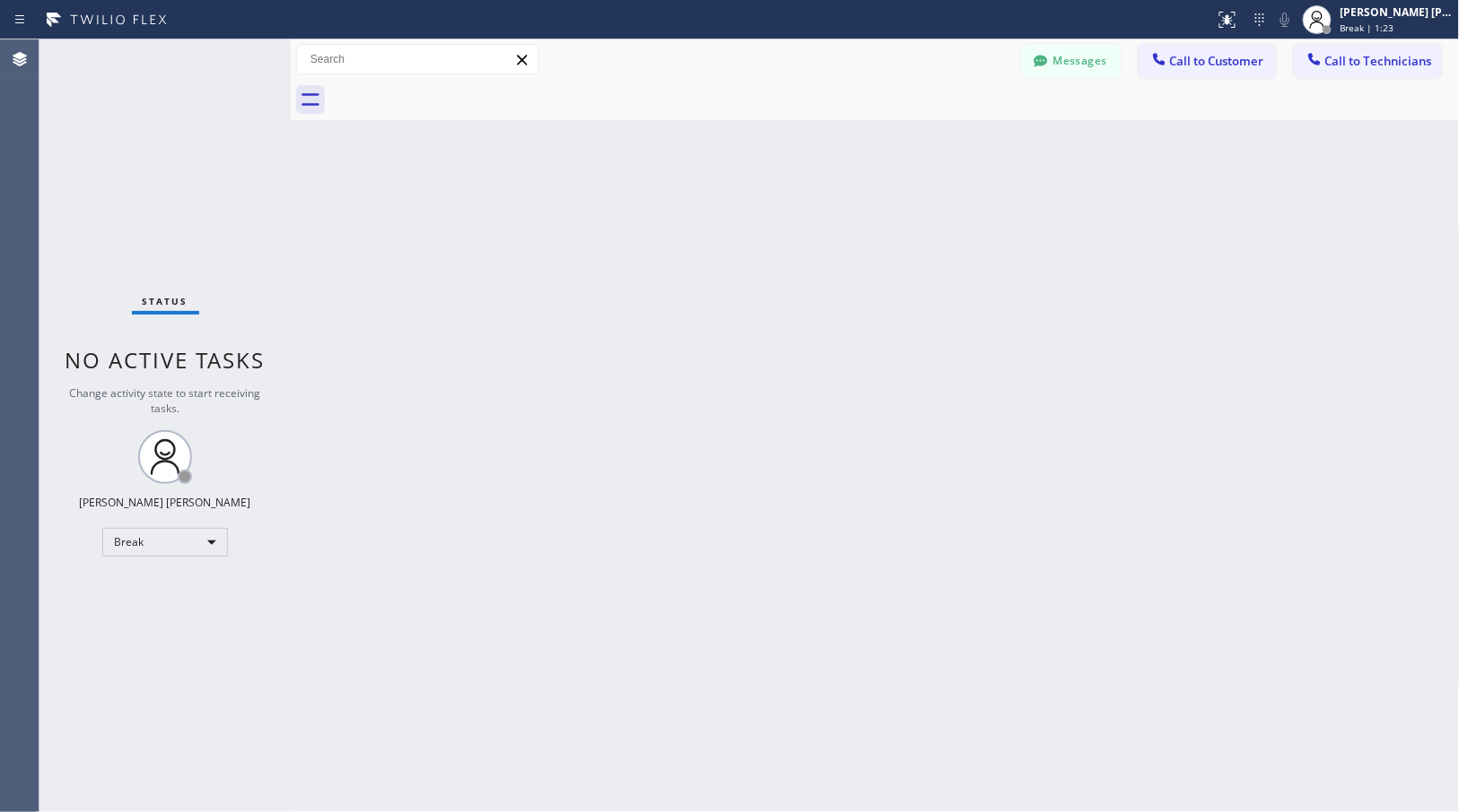
click at [953, 141] on div "Back to Dashboard Change Sender ID Customers Technicians Select a contact Outbo…" at bounding box center [875, 425] width 1169 height 773
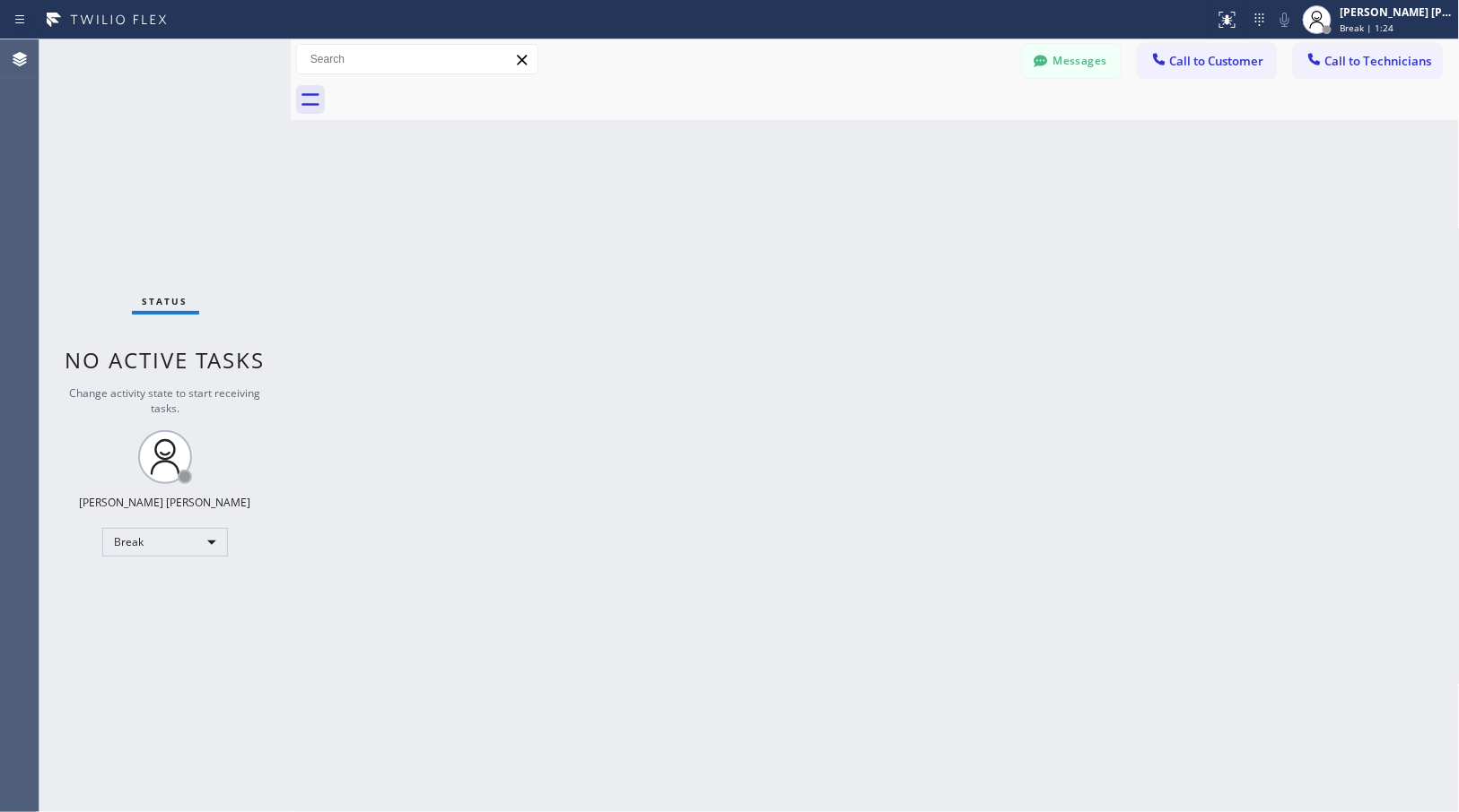
click at [953, 141] on div "Back to Dashboard Change Sender ID Customers Technicians Select a contact Outbo…" at bounding box center [875, 425] width 1169 height 773
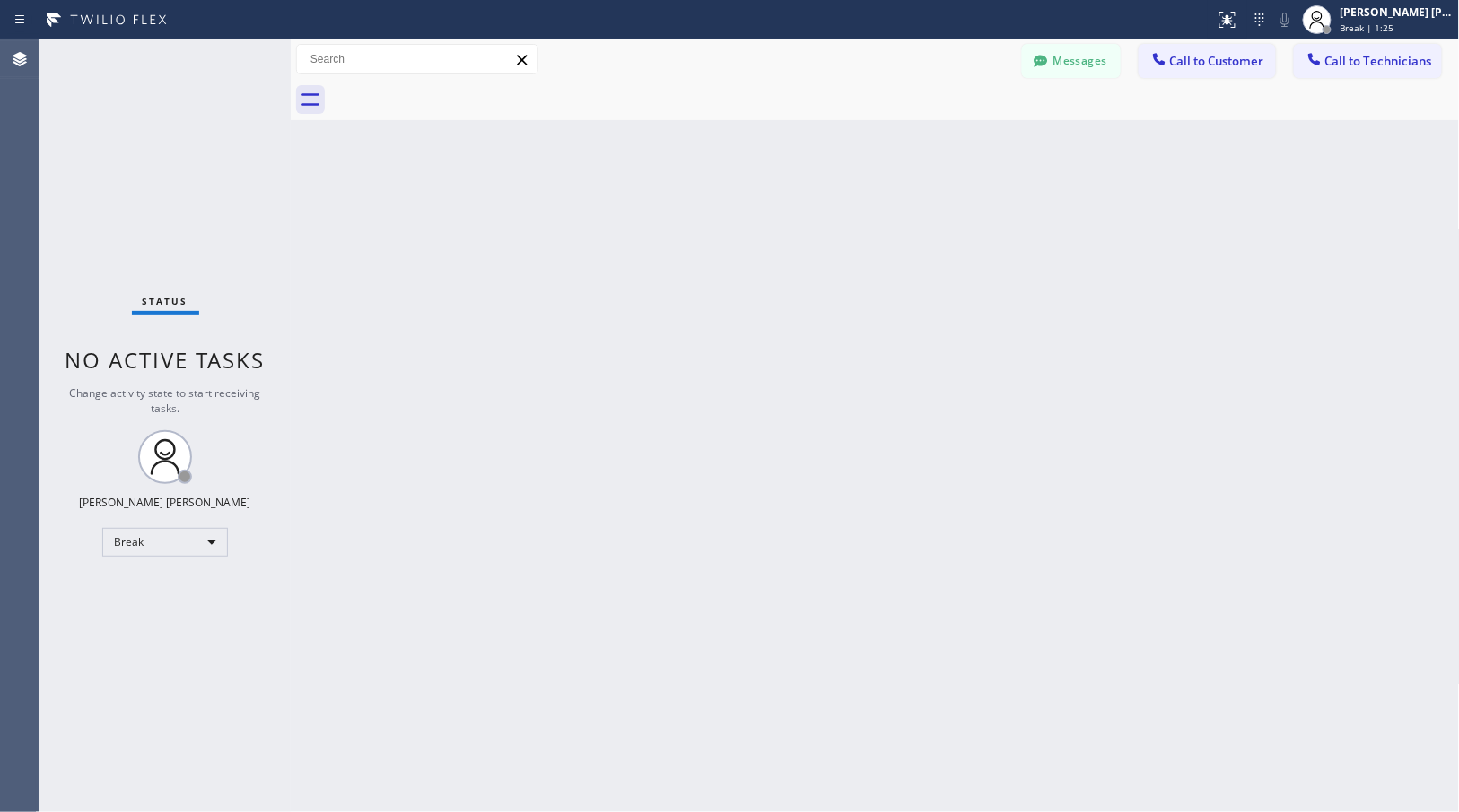
click at [953, 141] on div "Back to Dashboard Change Sender ID Customers Technicians Select a contact Outbo…" at bounding box center [875, 425] width 1169 height 773
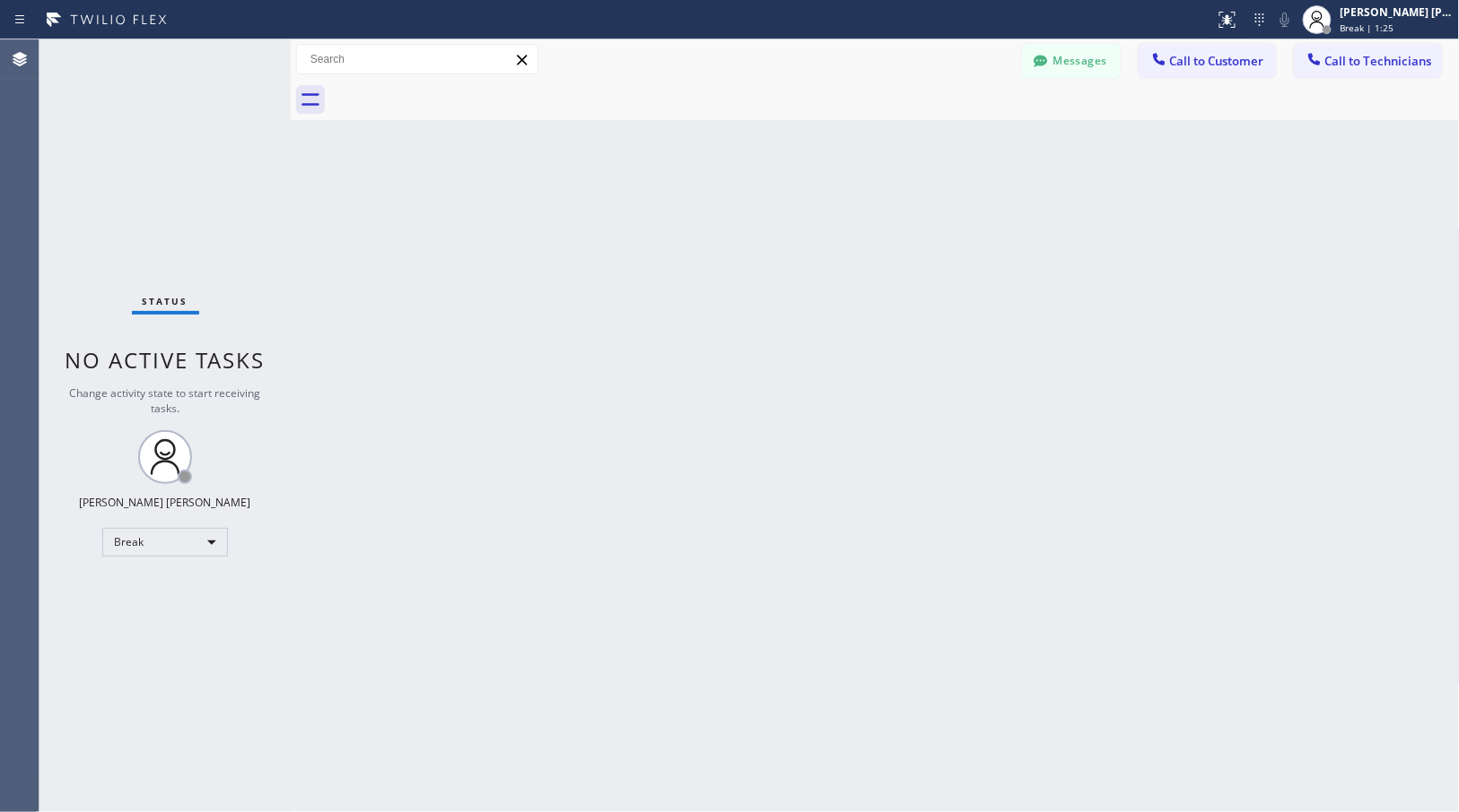
click at [953, 141] on div "Back to Dashboard Change Sender ID Customers Technicians Select a contact Outbo…" at bounding box center [875, 425] width 1169 height 773
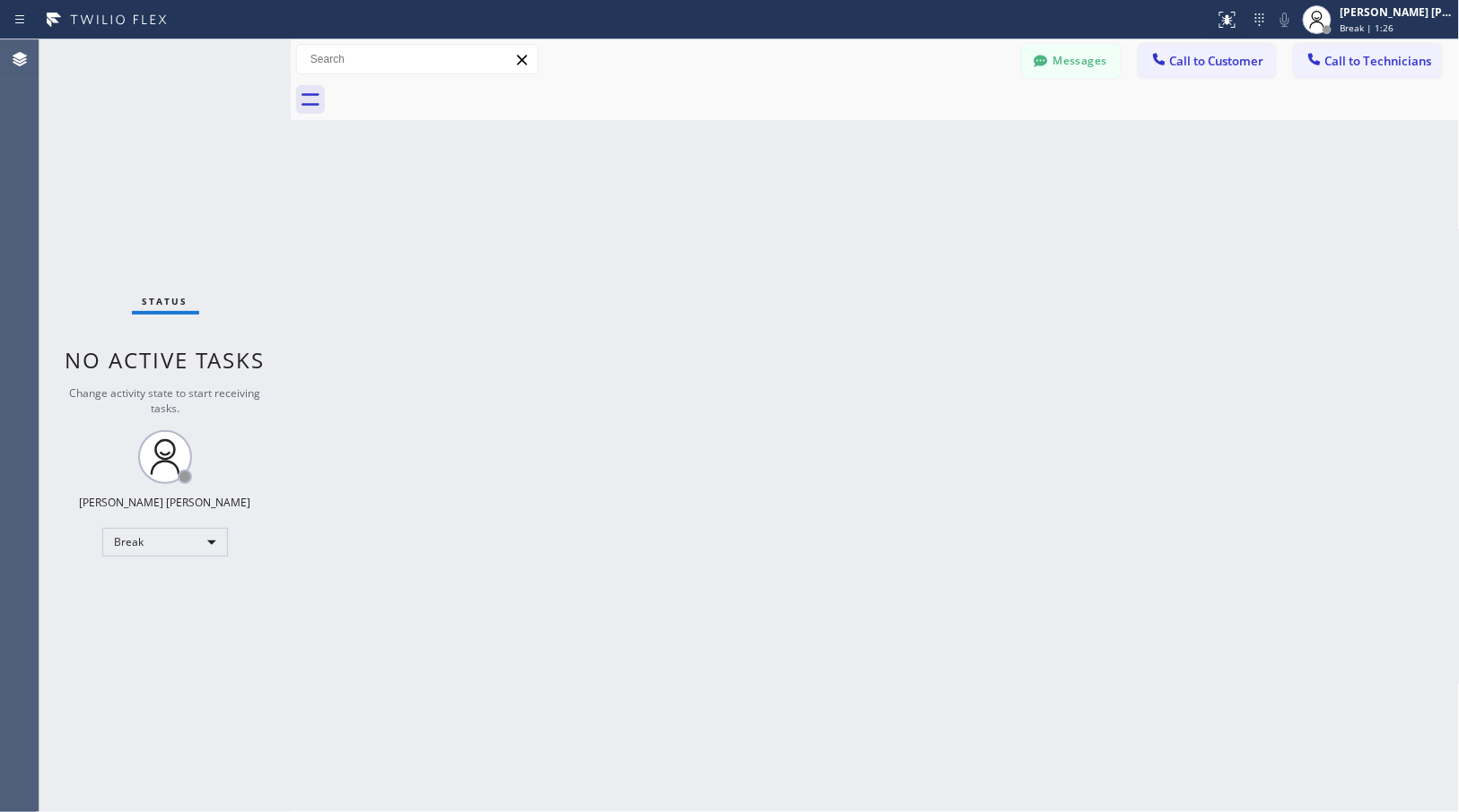
click at [953, 141] on div "Back to Dashboard Change Sender ID Customers Technicians Select a contact Outbo…" at bounding box center [875, 425] width 1169 height 773
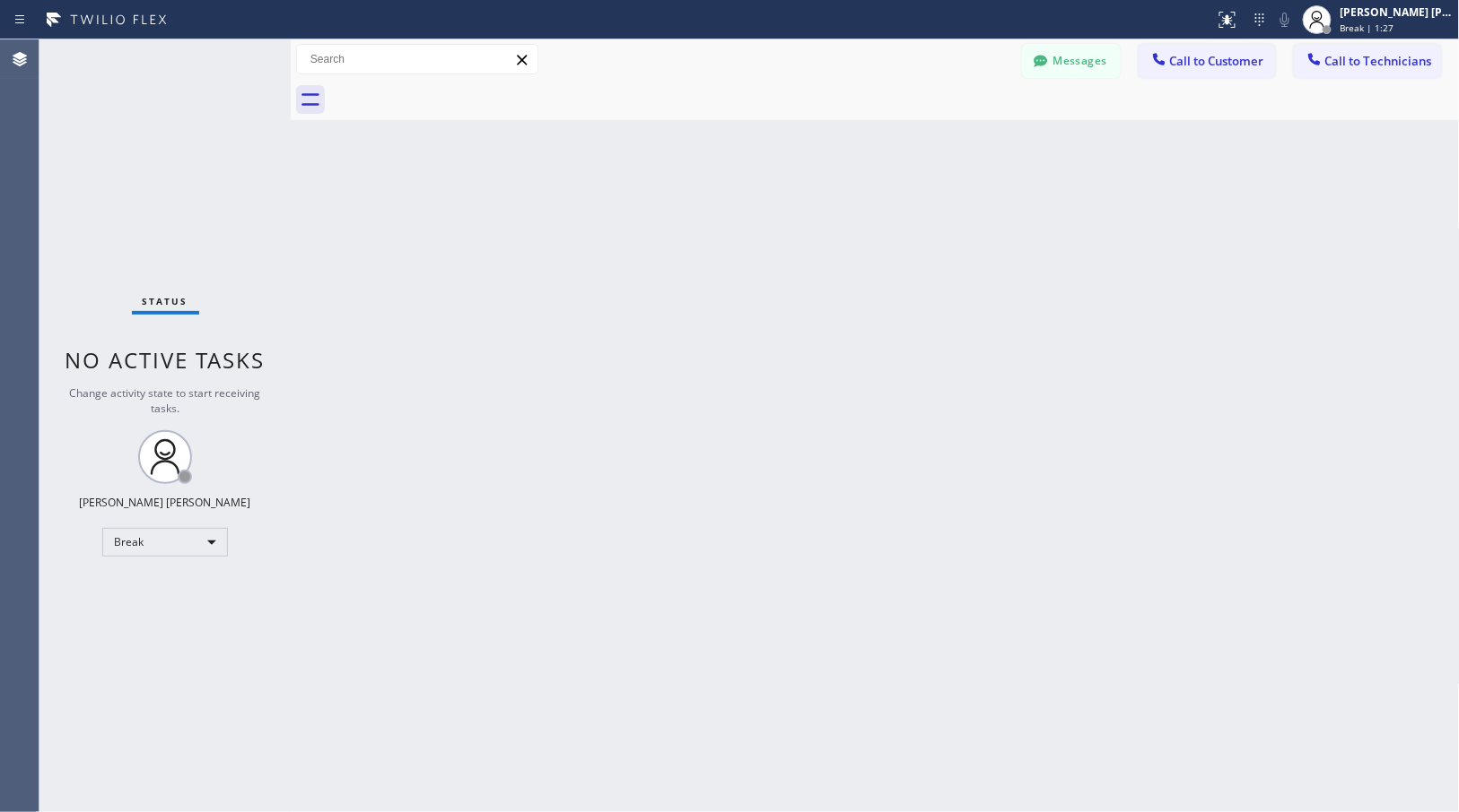
click at [953, 141] on div "Back to Dashboard Change Sender ID Customers Technicians Select a contact Outbo…" at bounding box center [875, 425] width 1169 height 773
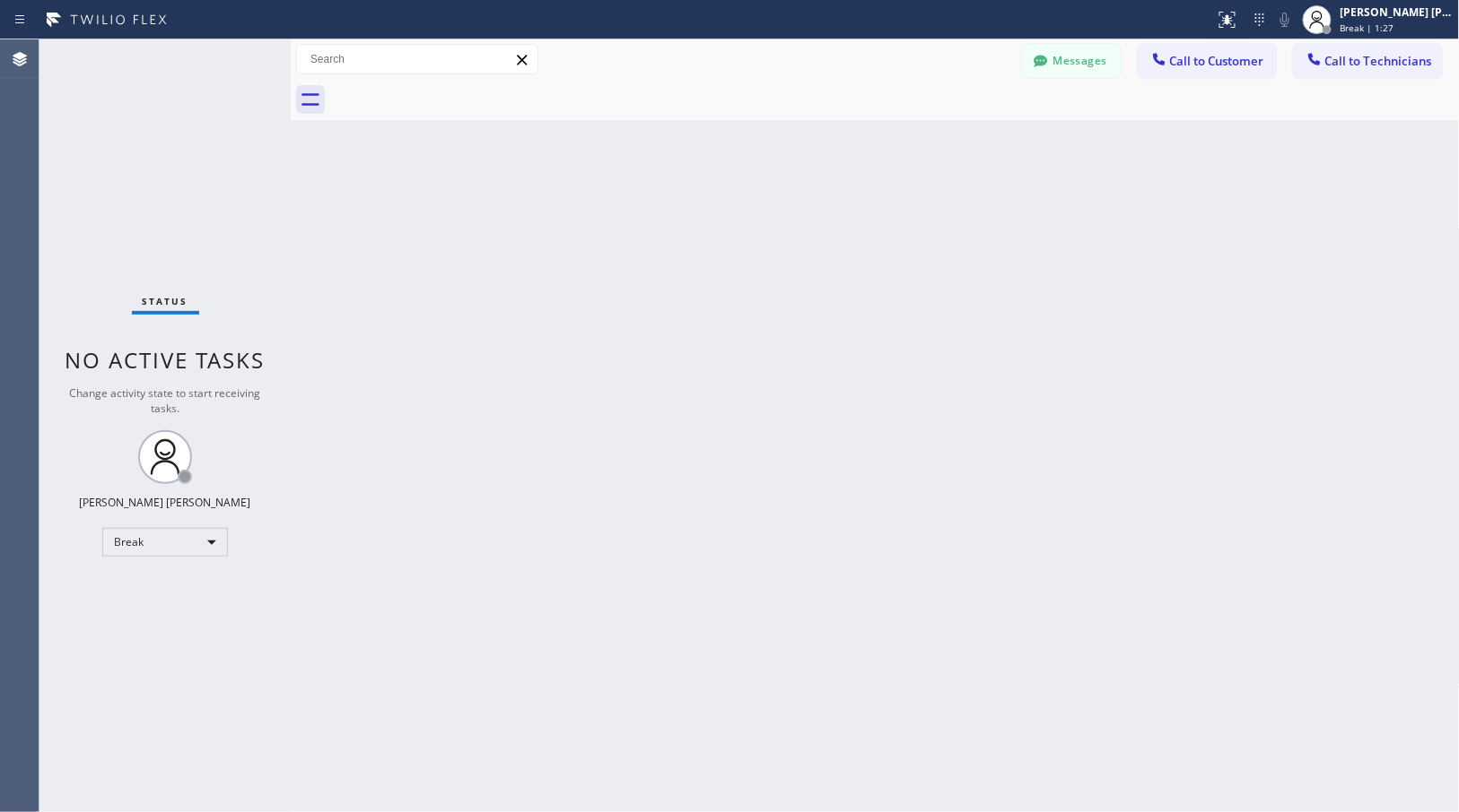
click at [953, 141] on div "Back to Dashboard Change Sender ID Customers Technicians Select a contact Outbo…" at bounding box center [875, 425] width 1169 height 773
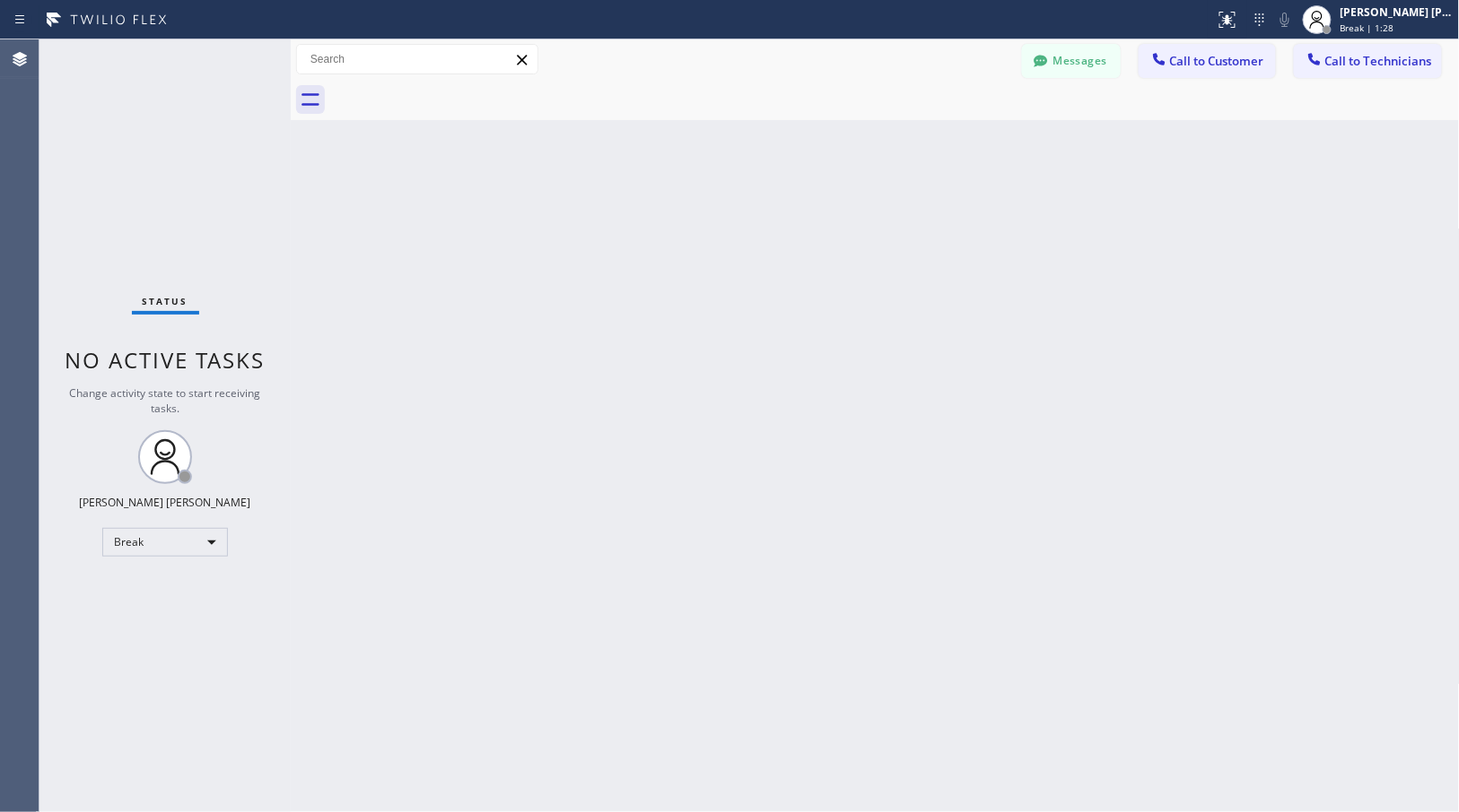
click at [953, 141] on div "Back to Dashboard Change Sender ID Customers Technicians Select a contact Outbo…" at bounding box center [875, 425] width 1169 height 773
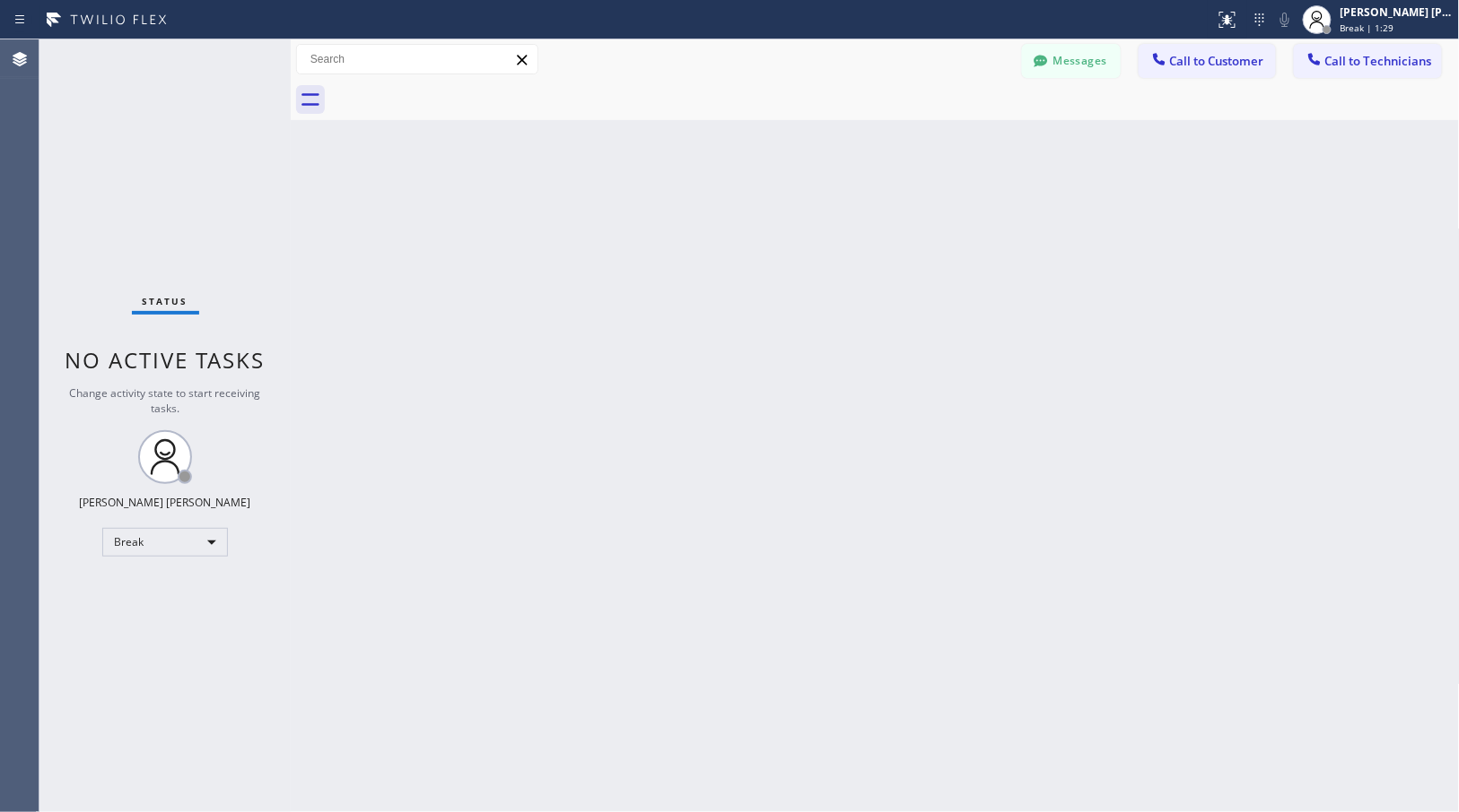
click at [953, 141] on div "Back to Dashboard Change Sender ID Customers Technicians Select a contact Outbo…" at bounding box center [875, 425] width 1169 height 773
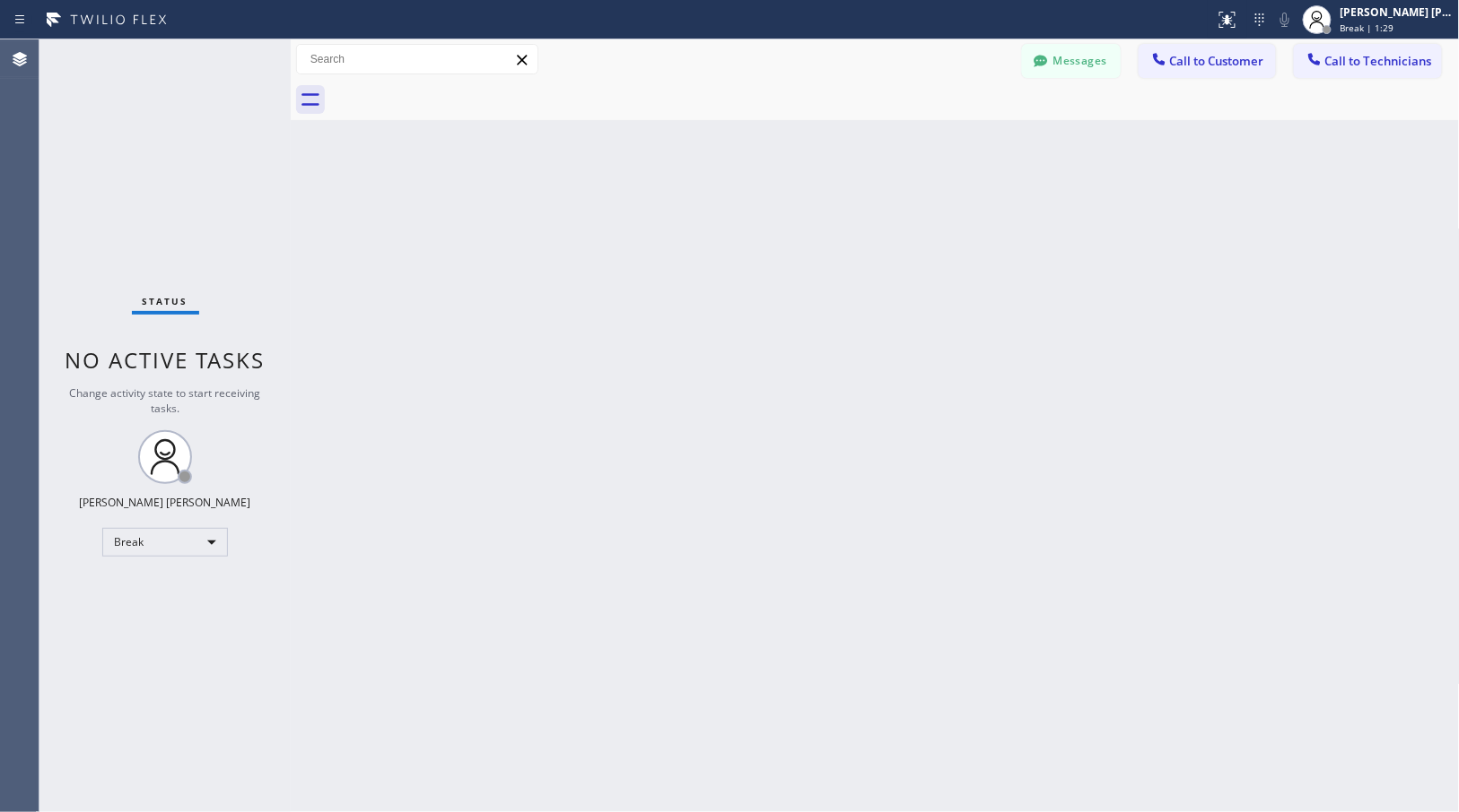
click at [953, 141] on div "Back to Dashboard Change Sender ID Customers Technicians Select a contact Outbo…" at bounding box center [875, 425] width 1169 height 773
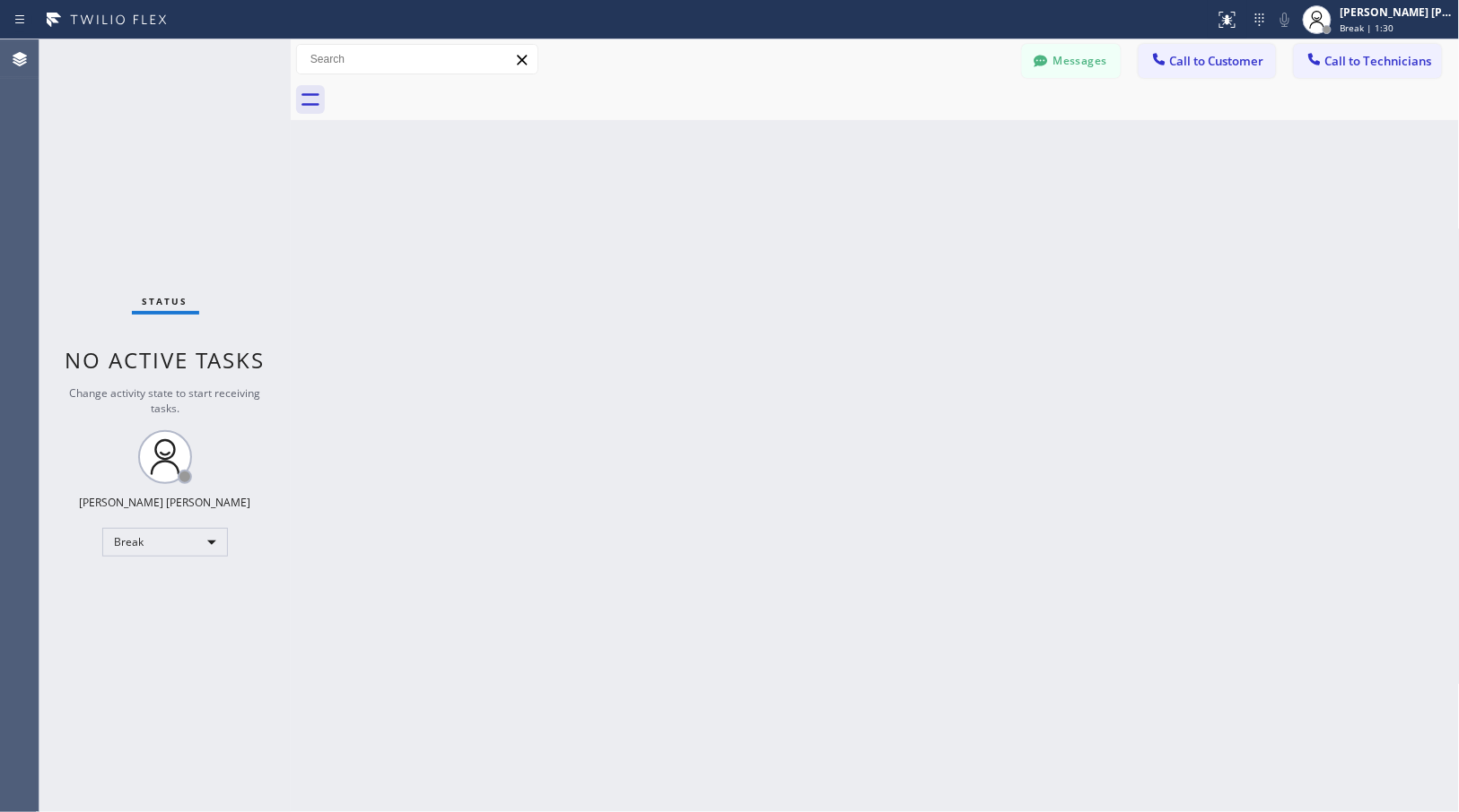
click at [953, 141] on div "Back to Dashboard Change Sender ID Customers Technicians Select a contact Outbo…" at bounding box center [875, 425] width 1169 height 773
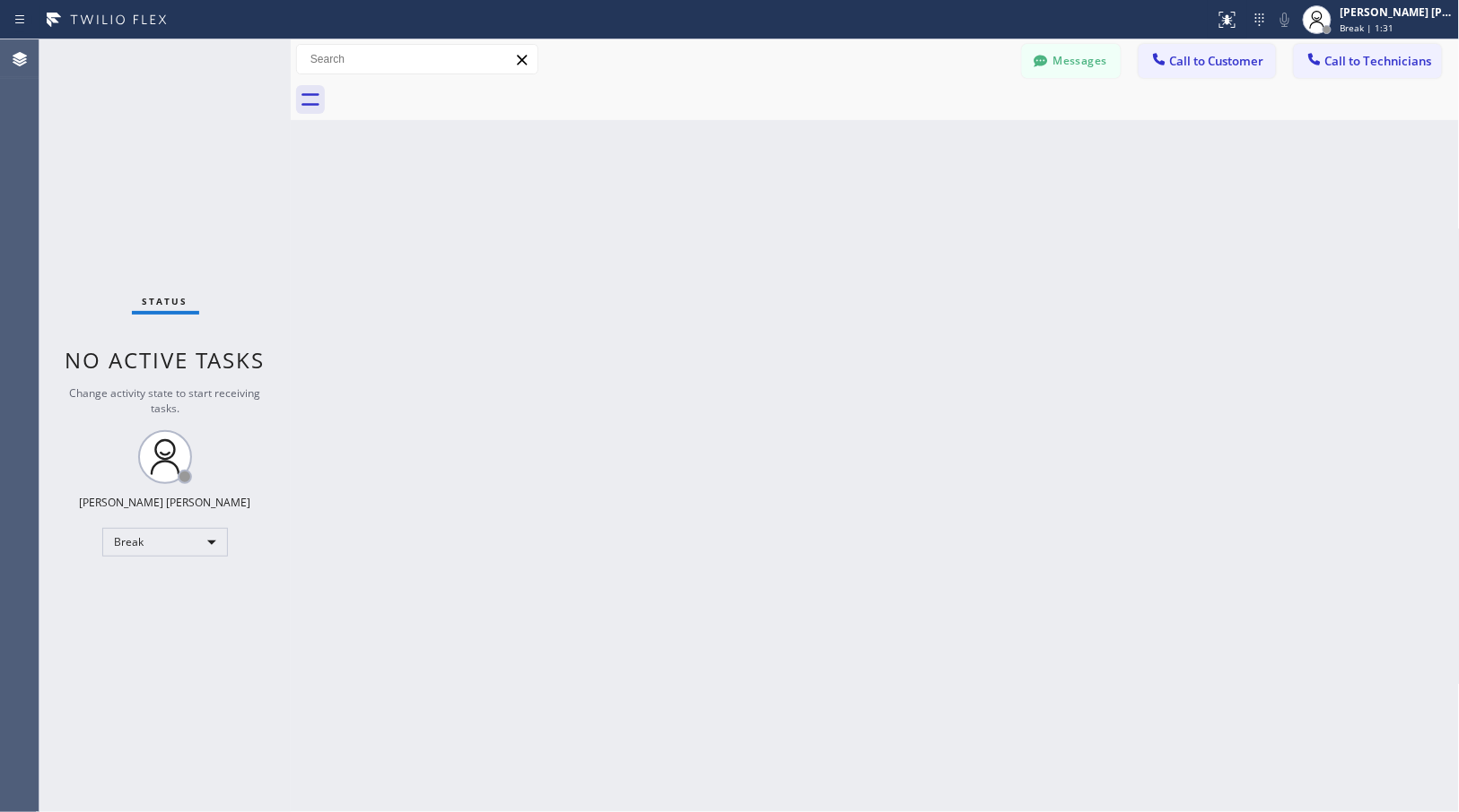
click at [953, 141] on div "Back to Dashboard Change Sender ID Customers Technicians Select a contact Outbo…" at bounding box center [875, 425] width 1169 height 773
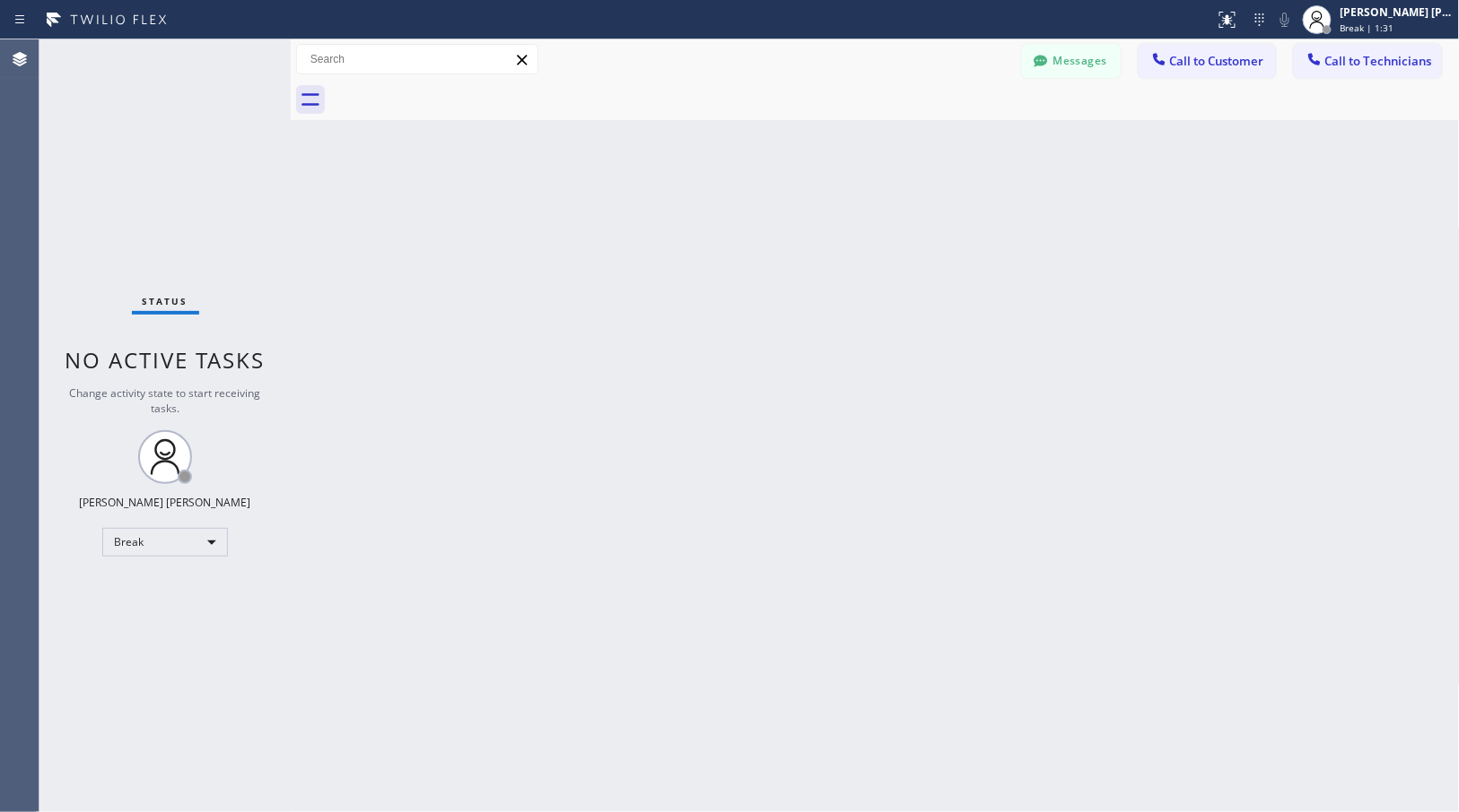
click at [953, 141] on div "Back to Dashboard Change Sender ID Customers Technicians Select a contact Outbo…" at bounding box center [875, 425] width 1169 height 773
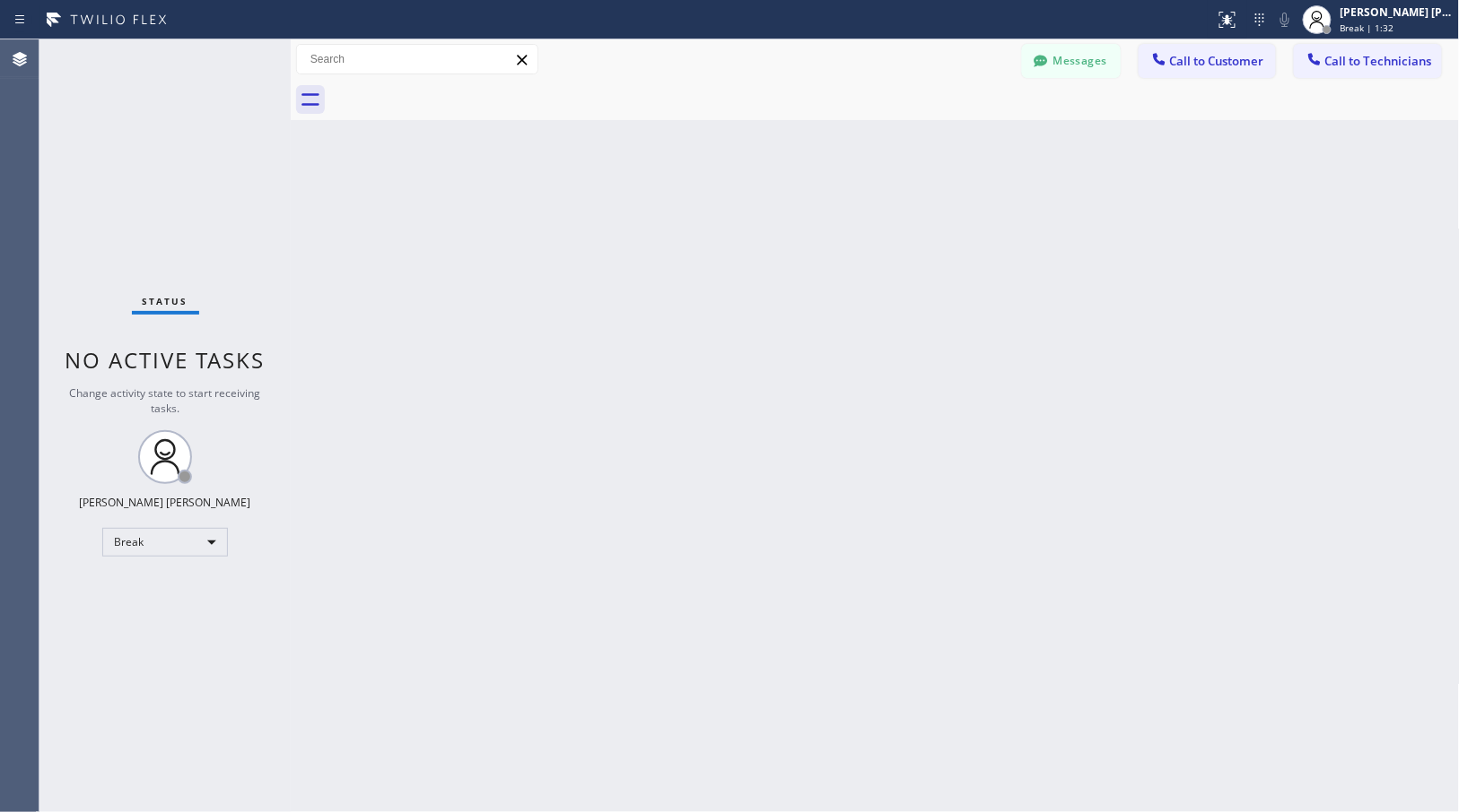
click at [953, 141] on div "Back to Dashboard Change Sender ID Customers Technicians Select a contact Outbo…" at bounding box center [875, 425] width 1169 height 773
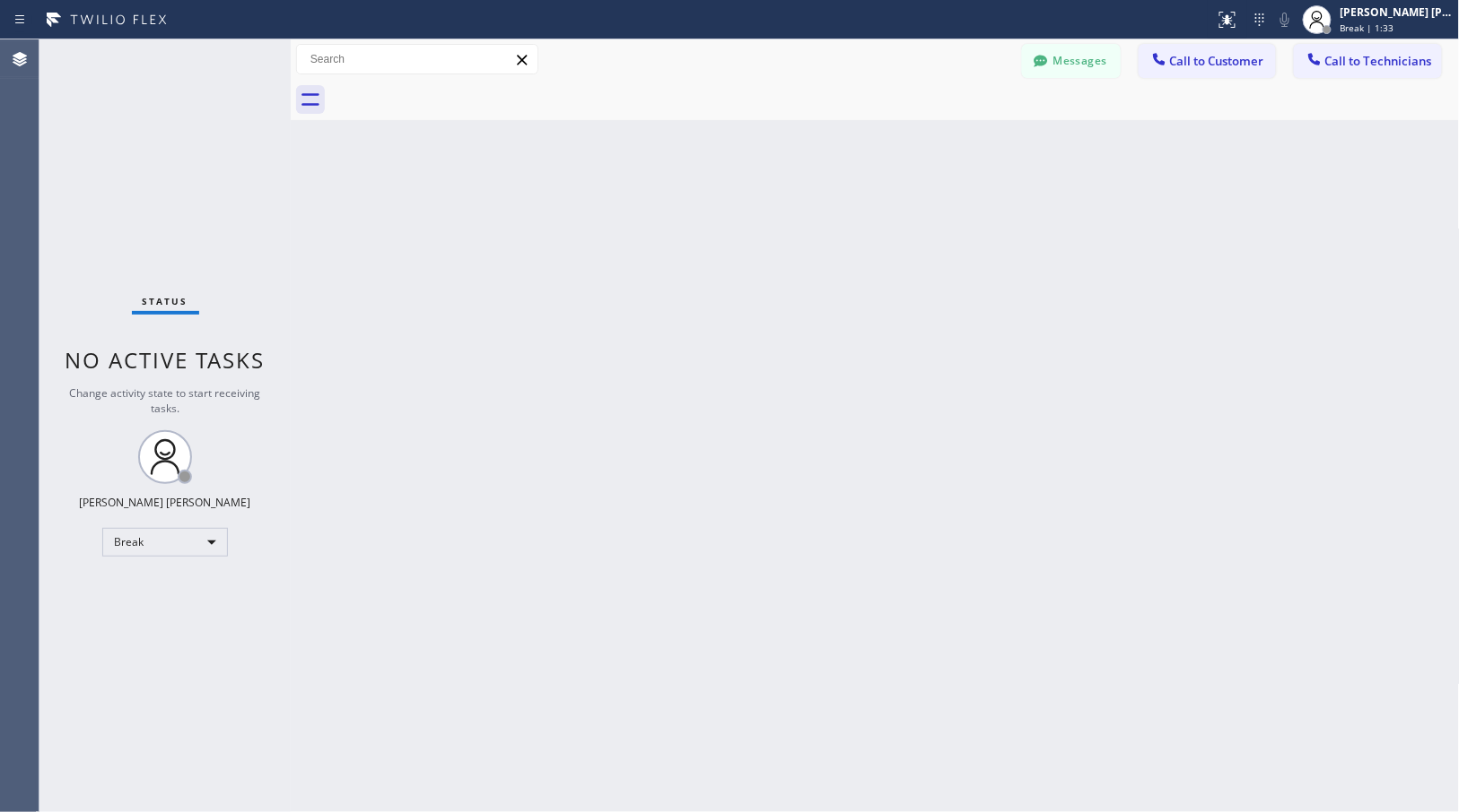
click at [953, 141] on div "Back to Dashboard Change Sender ID Customers Technicians Select a contact Outbo…" at bounding box center [875, 425] width 1169 height 773
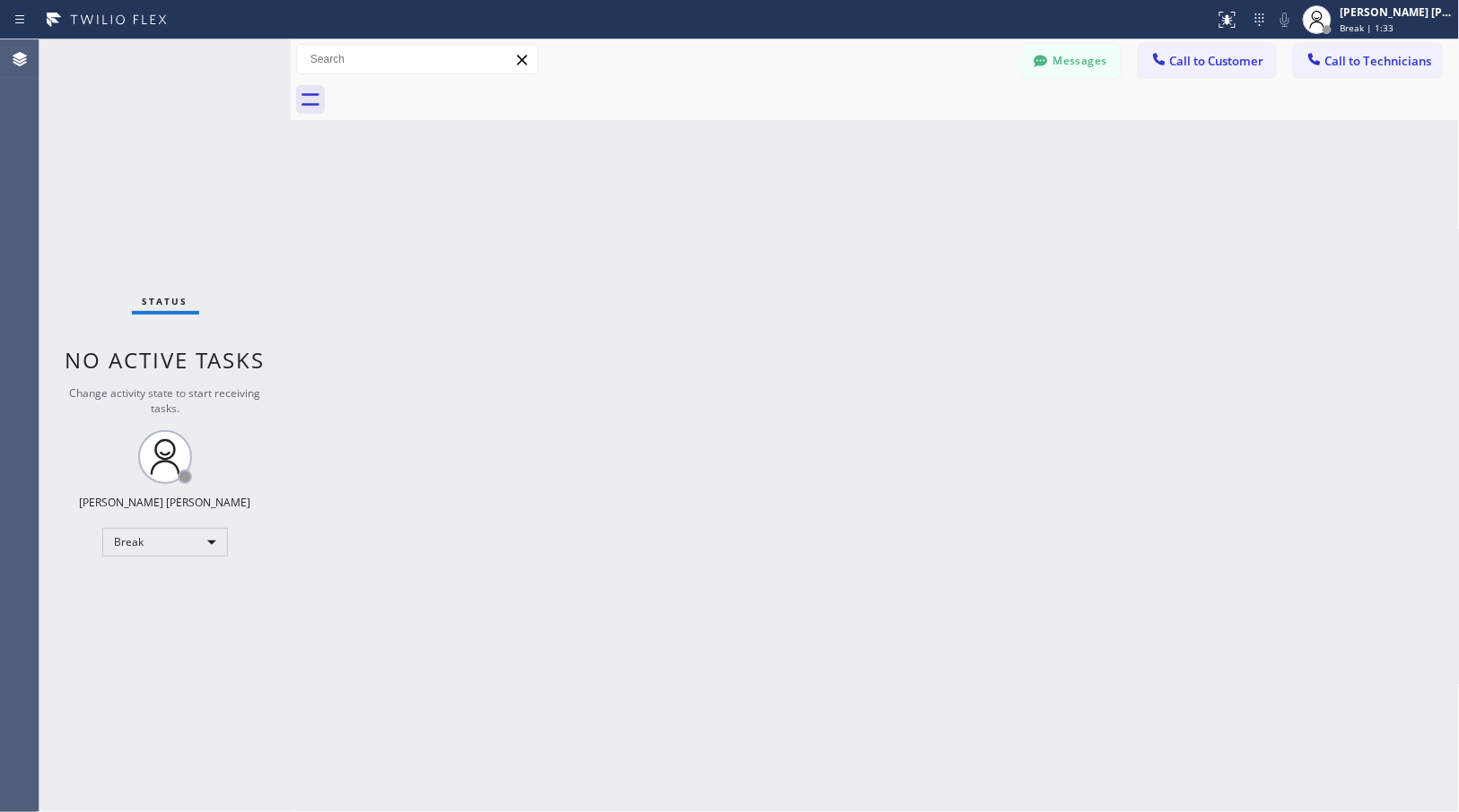
click at [953, 141] on div "Back to Dashboard Change Sender ID Customers Technicians Select a contact Outbo…" at bounding box center [875, 425] width 1169 height 773
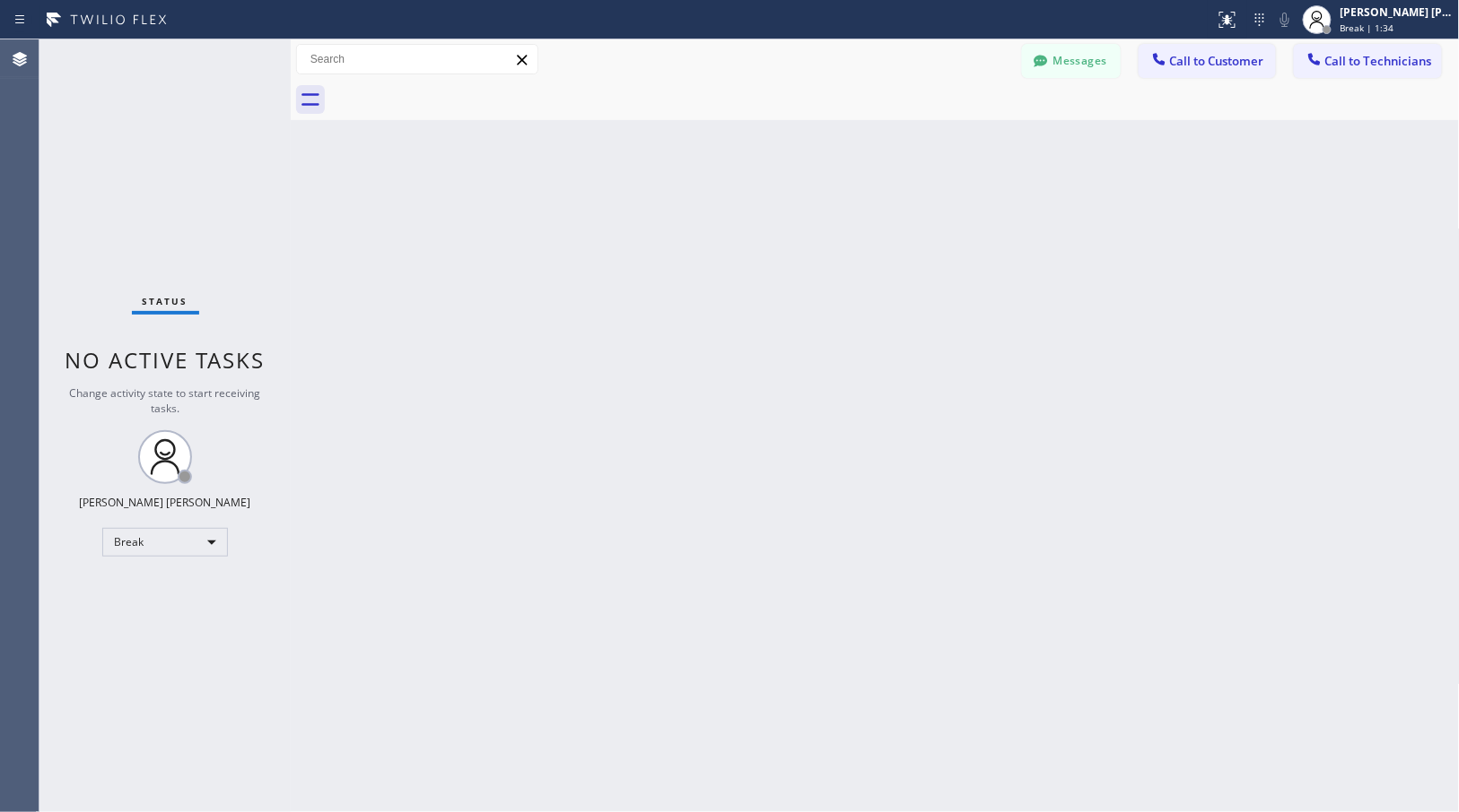
click at [953, 141] on div "Back to Dashboard Change Sender ID Customers Technicians Select a contact Outbo…" at bounding box center [875, 425] width 1169 height 773
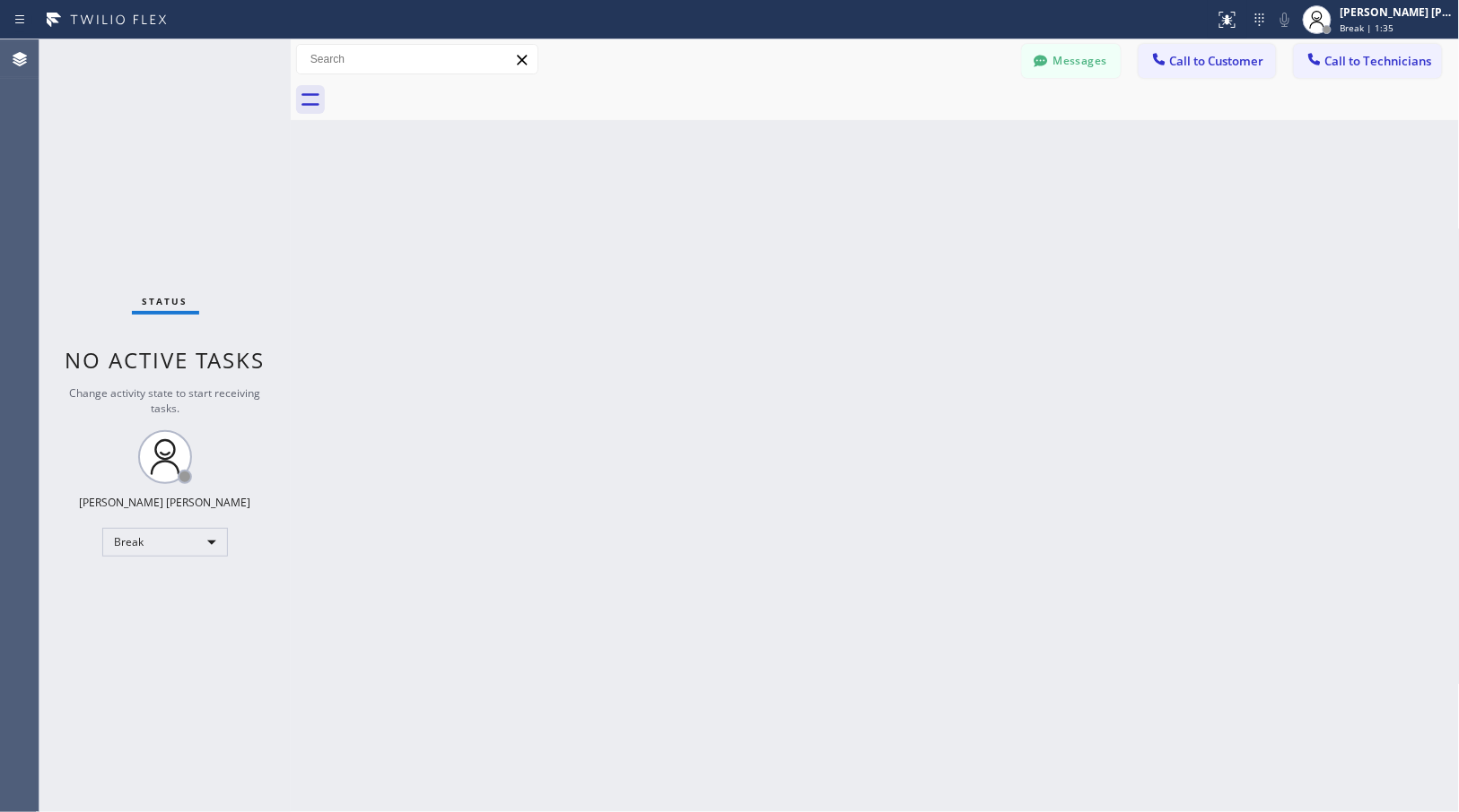
click at [953, 141] on div "Back to Dashboard Change Sender ID Customers Technicians Select a contact Outbo…" at bounding box center [875, 425] width 1169 height 773
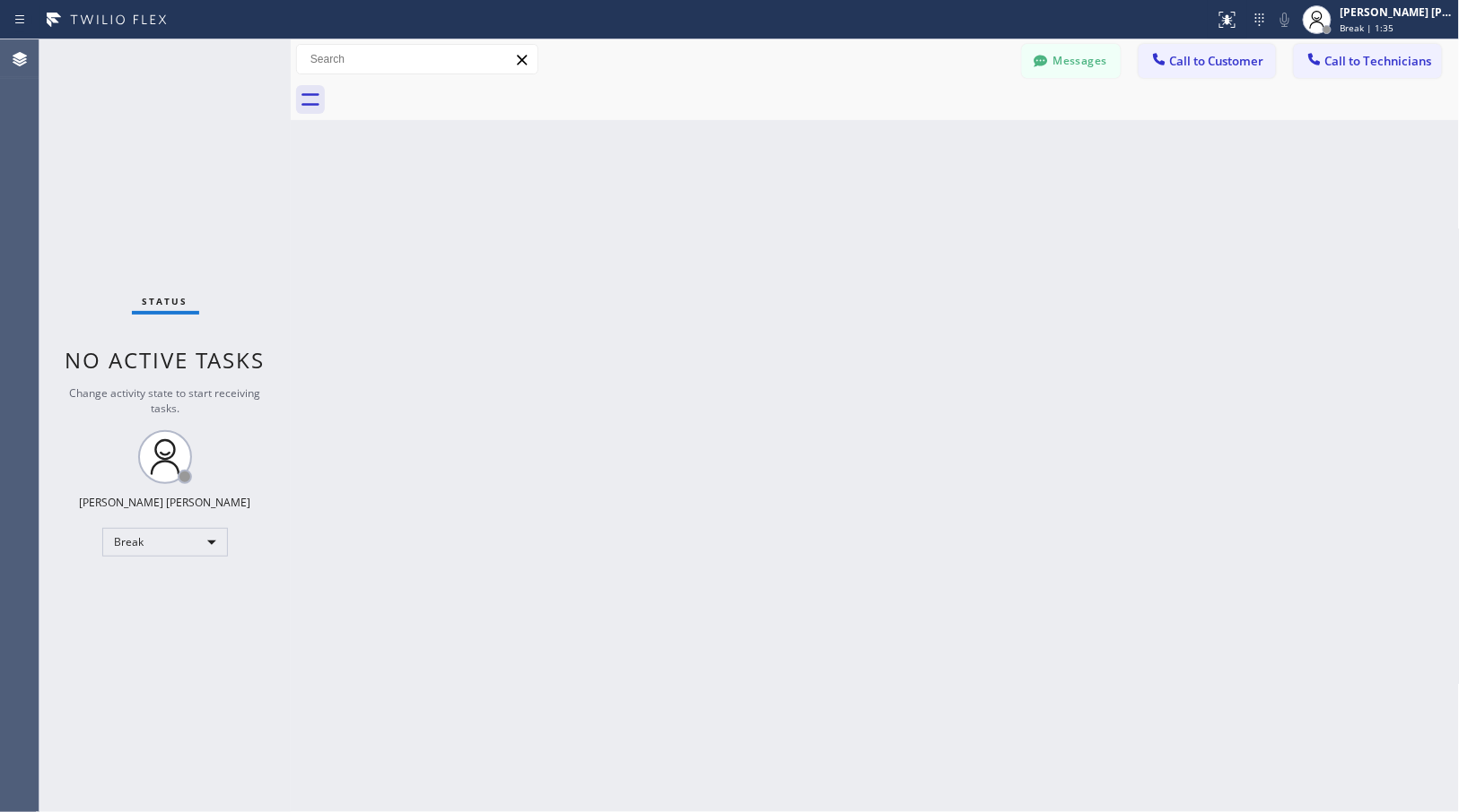
click at [953, 141] on div "Back to Dashboard Change Sender ID Customers Technicians Select a contact Outbo…" at bounding box center [875, 425] width 1169 height 773
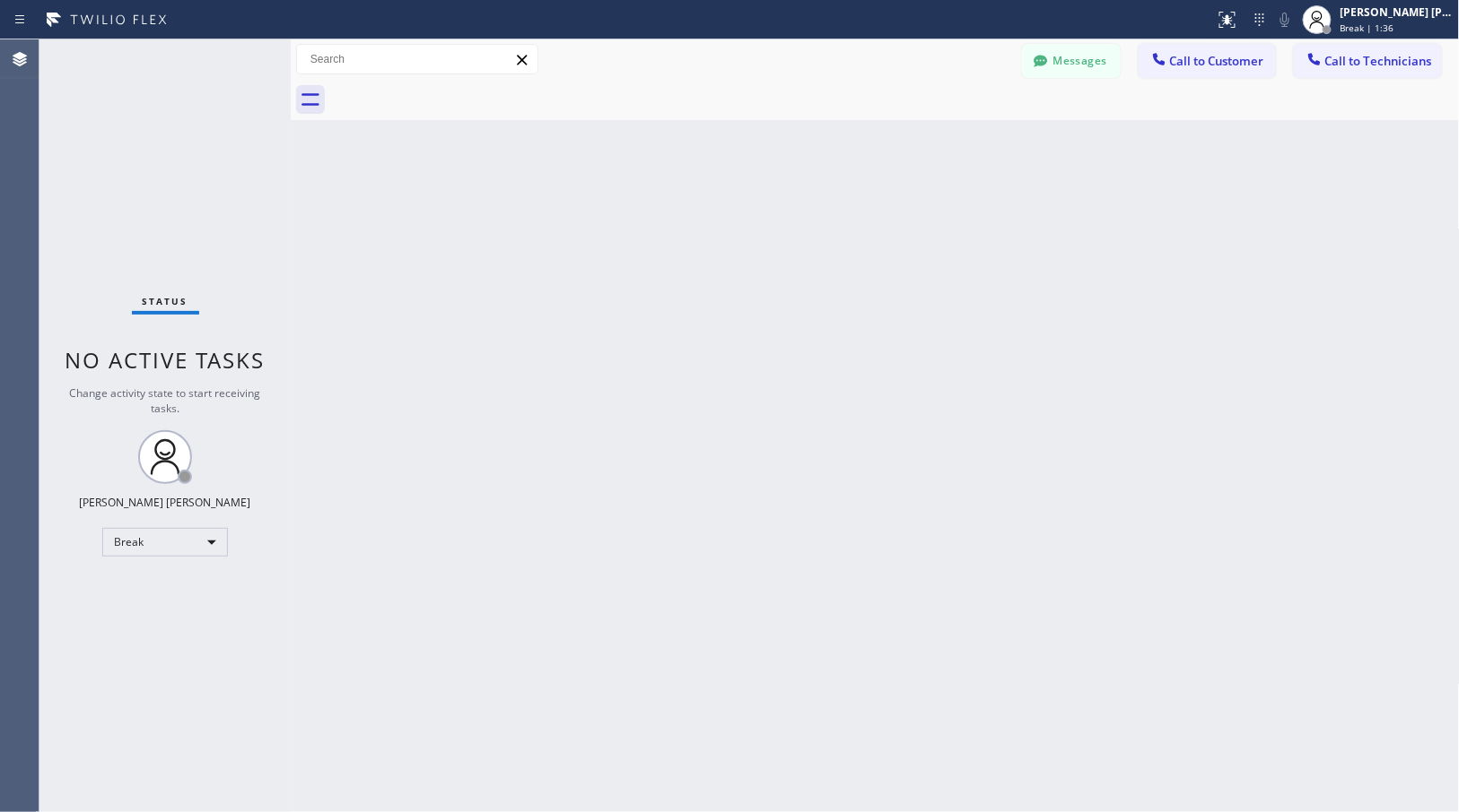
click at [953, 141] on div "Back to Dashboard Change Sender ID Customers Technicians Select a contact Outbo…" at bounding box center [875, 425] width 1169 height 773
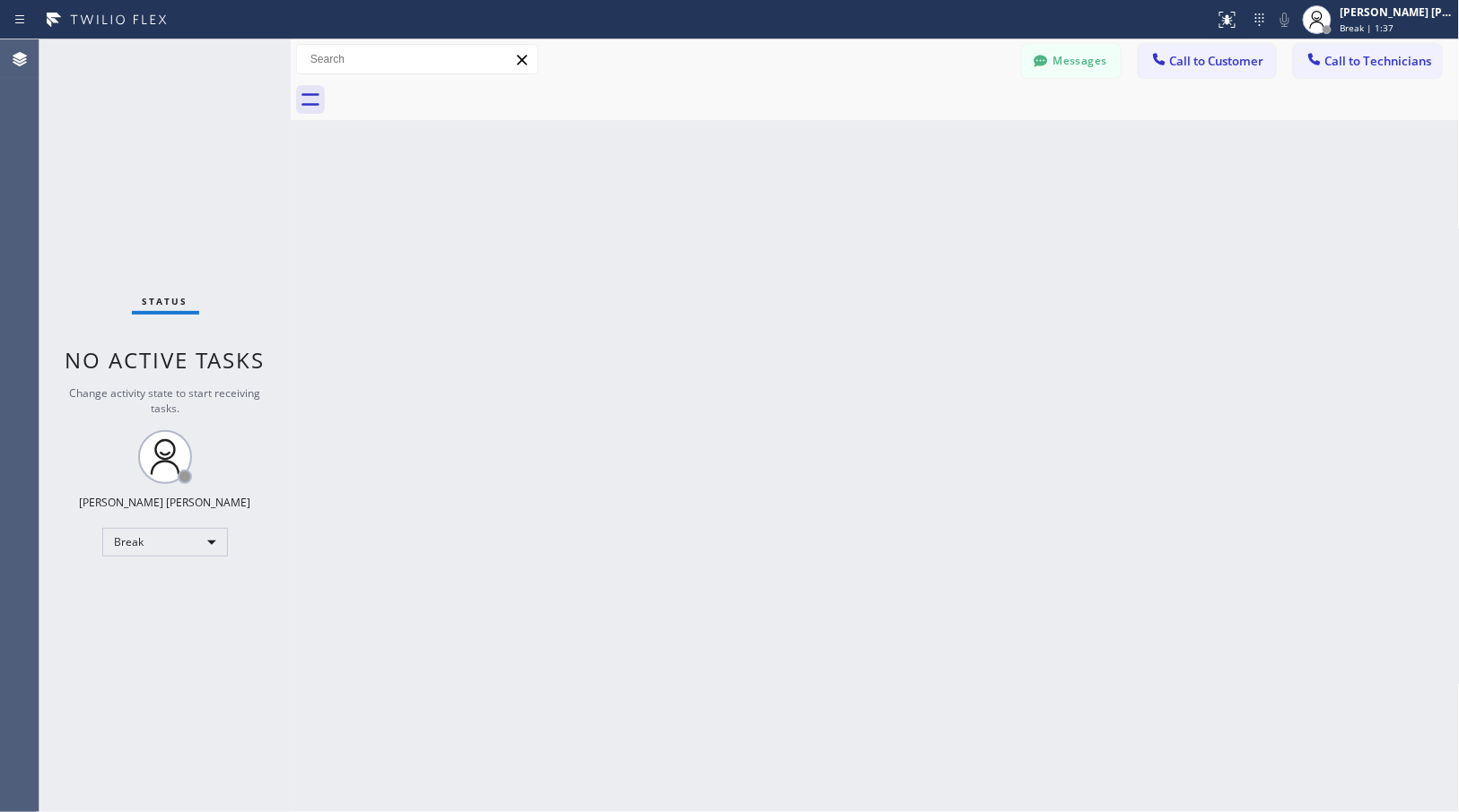
click at [953, 141] on div "Back to Dashboard Change Sender ID Customers Technicians Select a contact Outbo…" at bounding box center [875, 425] width 1169 height 773
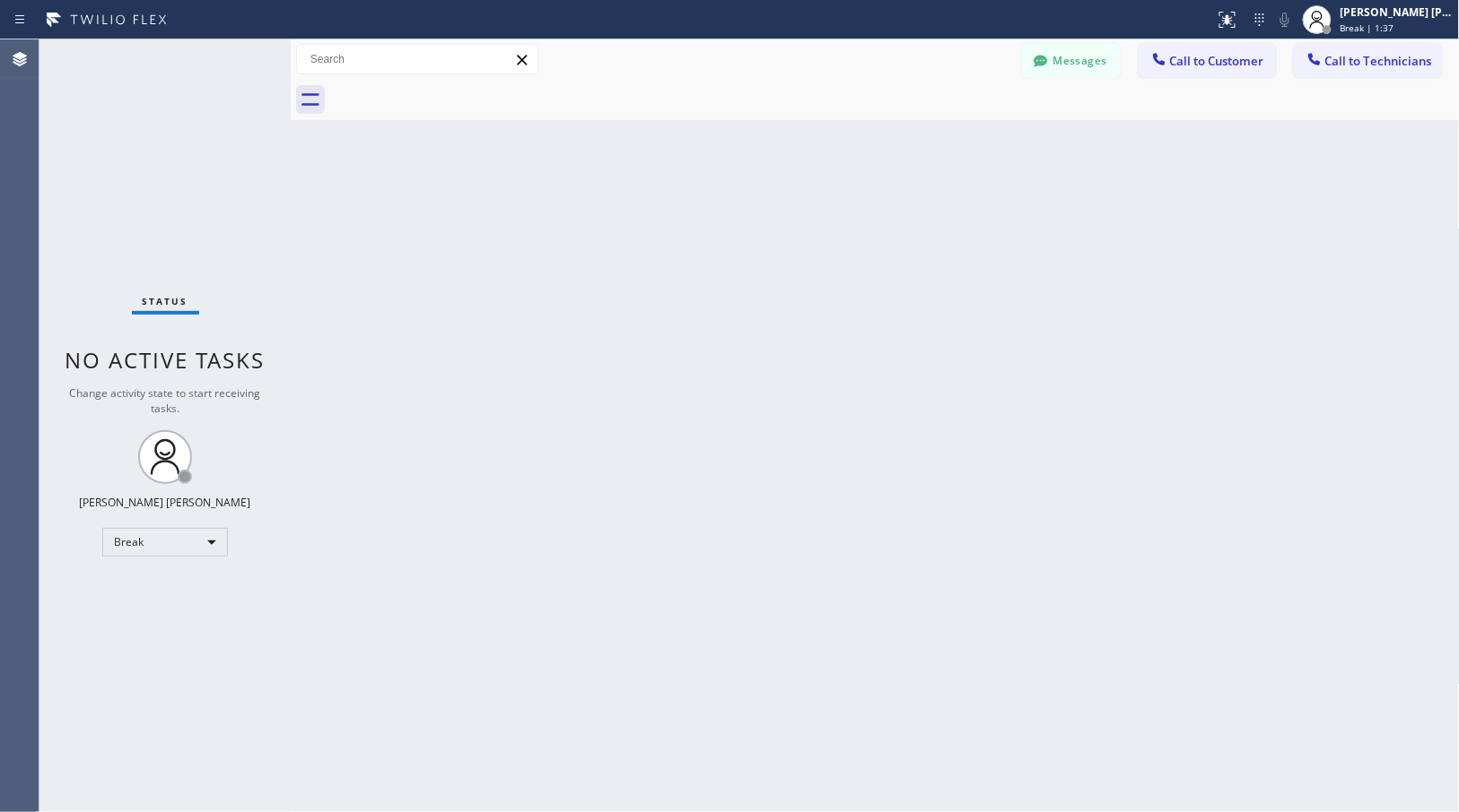
click at [953, 141] on div "Back to Dashboard Change Sender ID Customers Technicians Select a contact Outbo…" at bounding box center [875, 425] width 1169 height 773
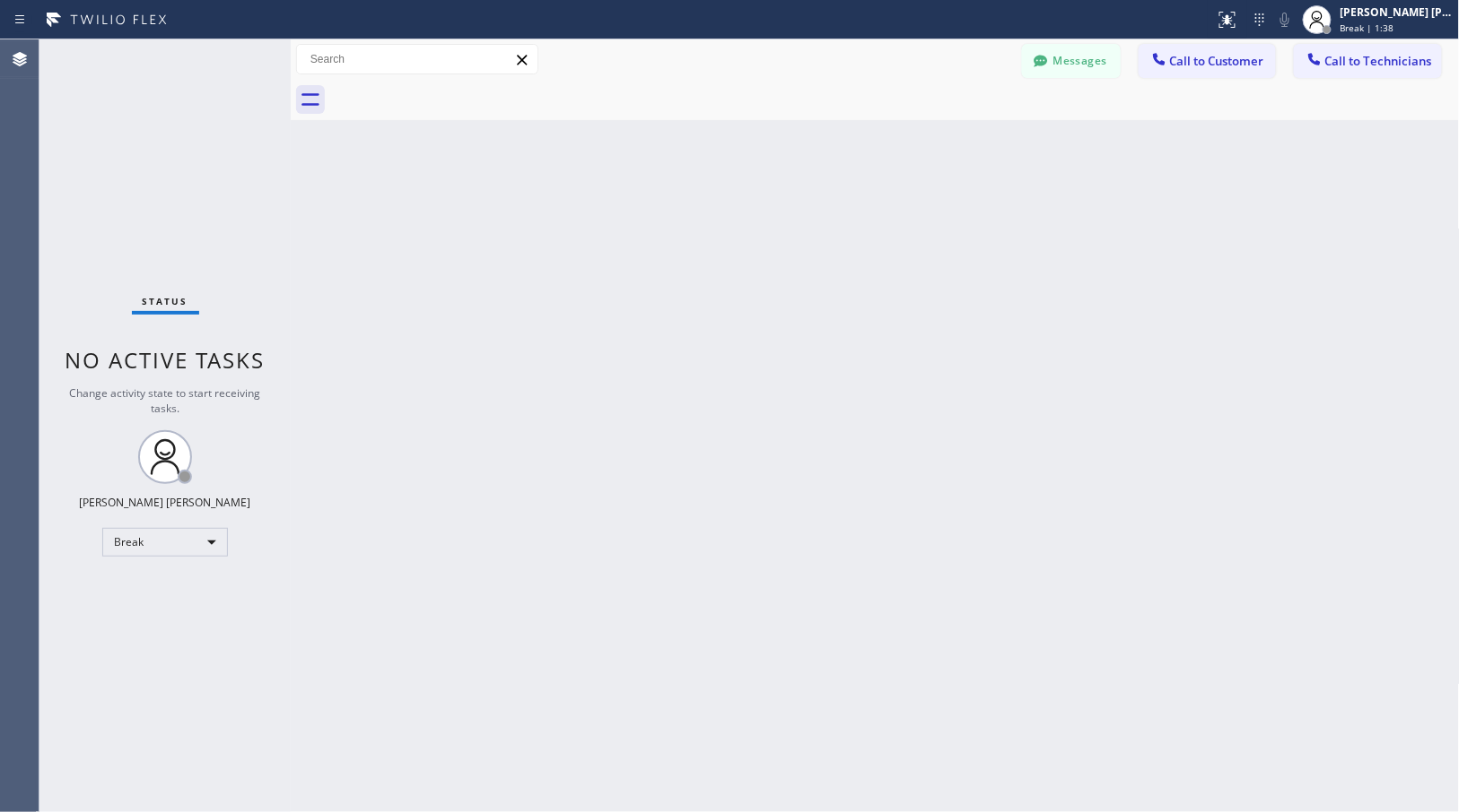
click at [953, 141] on div "Back to Dashboard Change Sender ID Customers Technicians Select a contact Outbo…" at bounding box center [875, 425] width 1169 height 773
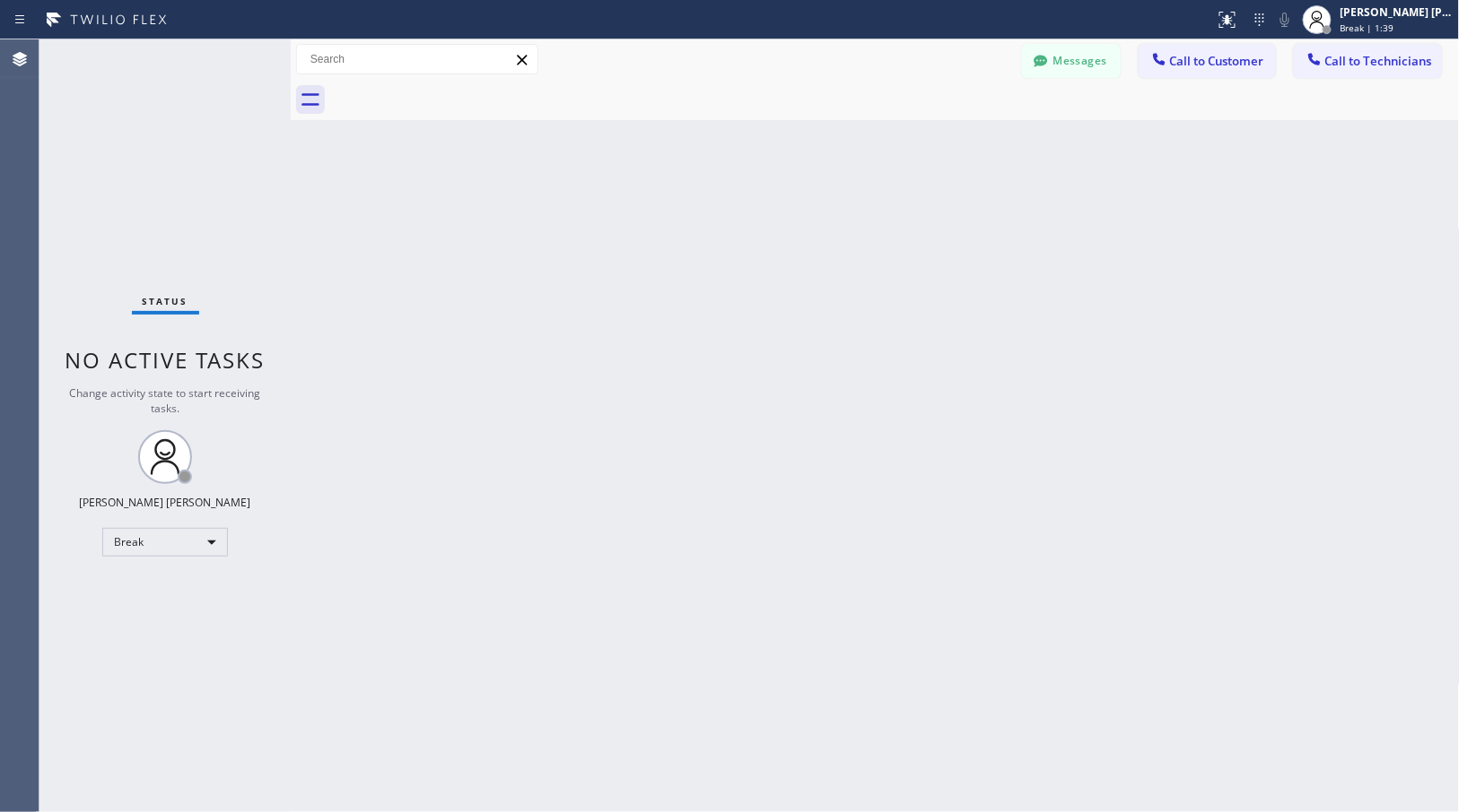
click at [953, 141] on div "Back to Dashboard Change Sender ID Customers Technicians Select a contact Outbo…" at bounding box center [875, 425] width 1169 height 773
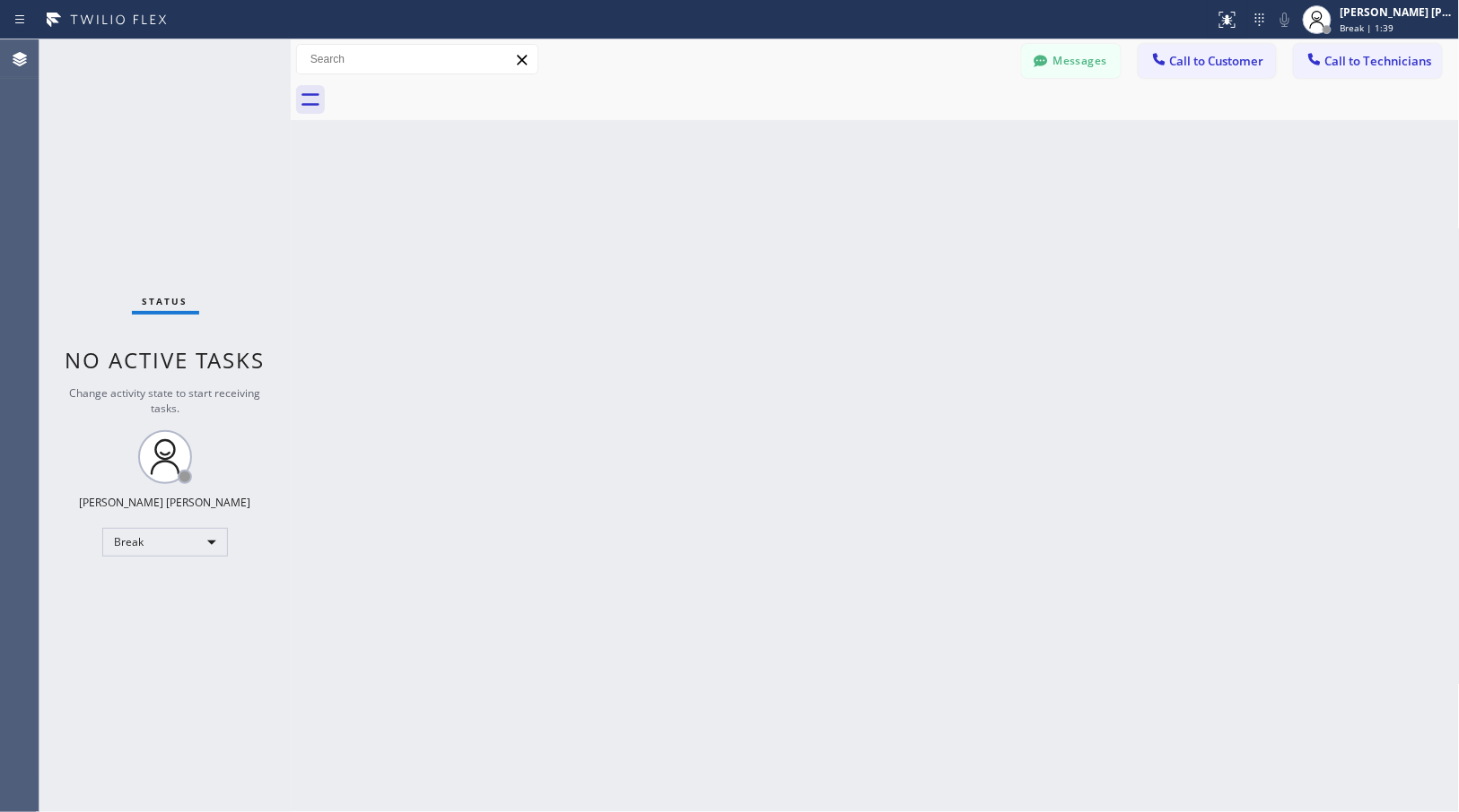
click at [953, 141] on div "Back to Dashboard Change Sender ID Customers Technicians Select a contact Outbo…" at bounding box center [875, 425] width 1169 height 773
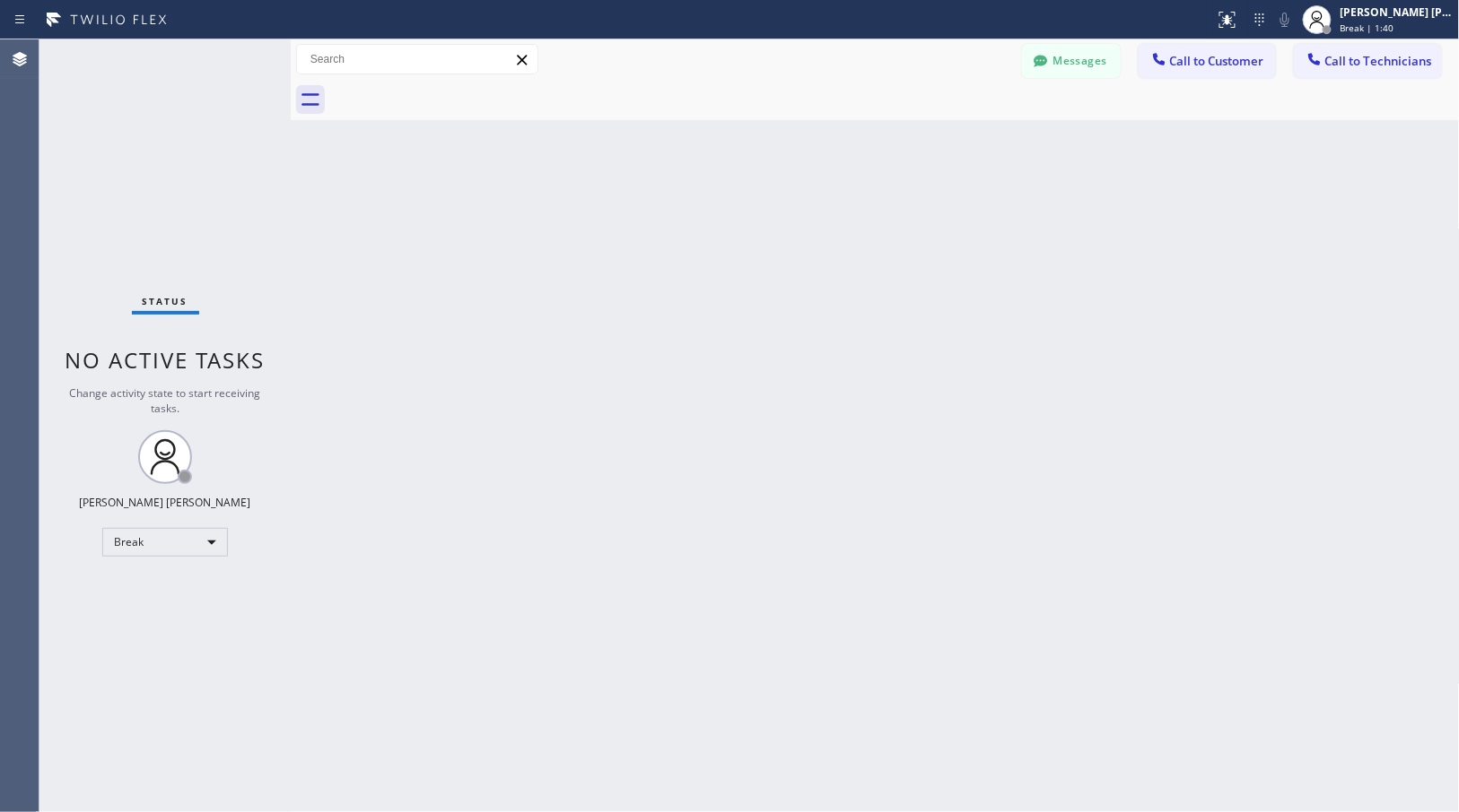
click at [953, 141] on div "Back to Dashboard Change Sender ID Customers Technicians Select a contact Outbo…" at bounding box center [875, 425] width 1169 height 773
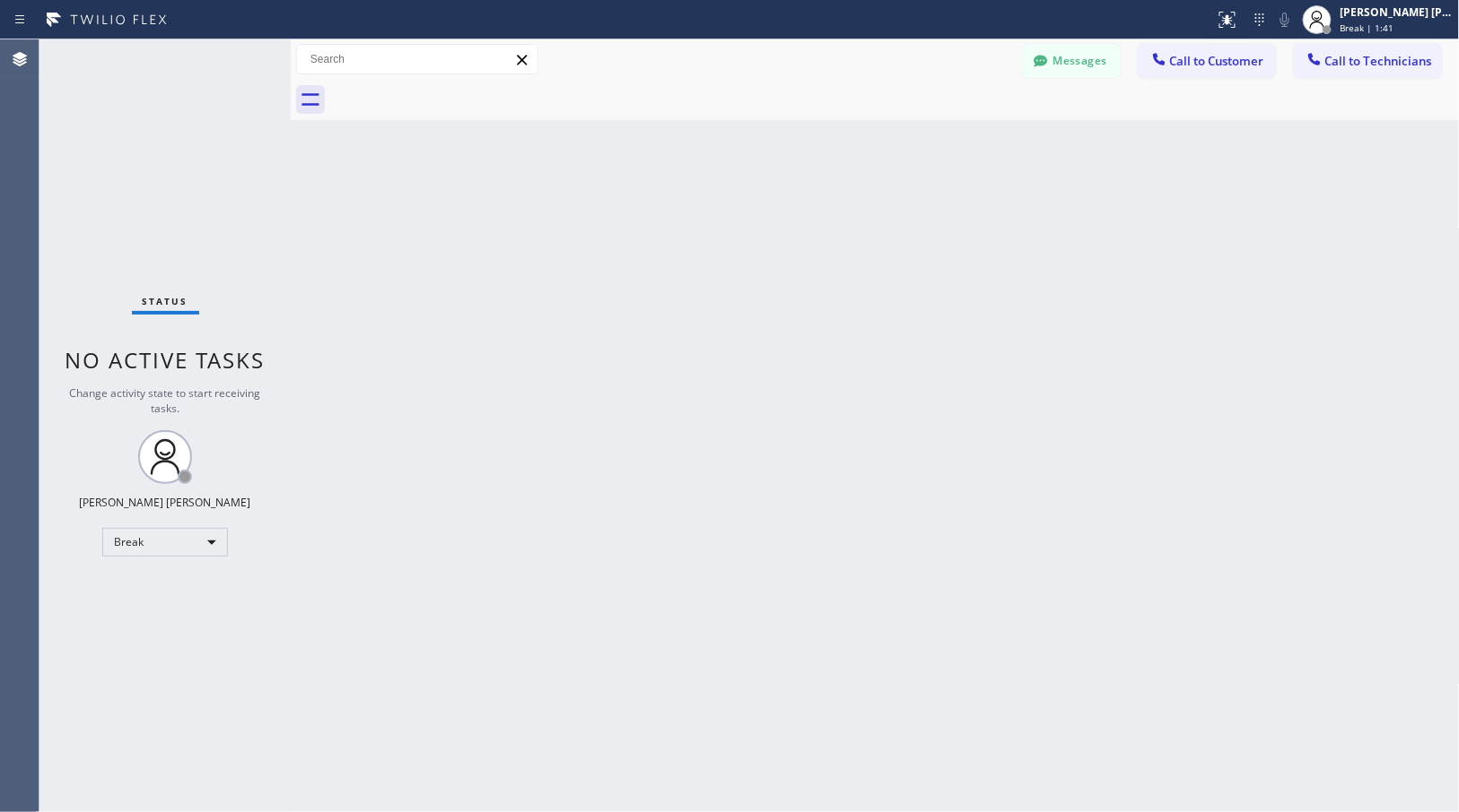
click at [953, 141] on div "Back to Dashboard Change Sender ID Customers Technicians Select a contact Outbo…" at bounding box center [875, 425] width 1169 height 773
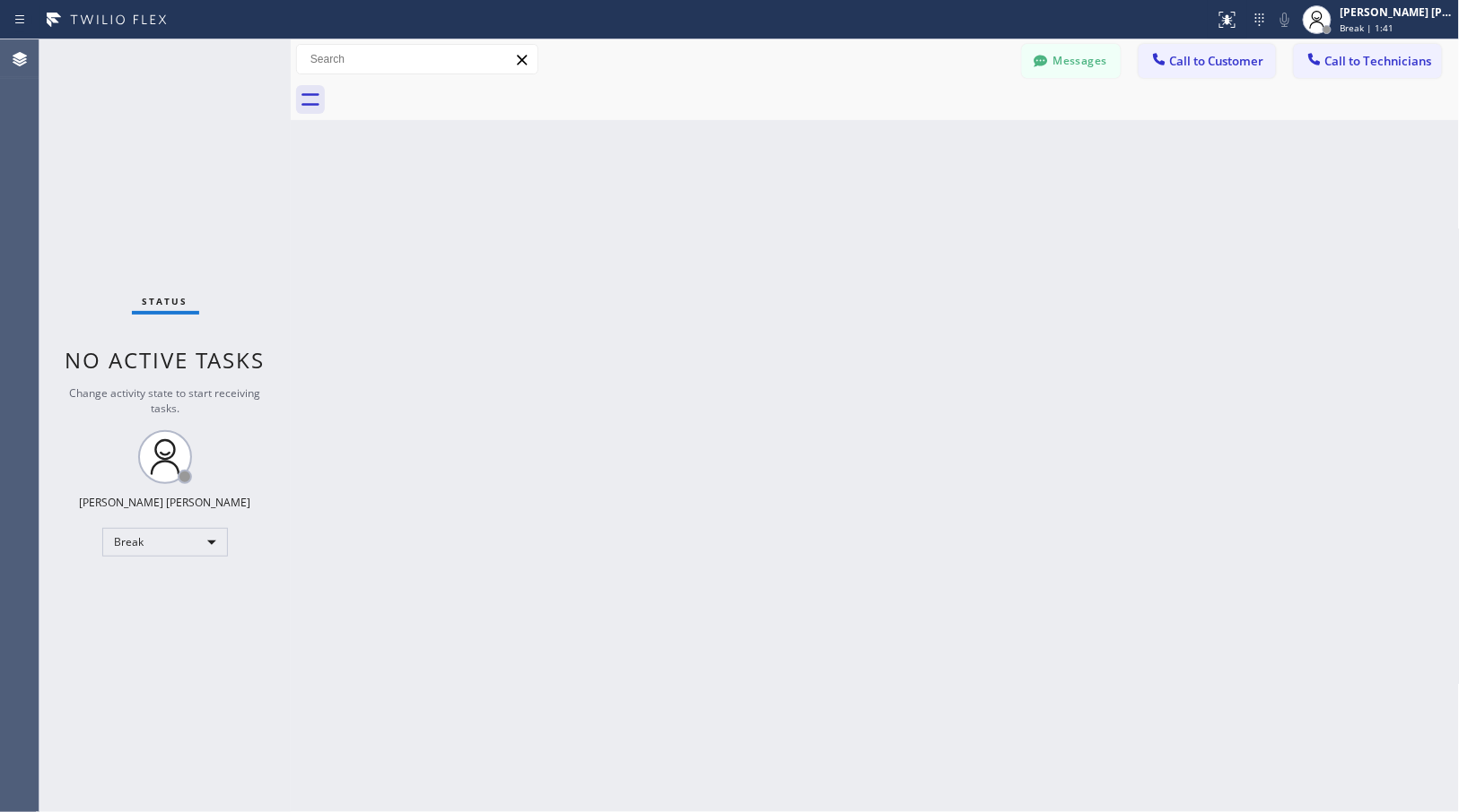
click at [953, 141] on div "Back to Dashboard Change Sender ID Customers Technicians Select a contact Outbo…" at bounding box center [875, 425] width 1169 height 773
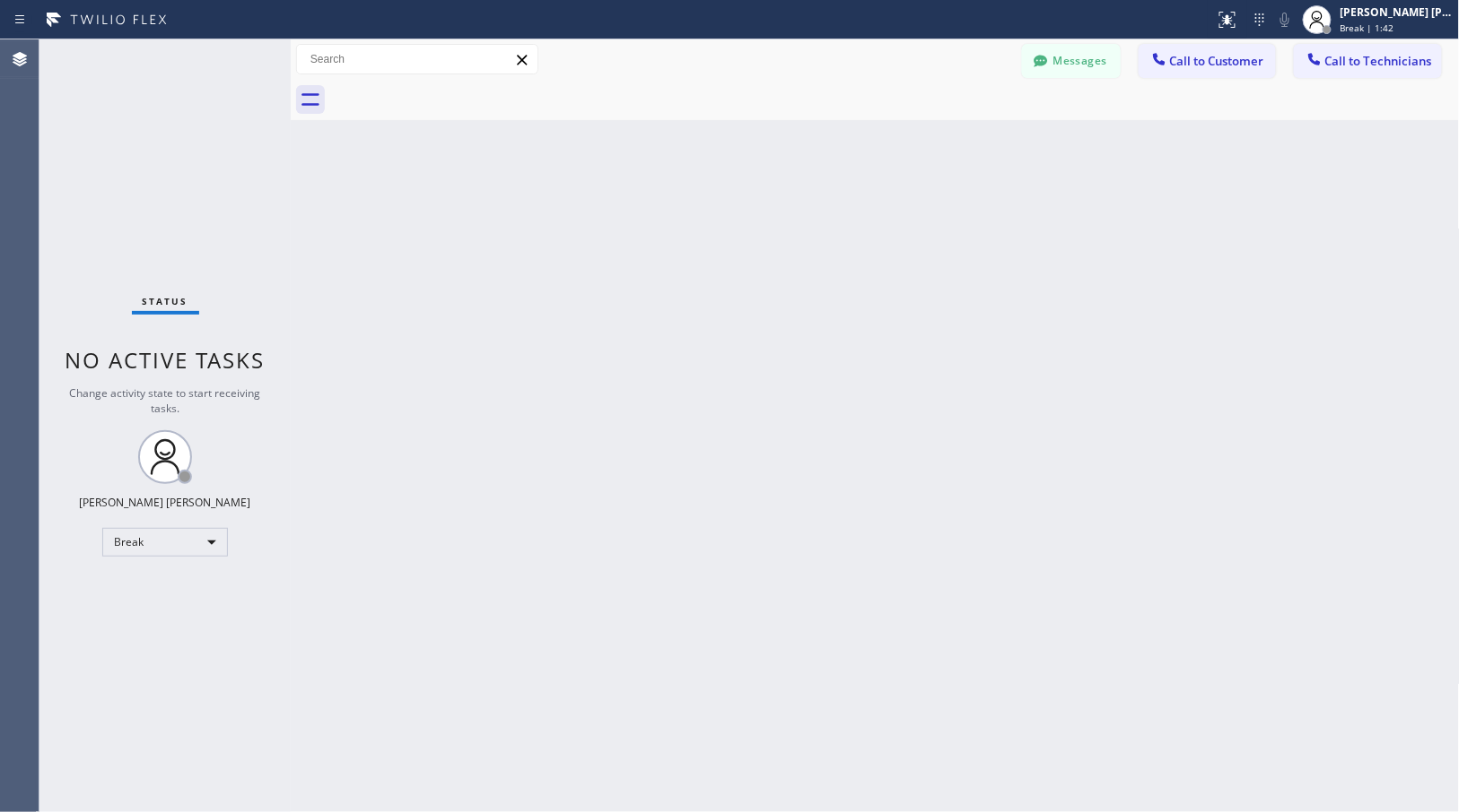
click at [953, 141] on div "Back to Dashboard Change Sender ID Customers Technicians Select a contact Outbo…" at bounding box center [875, 425] width 1169 height 773
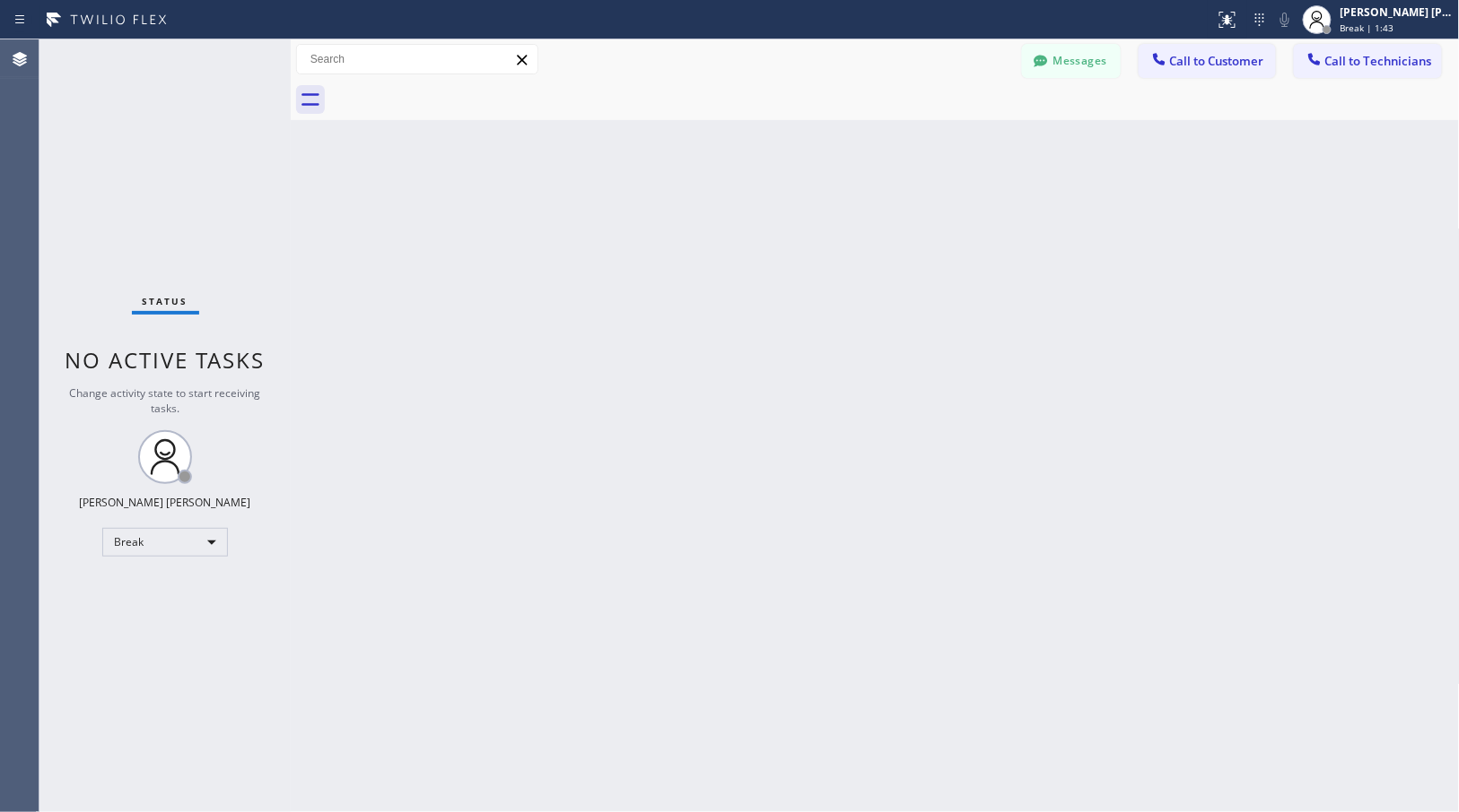
click at [953, 141] on div "Back to Dashboard Change Sender ID Customers Technicians Select a contact Outbo…" at bounding box center [875, 425] width 1169 height 773
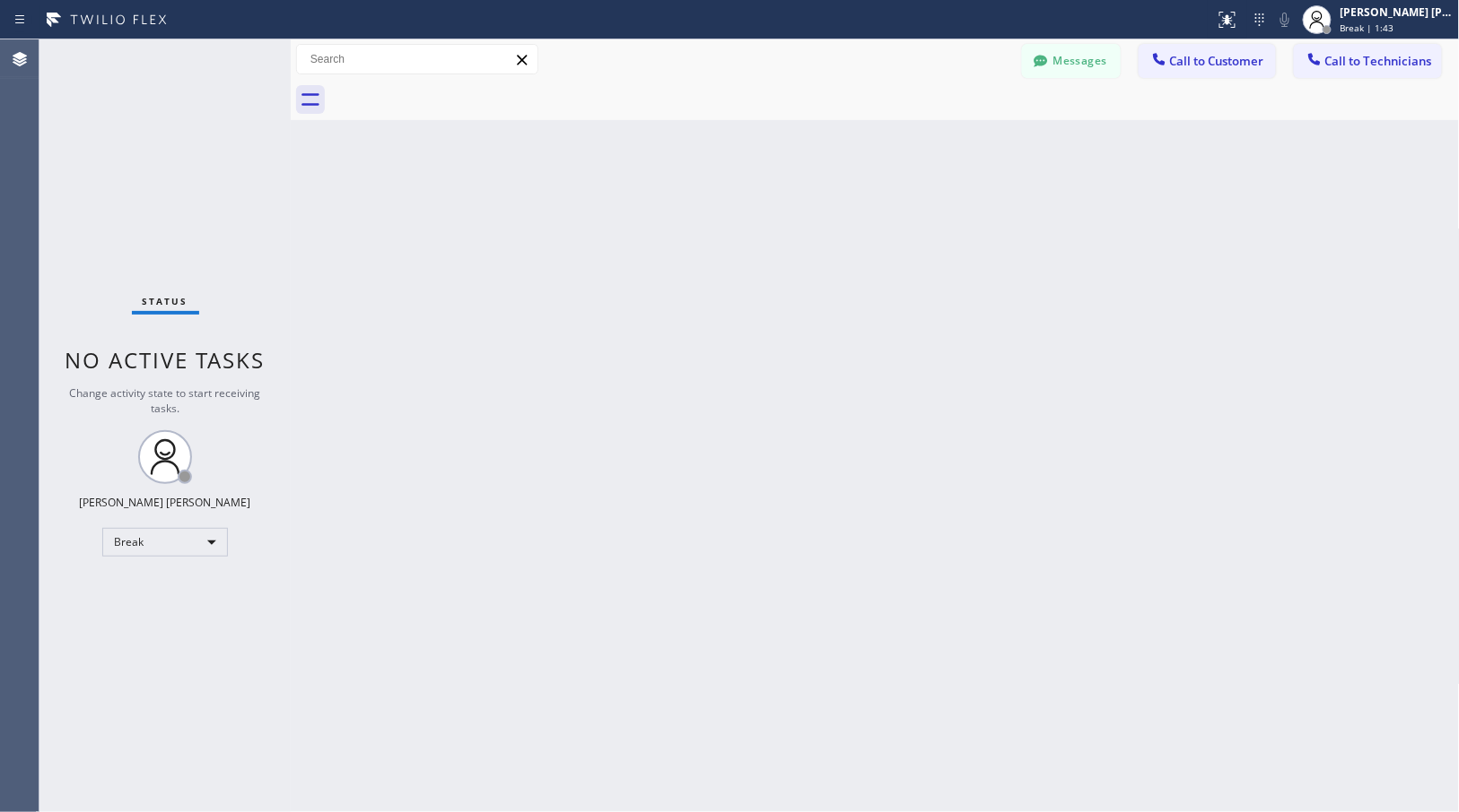
click at [953, 141] on div "Back to Dashboard Change Sender ID Customers Technicians Select a contact Outbo…" at bounding box center [875, 425] width 1169 height 773
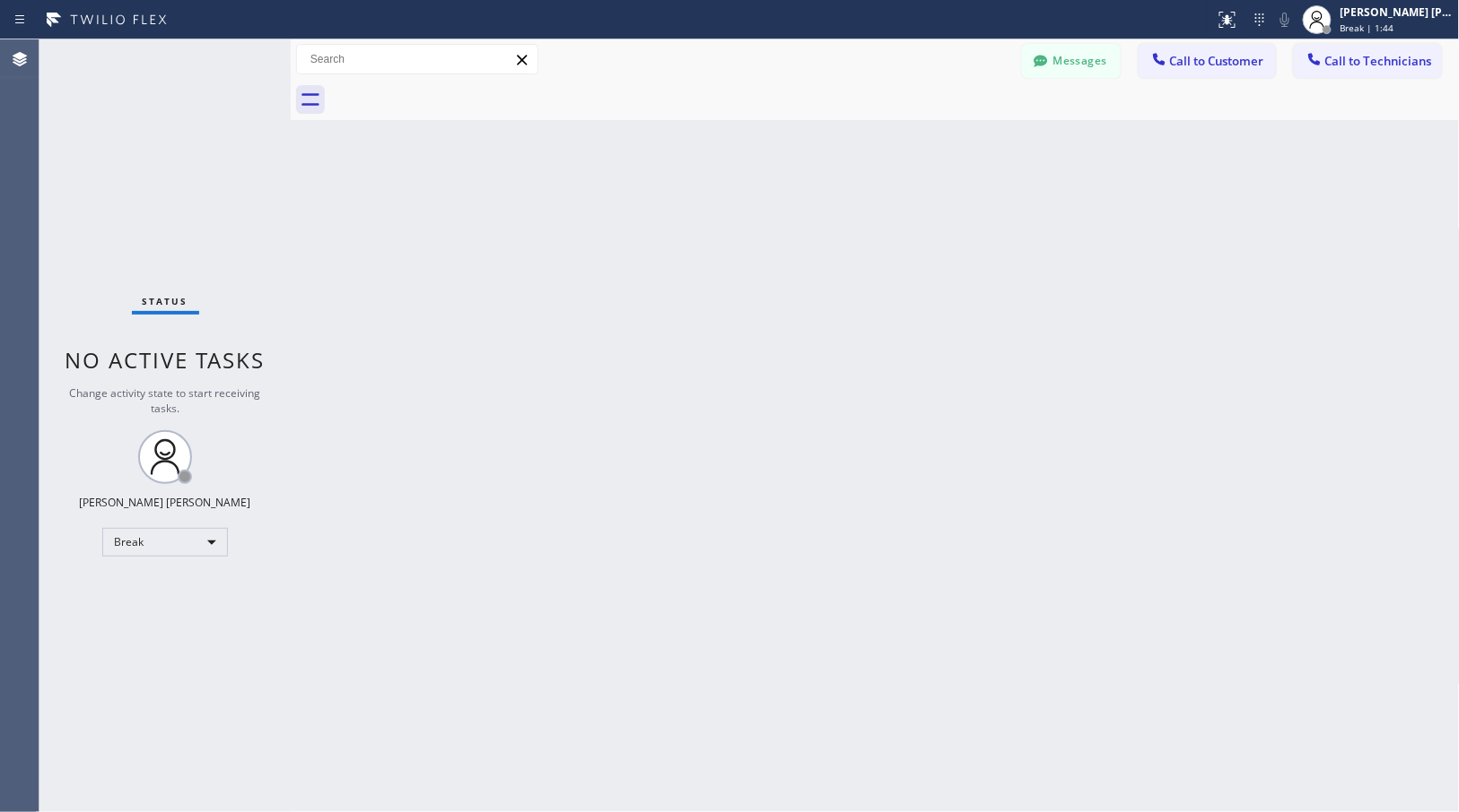
click at [953, 141] on div "Back to Dashboard Change Sender ID Customers Technicians Select a contact Outbo…" at bounding box center [875, 425] width 1169 height 773
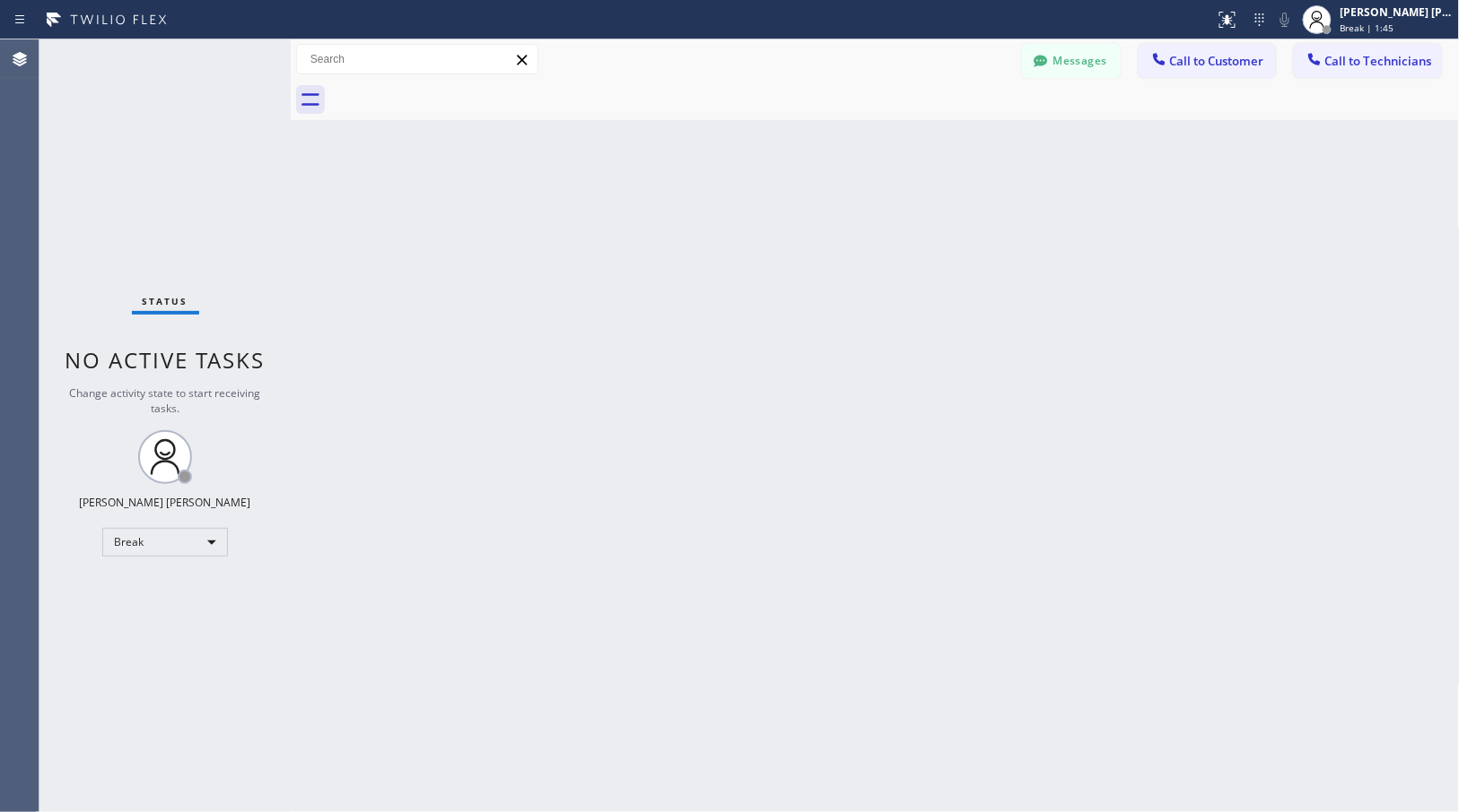
click at [953, 141] on div "Back to Dashboard Change Sender ID Customers Technicians Select a contact Outbo…" at bounding box center [875, 425] width 1169 height 773
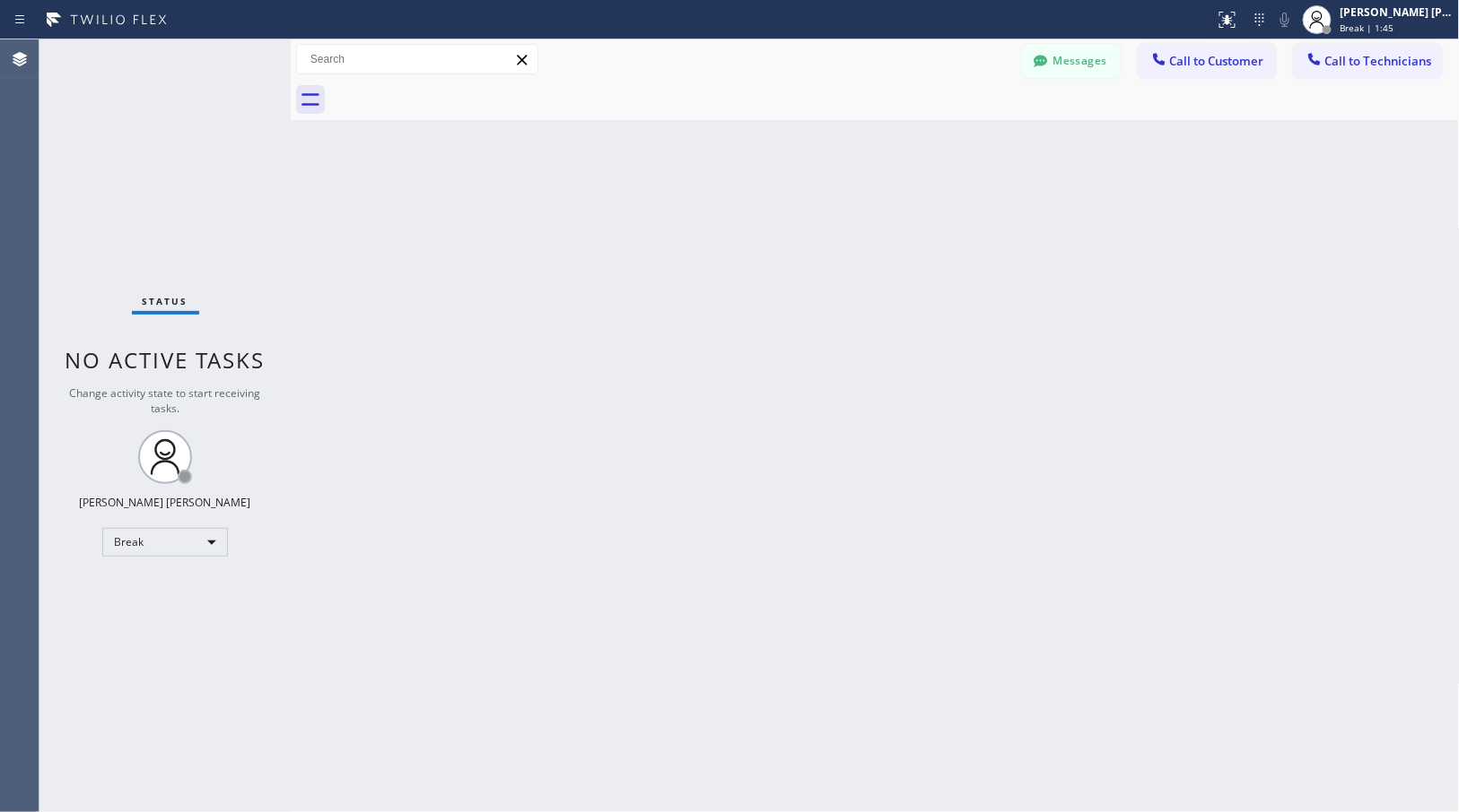
click at [953, 141] on div "Back to Dashboard Change Sender ID Customers Technicians Select a contact Outbo…" at bounding box center [875, 425] width 1169 height 773
click
